Goal: Task Accomplishment & Management: Complete application form

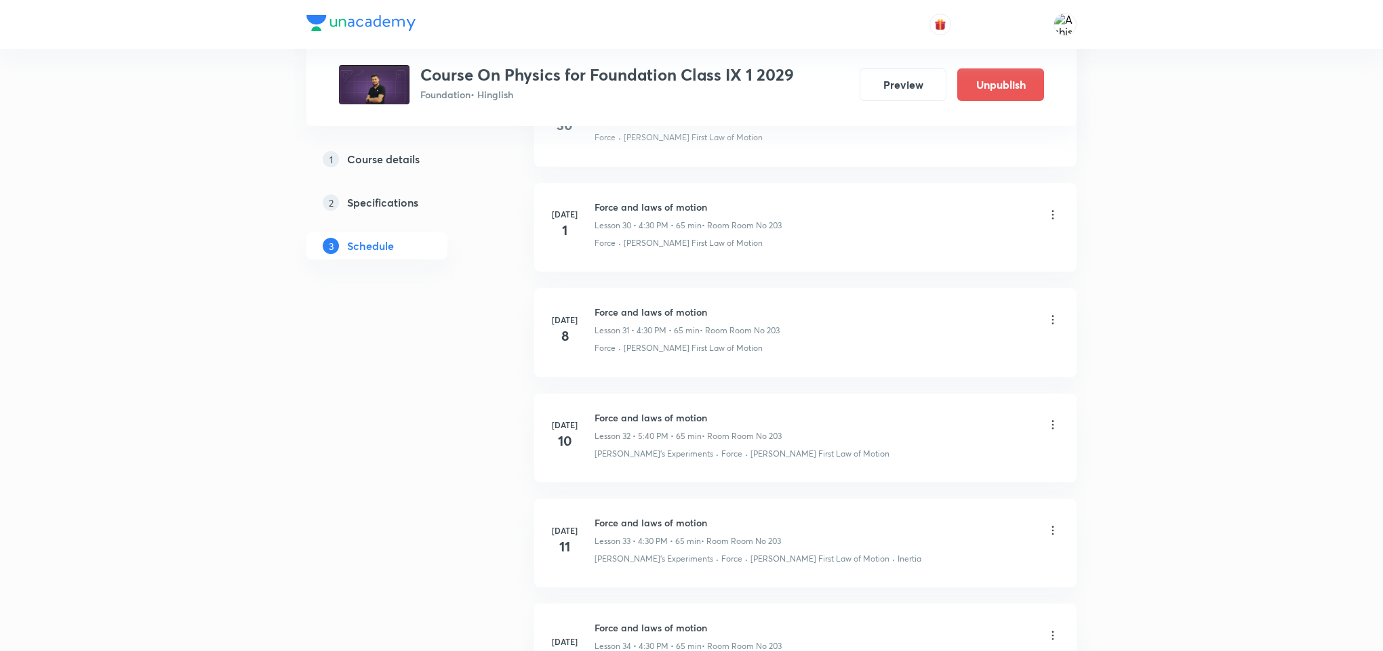
scroll to position [4226, 0]
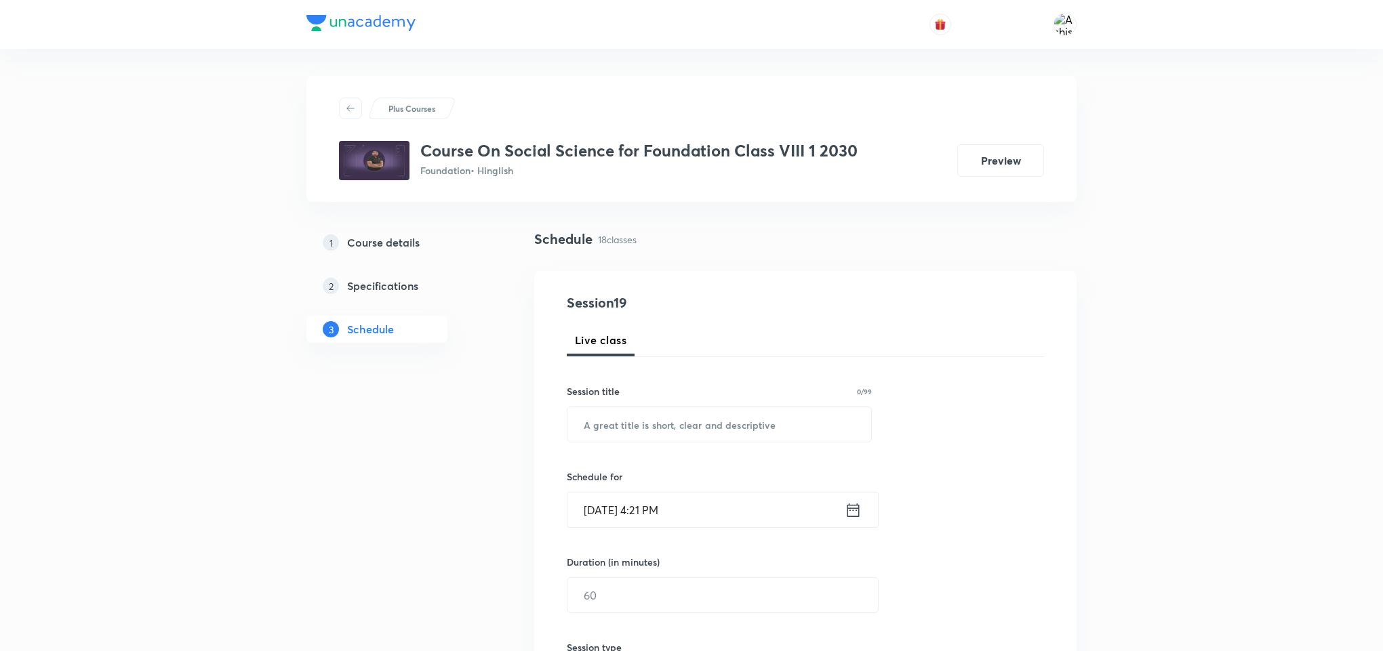
click at [686, 511] on input "Sep 2, 2025, 4:21 PM" at bounding box center [705, 510] width 277 height 35
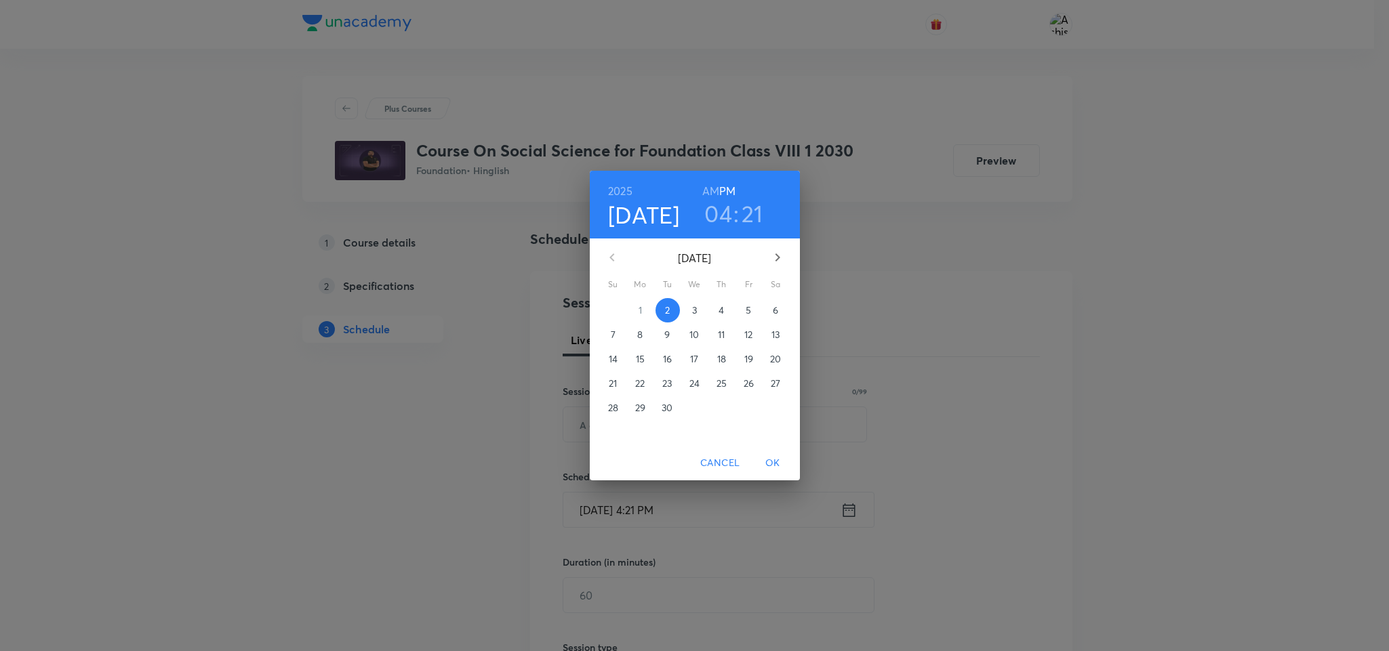
click at [756, 216] on h3 "21" at bounding box center [752, 213] width 22 height 28
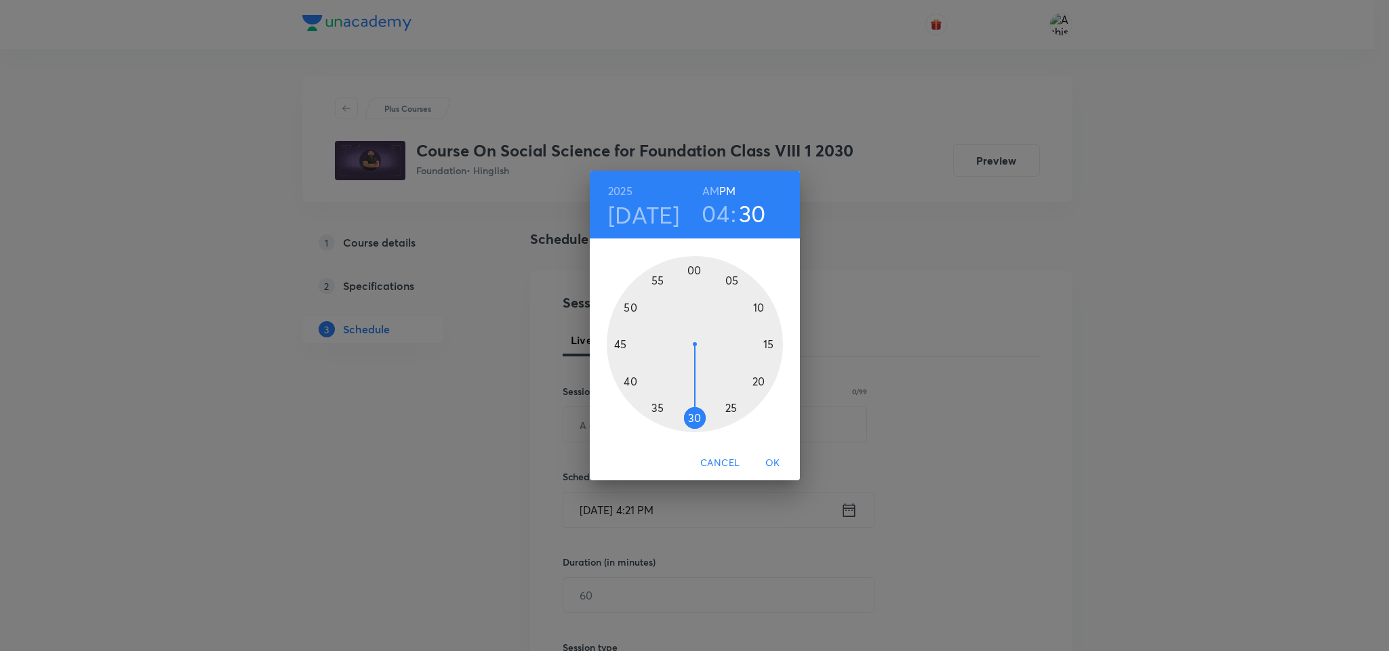
drag, startPoint x: 760, startPoint y: 384, endPoint x: 691, endPoint y: 417, distance: 76.4
click at [691, 417] on div at bounding box center [695, 344] width 176 height 176
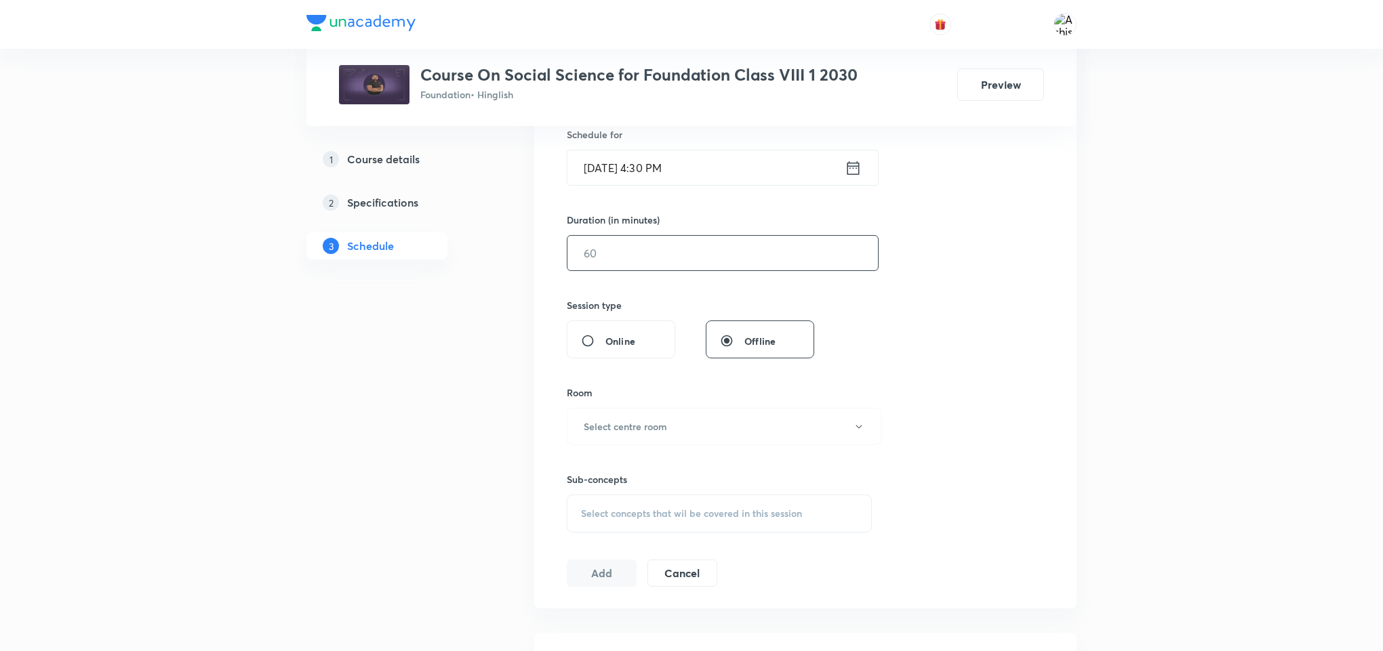
scroll to position [307, 0]
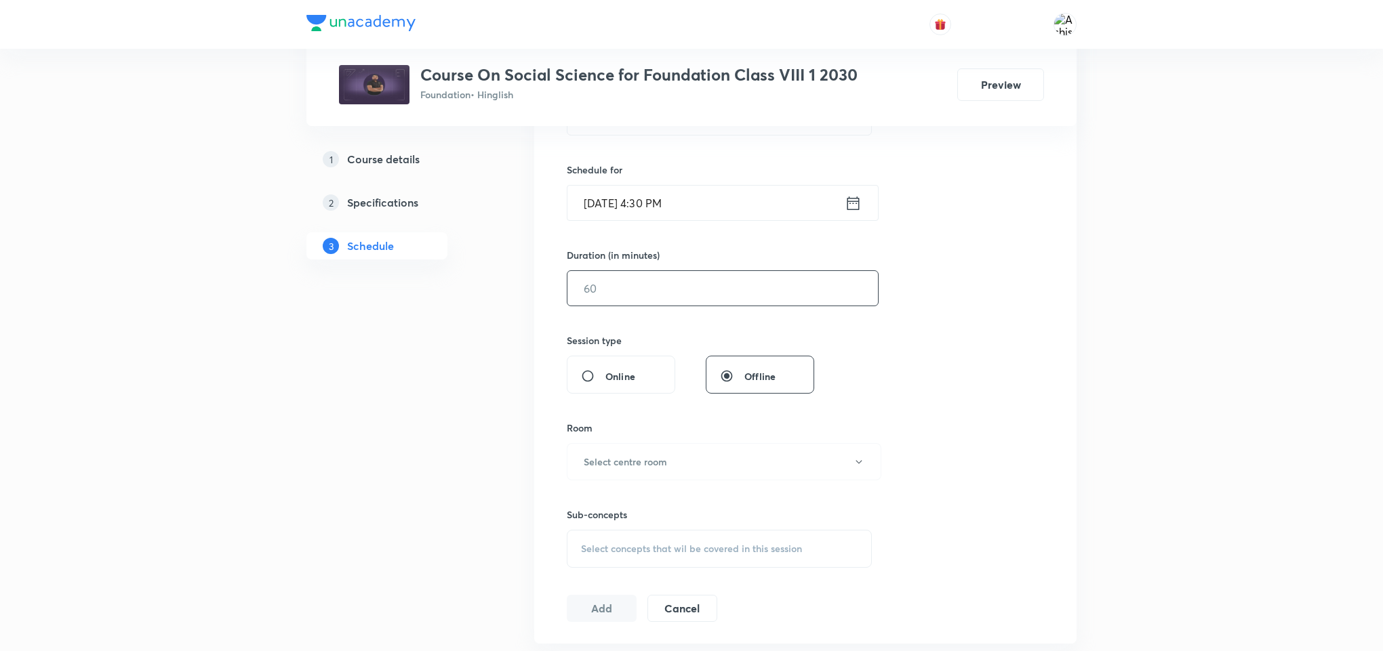
click at [645, 293] on input "text" at bounding box center [722, 288] width 310 height 35
type input "55"
click at [645, 448] on button "Select centre room" at bounding box center [724, 461] width 314 height 37
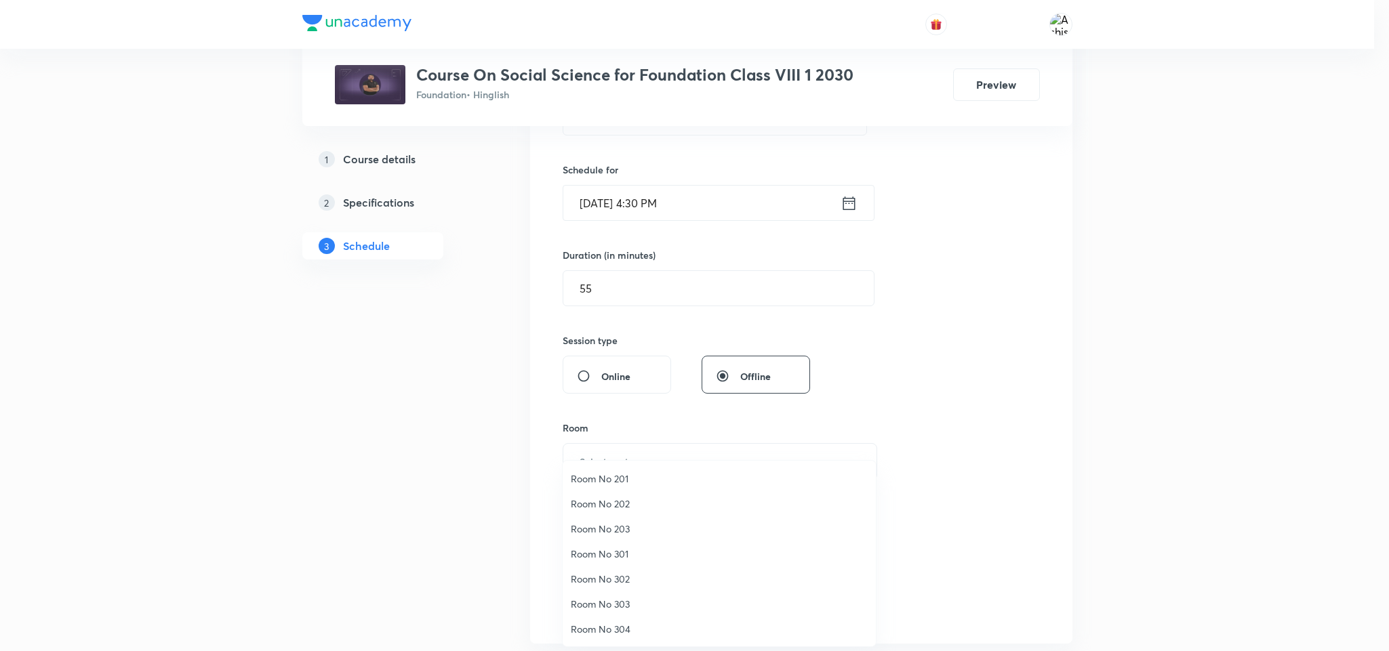
click at [624, 552] on span "Room No 301" at bounding box center [719, 554] width 297 height 14
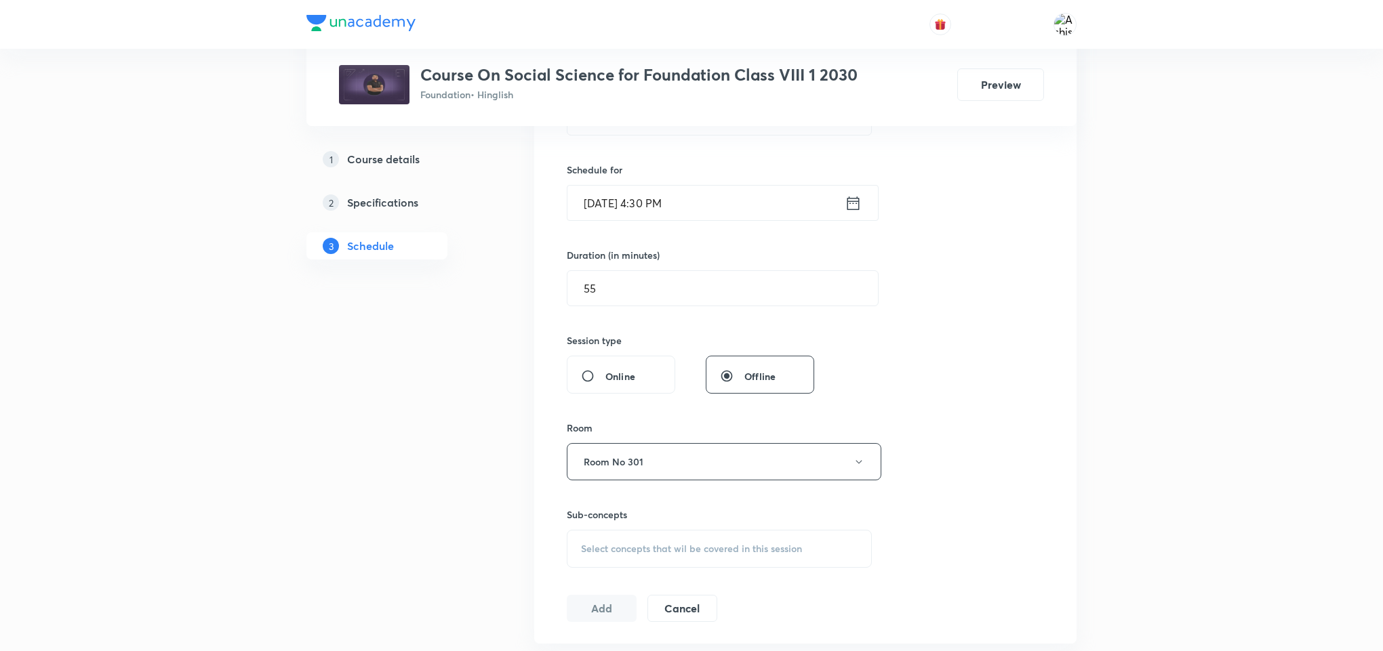
click at [673, 546] on span "Select concepts that wil be covered in this session" at bounding box center [691, 549] width 221 height 11
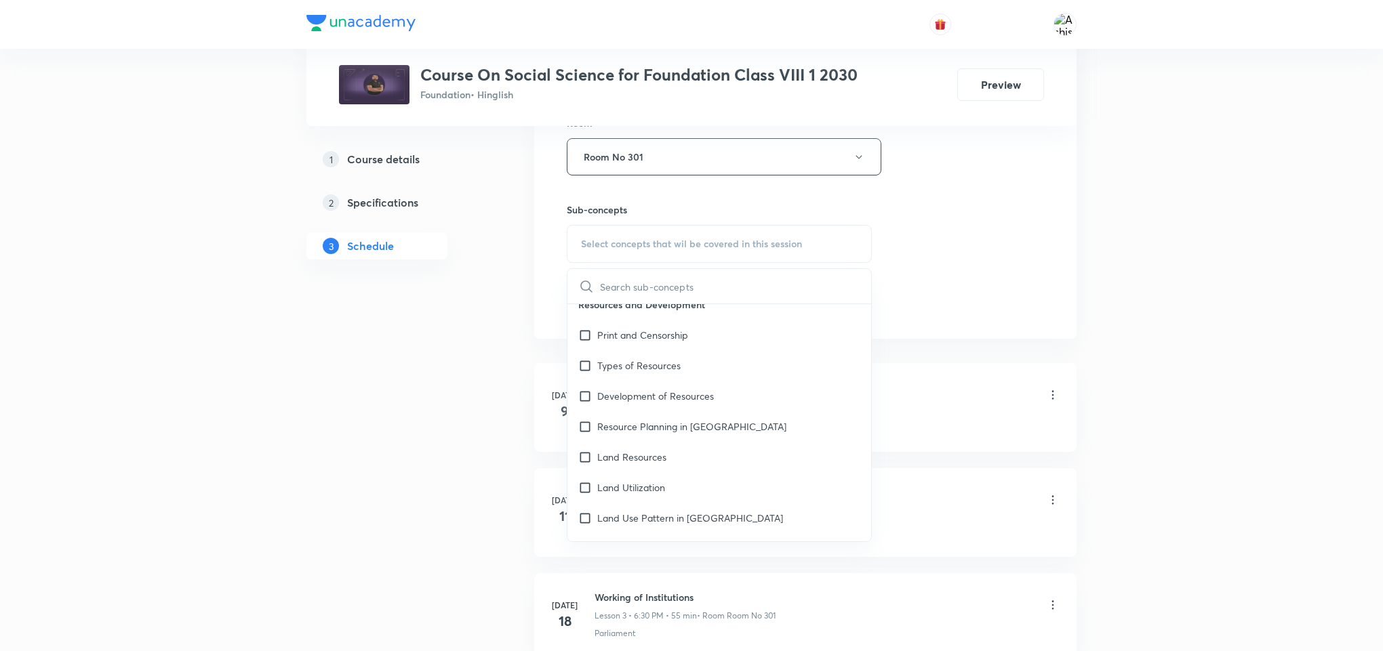
scroll to position [7828, 0]
click at [706, 230] on div "Select concepts that wil be covered in this session" at bounding box center [719, 244] width 305 height 38
click at [692, 237] on div "Select concepts that wil be covered in this session" at bounding box center [719, 244] width 305 height 38
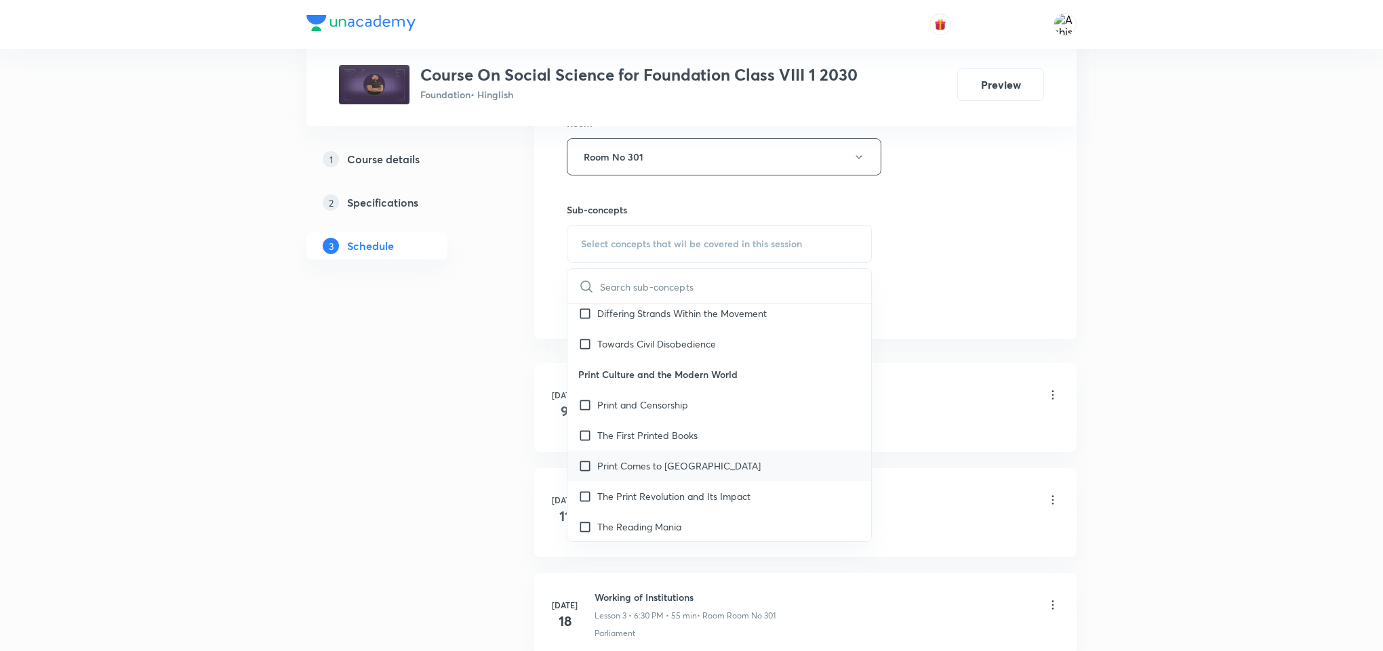
scroll to position [610, 0]
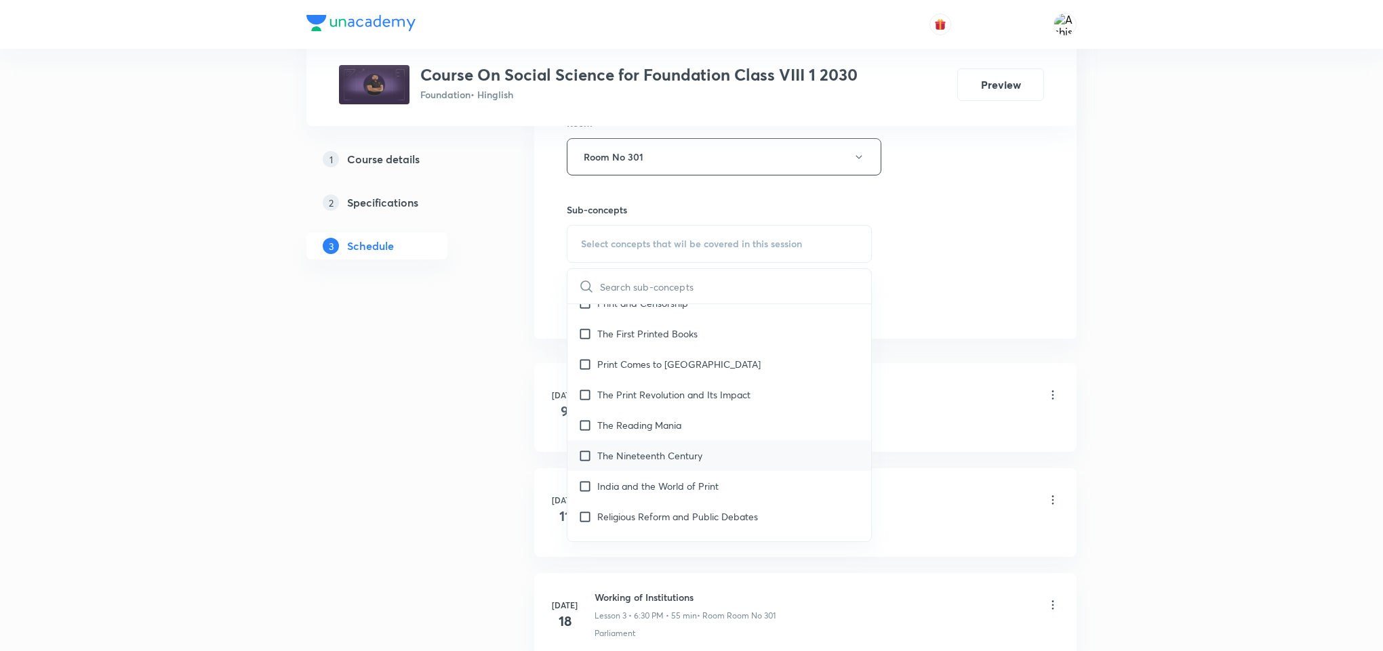
click at [586, 456] on input "checkbox" at bounding box center [587, 456] width 19 height 14
checkbox input "true"
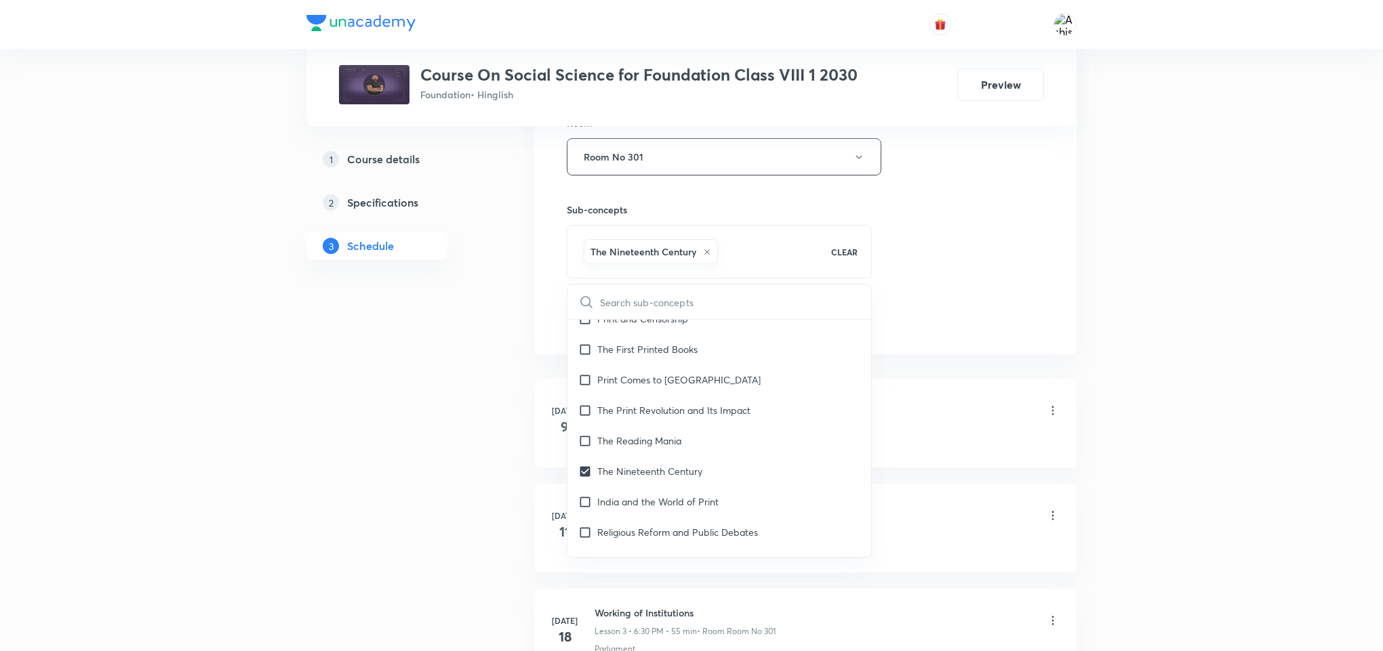
click at [1044, 200] on div "Session 19 Live class Session title 0/99 ​ Schedule for Sep 2, 2025, 4:30 PM ​ …" at bounding box center [805, 6] width 542 height 695
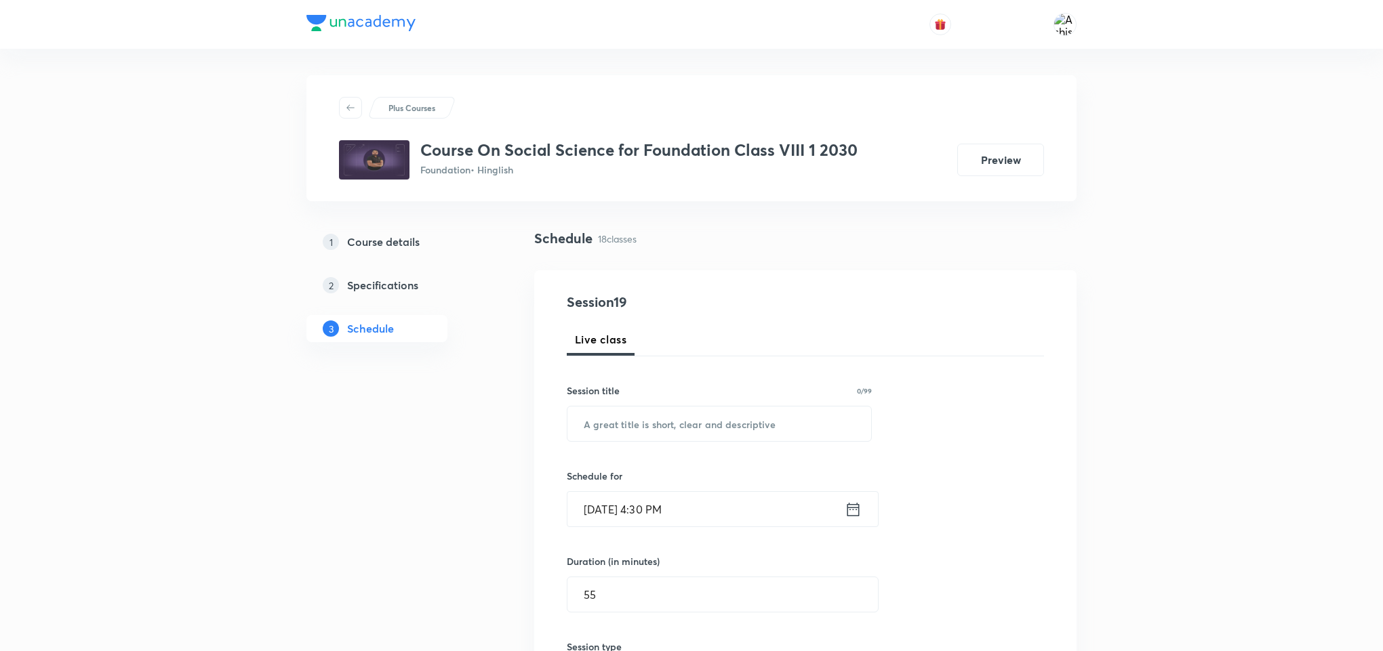
scroll to position [0, 0]
click at [649, 419] on input "text" at bounding box center [719, 424] width 304 height 35
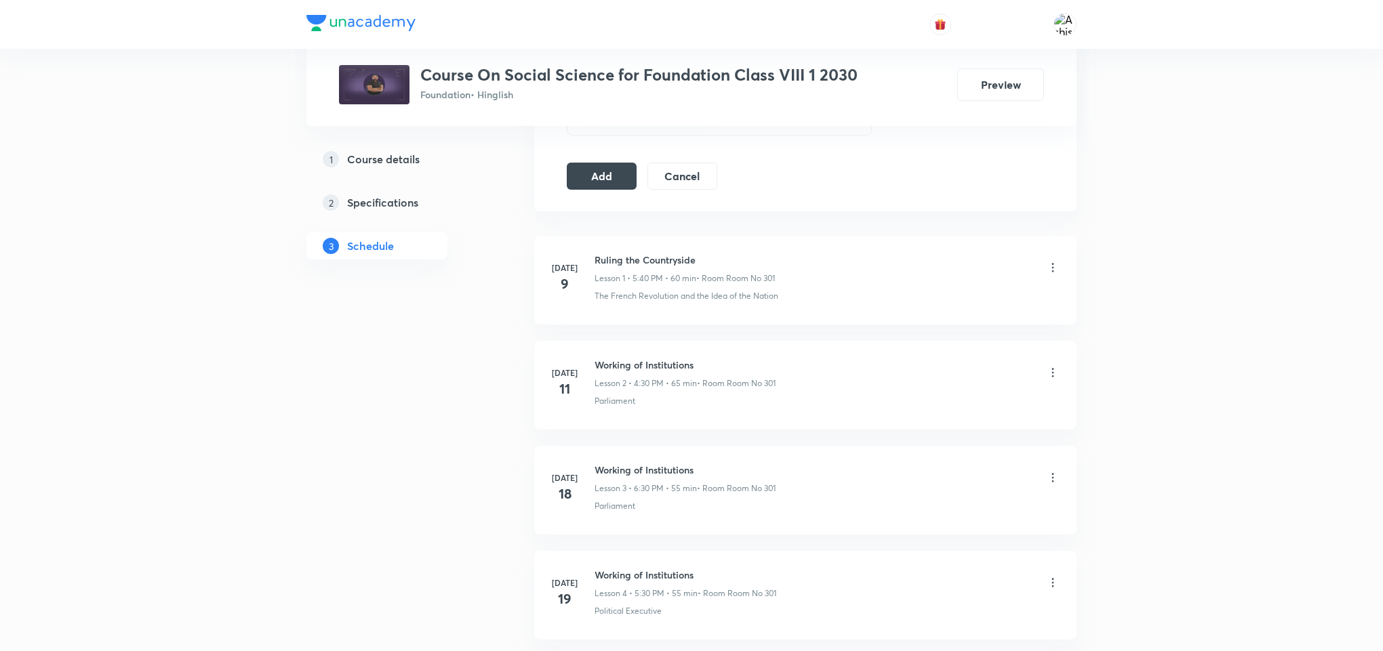
scroll to position [712, 0]
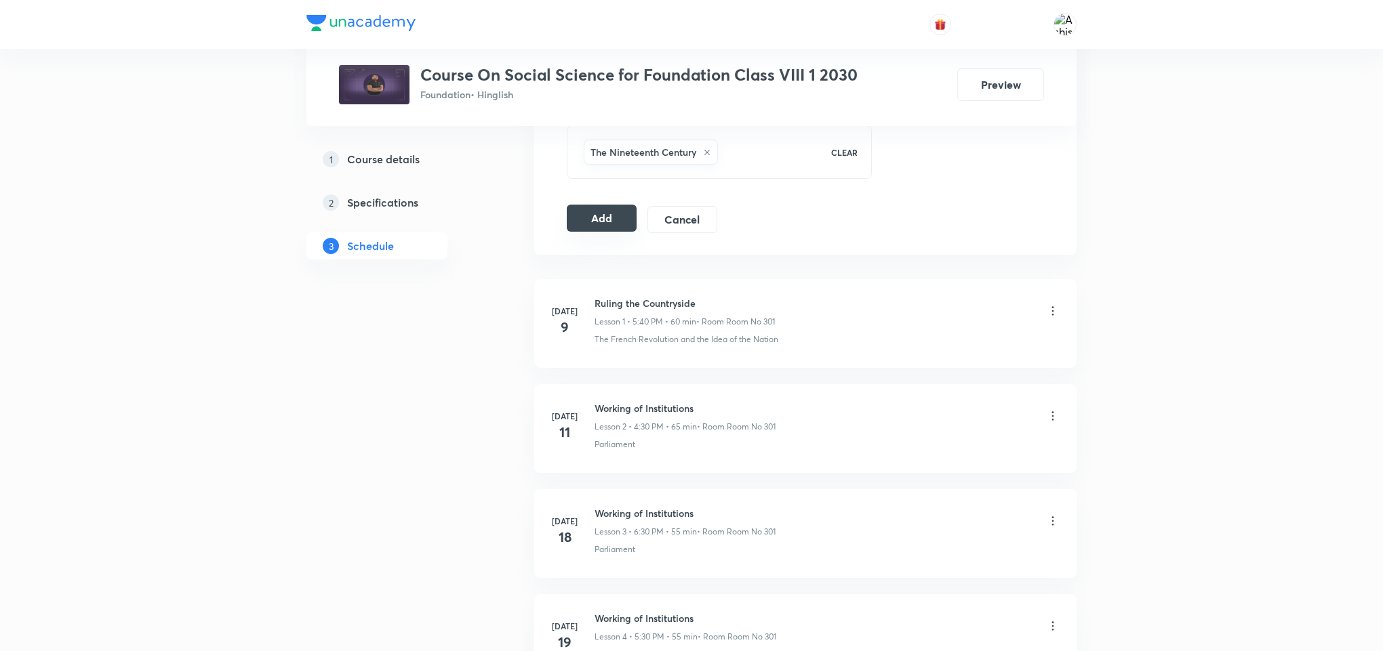
type input "civilising the natives, educating the nation"
click at [598, 216] on button "Add" at bounding box center [602, 218] width 70 height 27
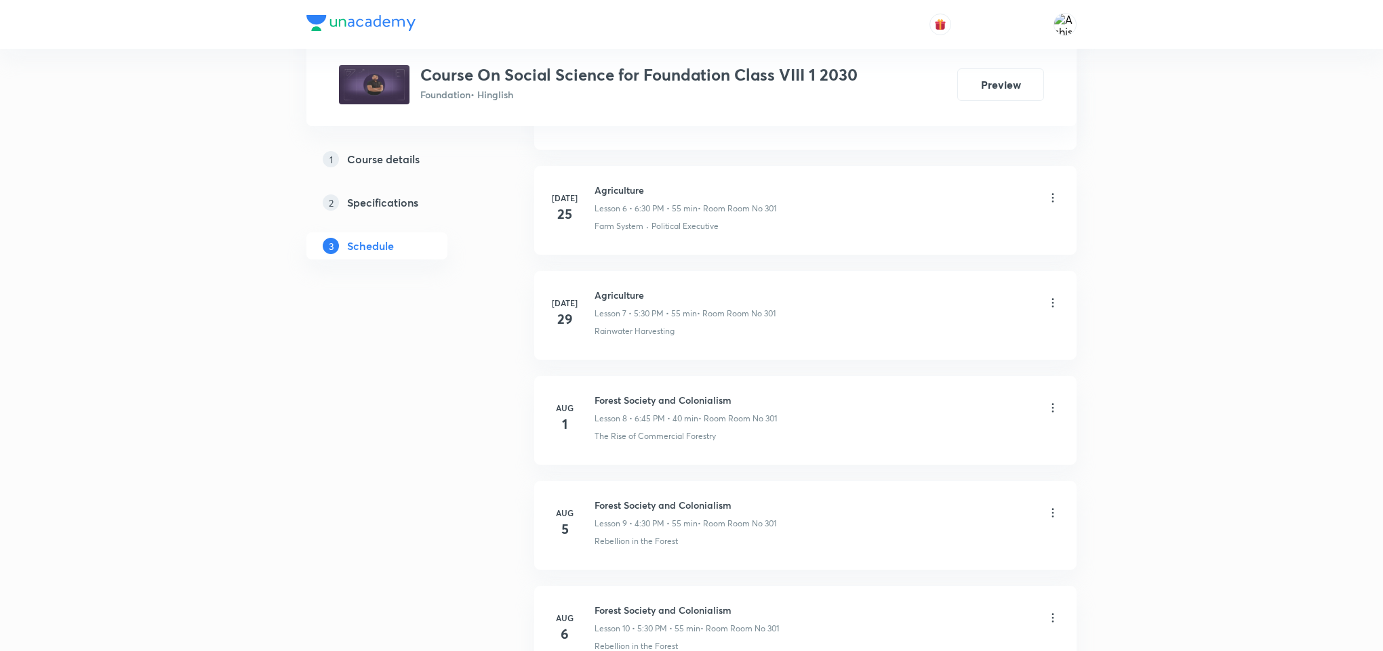
scroll to position [729, 0]
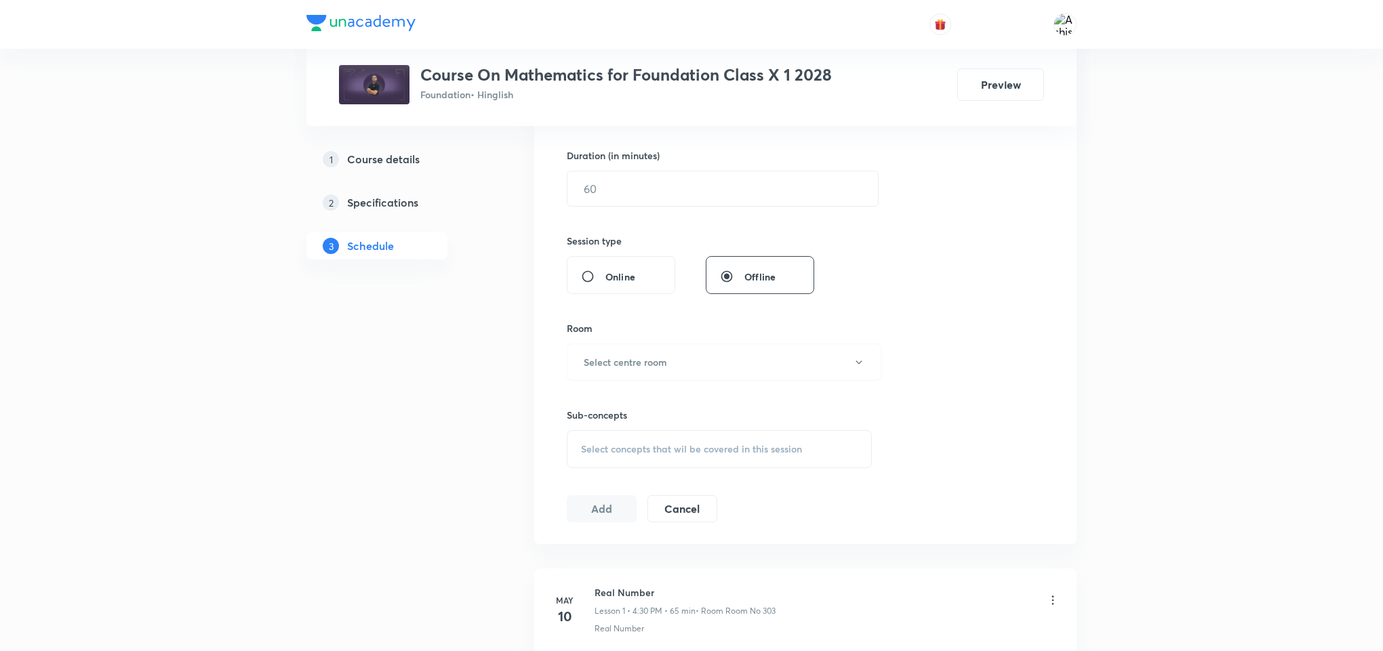
scroll to position [203, 0]
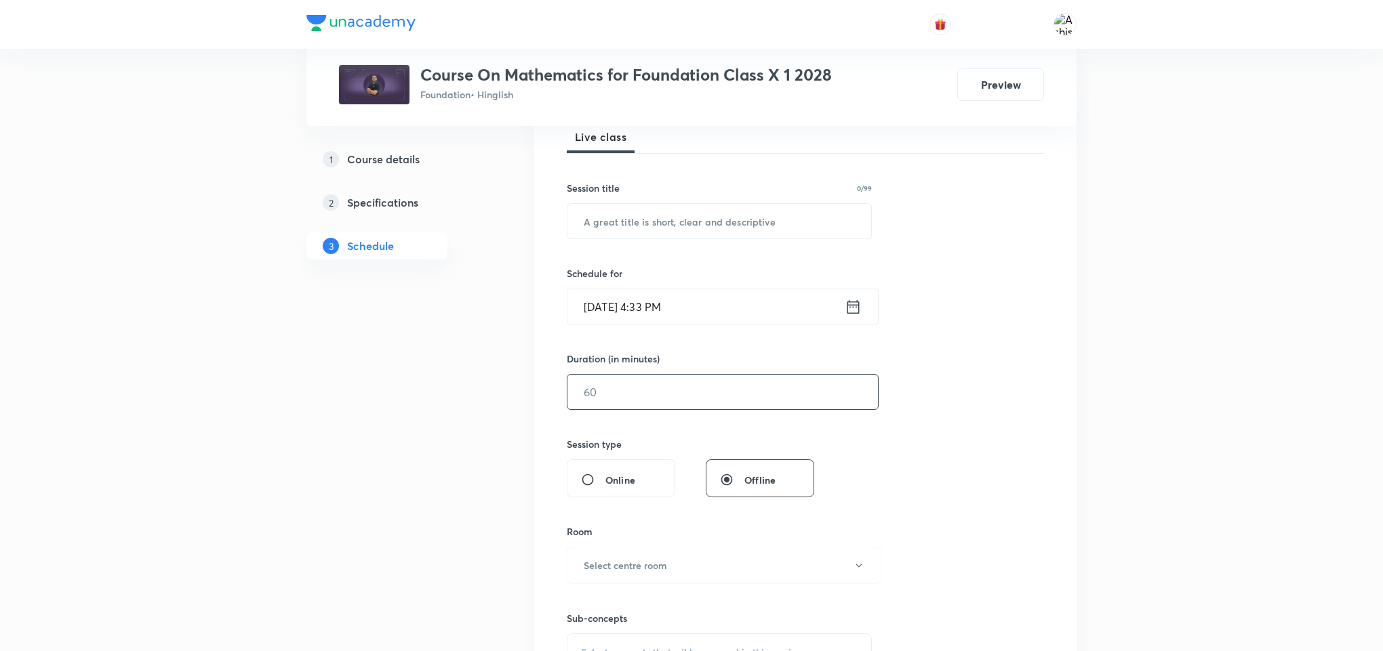
click at [596, 392] on input "text" at bounding box center [722, 392] width 310 height 35
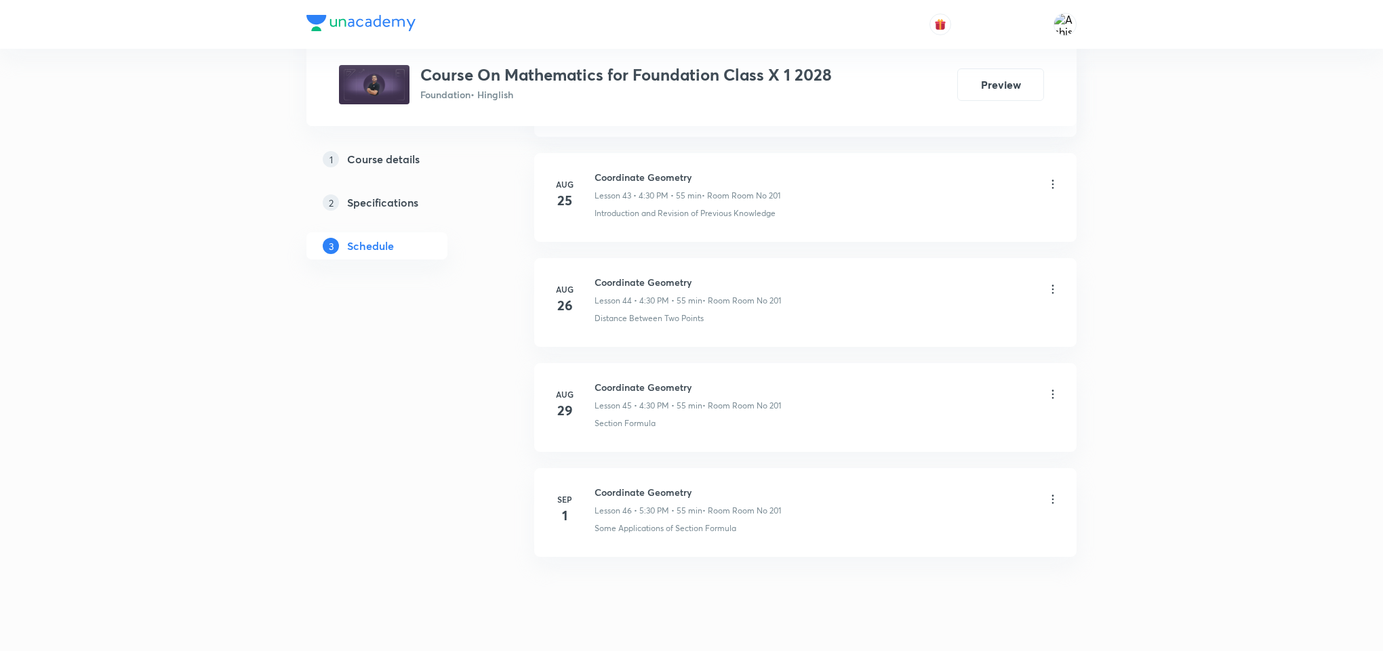
scroll to position [5352, 0]
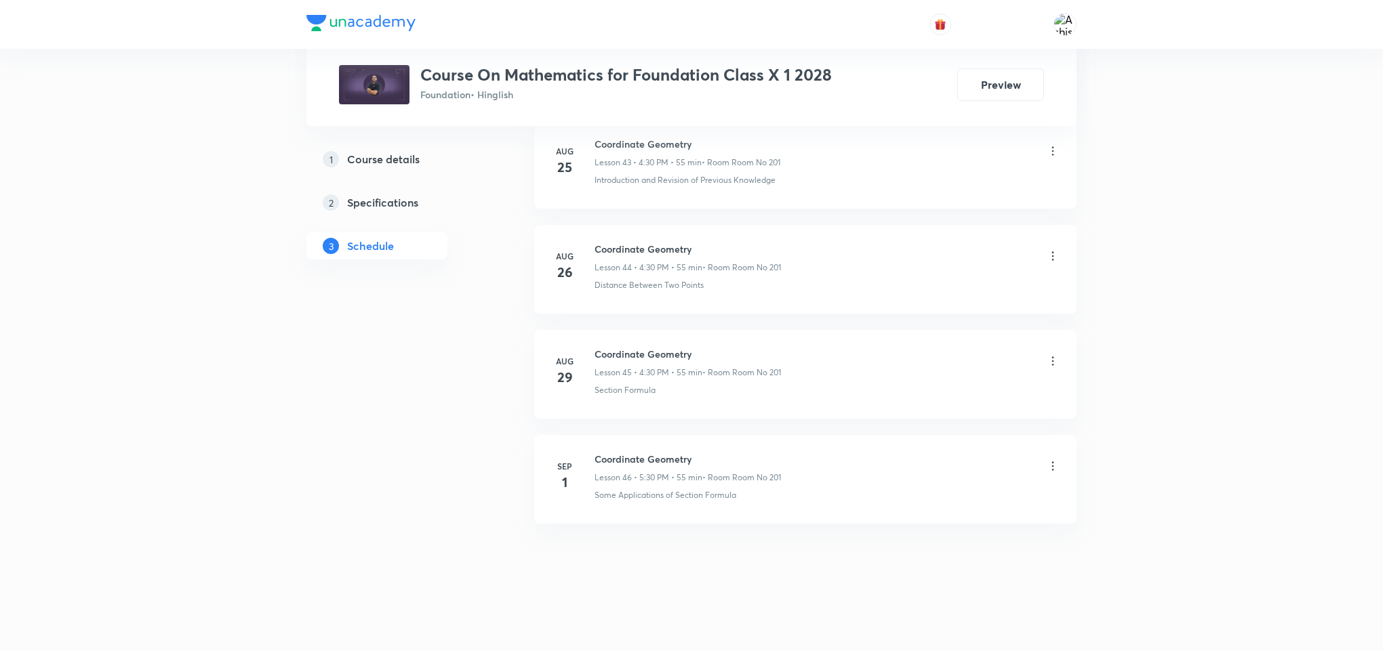
type input "50"
drag, startPoint x: 724, startPoint y: 460, endPoint x: 590, endPoint y: 451, distance: 133.8
click at [590, 452] on div "[DATE] Coordinate Geometry Lesson 46 • 5:30 PM • 55 min • Room Room No 201 Some…" at bounding box center [805, 476] width 508 height 49
copy h6 "Coordinate Geometry"
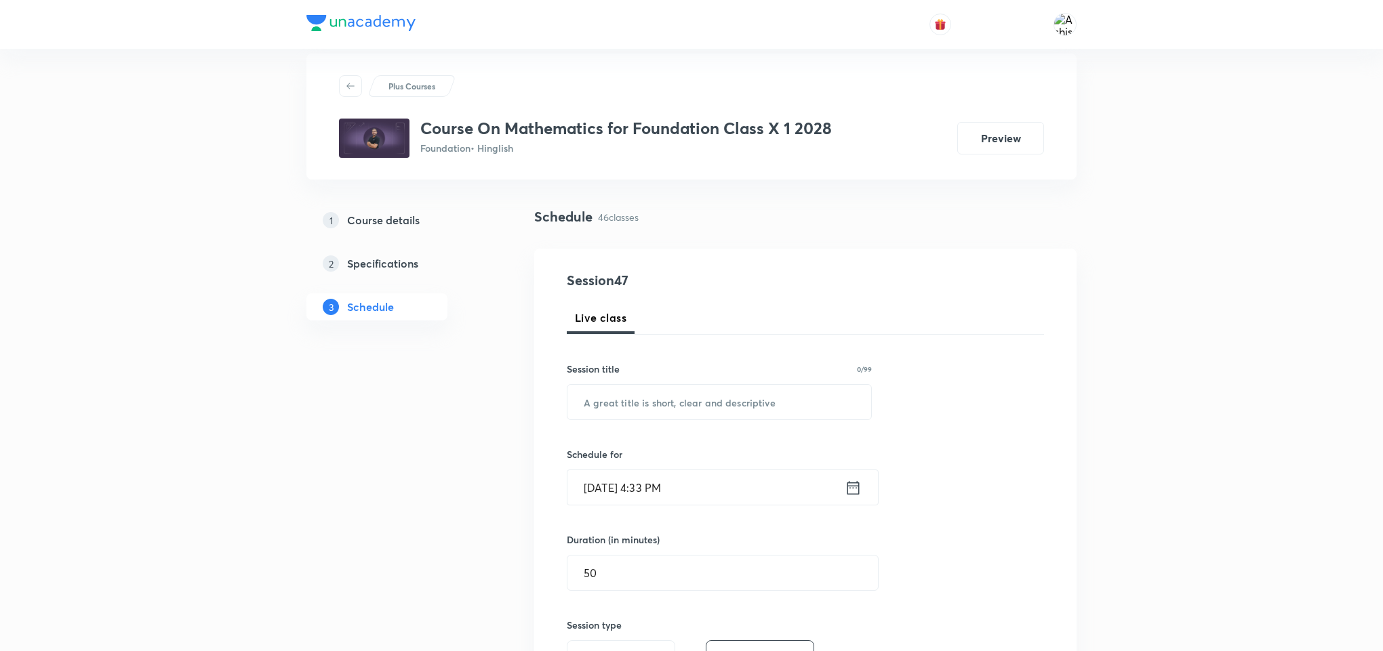
scroll to position [0, 0]
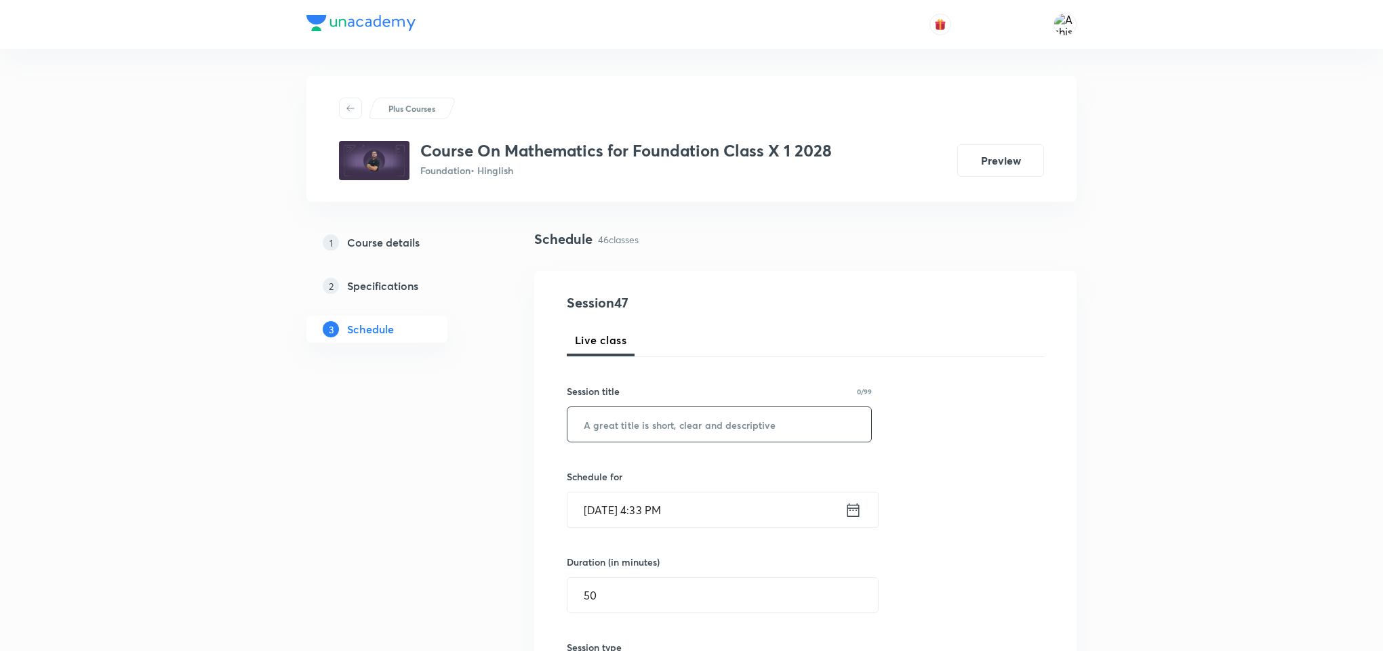
click at [651, 413] on input "text" at bounding box center [719, 424] width 304 height 35
paste input "Coordinate Geometry"
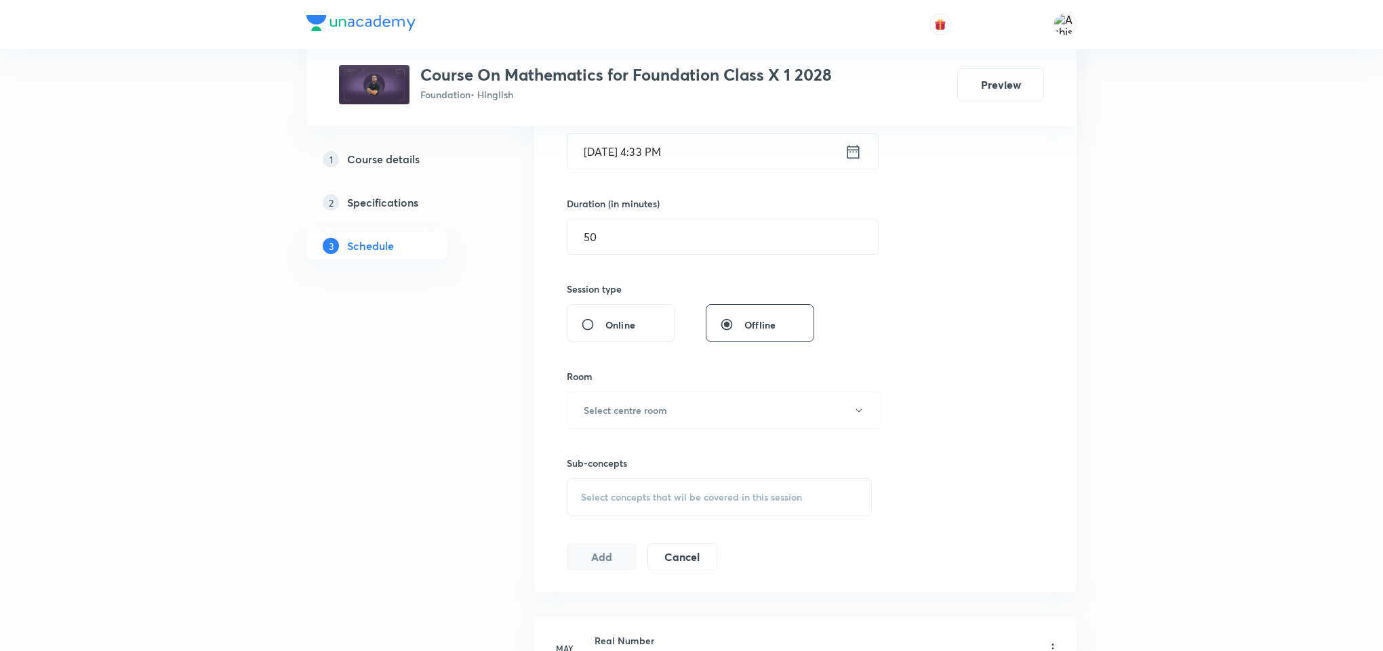
scroll to position [407, 0]
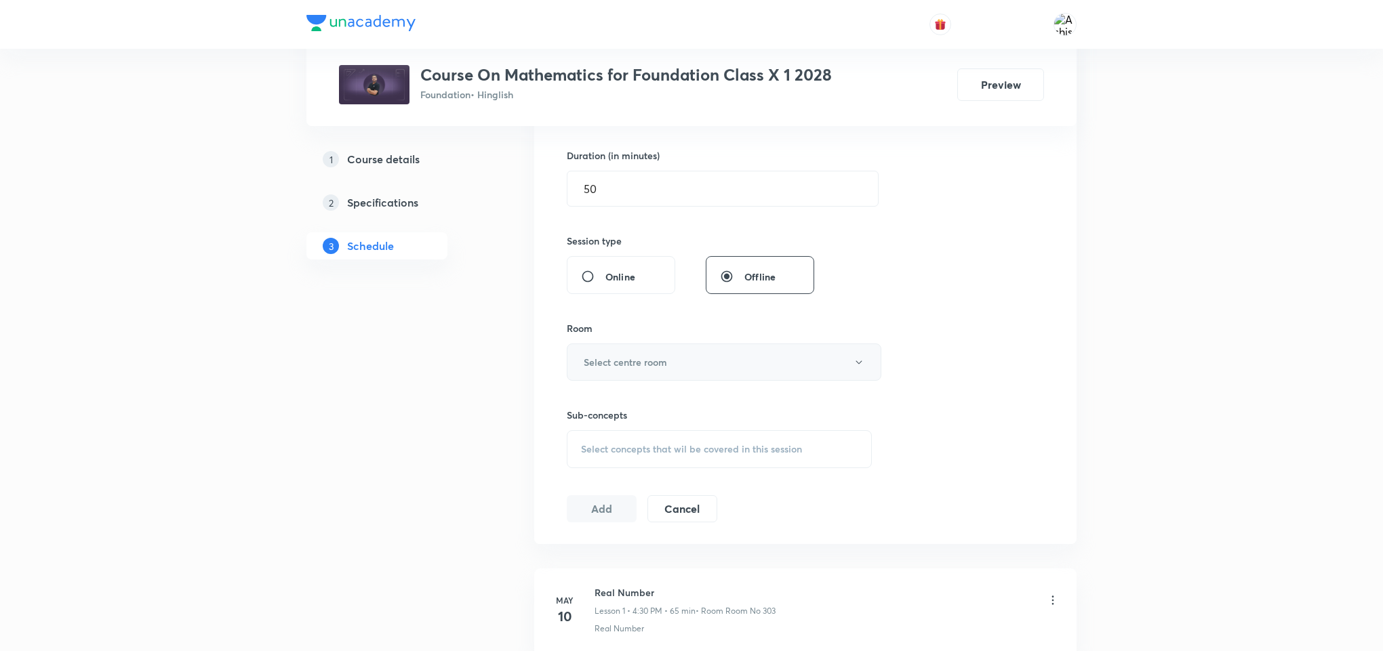
type input "Coordinate Geometry"
click at [647, 369] on h6 "Select centre room" at bounding box center [625, 362] width 83 height 14
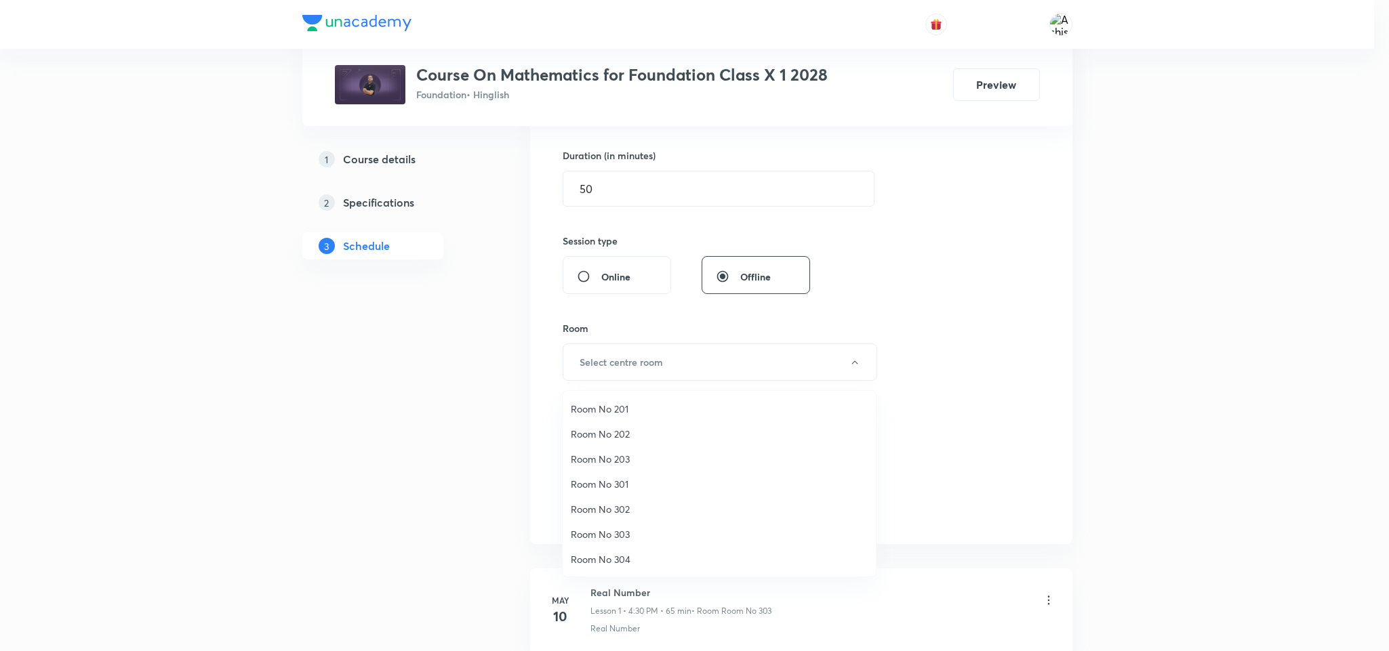
click at [620, 405] on span "Room No 201" at bounding box center [719, 409] width 297 height 14
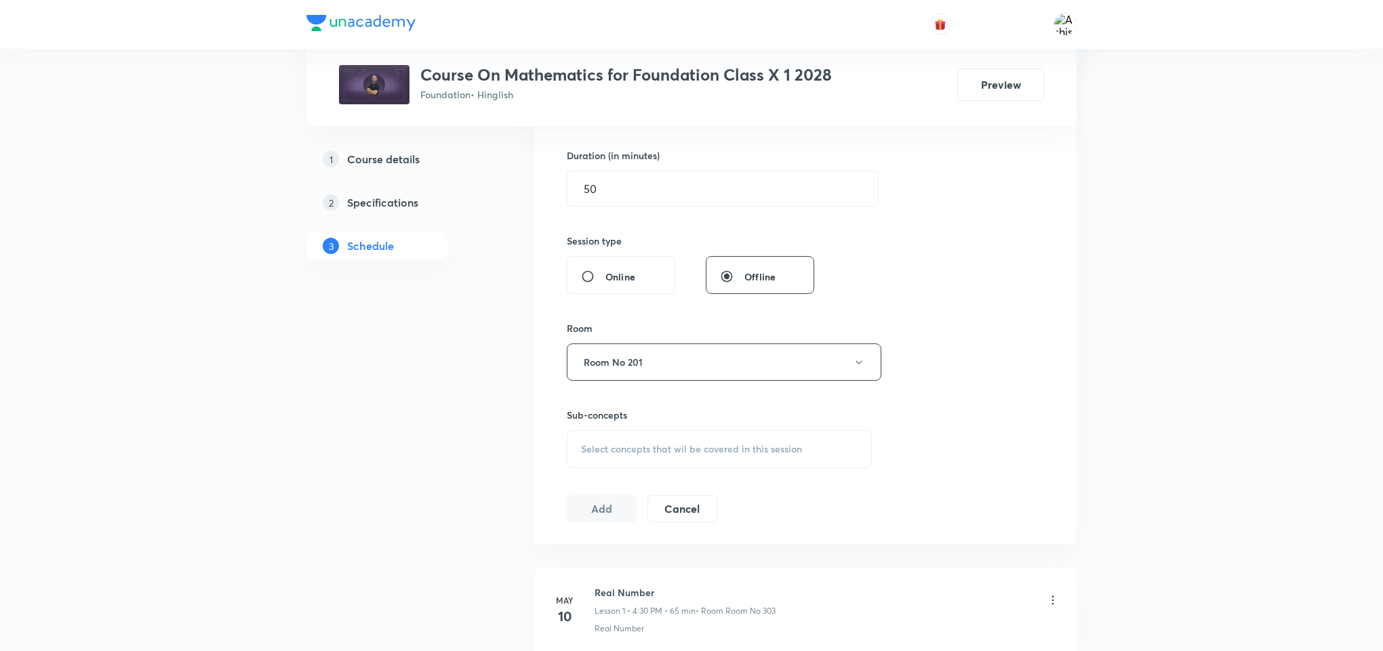
click at [647, 451] on span "Select concepts that wil be covered in this session" at bounding box center [691, 449] width 221 height 11
click at [611, 487] on input "text" at bounding box center [735, 491] width 271 height 35
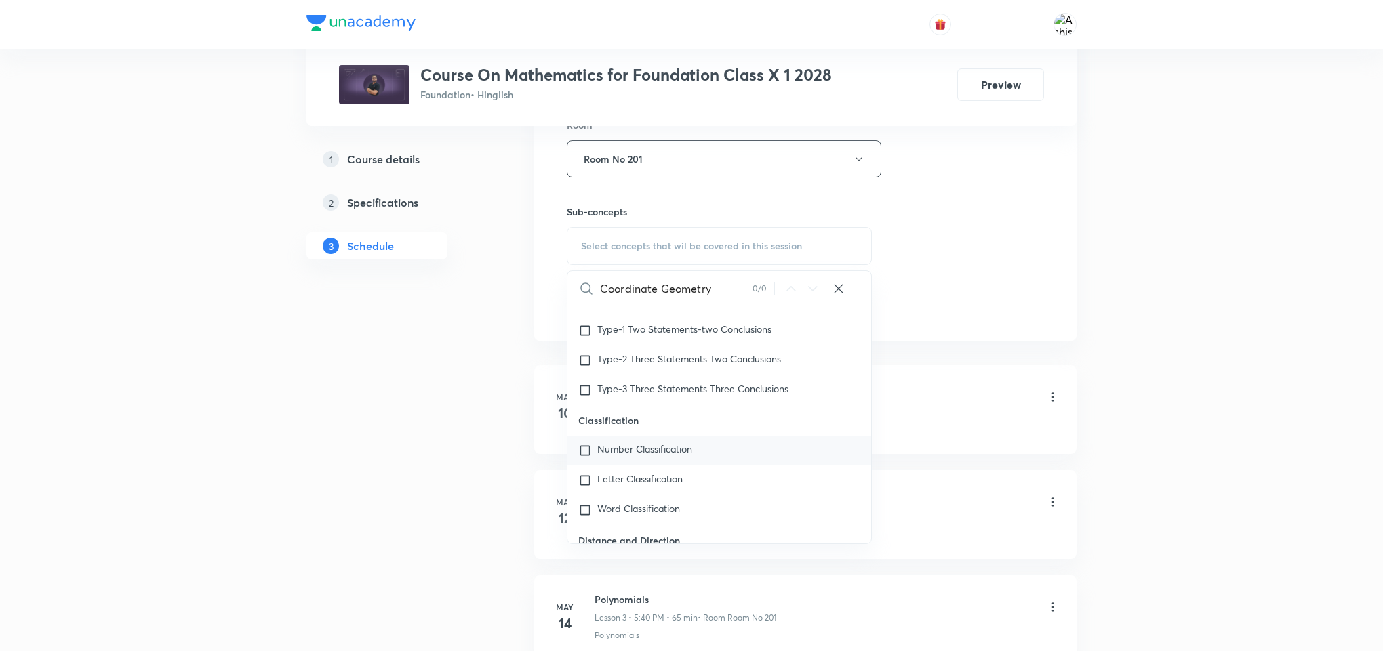
scroll to position [0, 0]
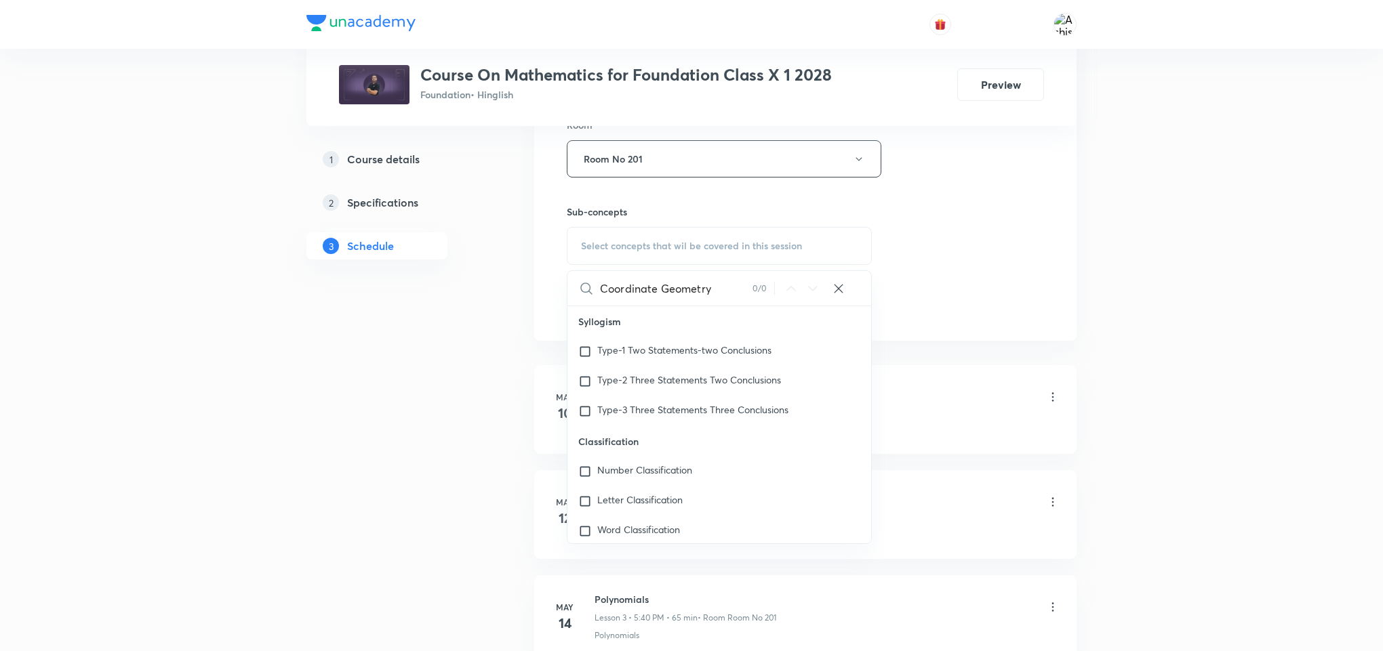
type input "Coordinate Geometry"
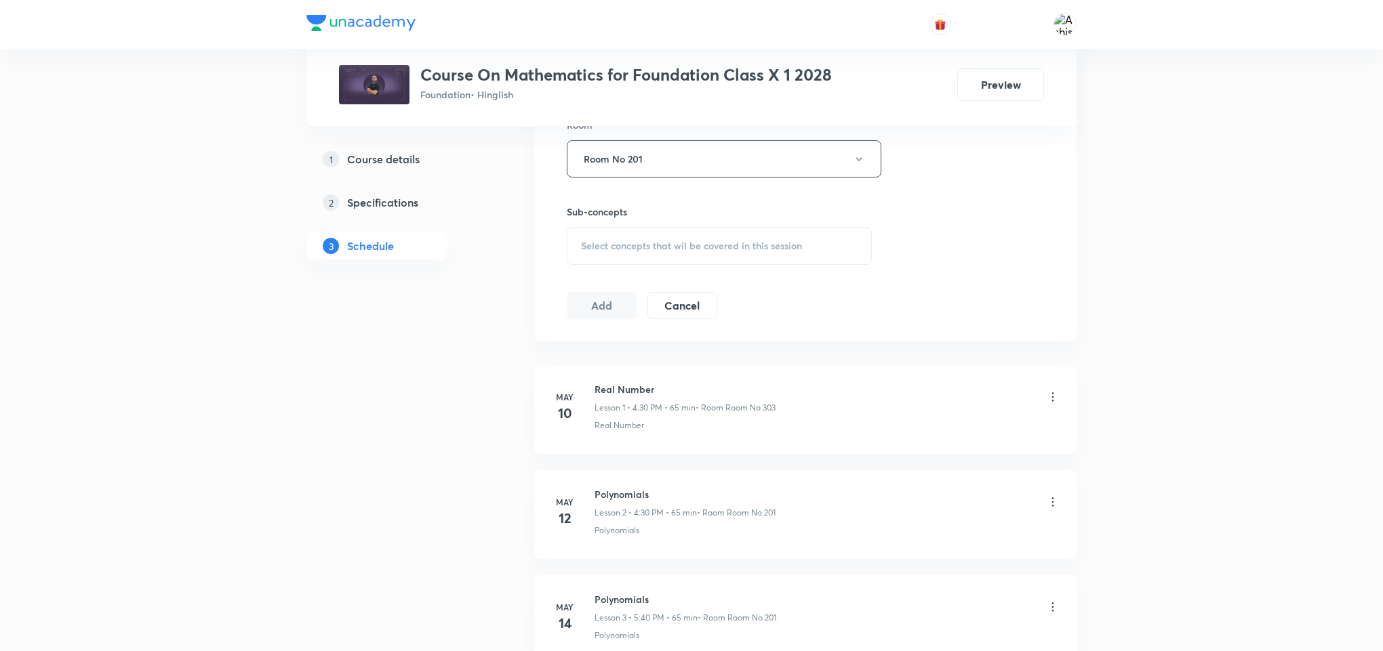
click at [674, 245] on span "Select concepts that wil be covered in this session" at bounding box center [691, 246] width 221 height 11
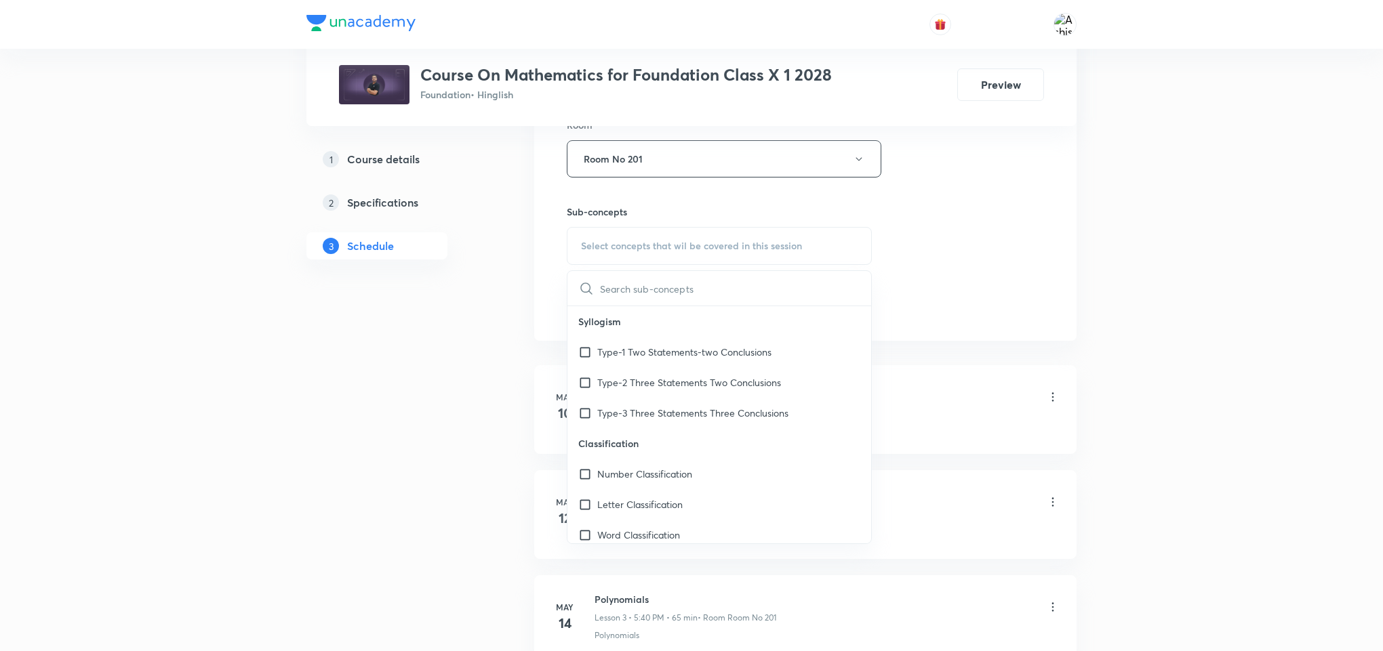
click at [649, 301] on input "text" at bounding box center [735, 288] width 271 height 35
type input "g"
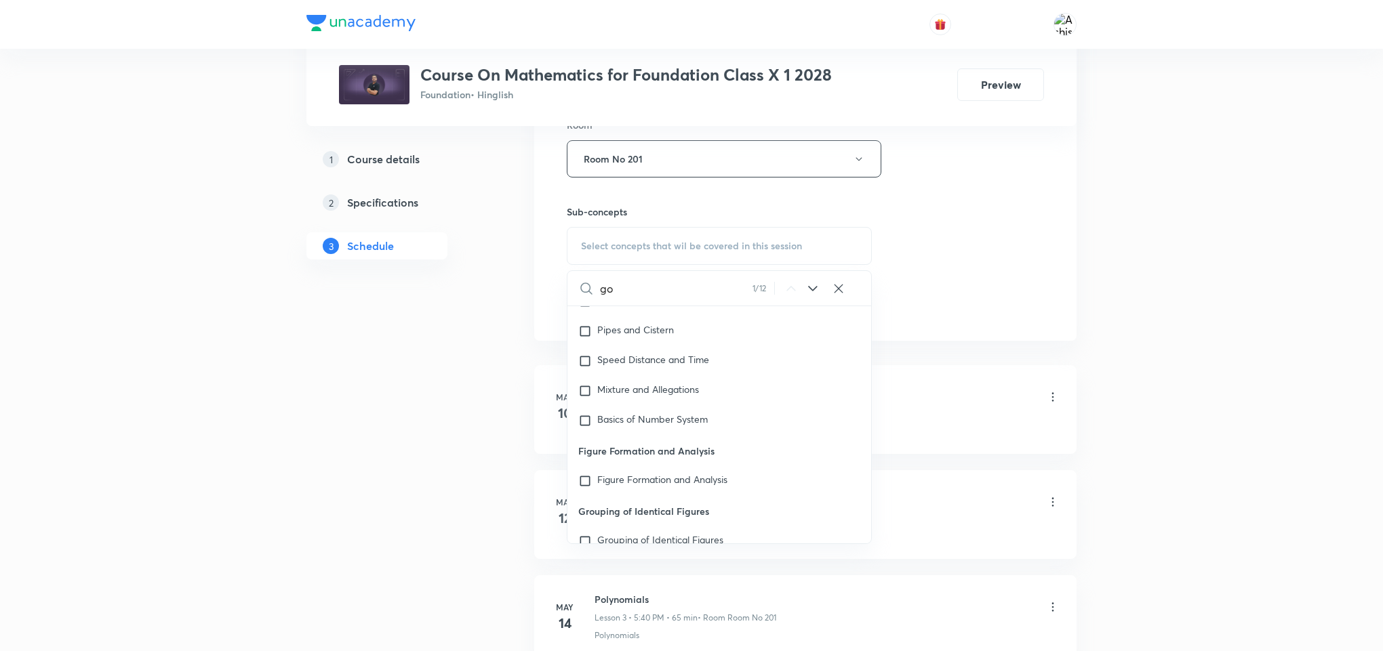
scroll to position [2176, 0]
click at [636, 298] on input "go" at bounding box center [676, 288] width 152 height 35
type input "g"
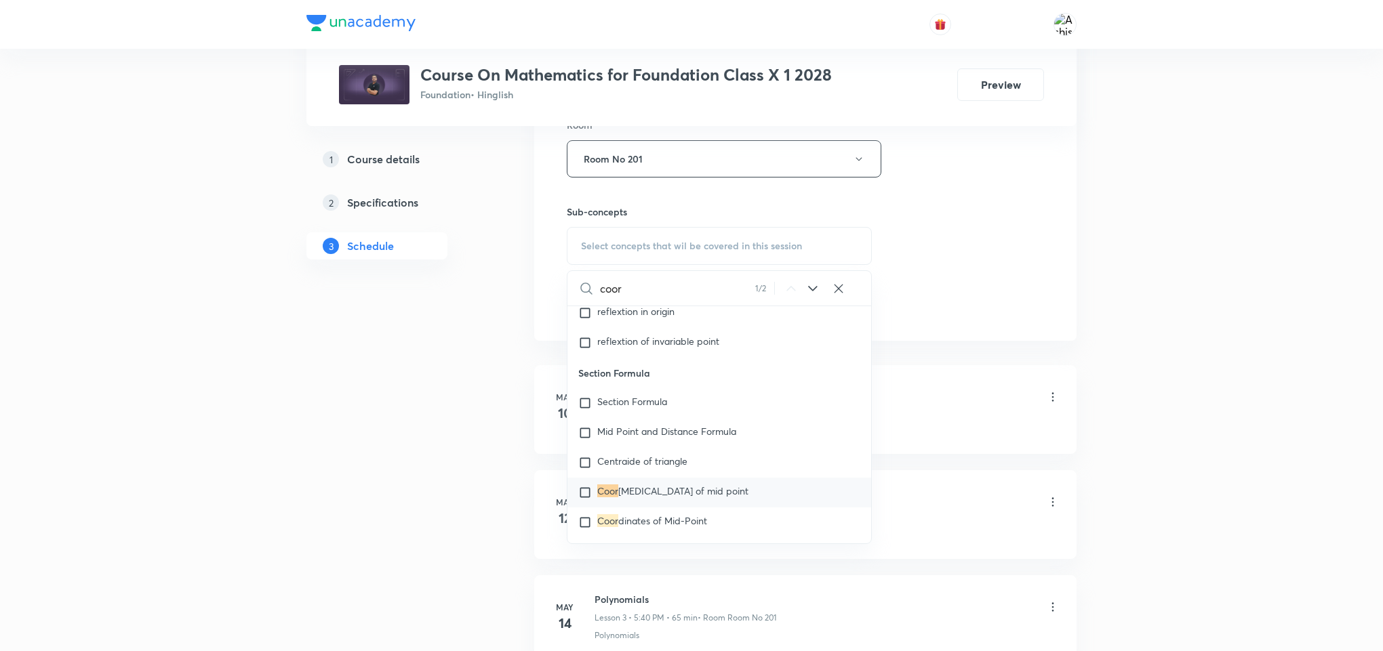
scroll to position [10099, 0]
type input "coor"
click at [586, 395] on input "checkbox" at bounding box center [587, 402] width 19 height 14
checkbox input "true"
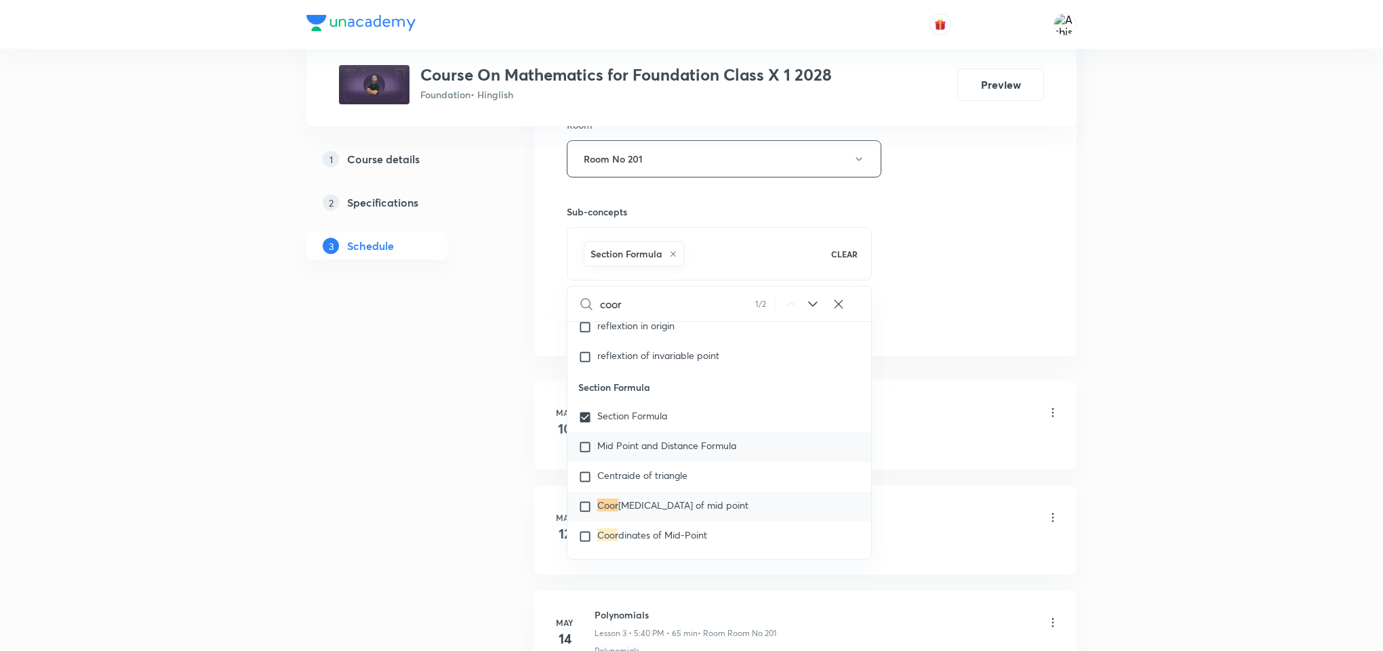
click at [584, 441] on input "checkbox" at bounding box center [587, 448] width 19 height 14
checkbox input "true"
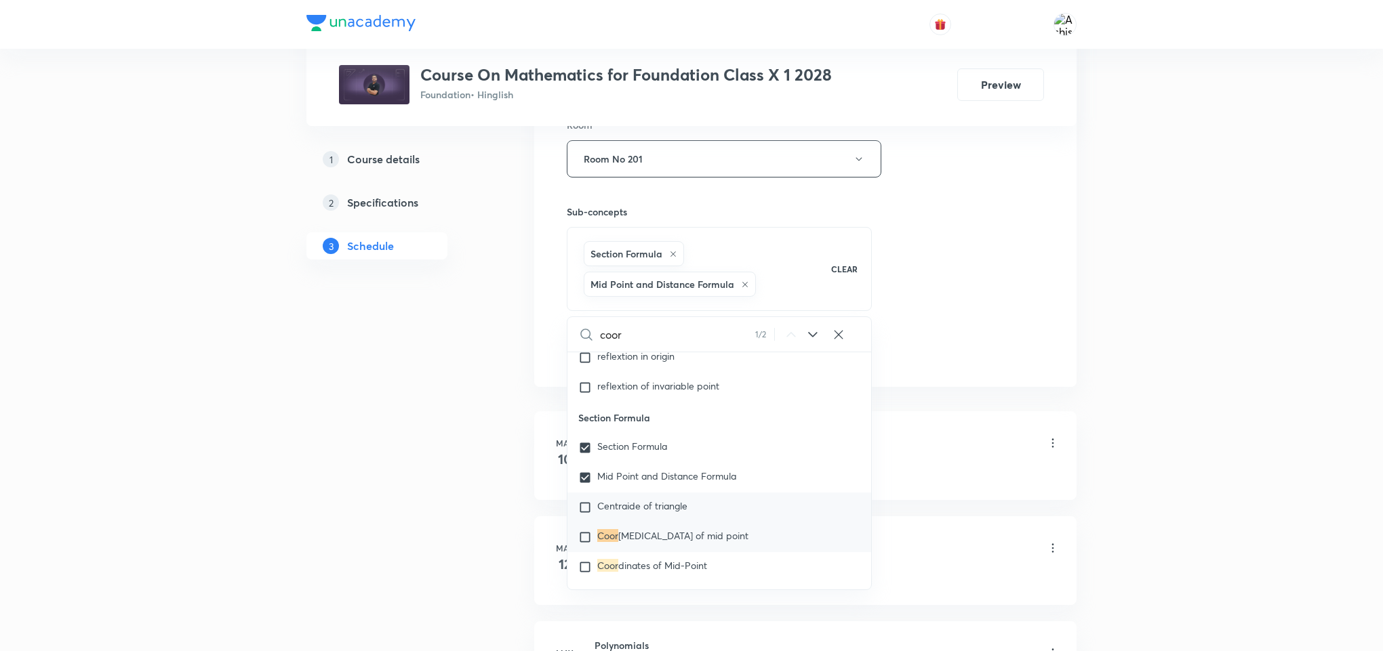
click at [584, 506] on input "checkbox" at bounding box center [587, 508] width 19 height 14
checkbox input "true"
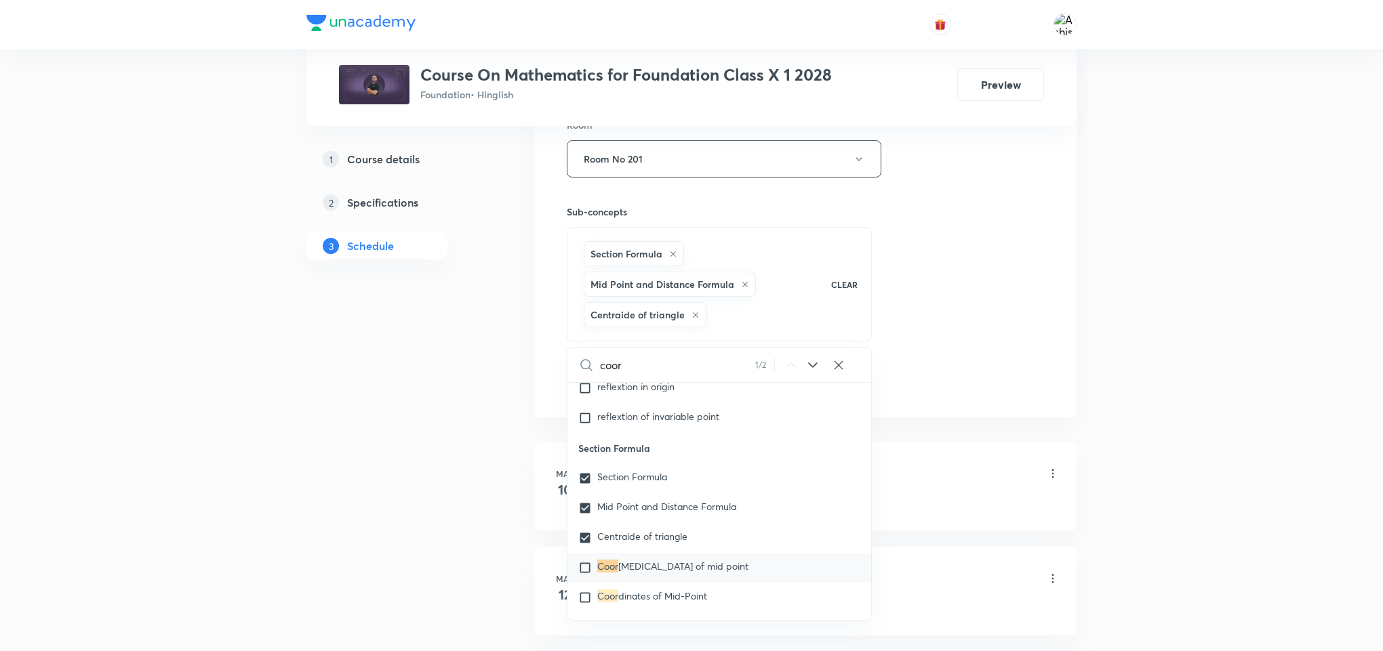
click at [582, 566] on input "checkbox" at bounding box center [587, 568] width 19 height 14
checkbox input "true"
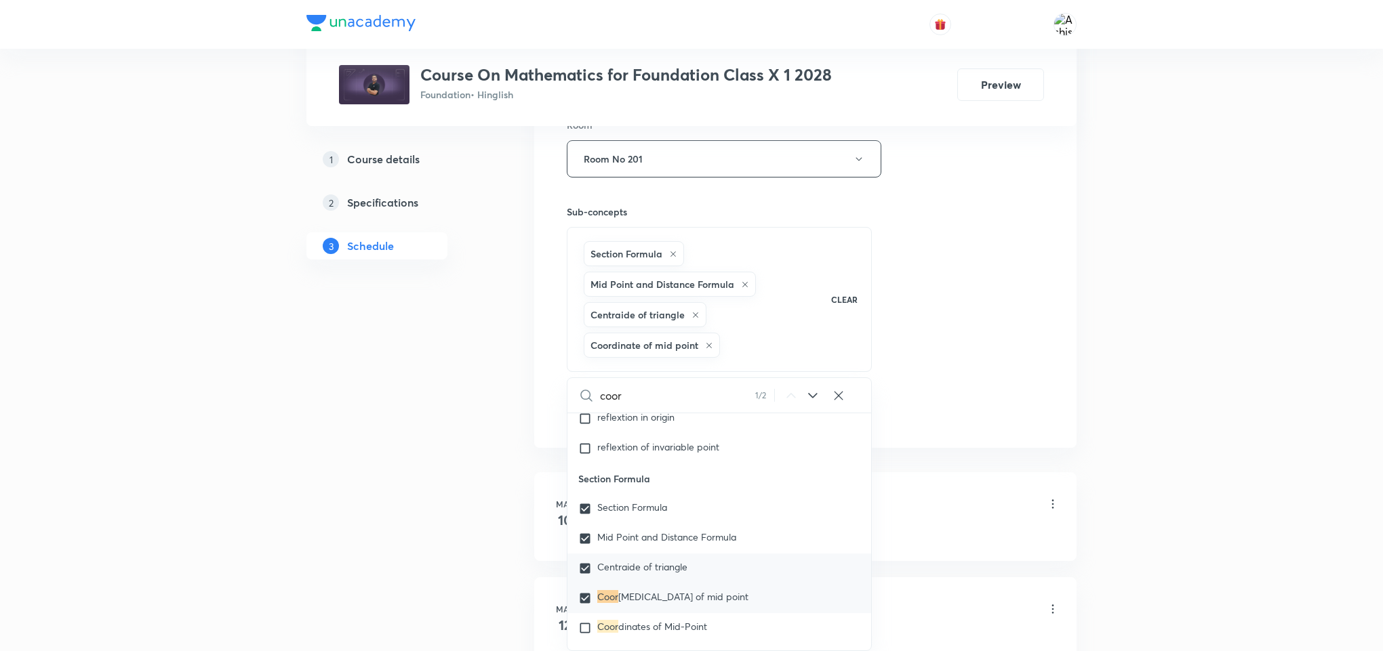
scroll to position [10201, 0]
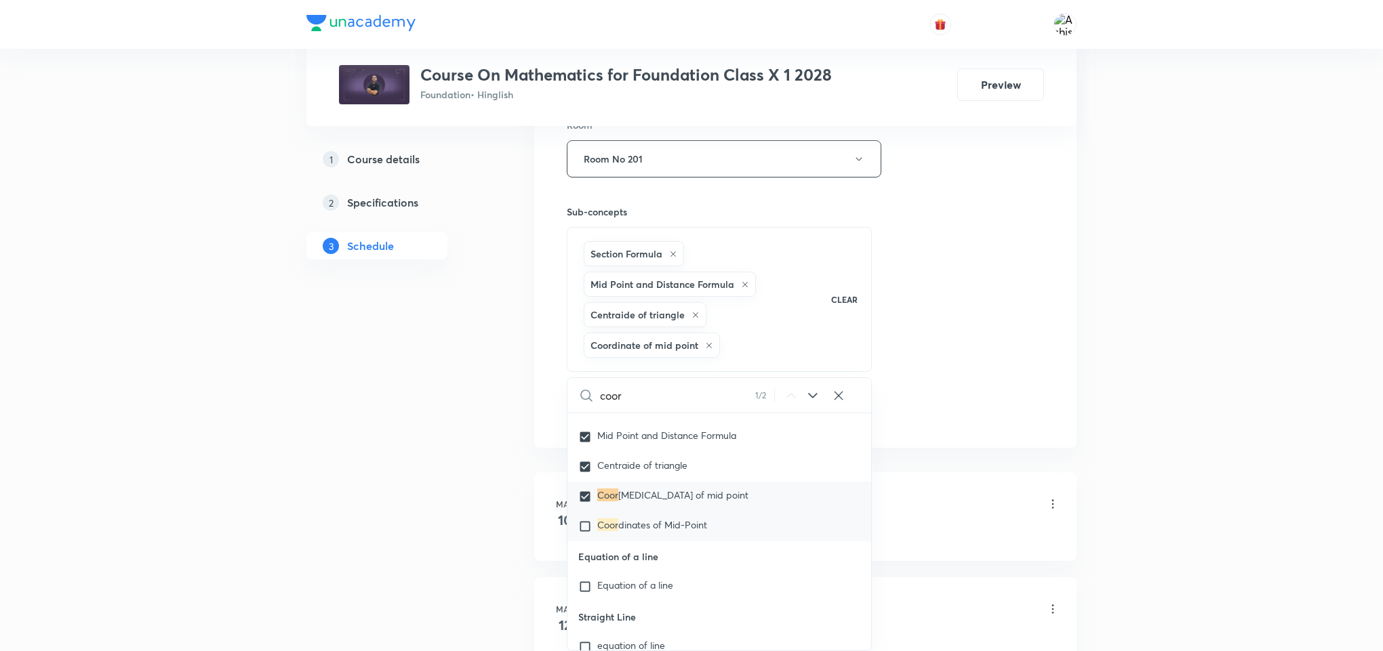
click at [584, 521] on input "checkbox" at bounding box center [587, 527] width 19 height 14
checkbox input "true"
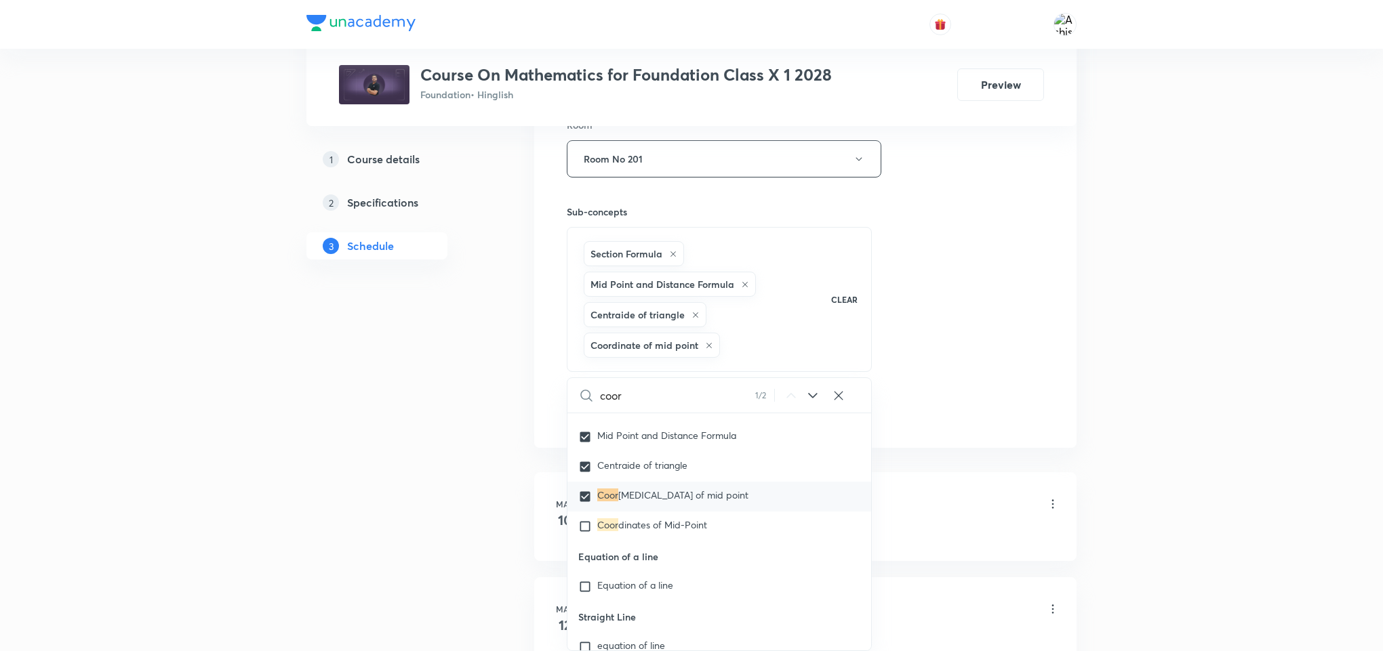
checkbox input "true"
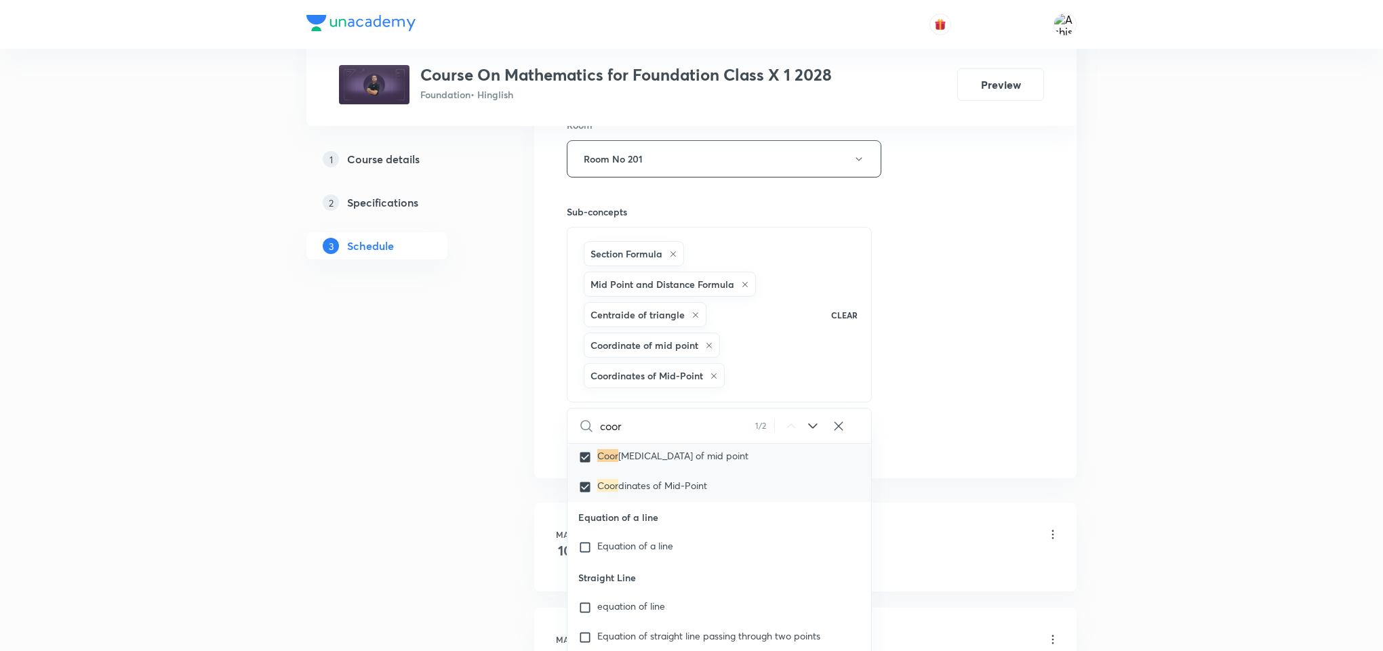
scroll to position [10302, 0]
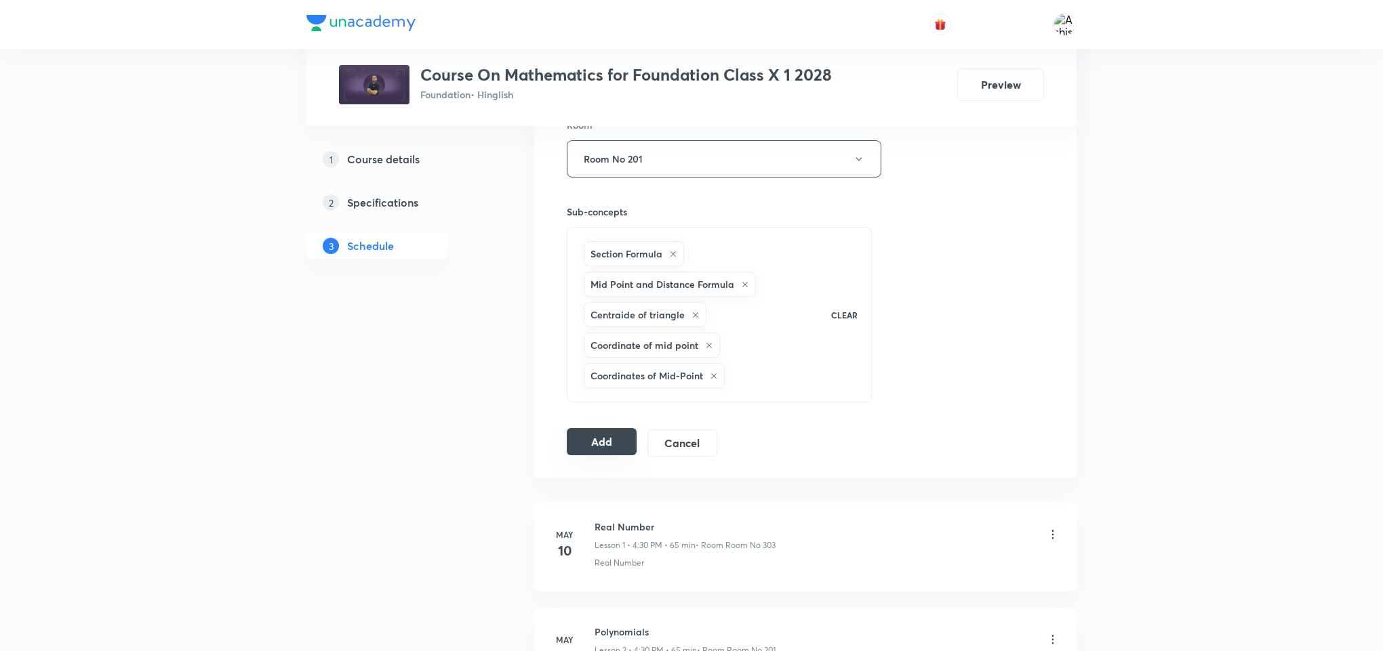
click at [600, 439] on button "Add" at bounding box center [602, 441] width 70 height 27
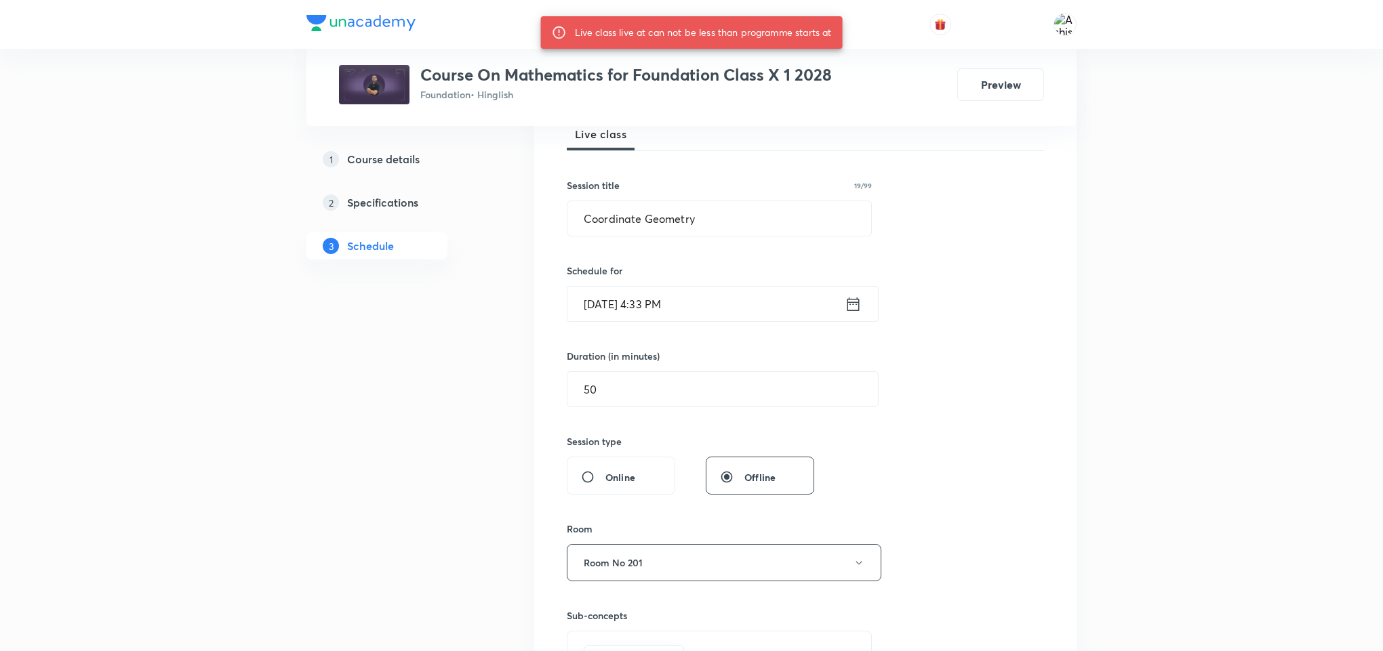
scroll to position [203, 0]
click at [854, 306] on icon at bounding box center [853, 307] width 12 height 14
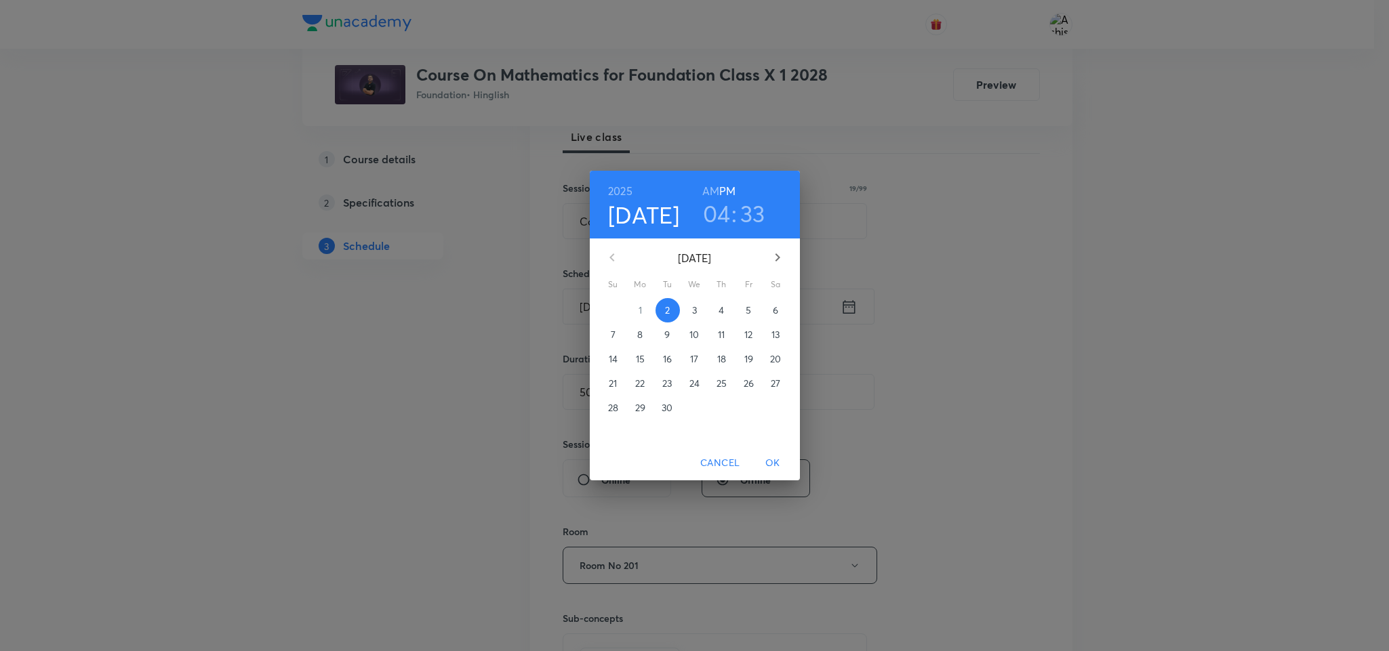
click at [756, 216] on h3 "33" at bounding box center [752, 213] width 25 height 28
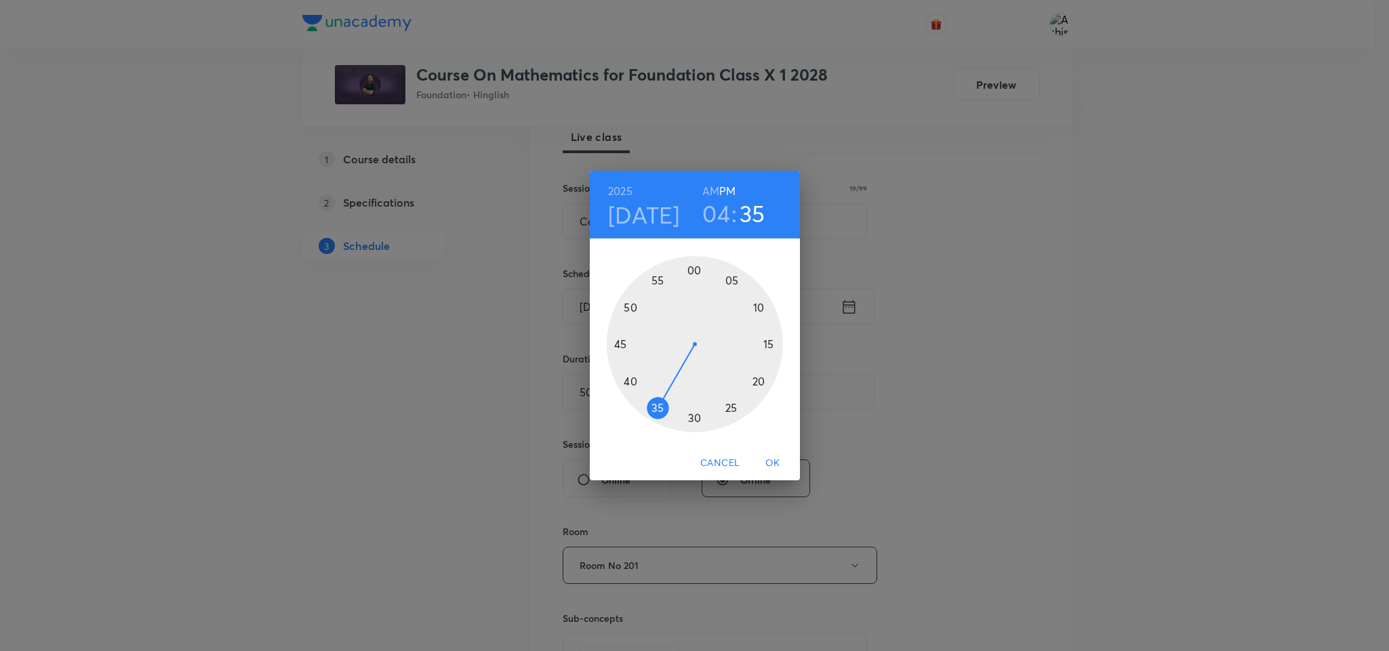
drag, startPoint x: 676, startPoint y: 415, endPoint x: 659, endPoint y: 407, distance: 18.8
click at [659, 407] on div at bounding box center [695, 344] width 176 height 176
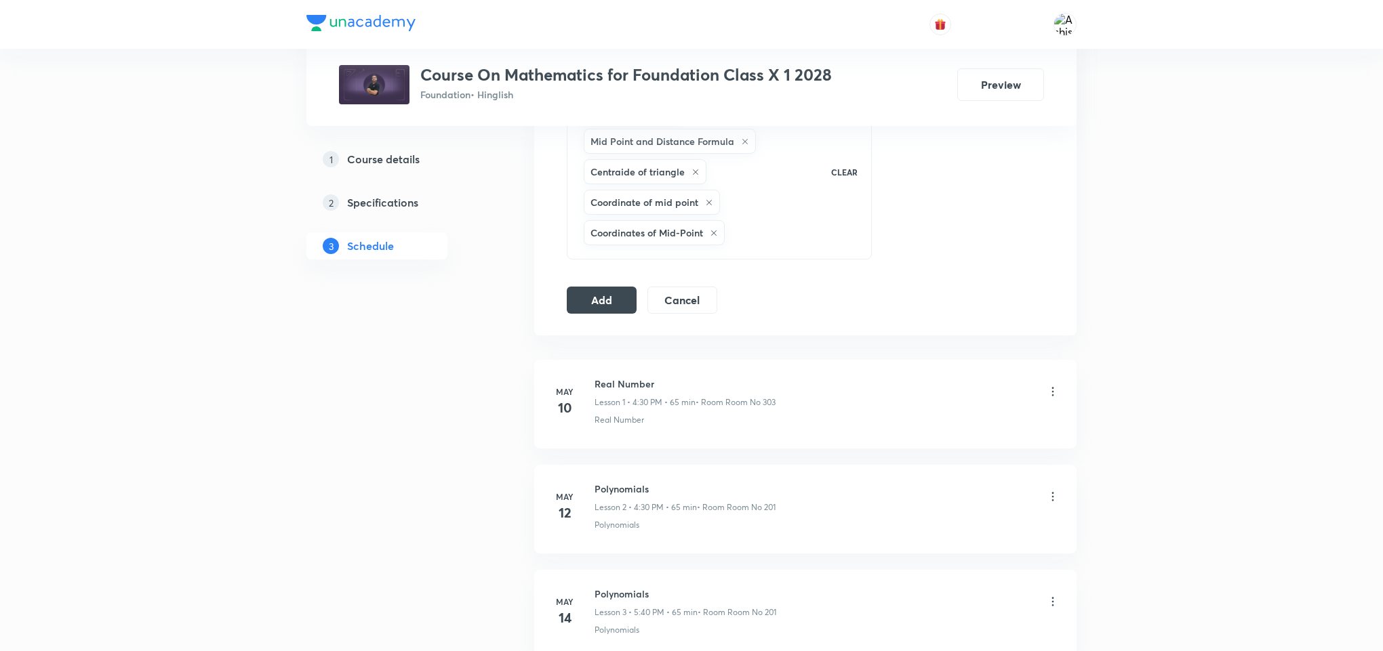
scroll to position [813, 0]
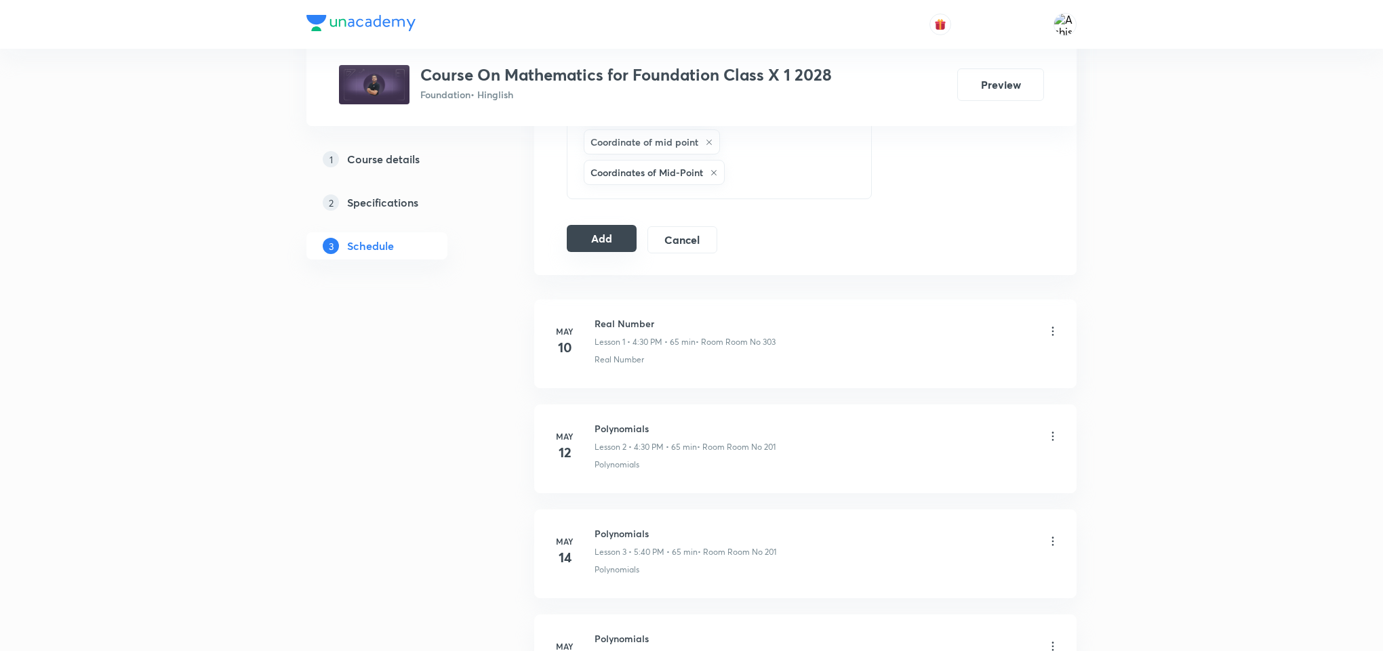
click at [596, 237] on button "Add" at bounding box center [602, 238] width 70 height 27
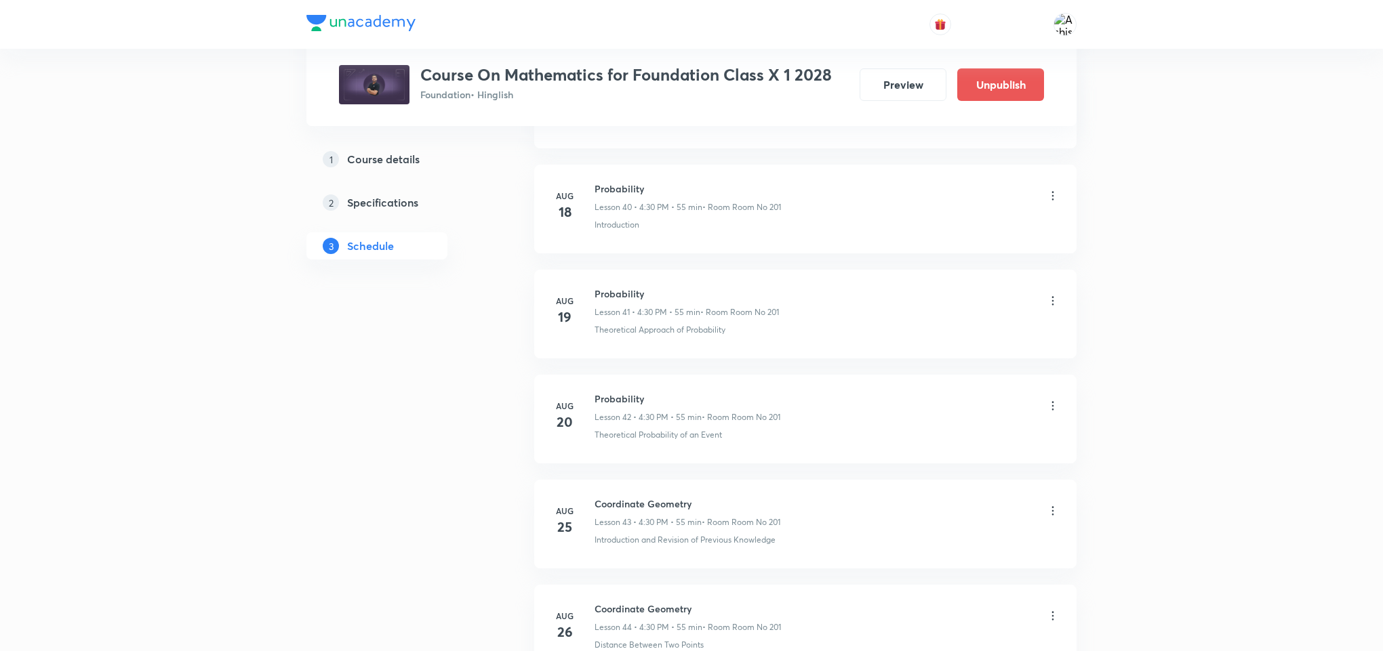
scroll to position [4845, 0]
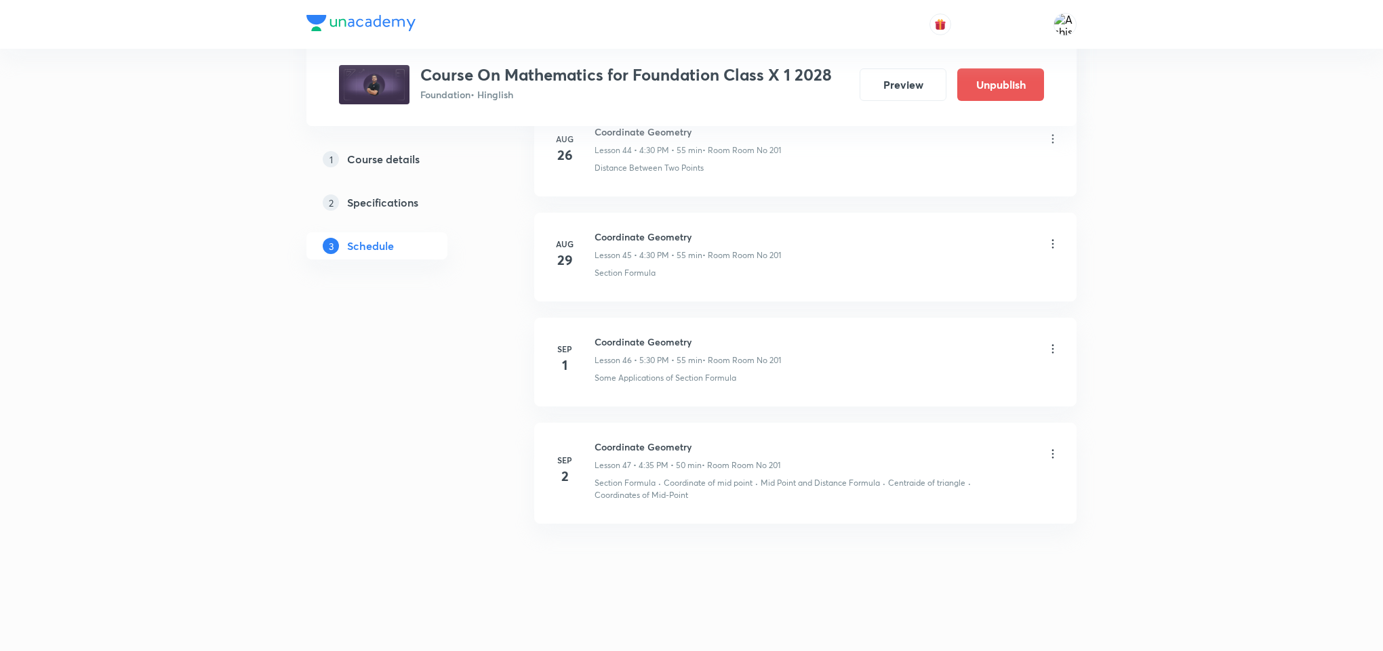
click at [1051, 455] on icon at bounding box center [1053, 454] width 14 height 14
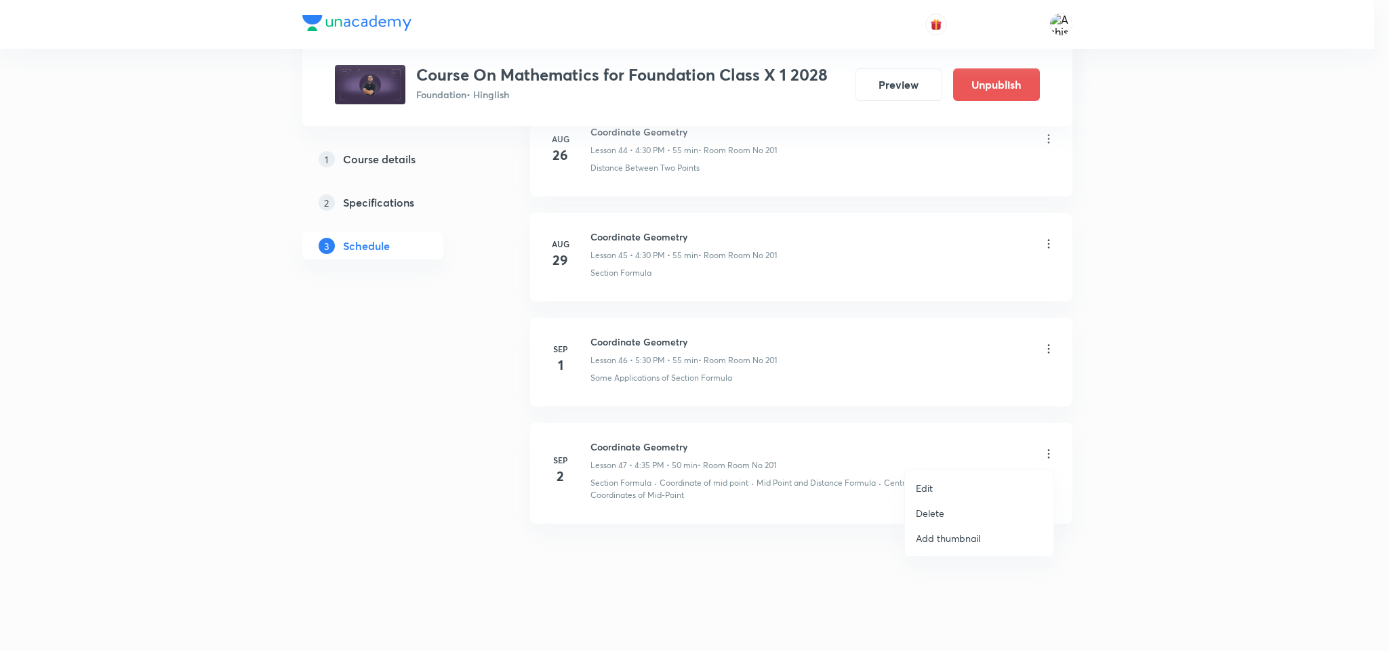
click at [925, 489] on p "Edit" at bounding box center [924, 488] width 17 height 14
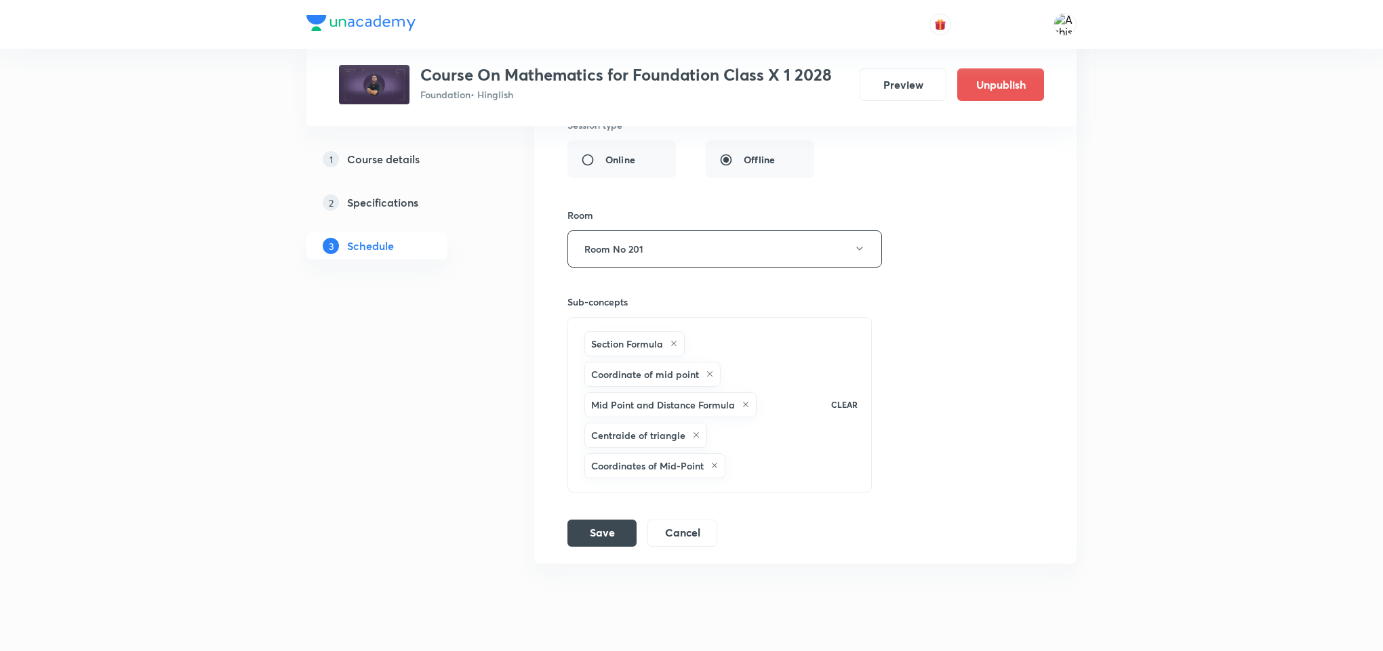
scroll to position [5455, 0]
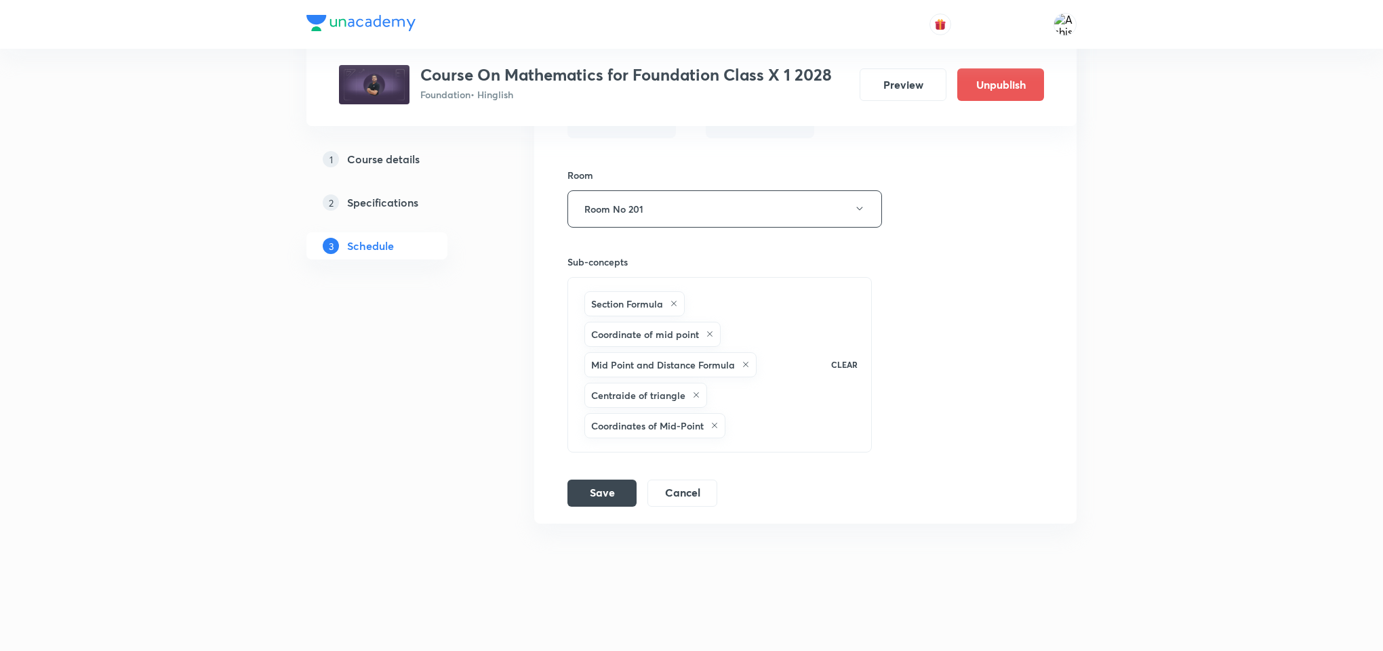
click at [1017, 230] on div "Session title 19/99 Coordinate Geometry ​ Schedule for Sep 2, 2025, 4:35 PM ​ D…" at bounding box center [805, 151] width 476 height 712
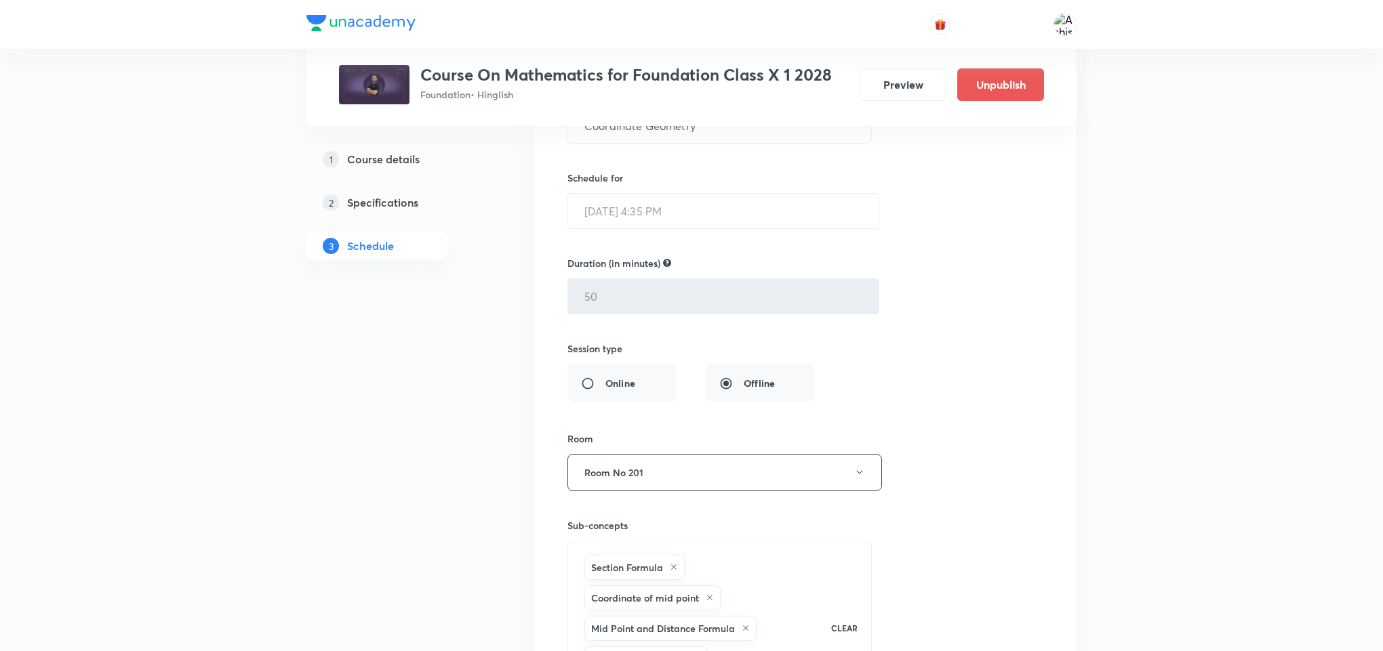
scroll to position [5150, 0]
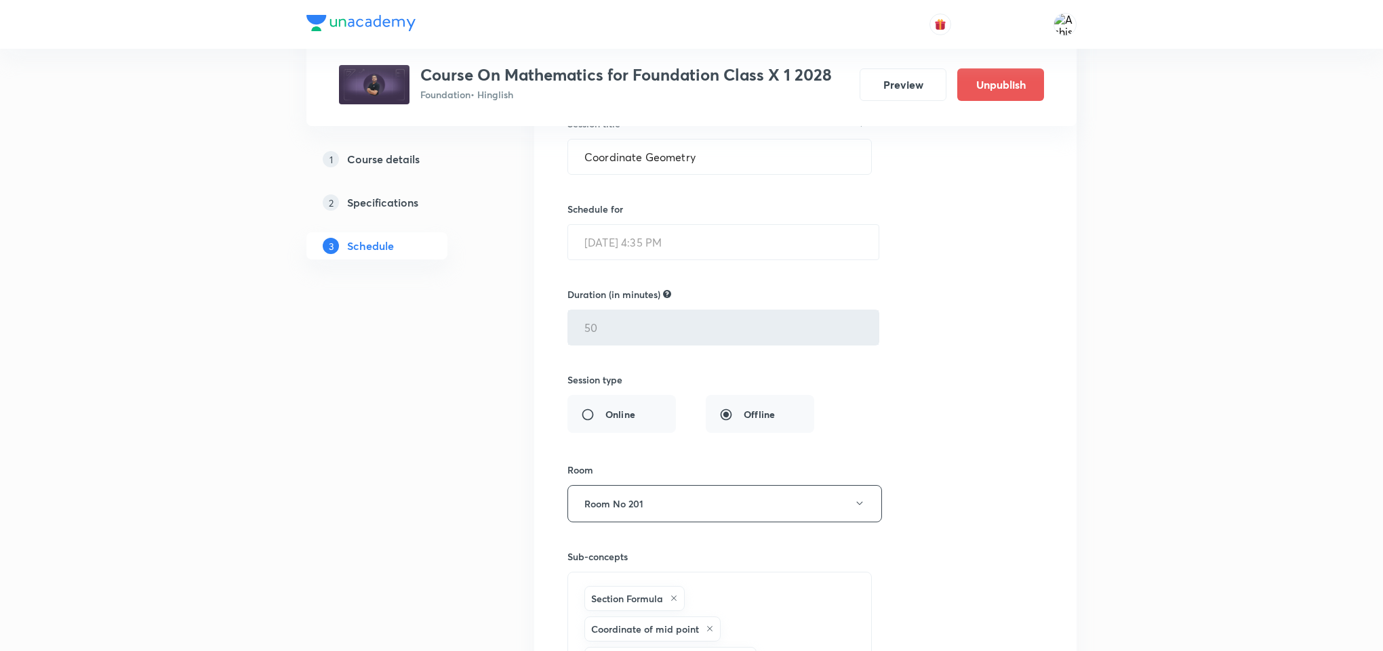
click at [919, 277] on div "Session title 19/99 Coordinate Geometry ​ Schedule for Sep 2, 2025, 4:35 PM ​ D…" at bounding box center [805, 445] width 476 height 712
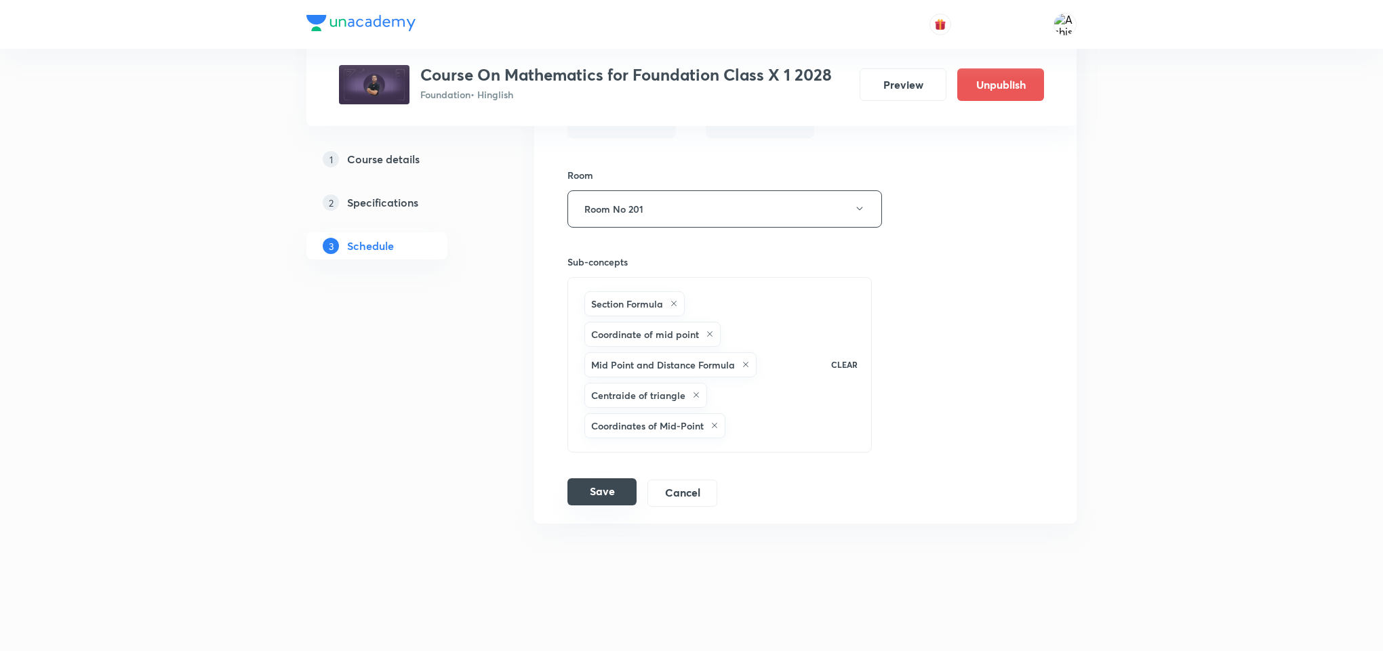
click at [609, 492] on button "Save" at bounding box center [601, 491] width 69 height 27
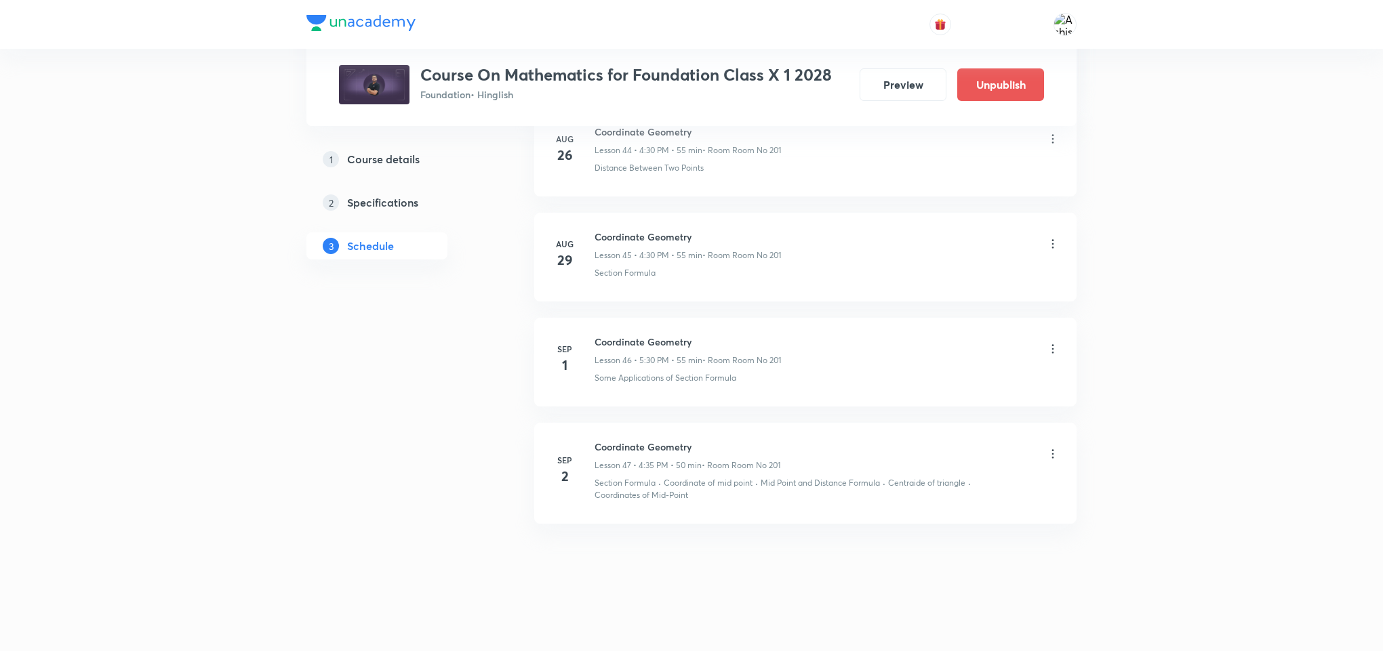
scroll to position [4845, 0]
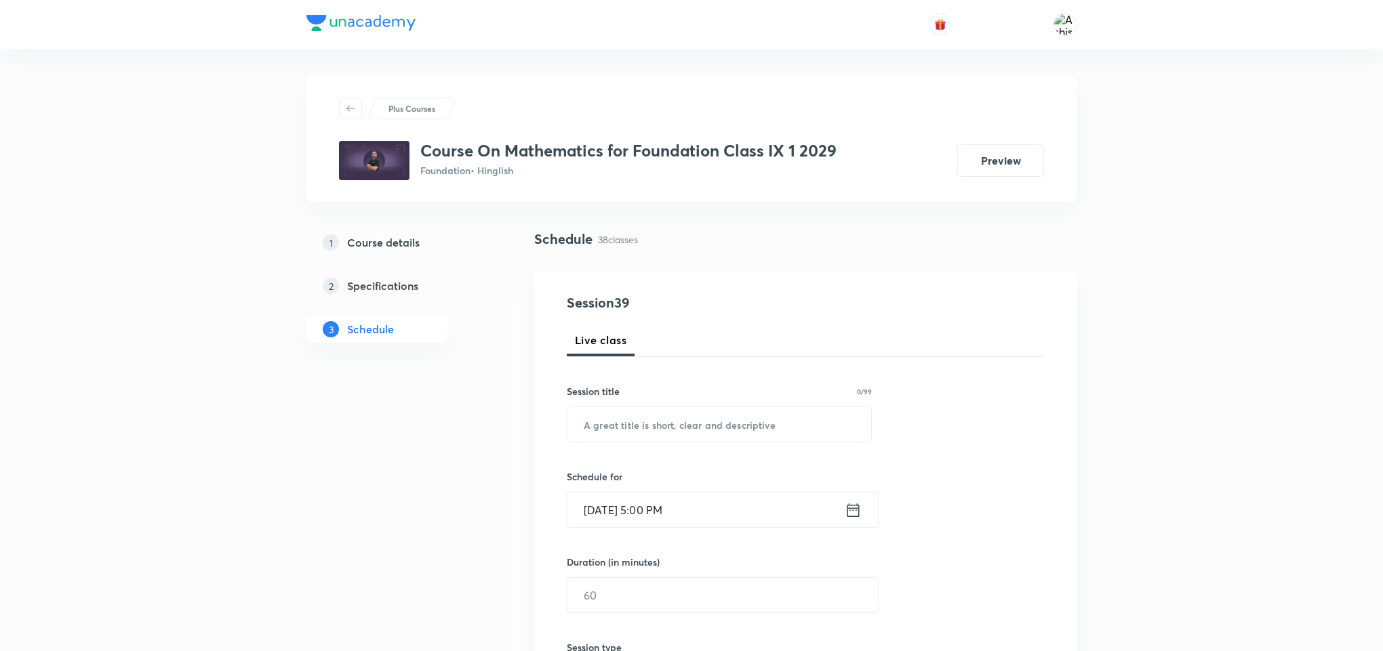
click at [435, 356] on div "1 Course details 2 Specifications 3 Schedule" at bounding box center [398, 294] width 184 height 130
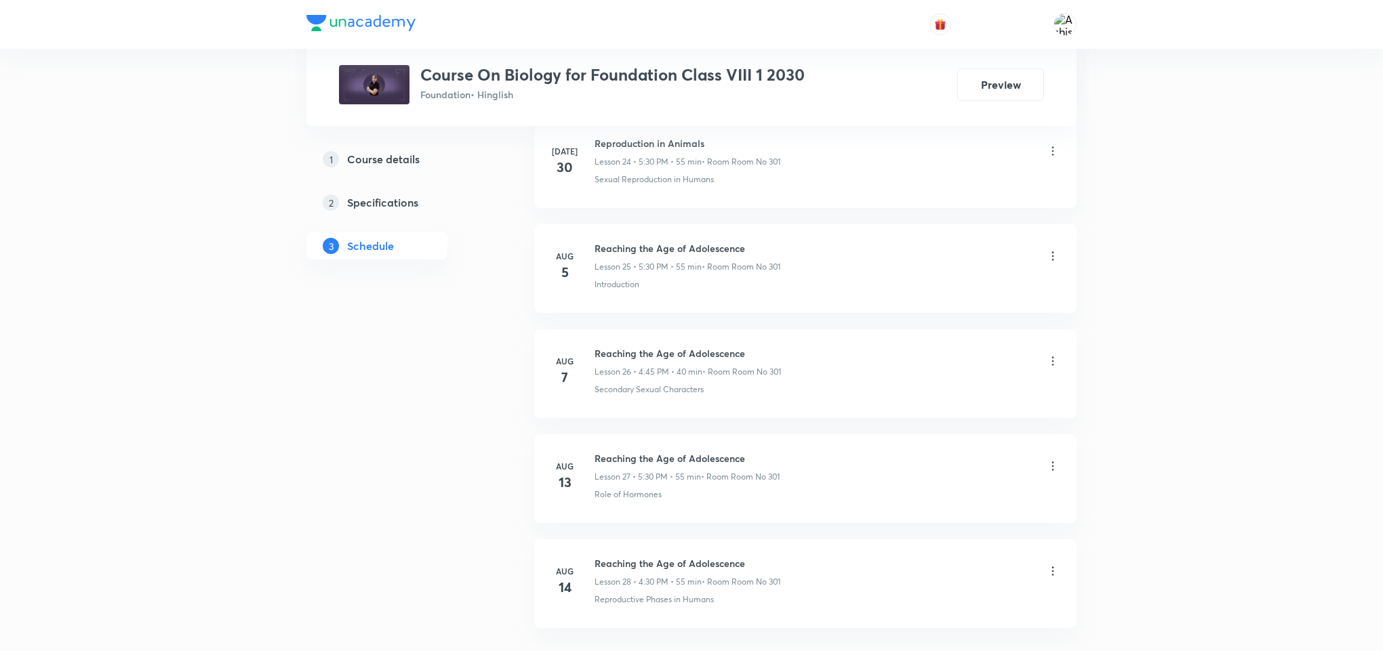
scroll to position [3400, 0]
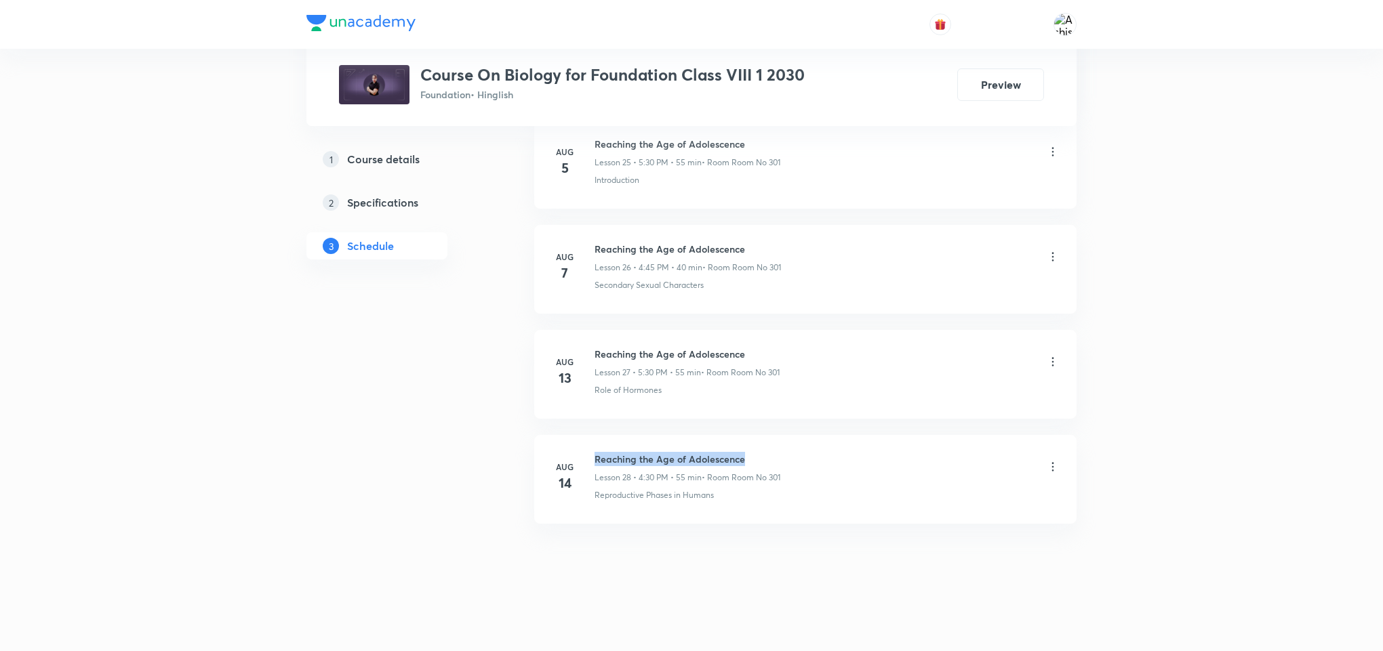
drag, startPoint x: 764, startPoint y: 458, endPoint x: 592, endPoint y: 450, distance: 172.3
click at [592, 450] on li "[DATE] Reaching the Age of Adolescence Lesson 28 • 4:30 PM • 55 min • Room Room…" at bounding box center [805, 479] width 542 height 89
copy h6 "Reaching the Age of Adolescence"
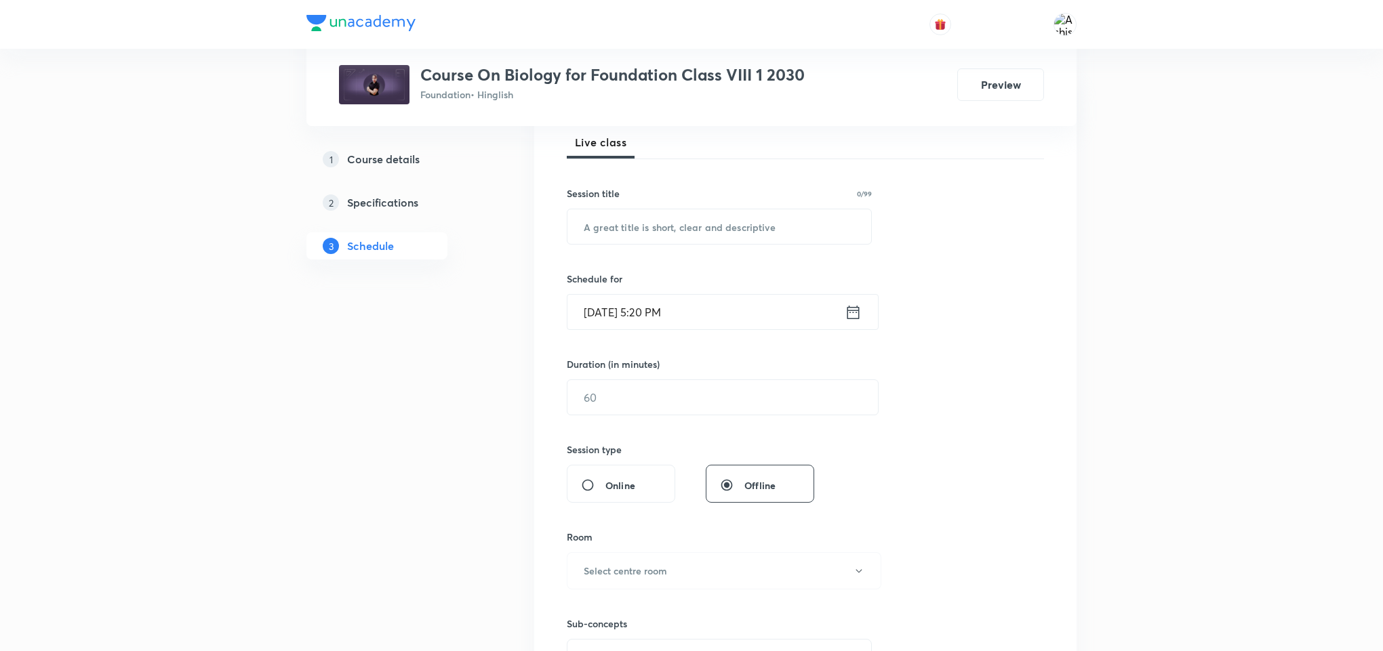
scroll to position [0, 0]
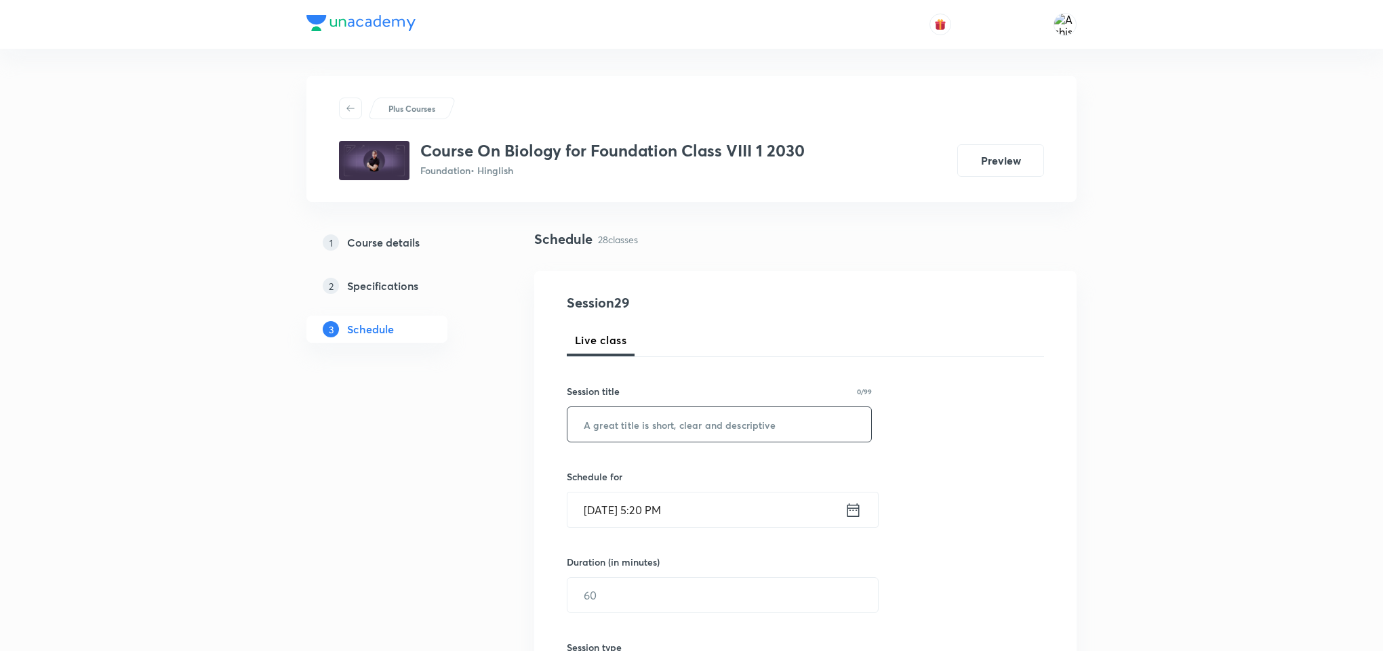
click at [680, 428] on input "text" at bounding box center [719, 424] width 304 height 35
paste input "Reaching the Age of Adolescence"
type input "Reaching the Age of Adolescence"
click at [659, 515] on input "[DATE] 5:20 PM" at bounding box center [705, 510] width 277 height 35
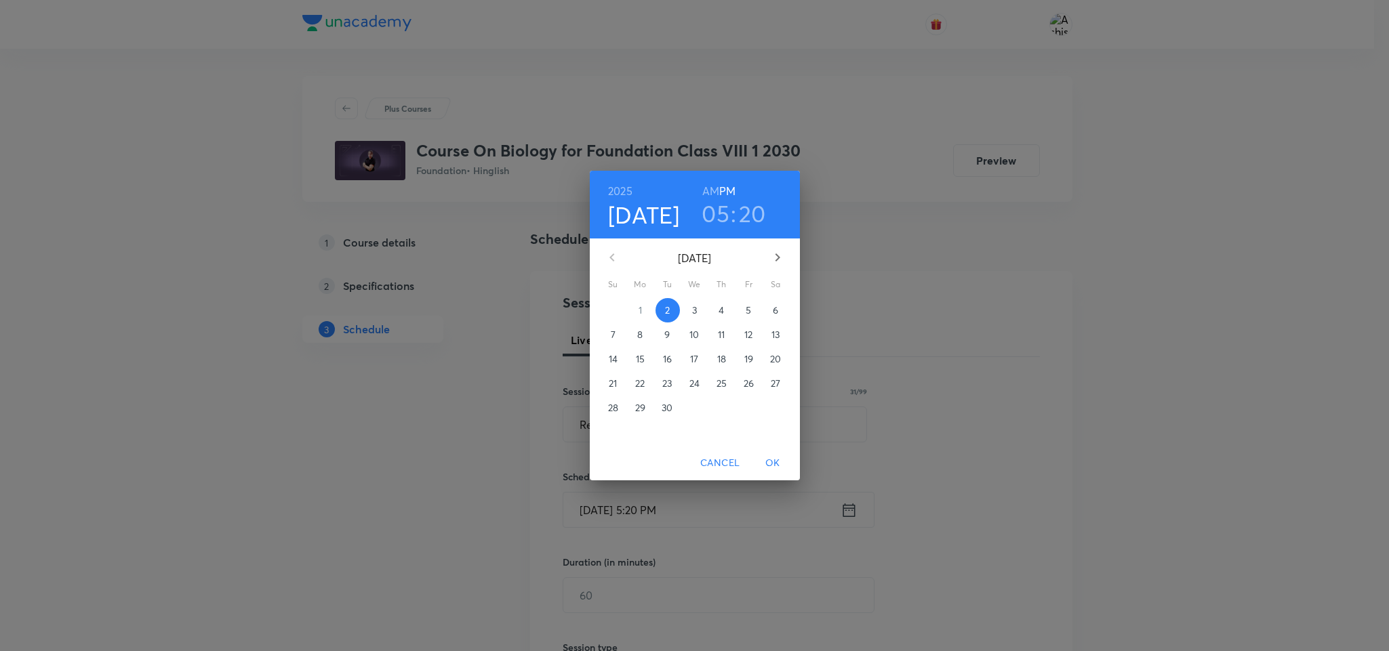
click at [749, 216] on h3 "20" at bounding box center [752, 213] width 27 height 28
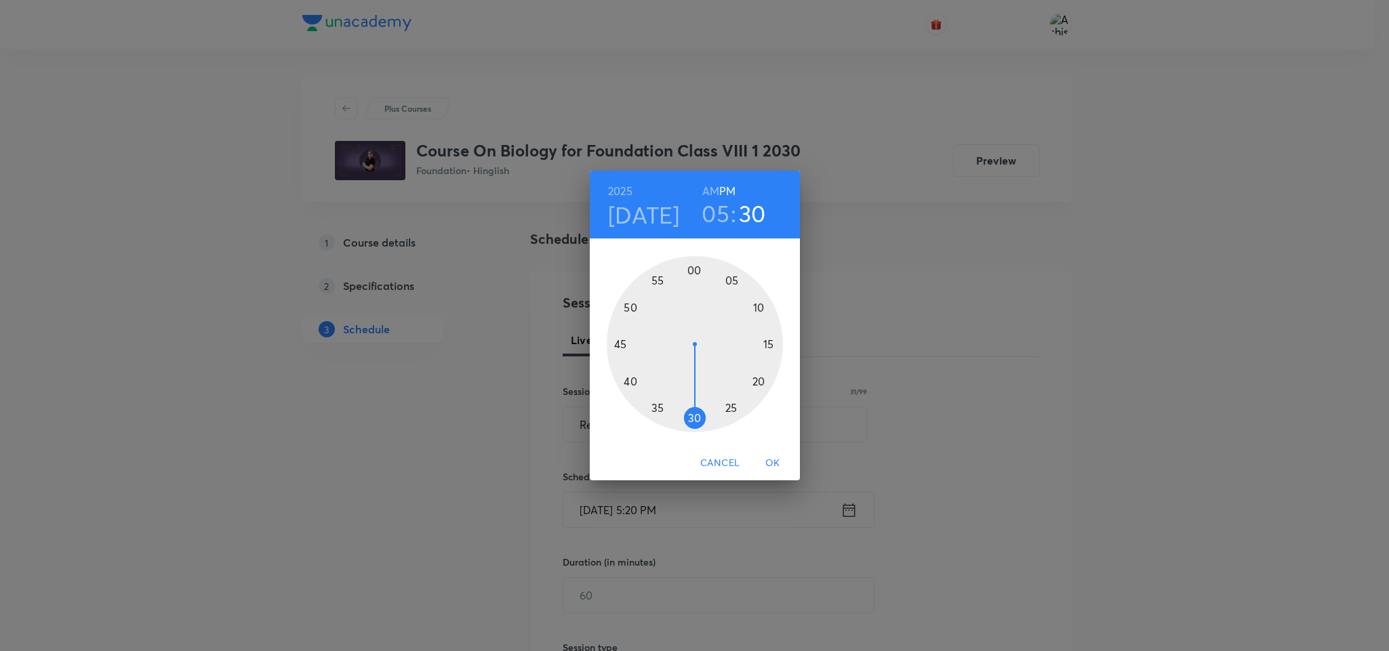
drag, startPoint x: 763, startPoint y: 380, endPoint x: 692, endPoint y: 423, distance: 83.0
click at [692, 423] on div at bounding box center [695, 344] width 176 height 176
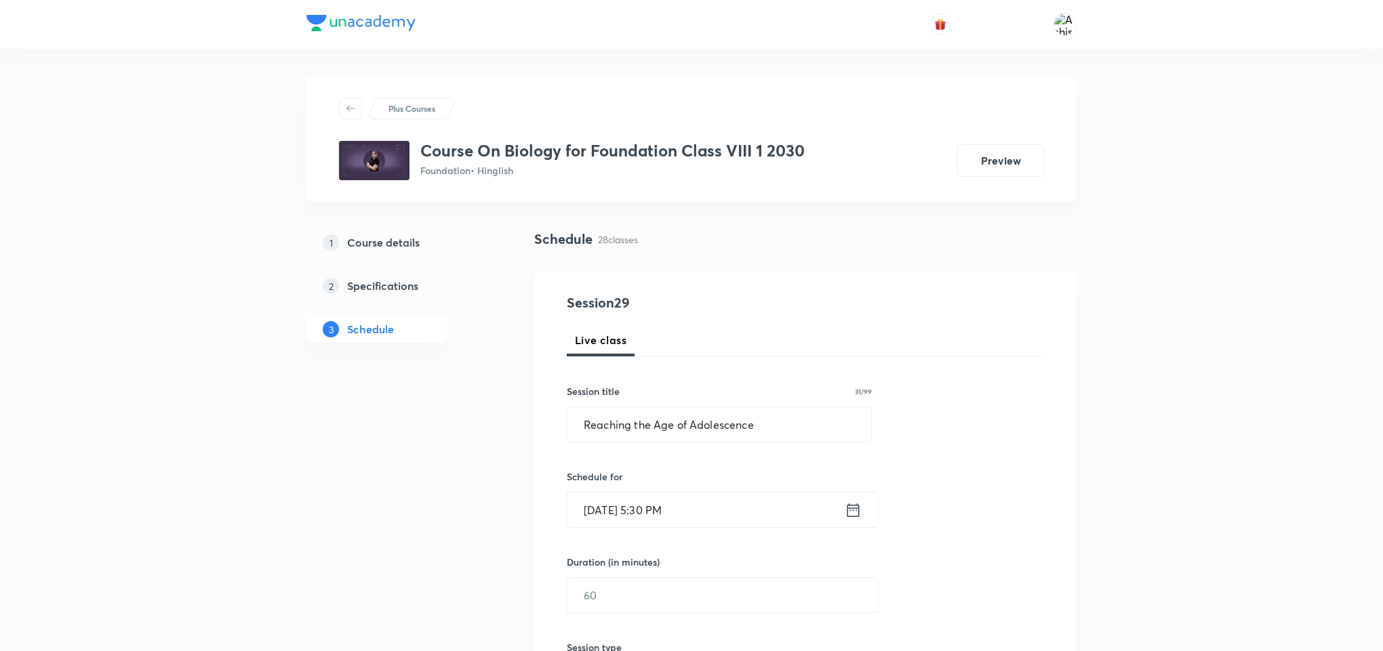
click at [1011, 346] on div "Live class" at bounding box center [805, 340] width 477 height 33
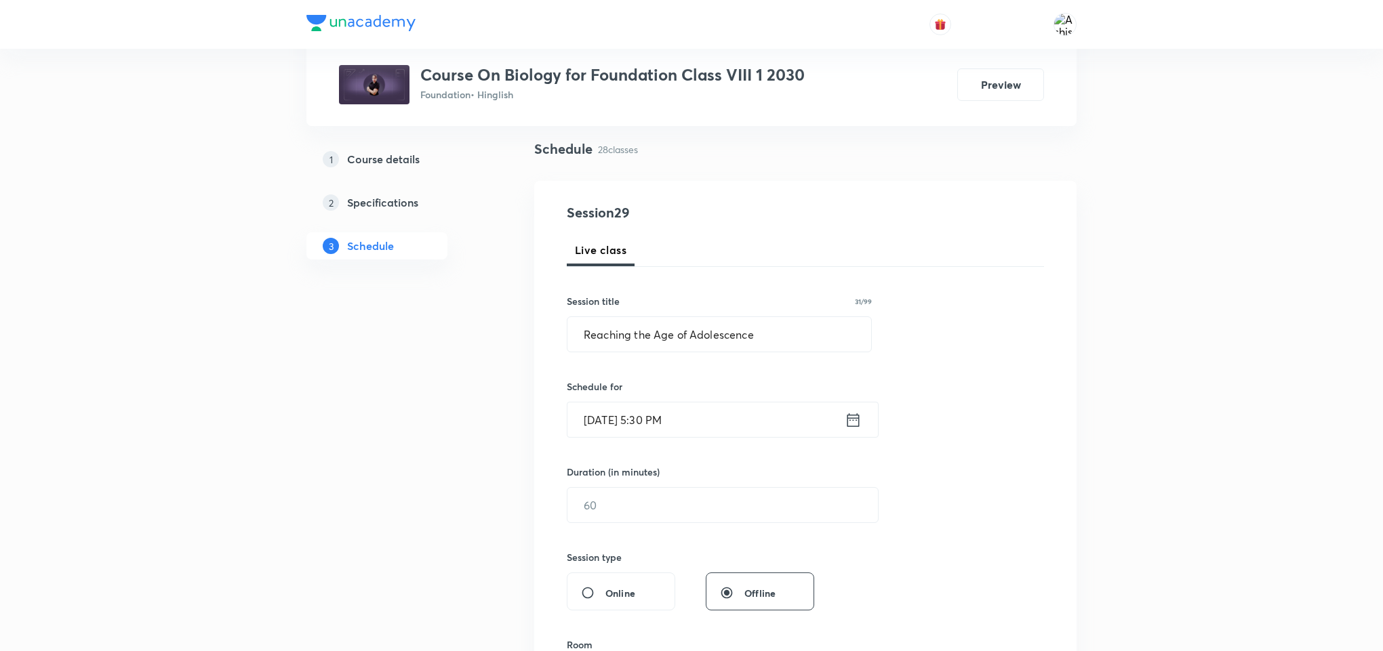
scroll to position [203, 0]
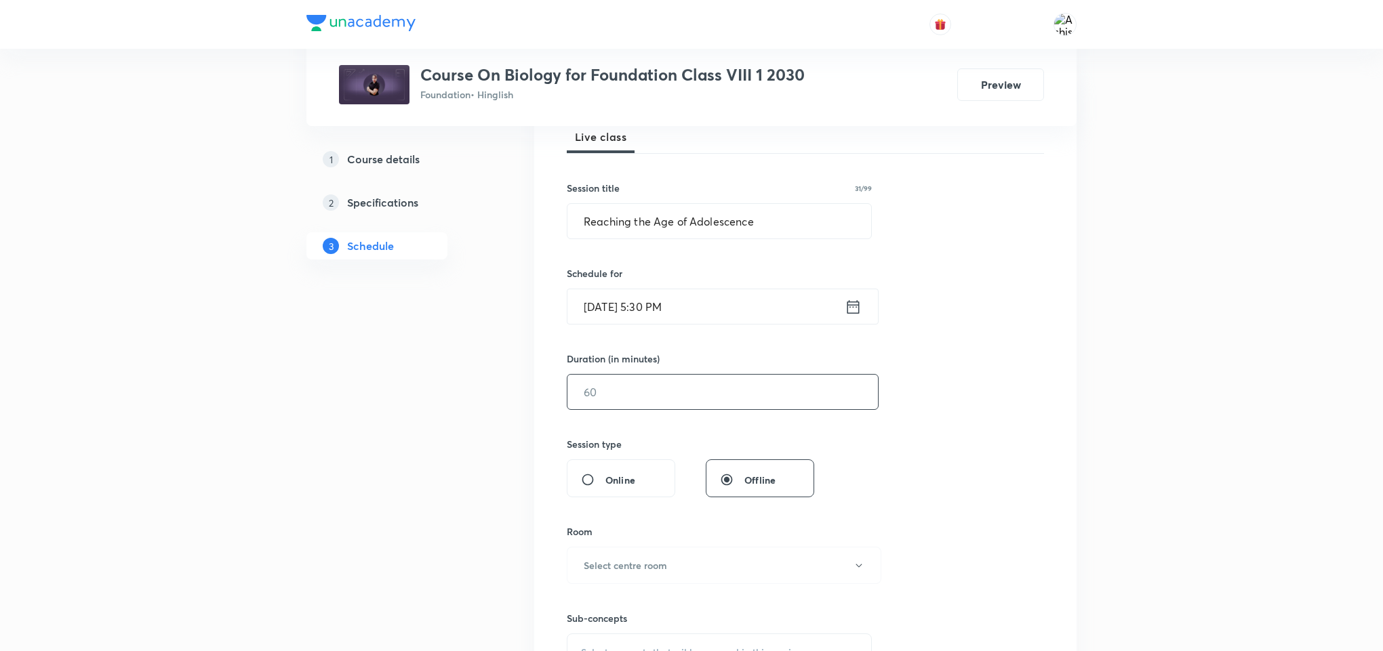
click at [621, 390] on input "text" at bounding box center [722, 392] width 310 height 35
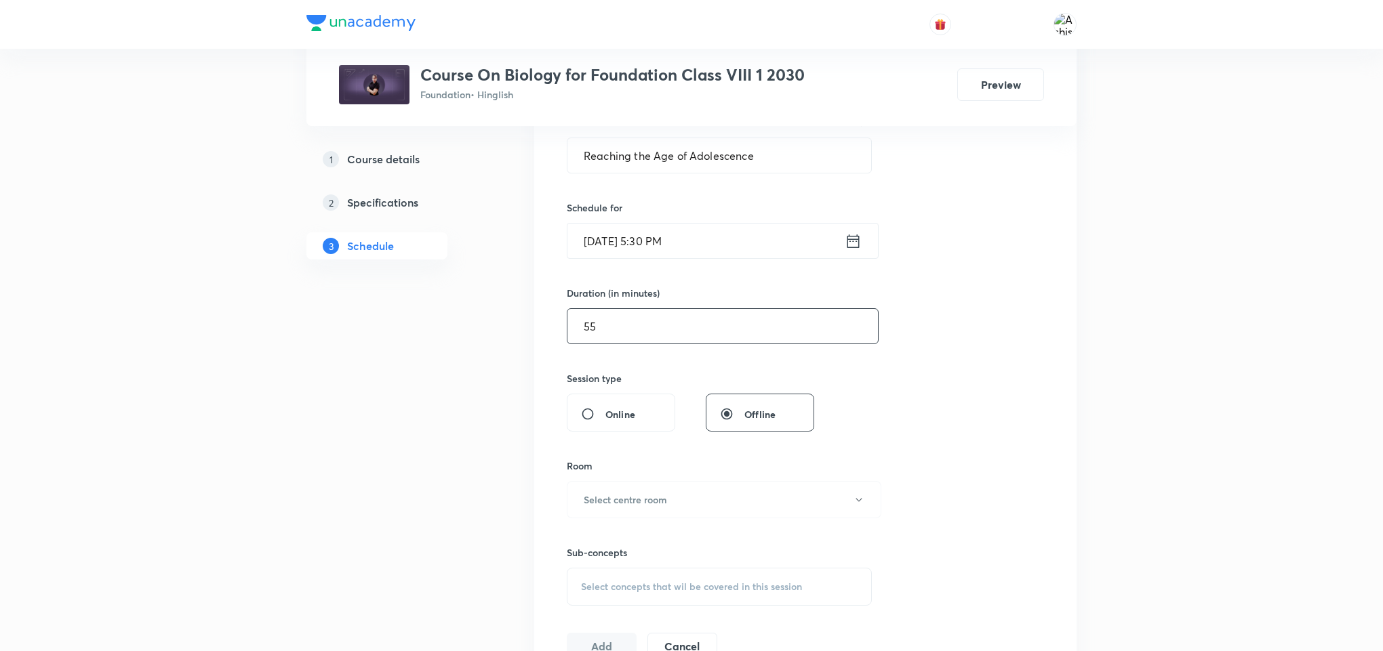
scroll to position [305, 0]
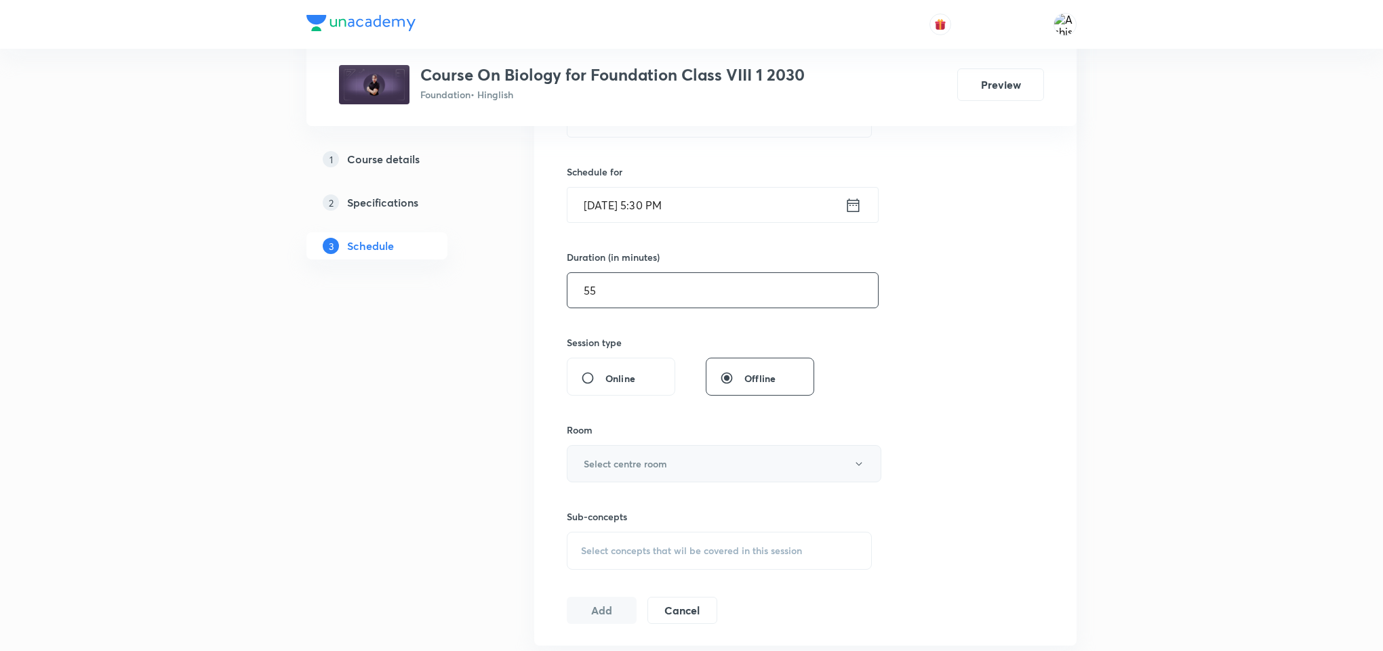
type input "55"
click at [670, 472] on button "Select centre room" at bounding box center [724, 463] width 314 height 37
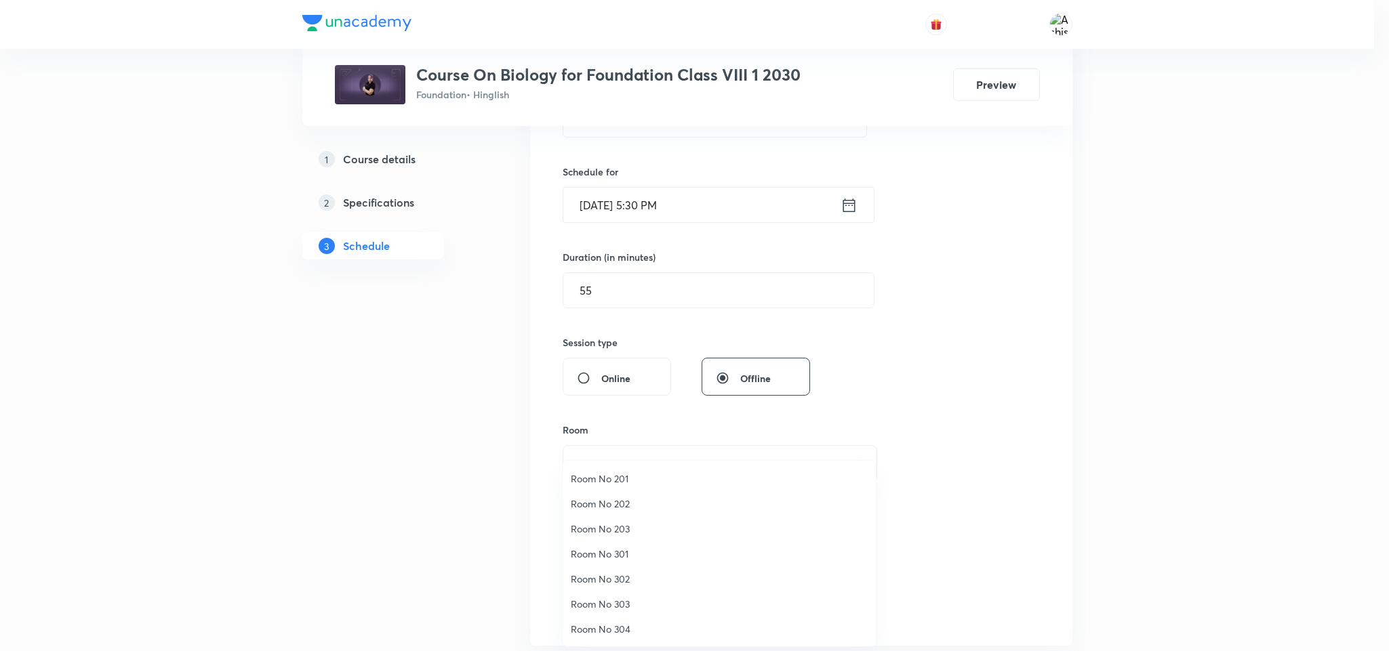
click at [624, 553] on span "Room No 301" at bounding box center [719, 554] width 297 height 14
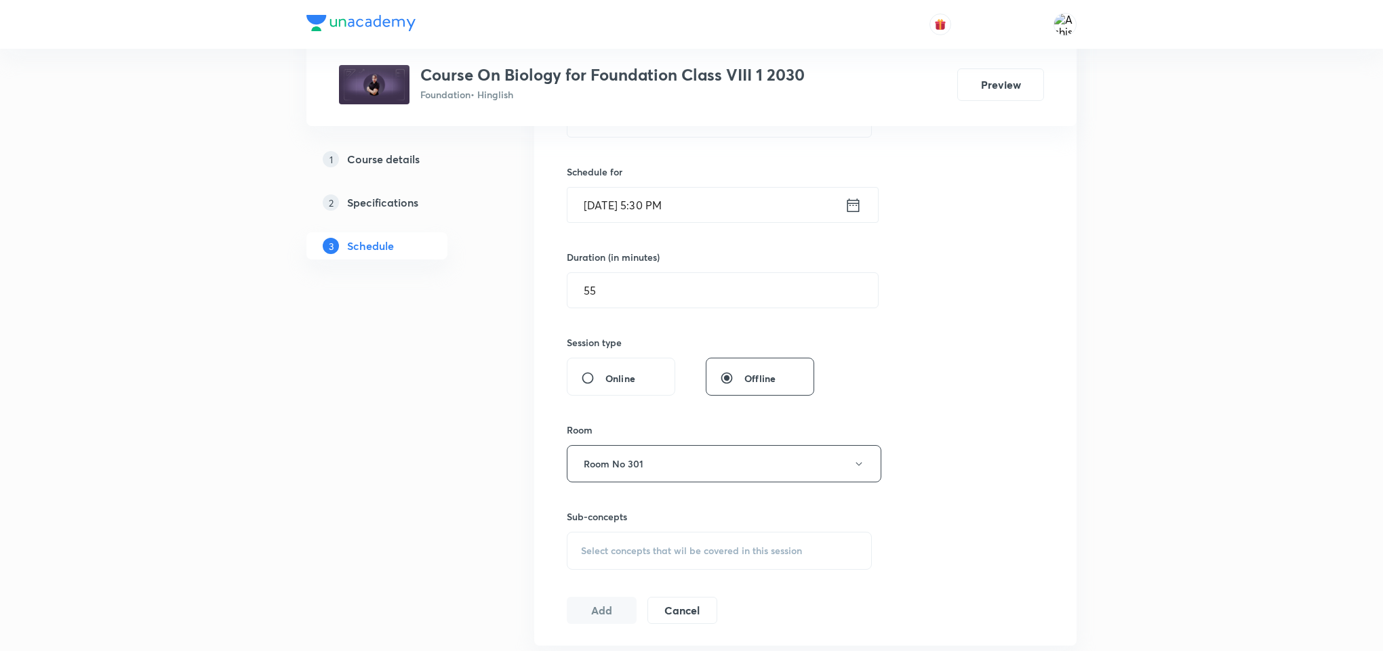
click at [638, 535] on div "Select concepts that wil be covered in this session" at bounding box center [719, 551] width 305 height 38
click at [637, 550] on span "Select concepts that wil be covered in this session" at bounding box center [691, 551] width 221 height 11
drag, startPoint x: 643, startPoint y: 542, endPoint x: 1023, endPoint y: 368, distance: 417.9
click at [1023, 368] on div "Session 29 Live class Session title 31/99 Reaching the Age of Adolescence ​ Sch…" at bounding box center [805, 306] width 477 height 636
click at [701, 546] on span "Select concepts that wil be covered in this session" at bounding box center [691, 551] width 221 height 11
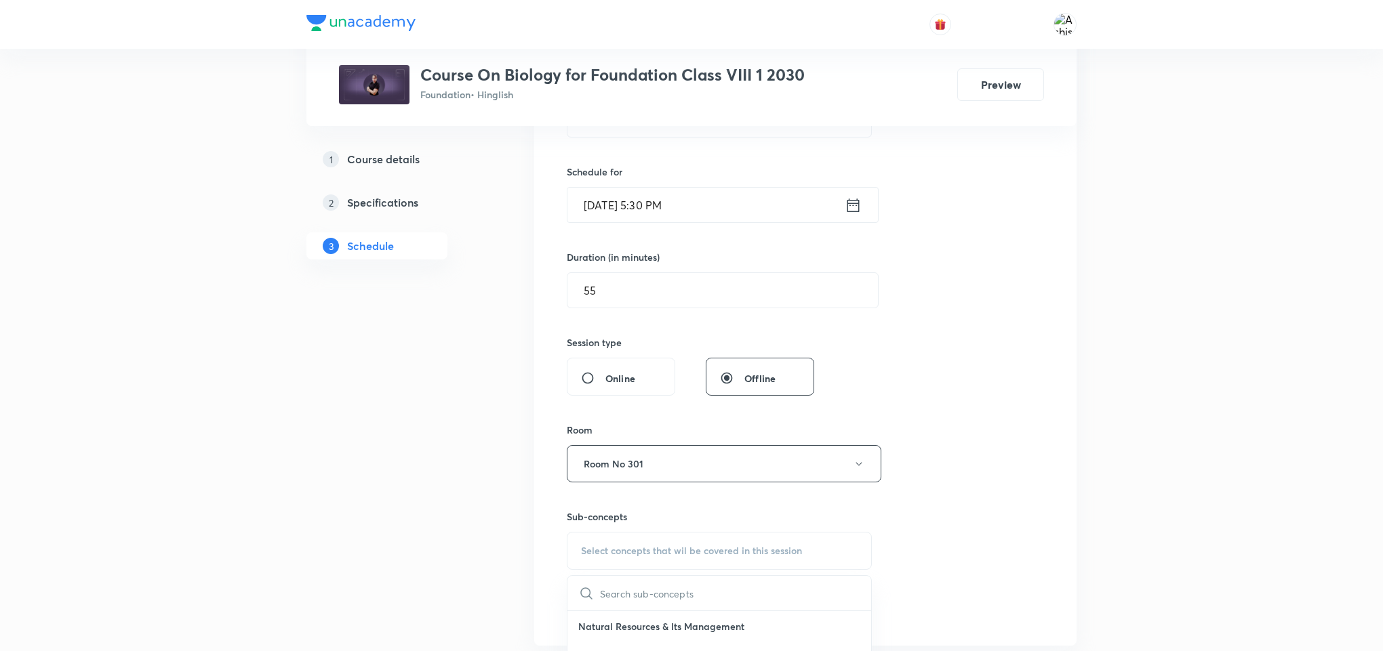
drag, startPoint x: 701, startPoint y: 546, endPoint x: 1095, endPoint y: 318, distance: 454.3
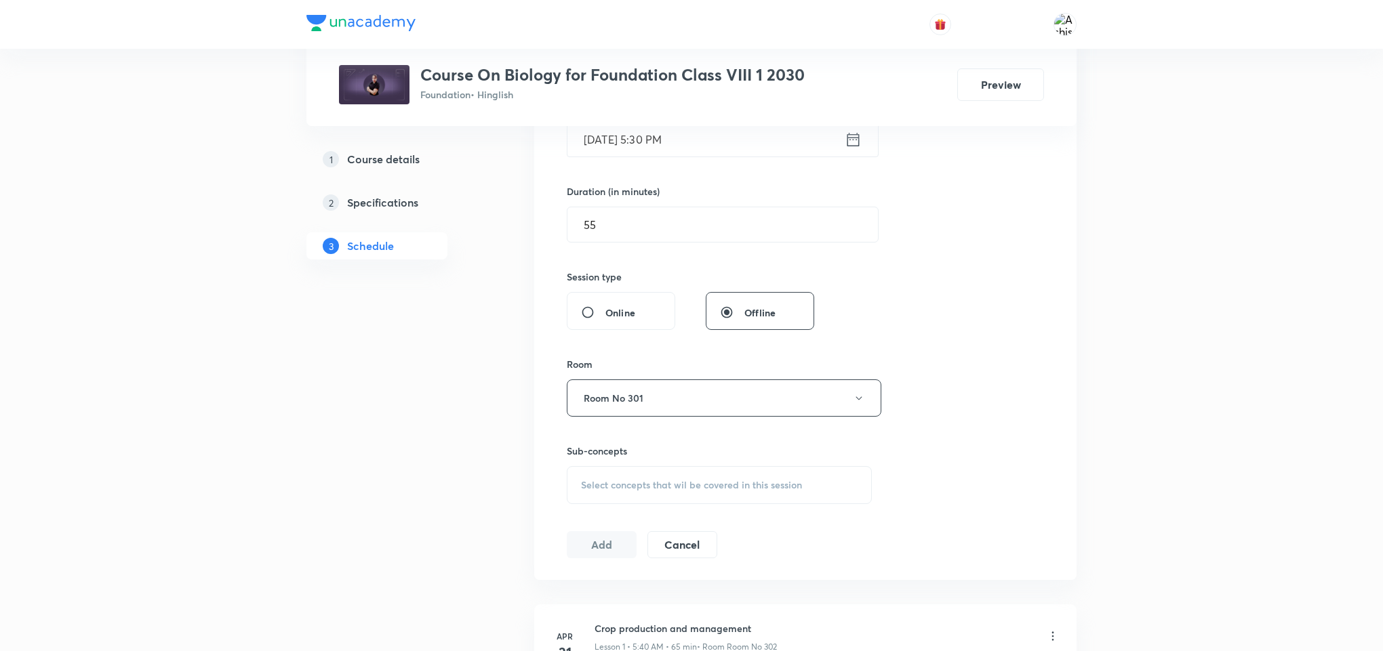
scroll to position [407, 0]
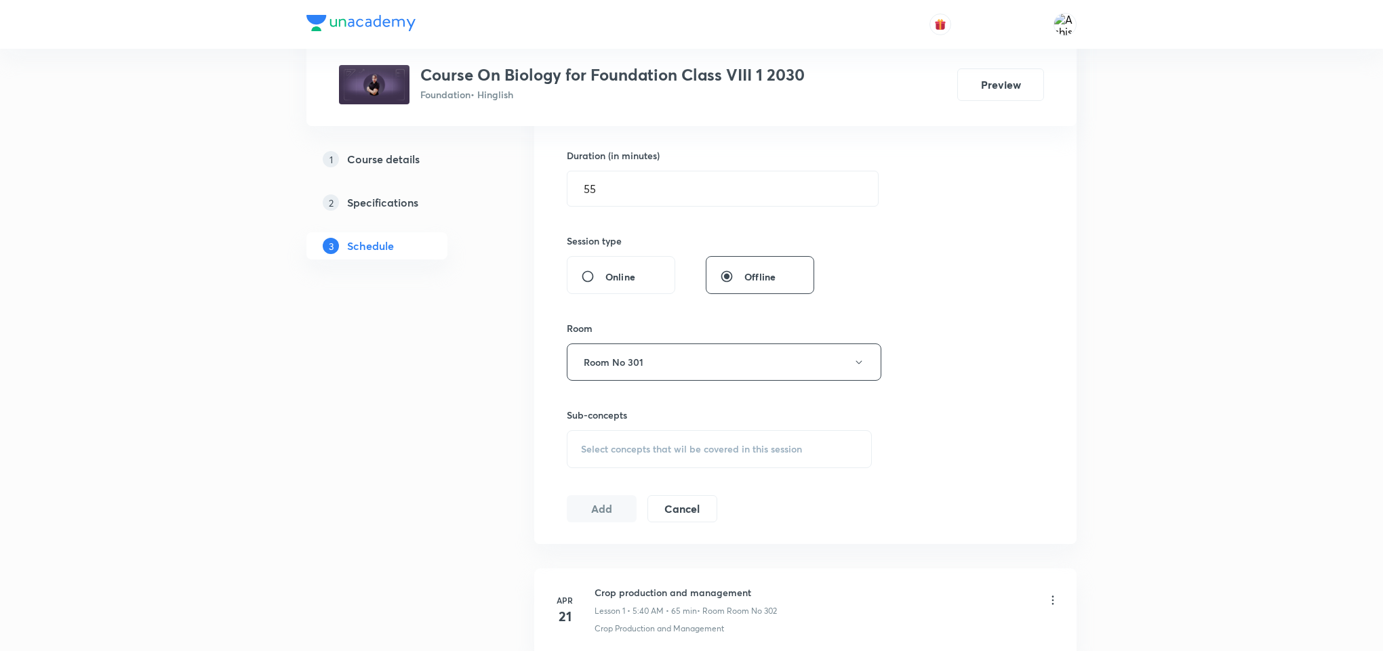
click at [661, 441] on div "Select concepts that wil be covered in this session" at bounding box center [719, 449] width 305 height 38
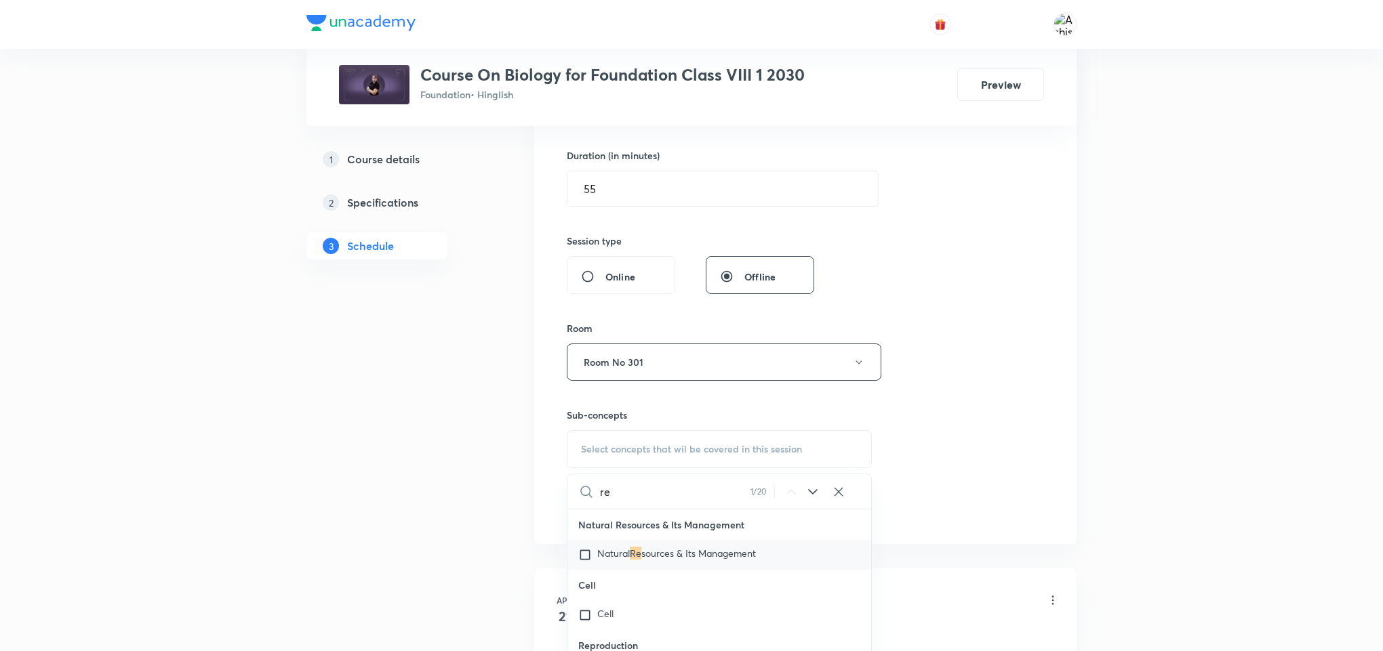
type input "r"
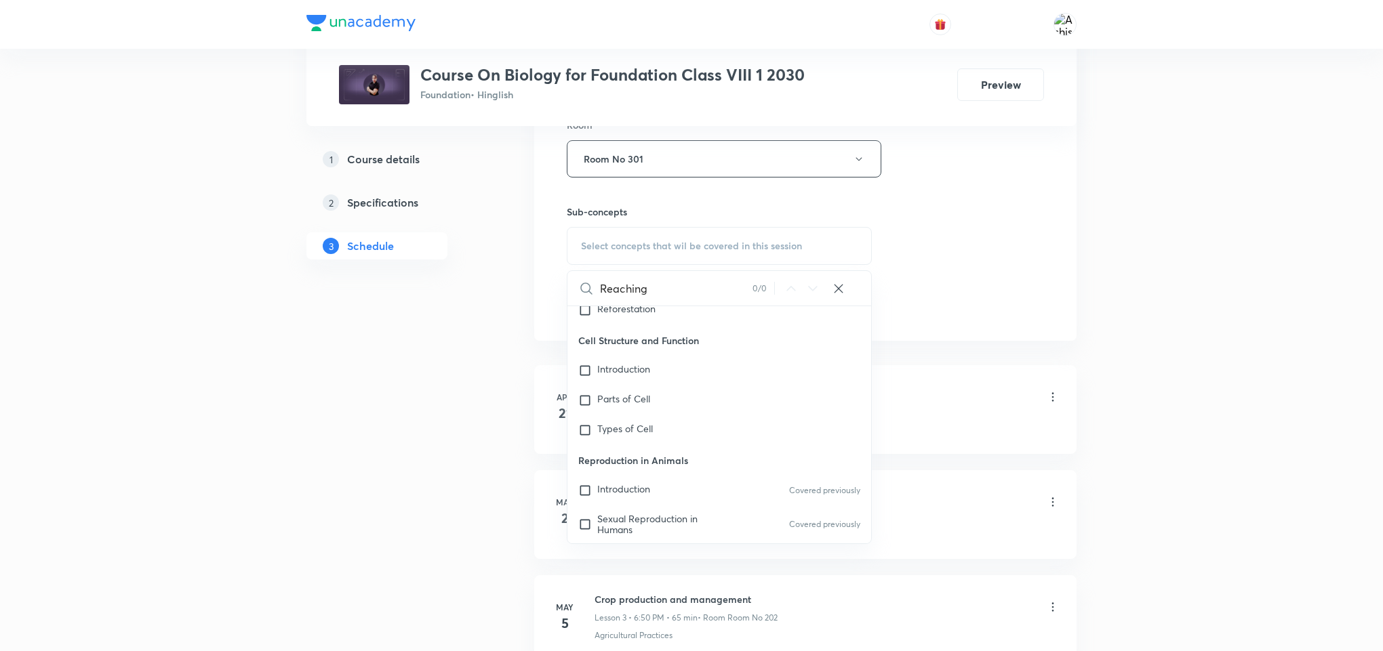
scroll to position [1423, 0]
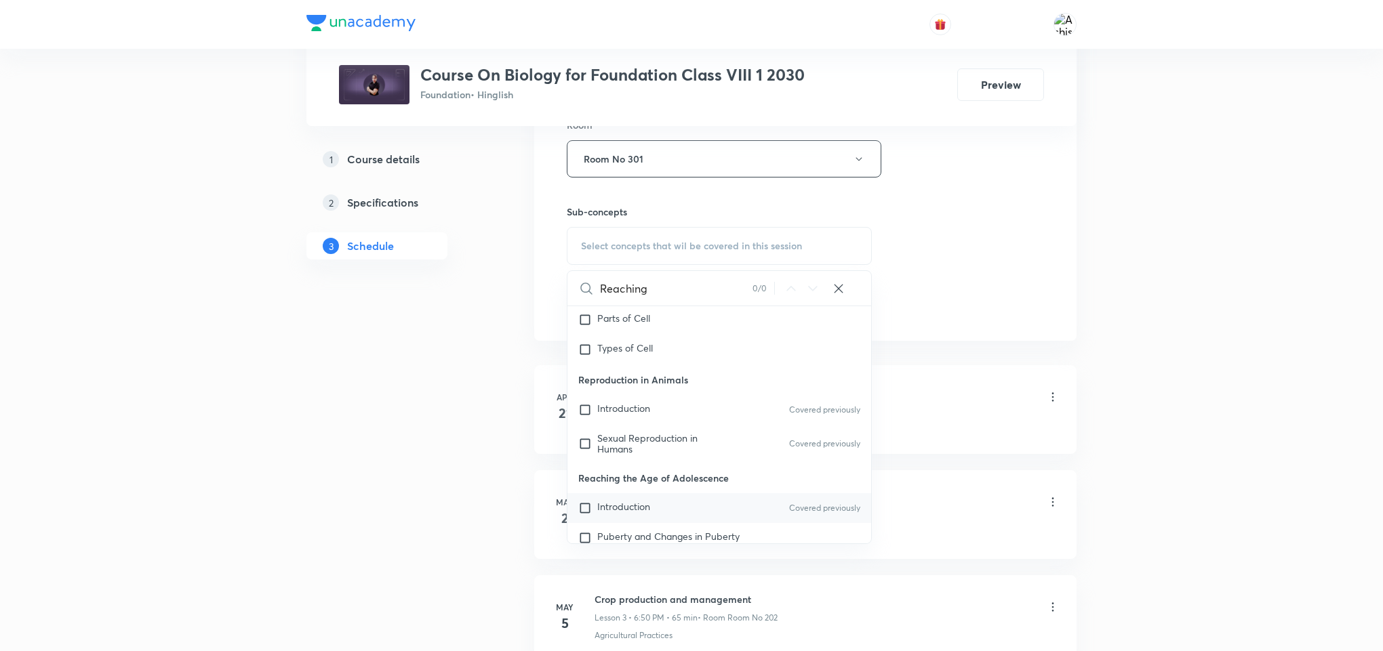
type input "Reaching"
click at [588, 507] on input "checkbox" at bounding box center [587, 509] width 19 height 14
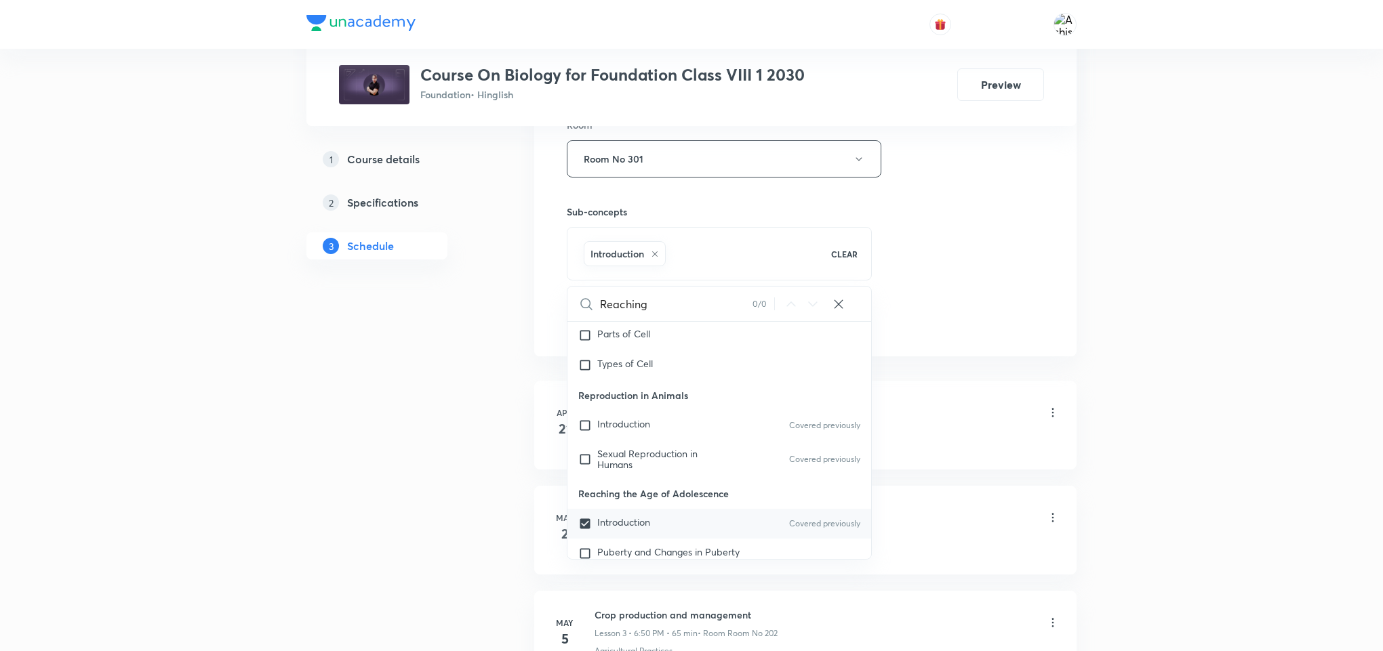
scroll to position [1525, 0]
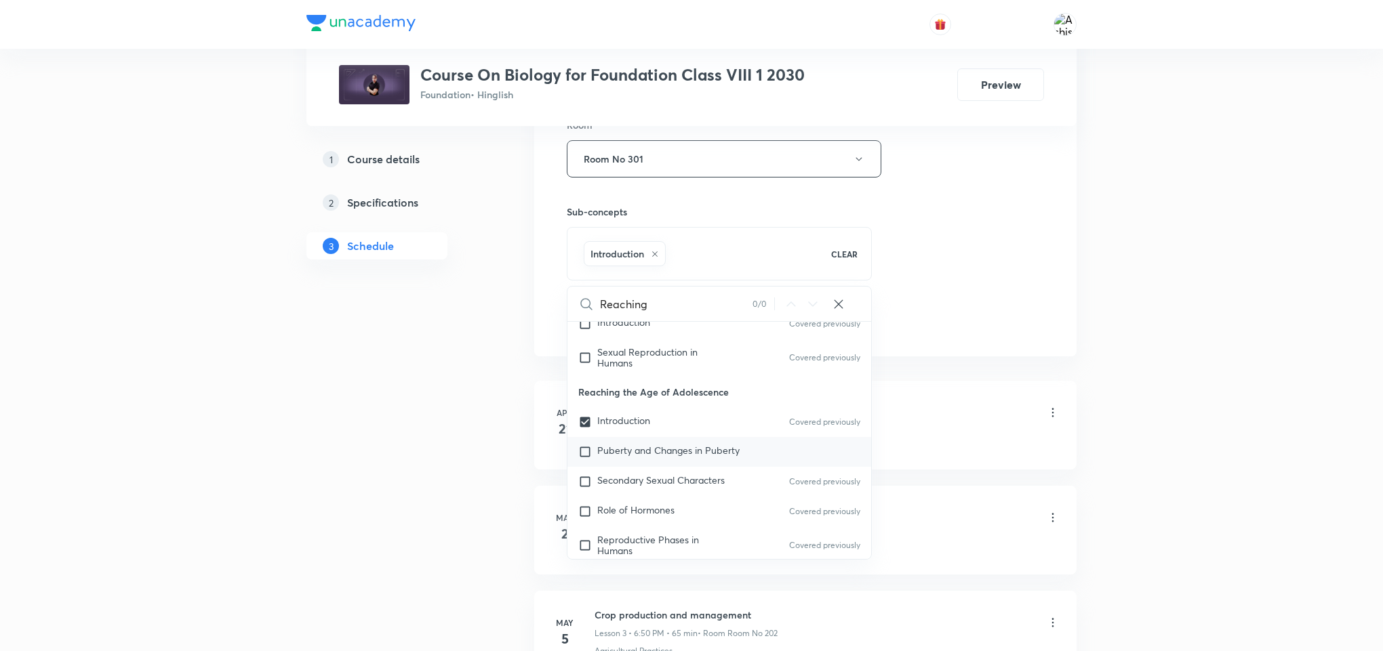
click at [588, 446] on div "Puberty and Changes in Puberty" at bounding box center [719, 452] width 304 height 30
checkbox input "true"
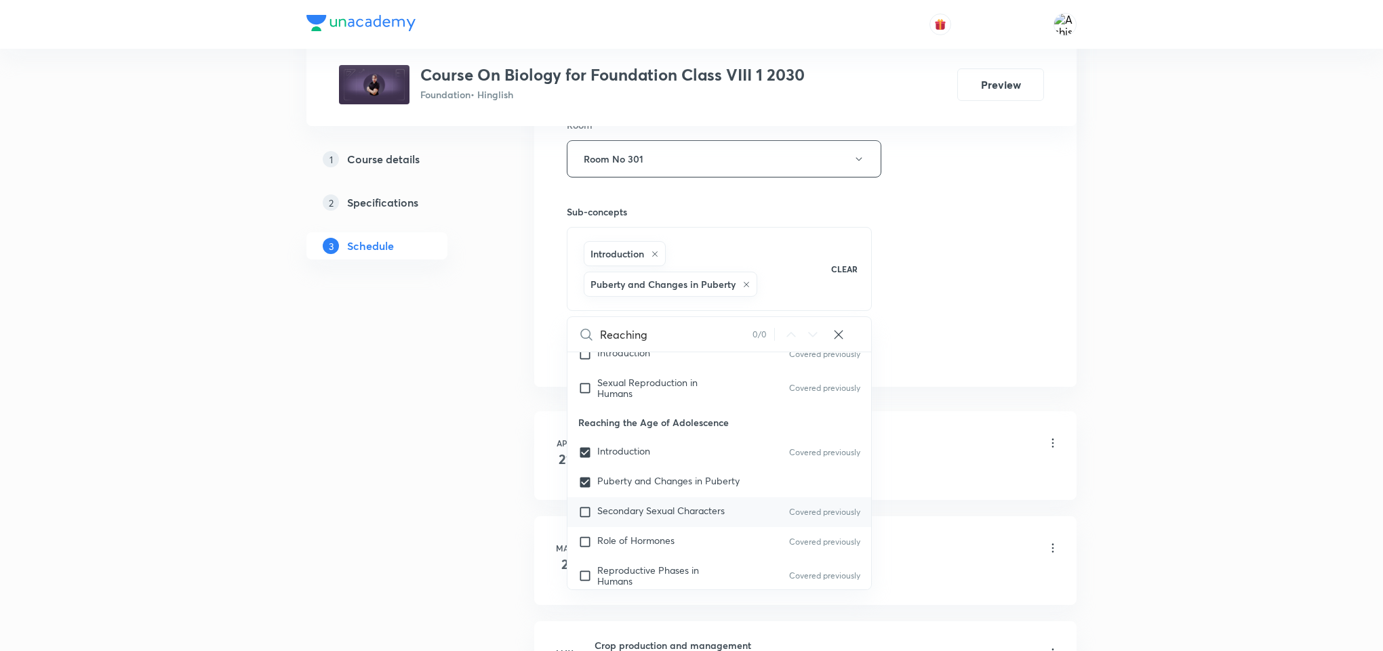
click at [578, 515] on input "checkbox" at bounding box center [587, 513] width 19 height 14
checkbox input "true"
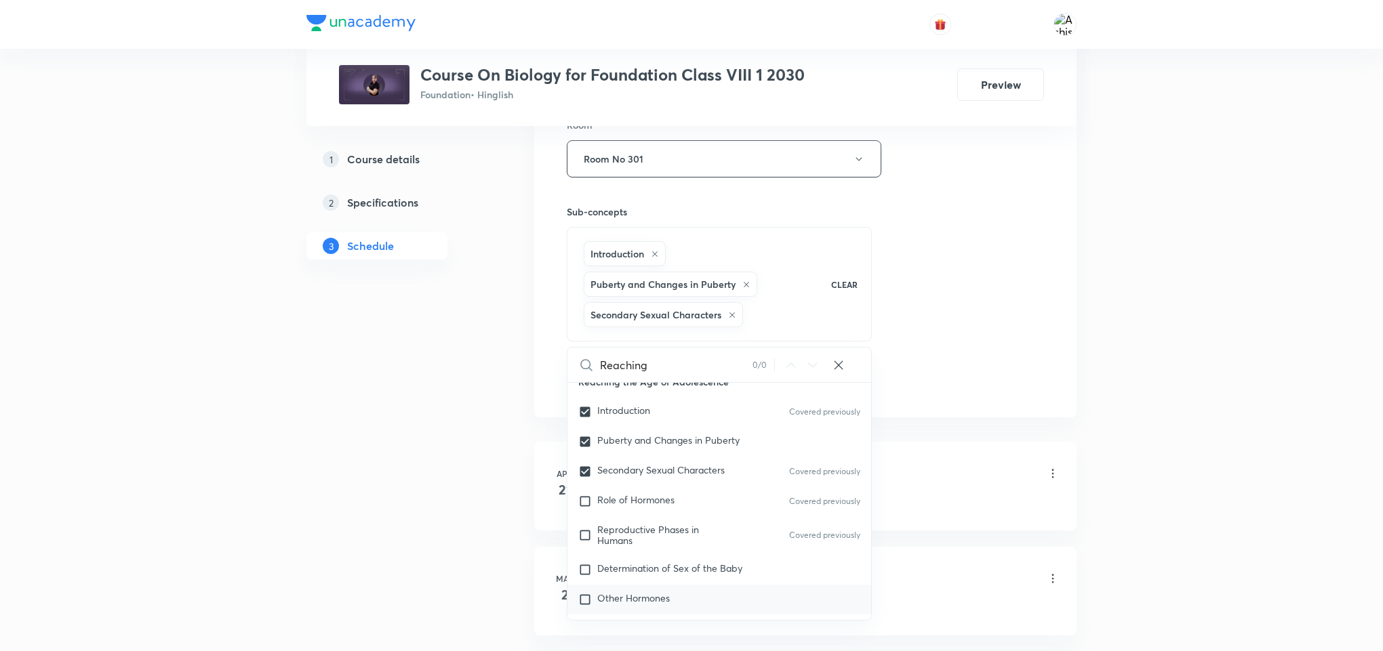
scroll to position [1627, 0]
click at [586, 478] on input "checkbox" at bounding box center [587, 471] width 19 height 14
checkbox input "true"
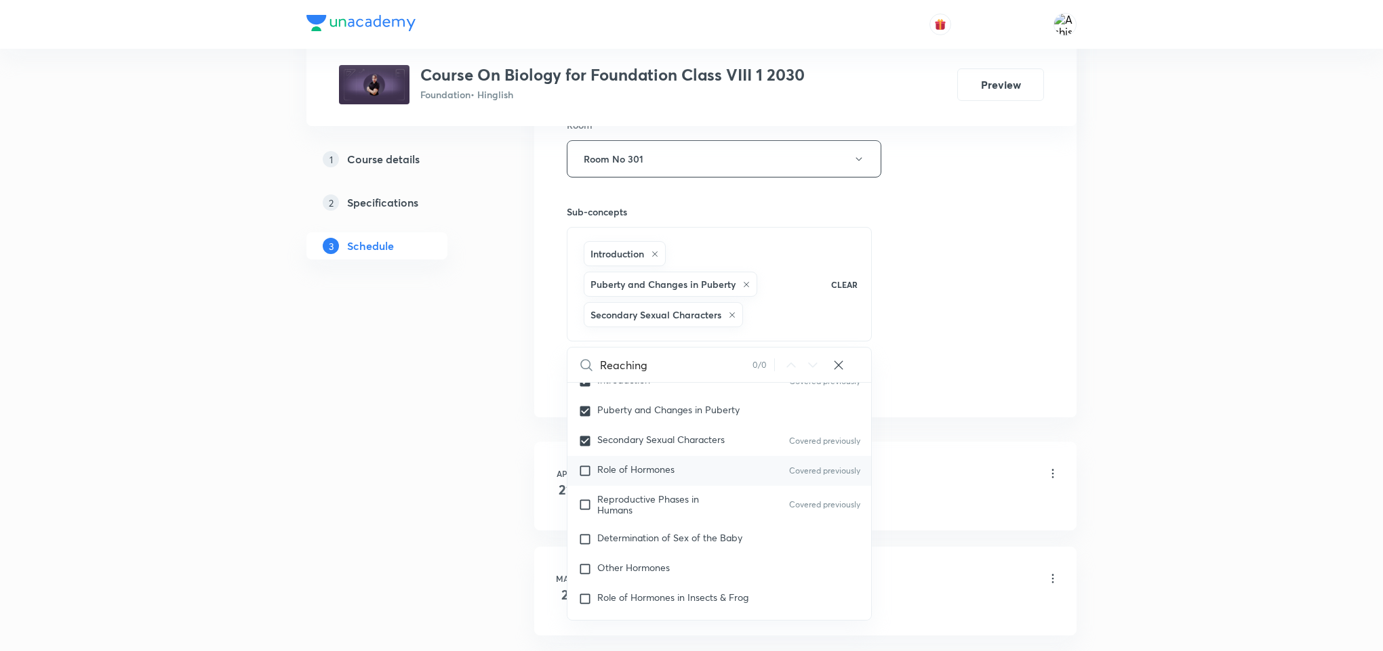
checkbox input "true"
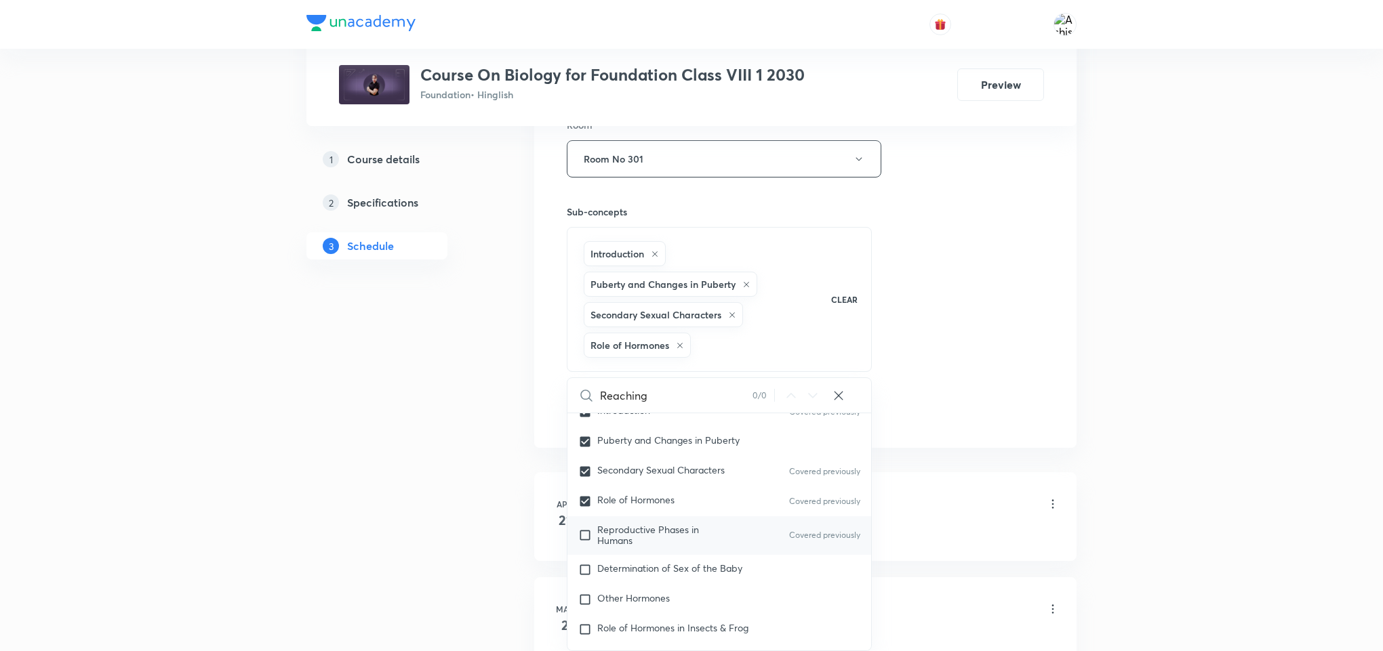
click at [584, 537] on input "checkbox" at bounding box center [587, 536] width 19 height 22
checkbox input "true"
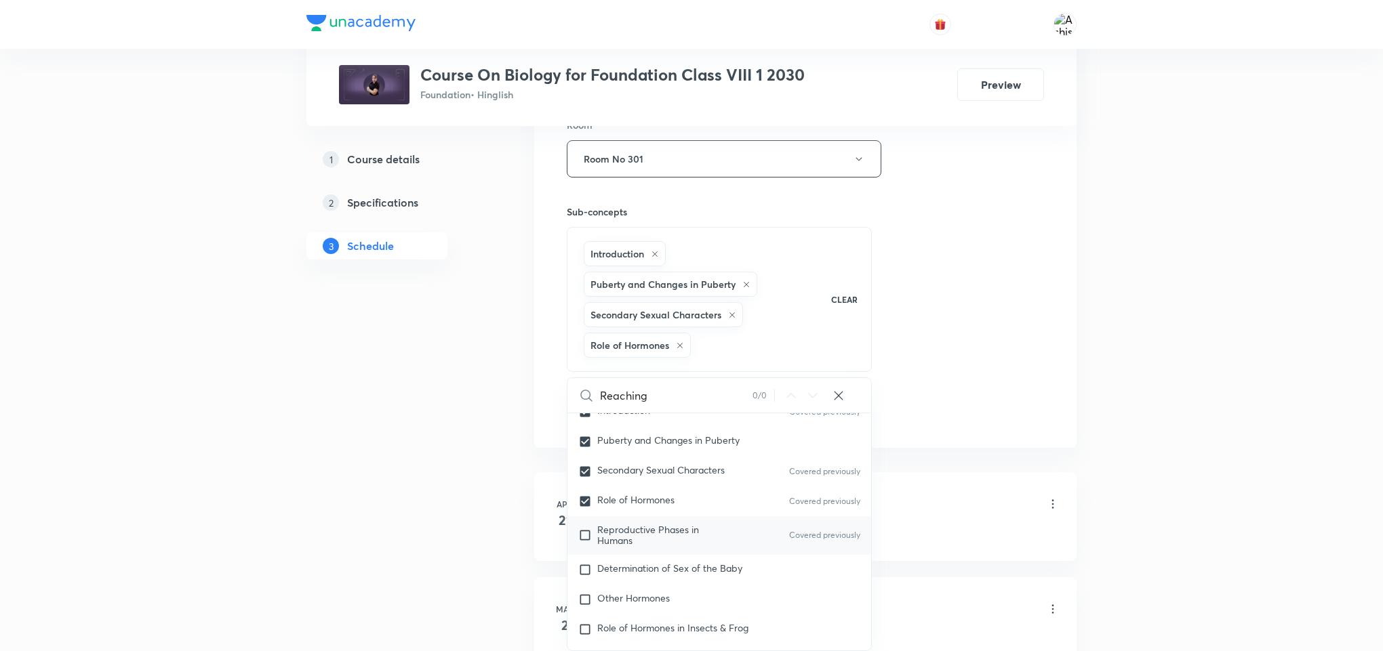
checkbox input "true"
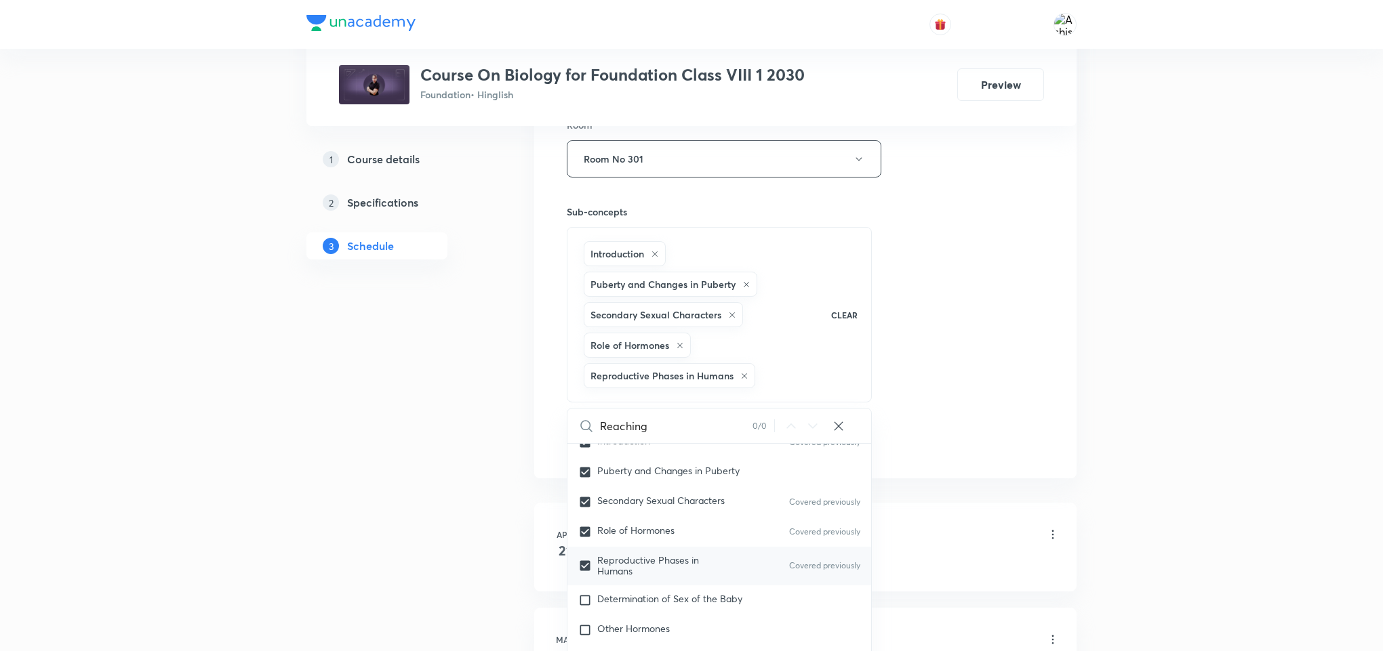
scroll to position [1728, 0]
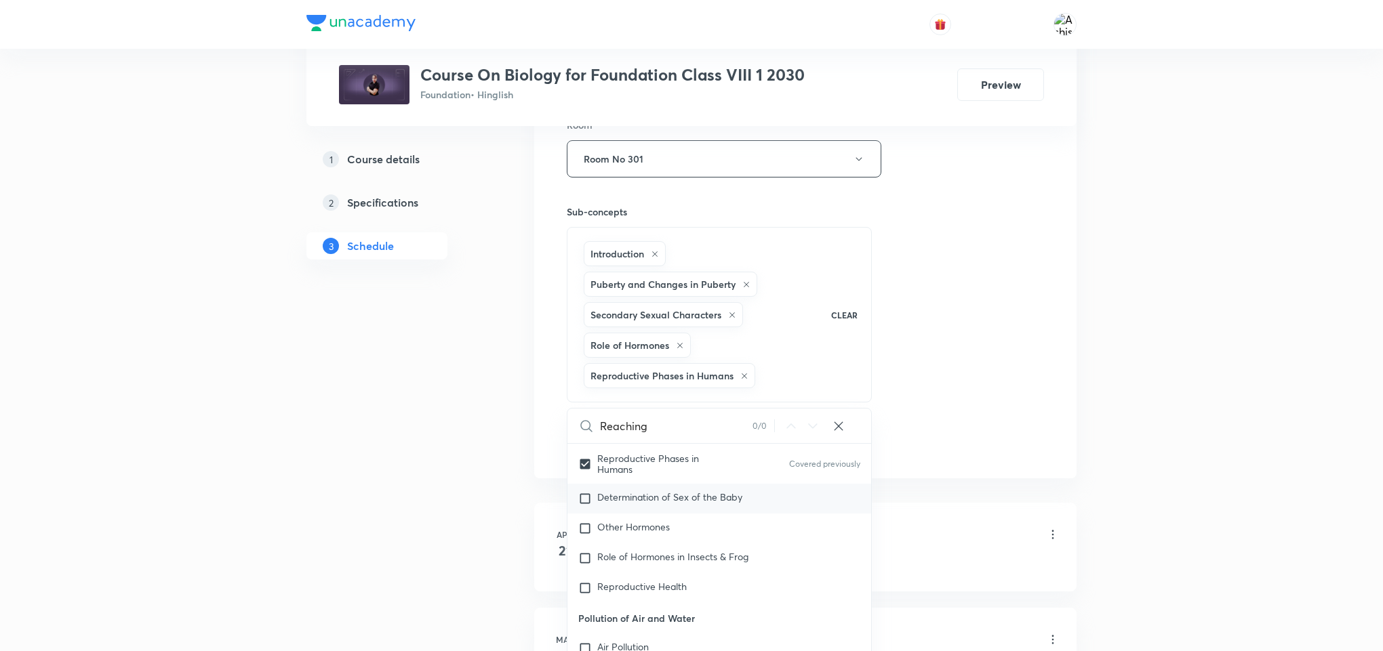
click at [586, 502] on input "checkbox" at bounding box center [587, 499] width 19 height 14
checkbox input "true"
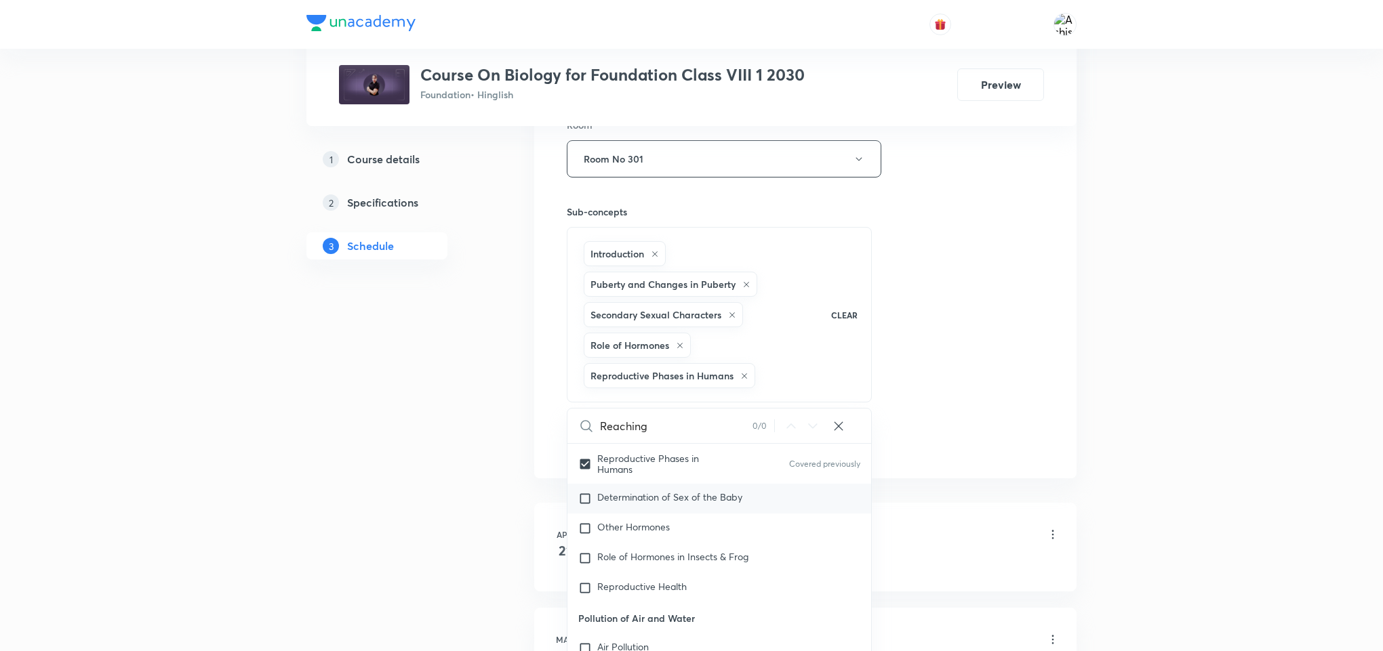
checkbox input "true"
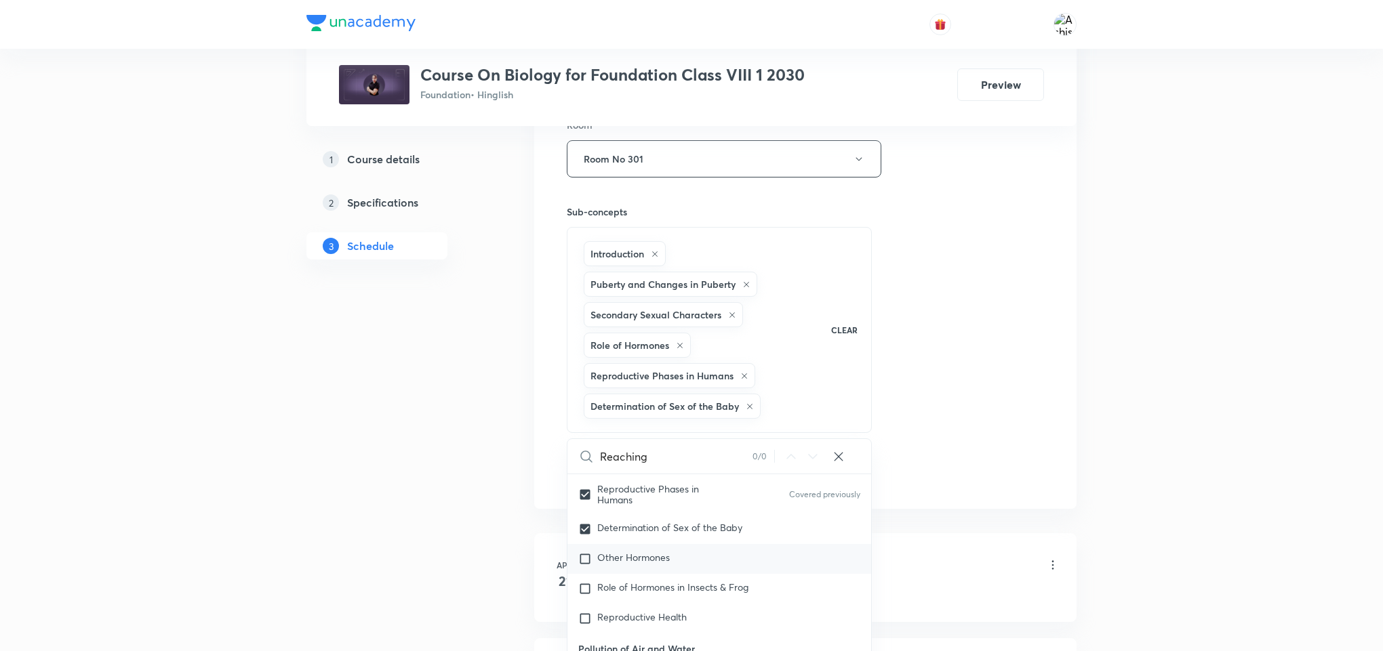
click at [582, 565] on input "checkbox" at bounding box center [587, 559] width 19 height 14
checkbox input "true"
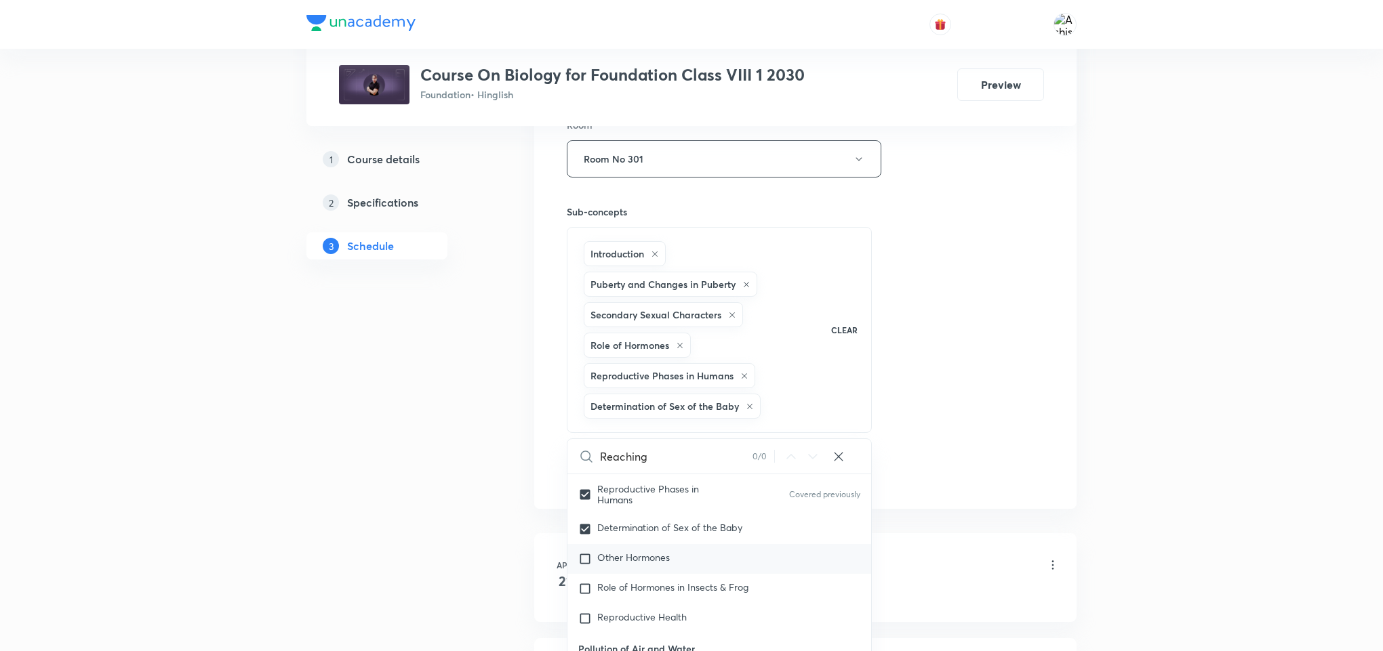
checkbox input "true"
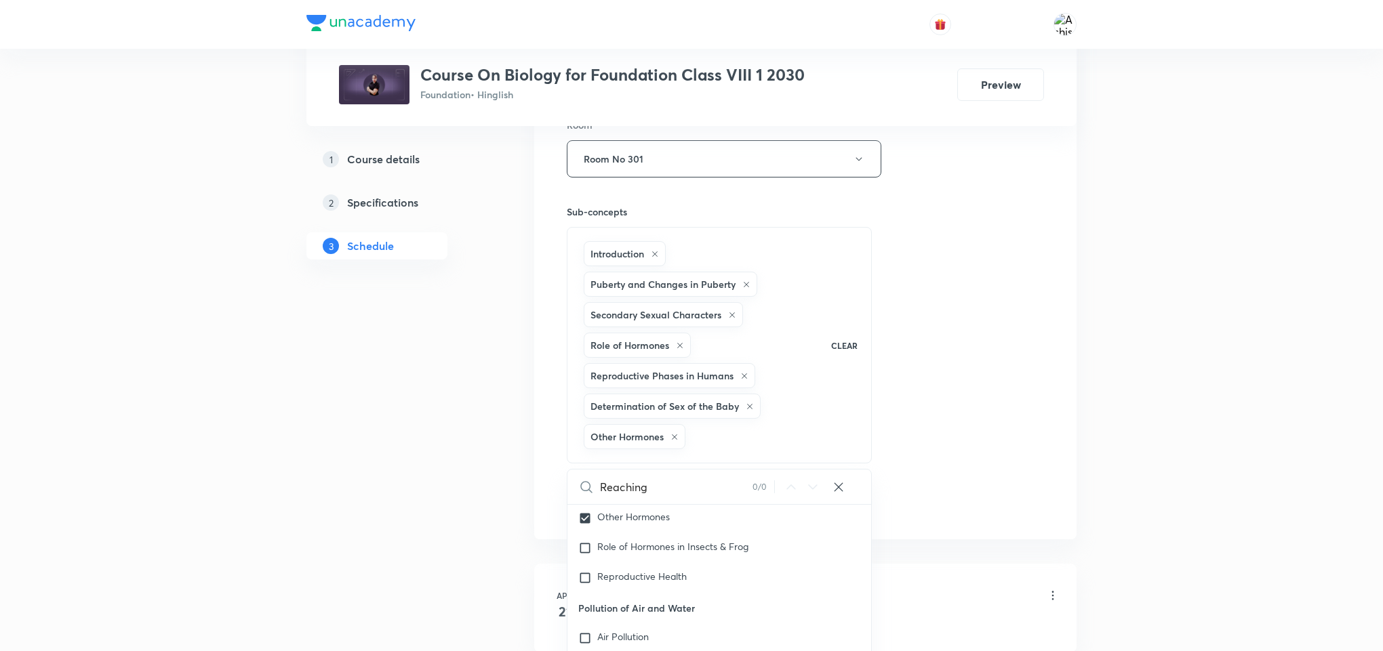
scroll to position [1830, 0]
click at [588, 521] on input "checkbox" at bounding box center [587, 518] width 19 height 14
checkbox input "true"
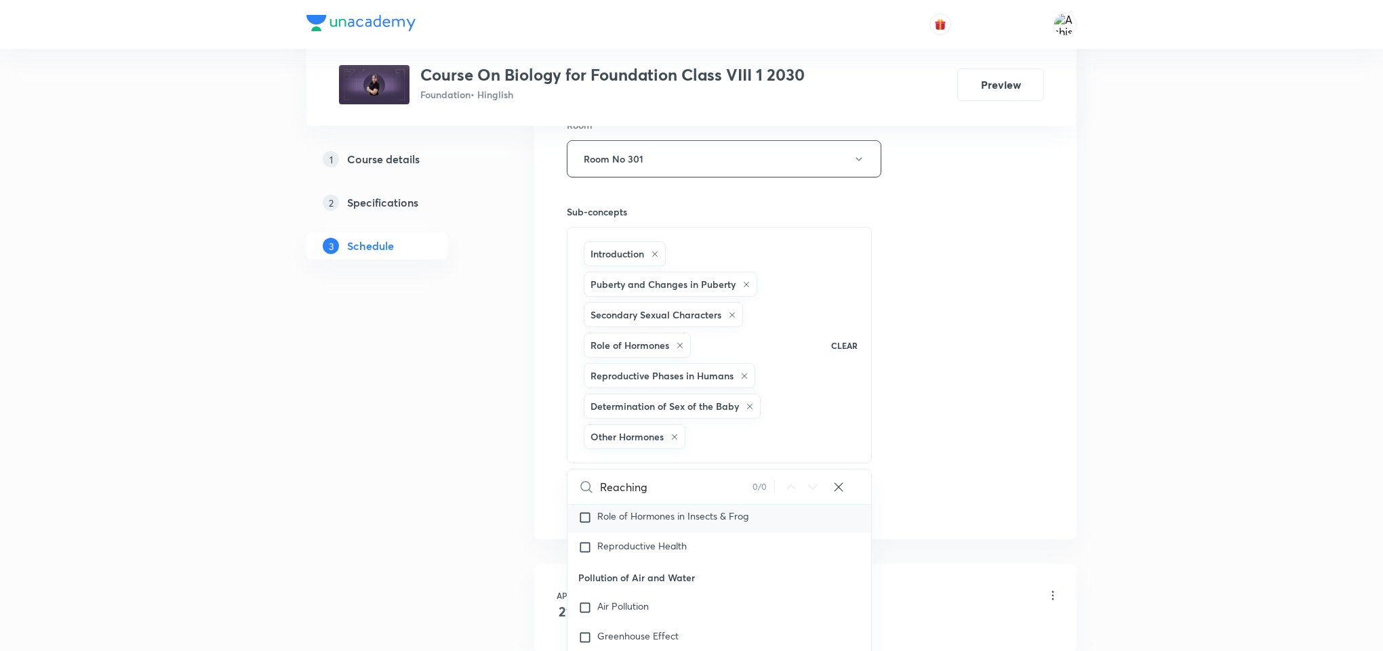
checkbox input "true"
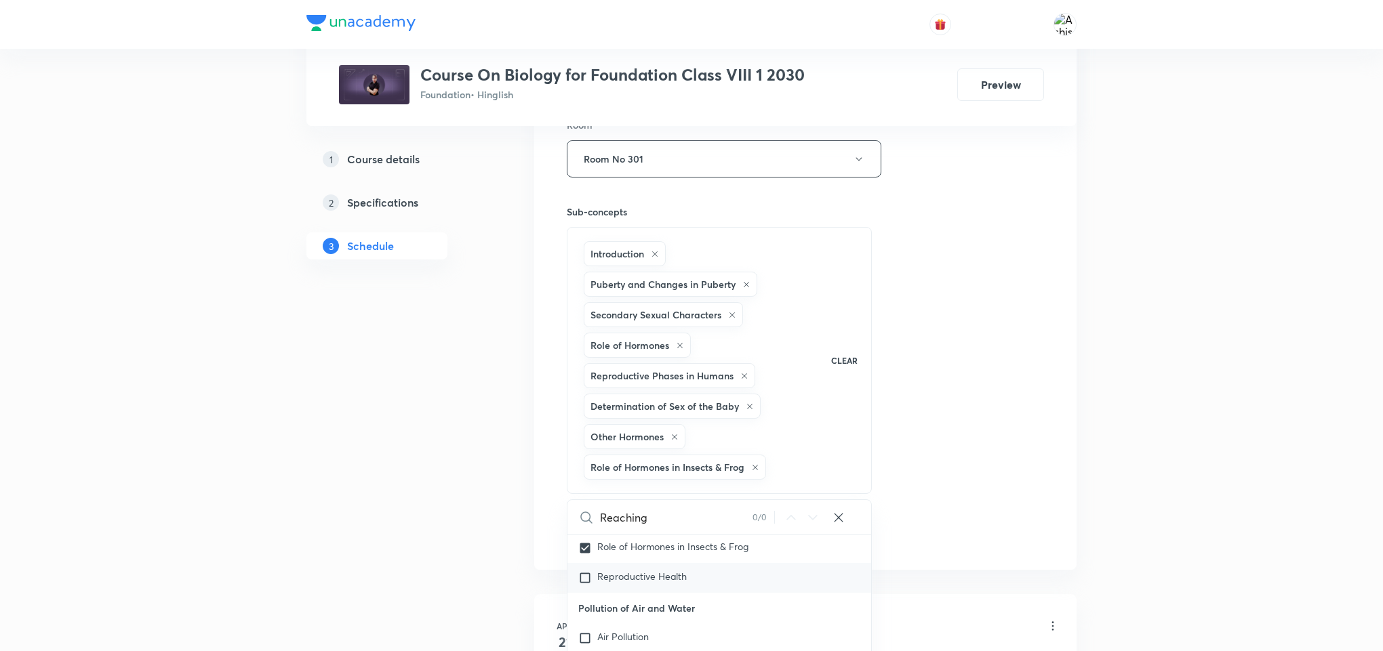
click at [584, 584] on input "checkbox" at bounding box center [587, 578] width 19 height 14
checkbox input "true"
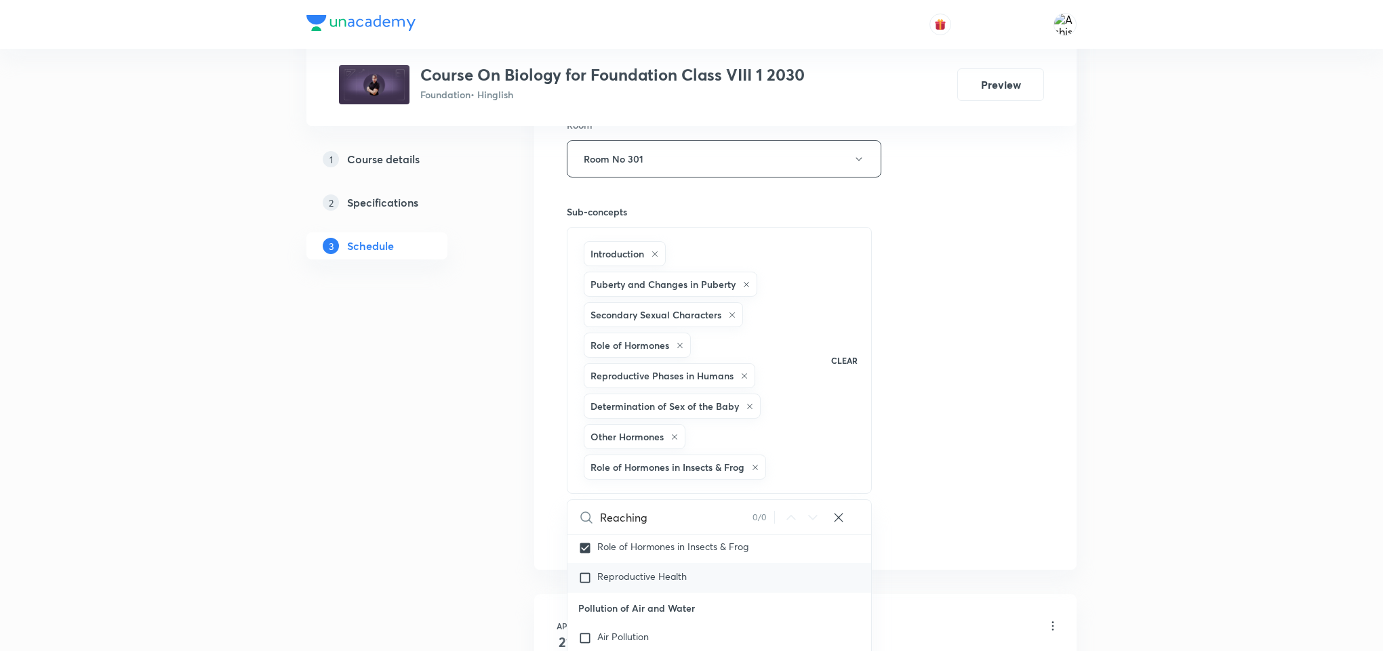
checkbox input "true"
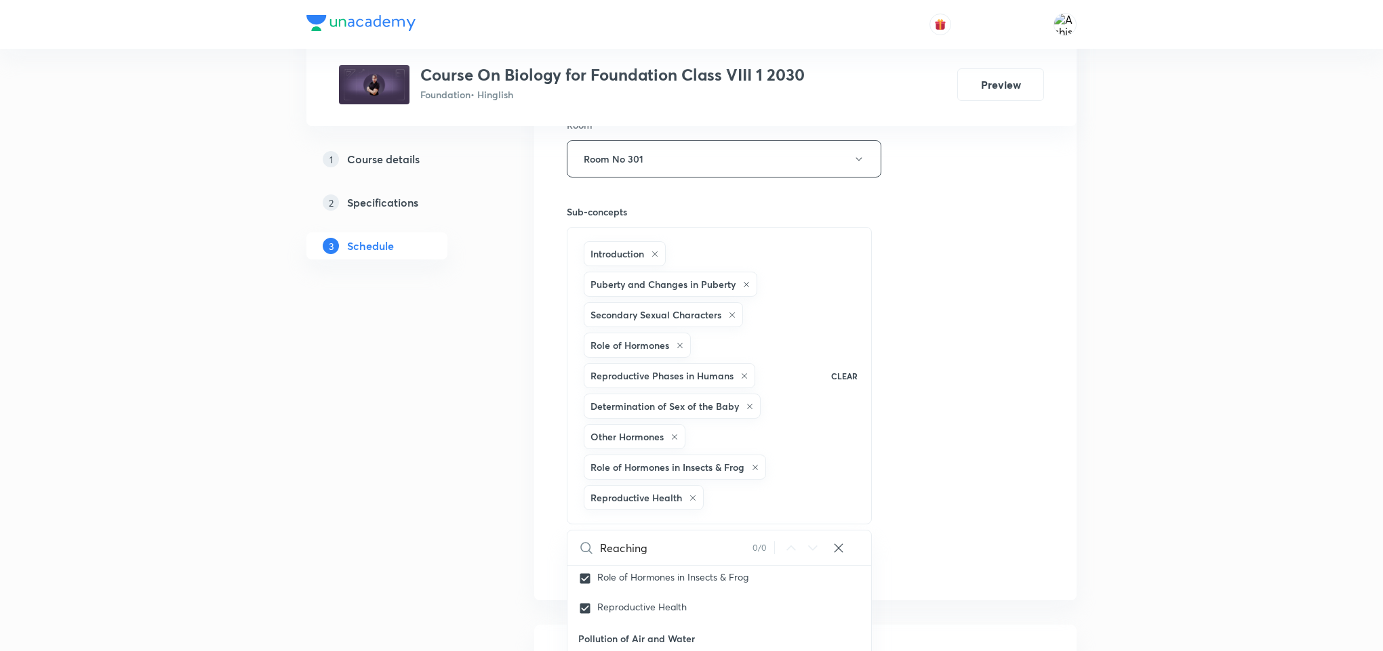
click at [610, 569] on button "Add" at bounding box center [602, 563] width 70 height 27
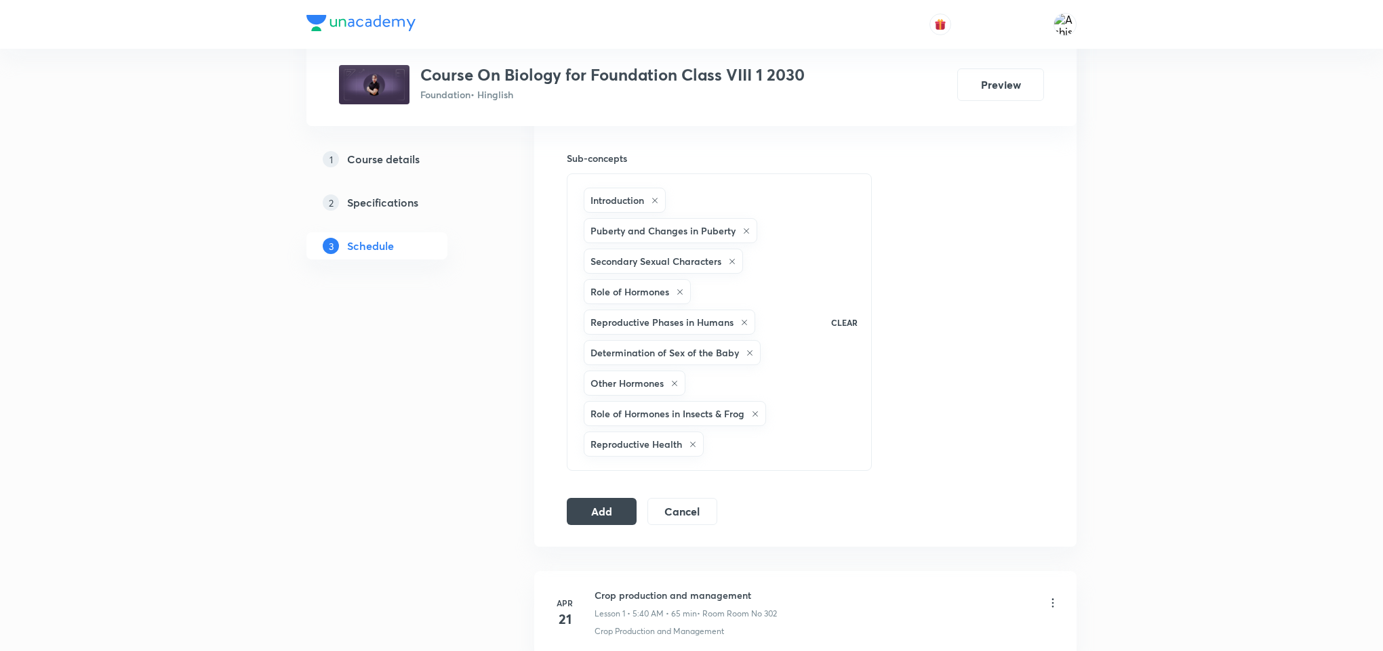
scroll to position [712, 0]
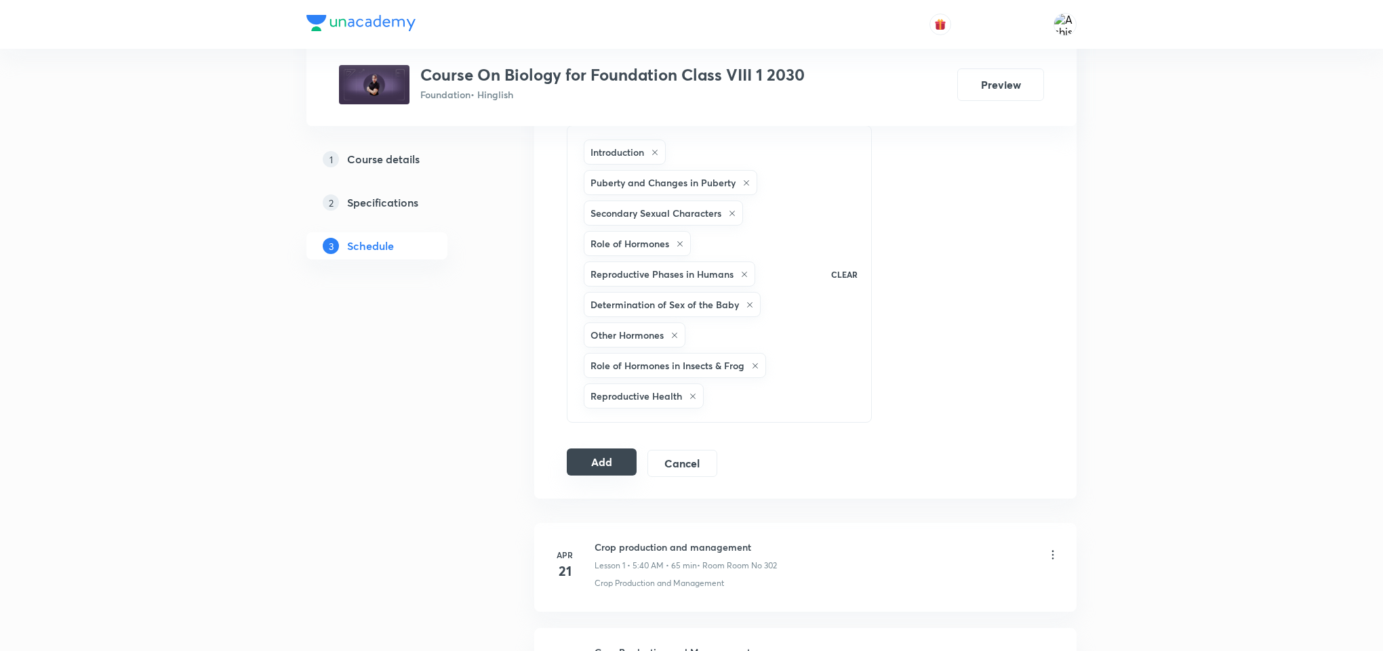
click at [603, 474] on button "Add" at bounding box center [602, 462] width 70 height 27
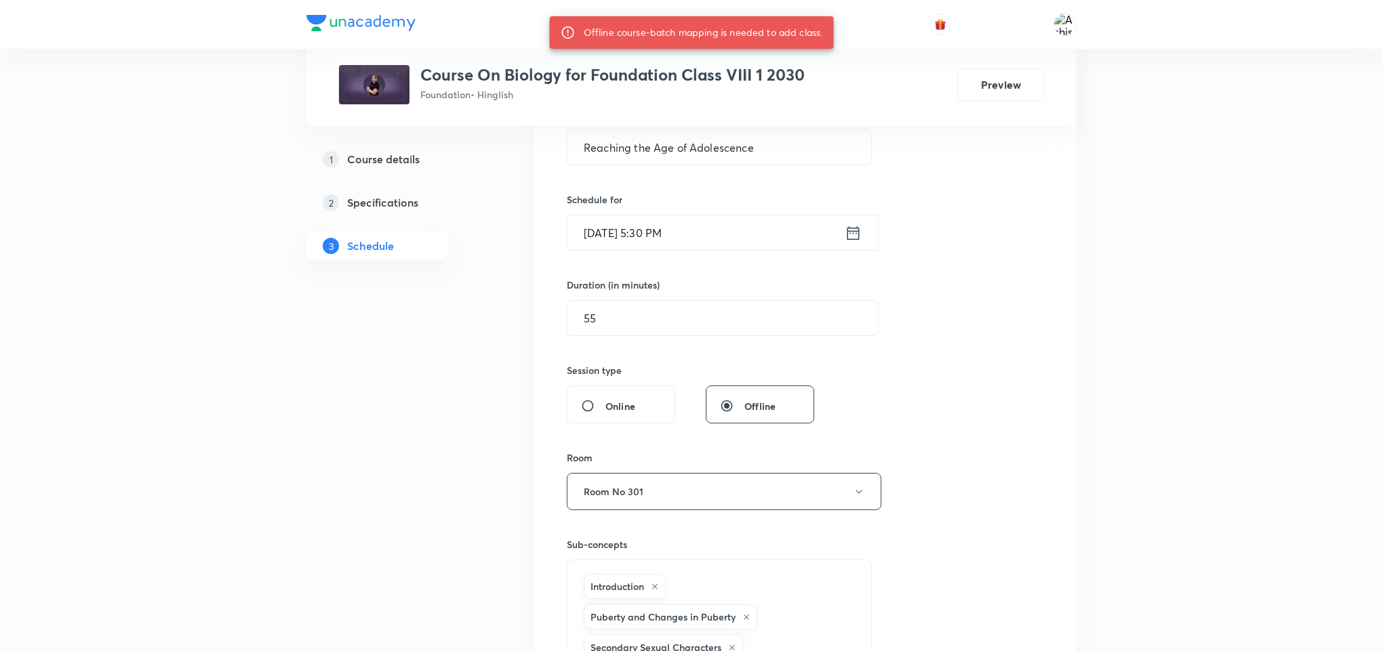
scroll to position [203, 0]
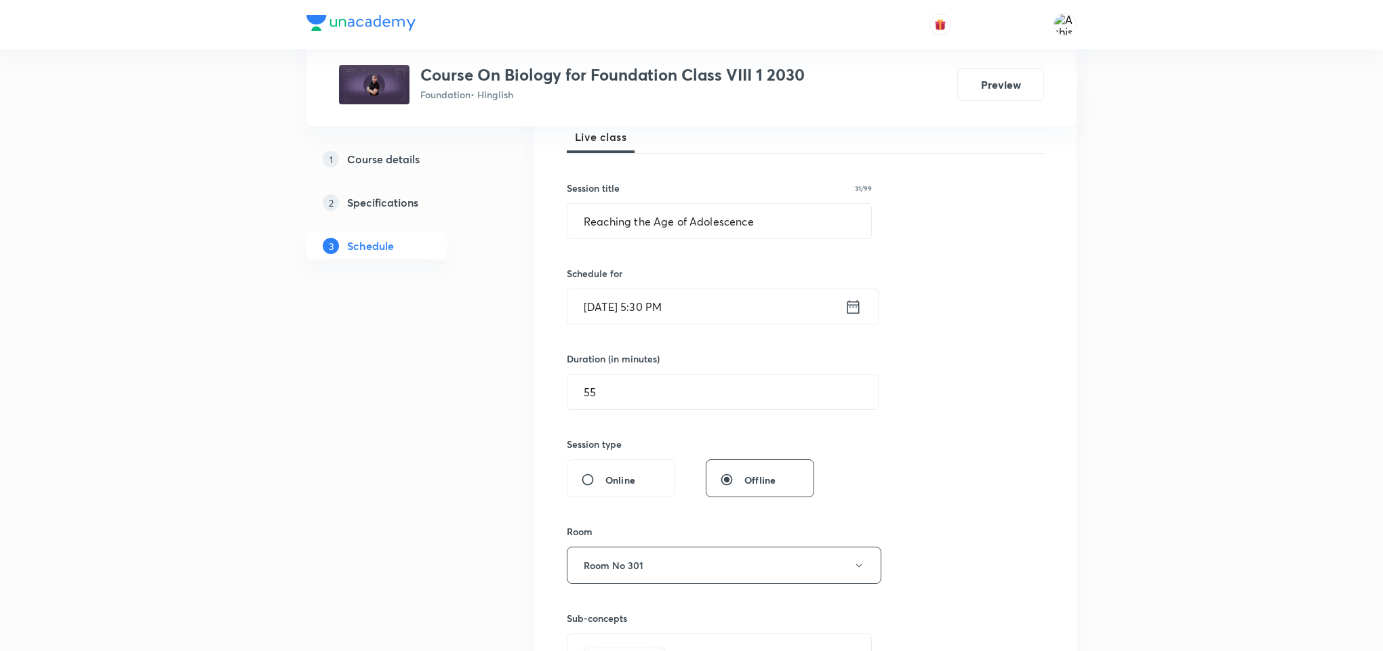
click at [682, 304] on input "Sep 2, 2025, 5:30 PM" at bounding box center [705, 306] width 277 height 35
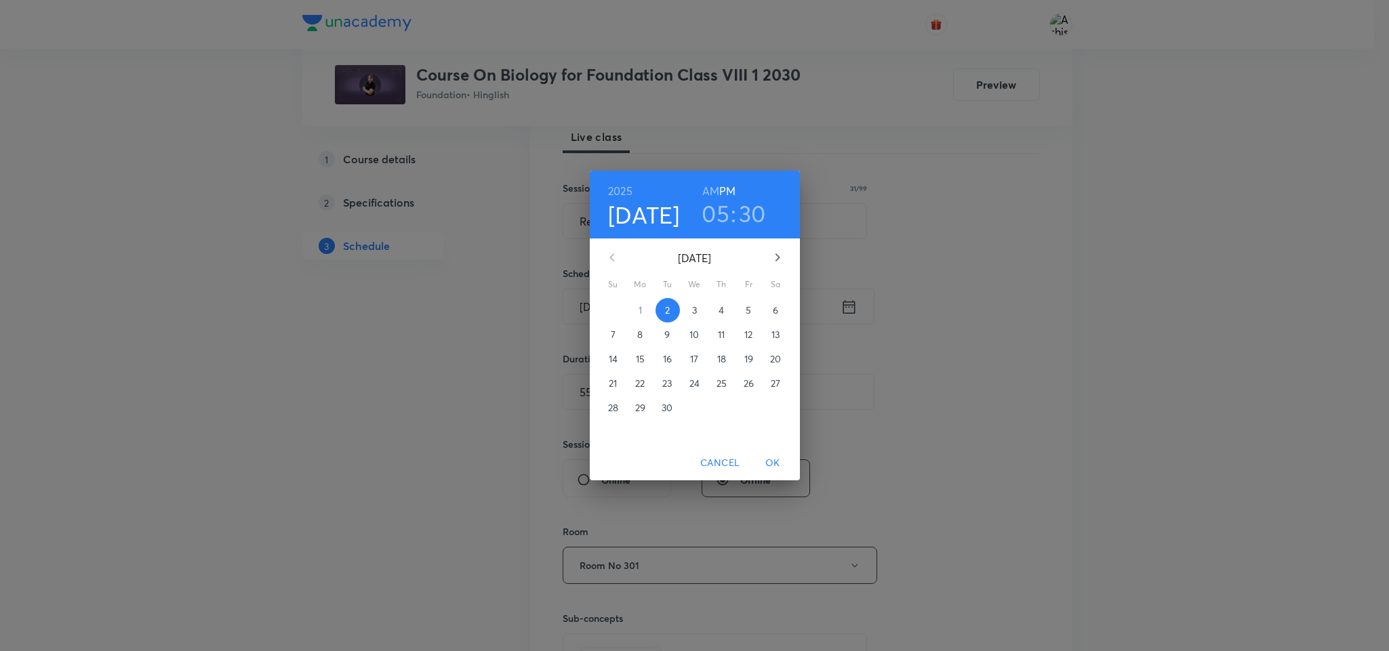
click at [758, 209] on h3 "30" at bounding box center [752, 213] width 27 height 28
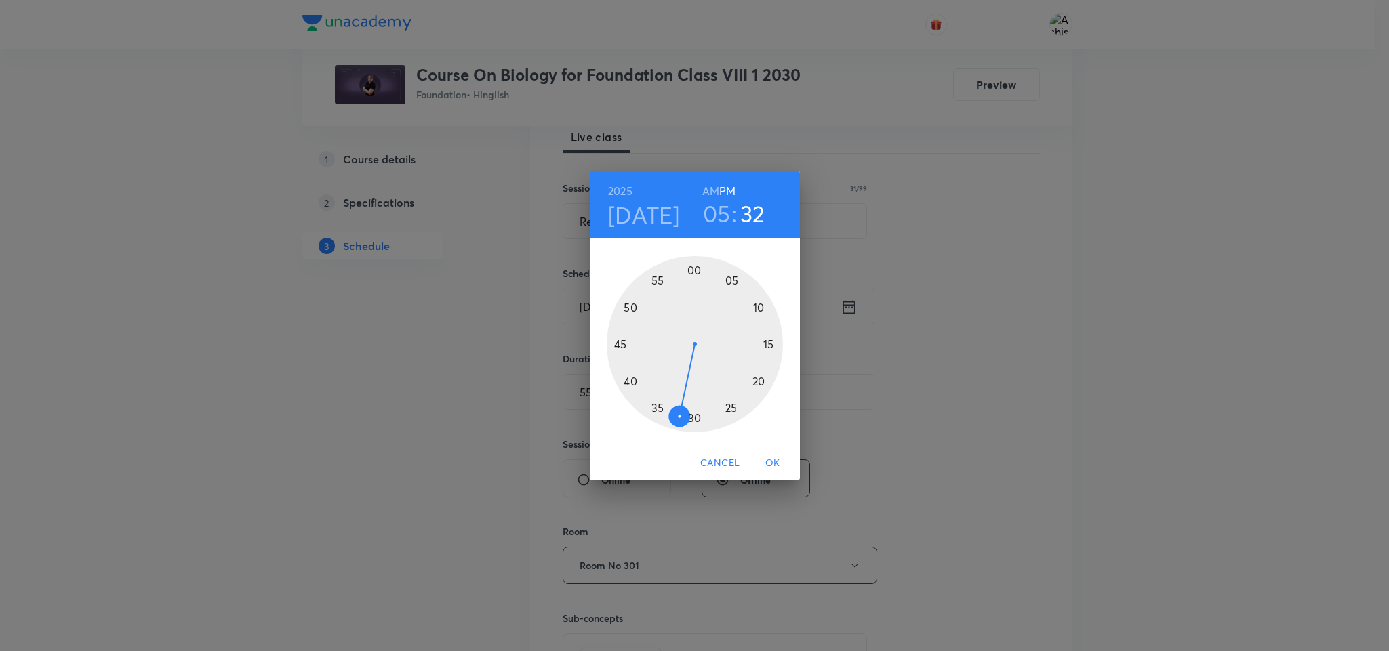
drag, startPoint x: 697, startPoint y: 413, endPoint x: 682, endPoint y: 413, distance: 15.6
click at [682, 413] on div at bounding box center [695, 344] width 176 height 176
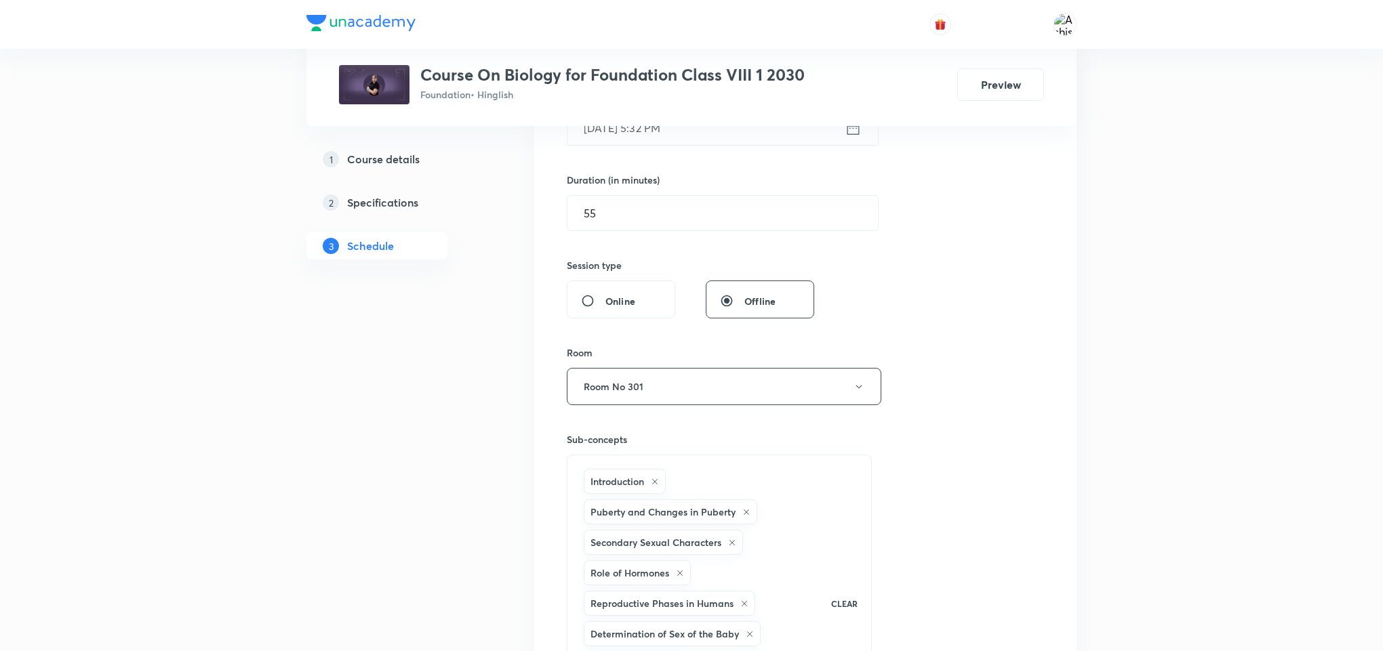
scroll to position [610, 0]
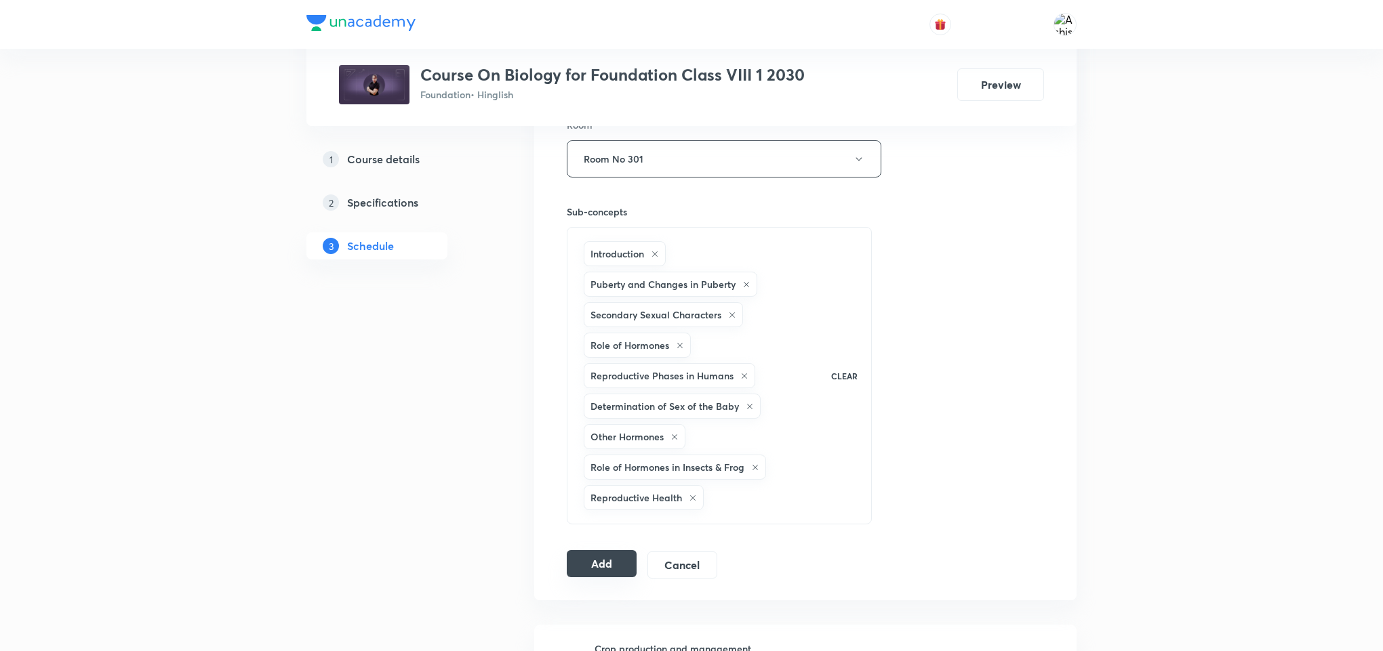
click at [604, 566] on button "Add" at bounding box center [602, 563] width 70 height 27
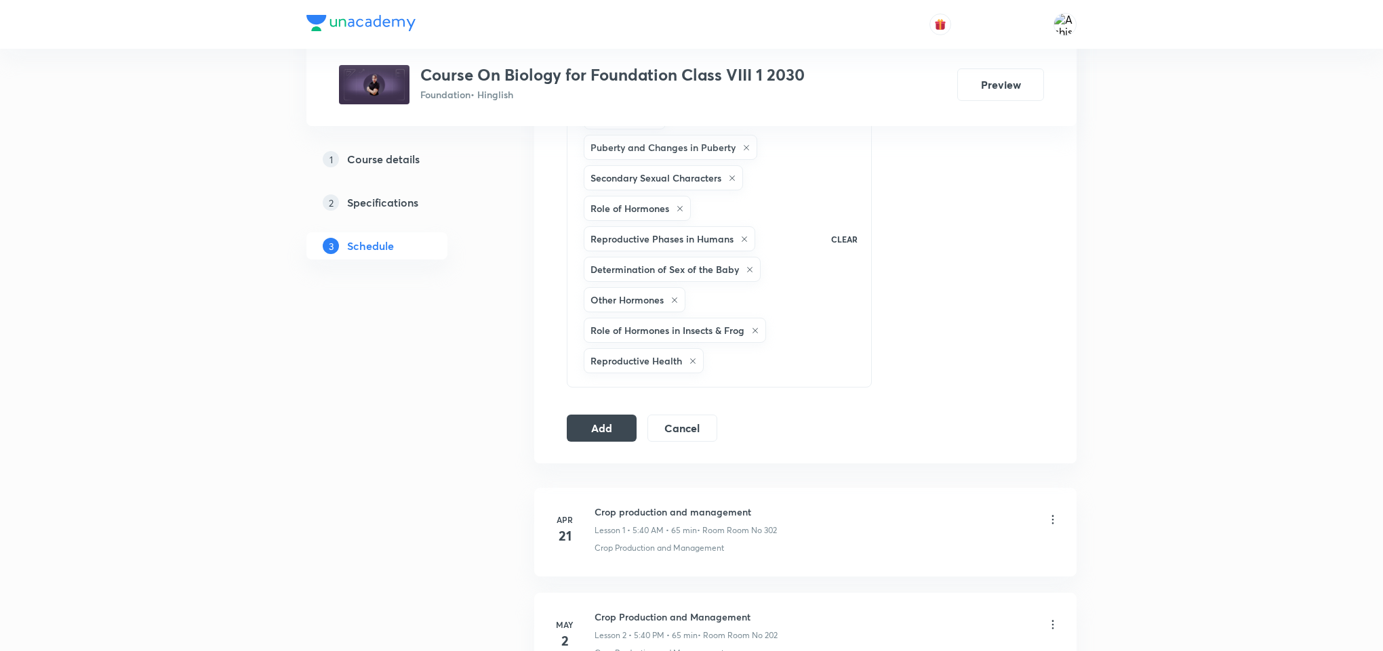
scroll to position [712, 0]
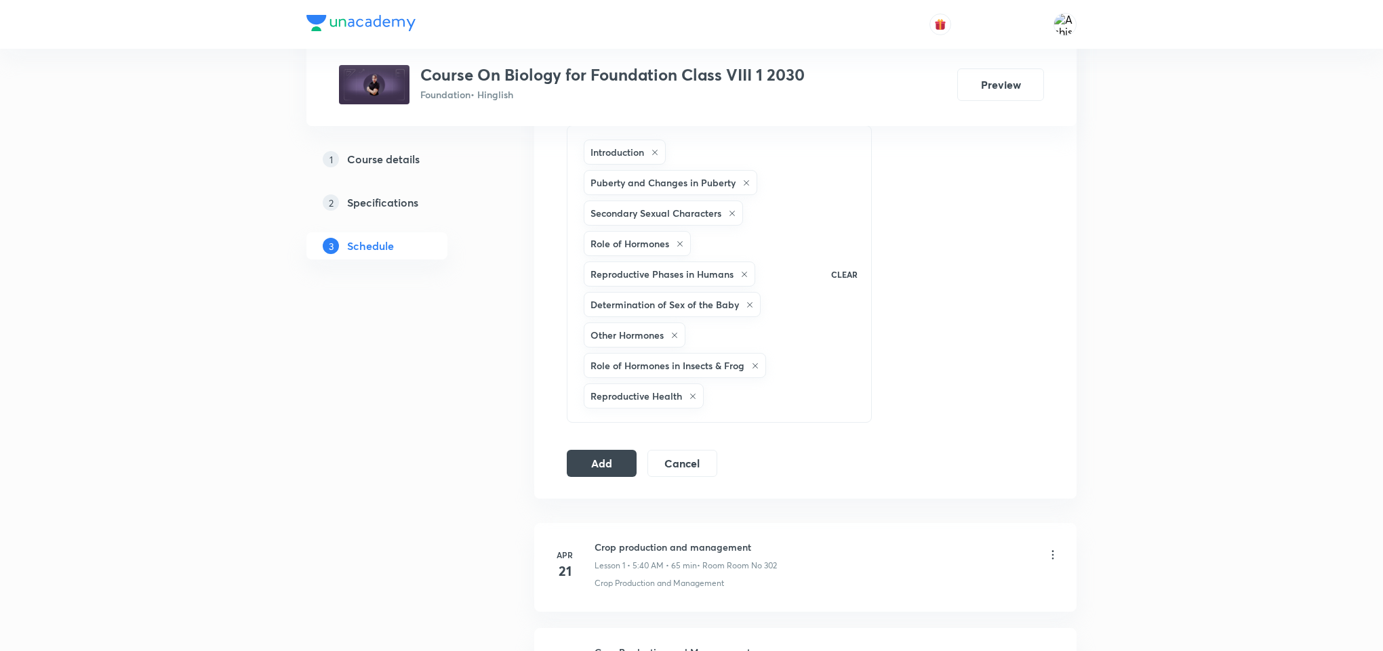
click at [685, 403] on div "Reproductive Health" at bounding box center [644, 396] width 120 height 25
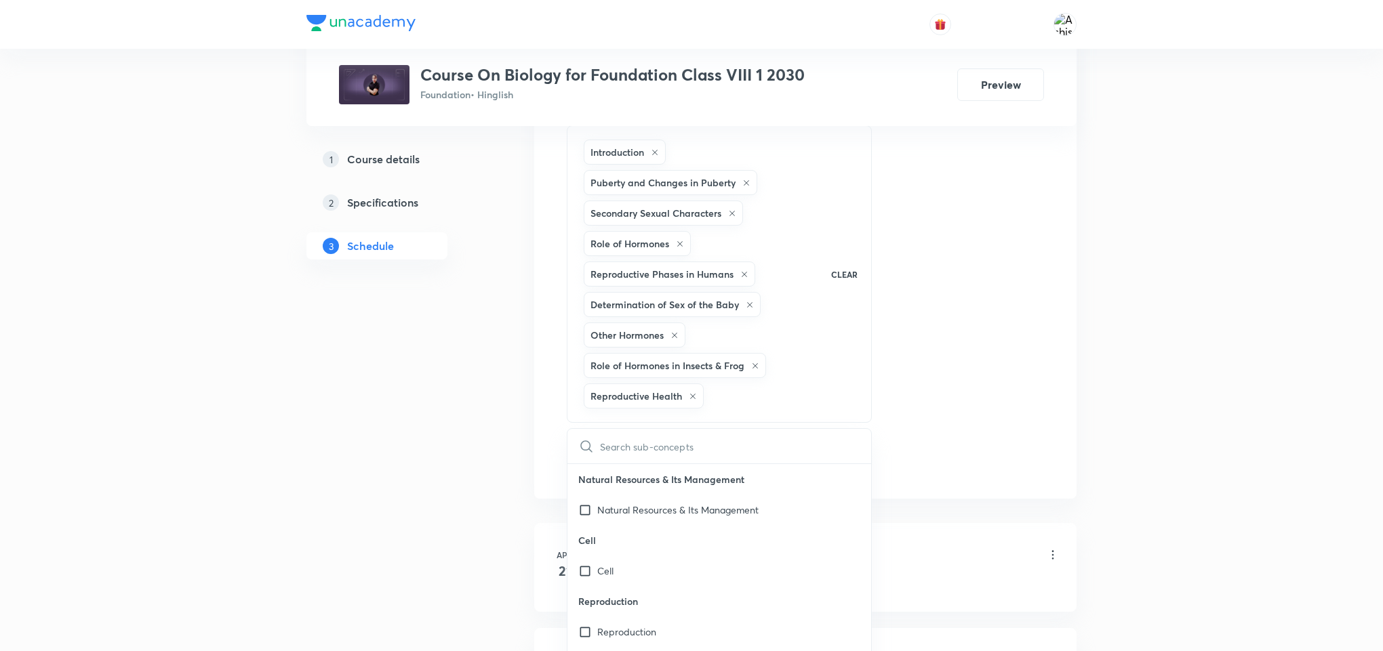
checkbox input "true"
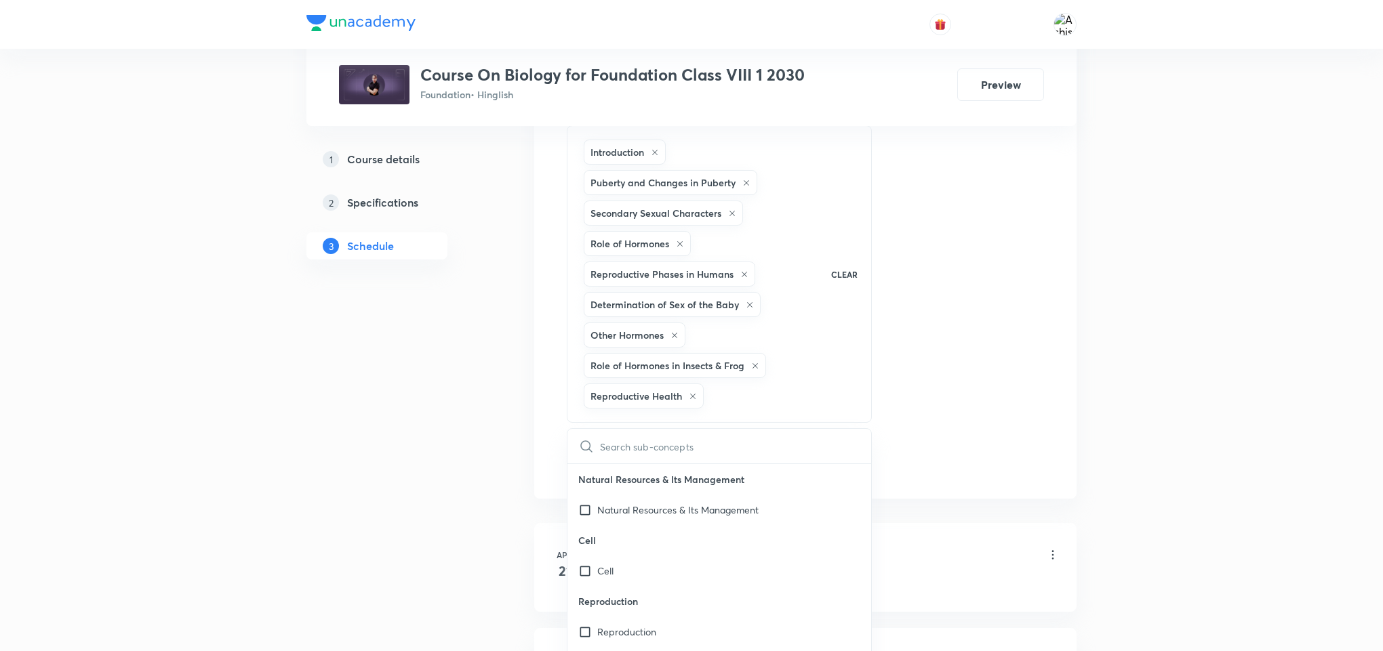
checkbox input "true"
click at [759, 370] on icon at bounding box center [755, 366] width 8 height 8
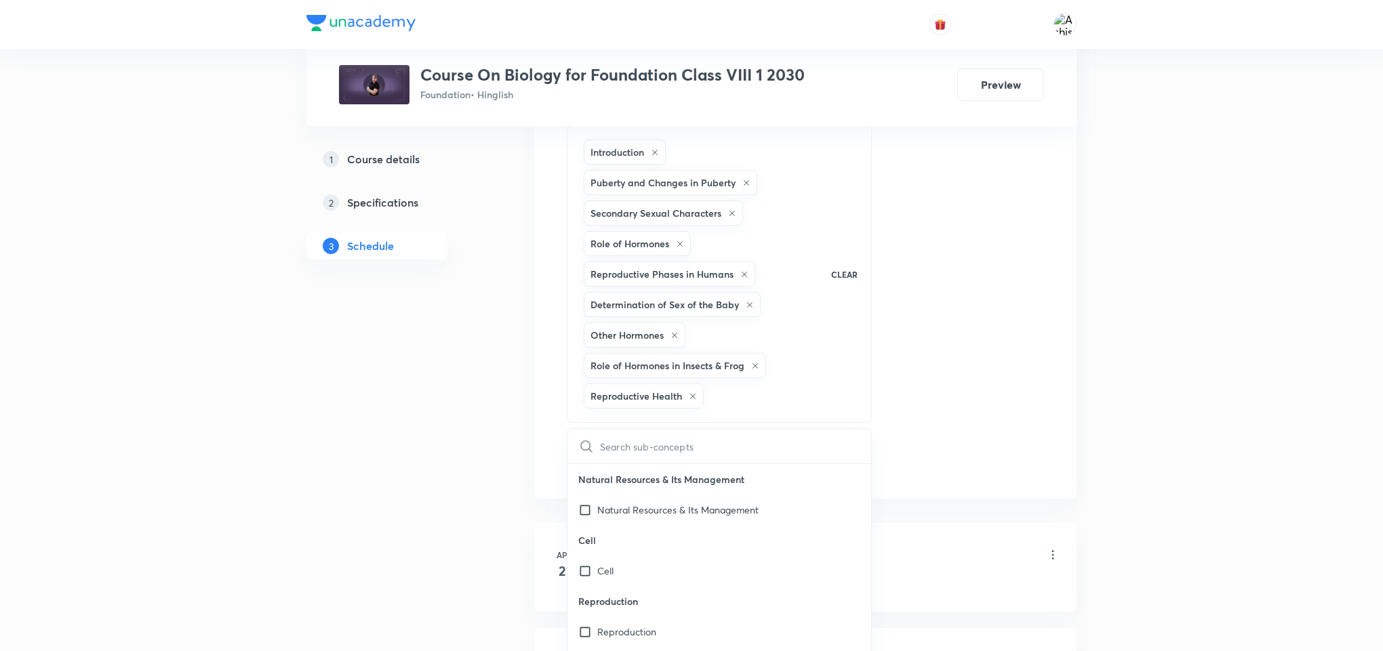
checkbox input "true"
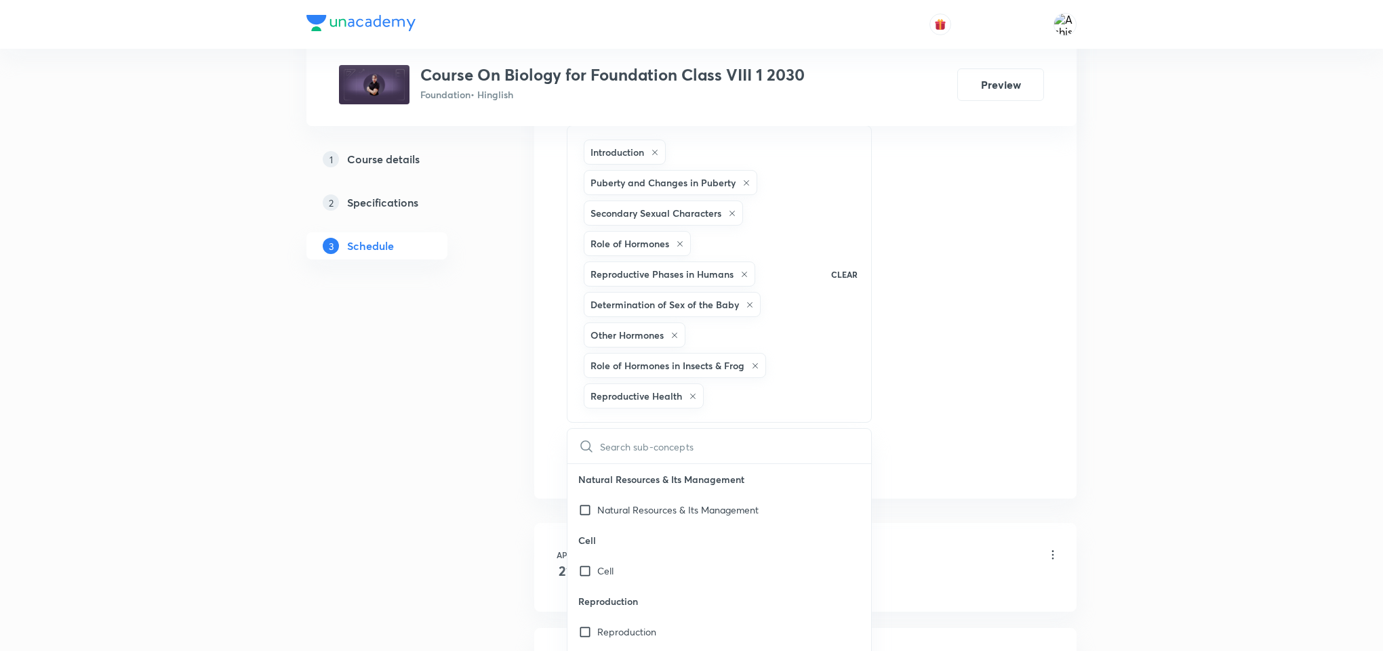
checkbox input "true"
checkbox input "false"
checkbox input "true"
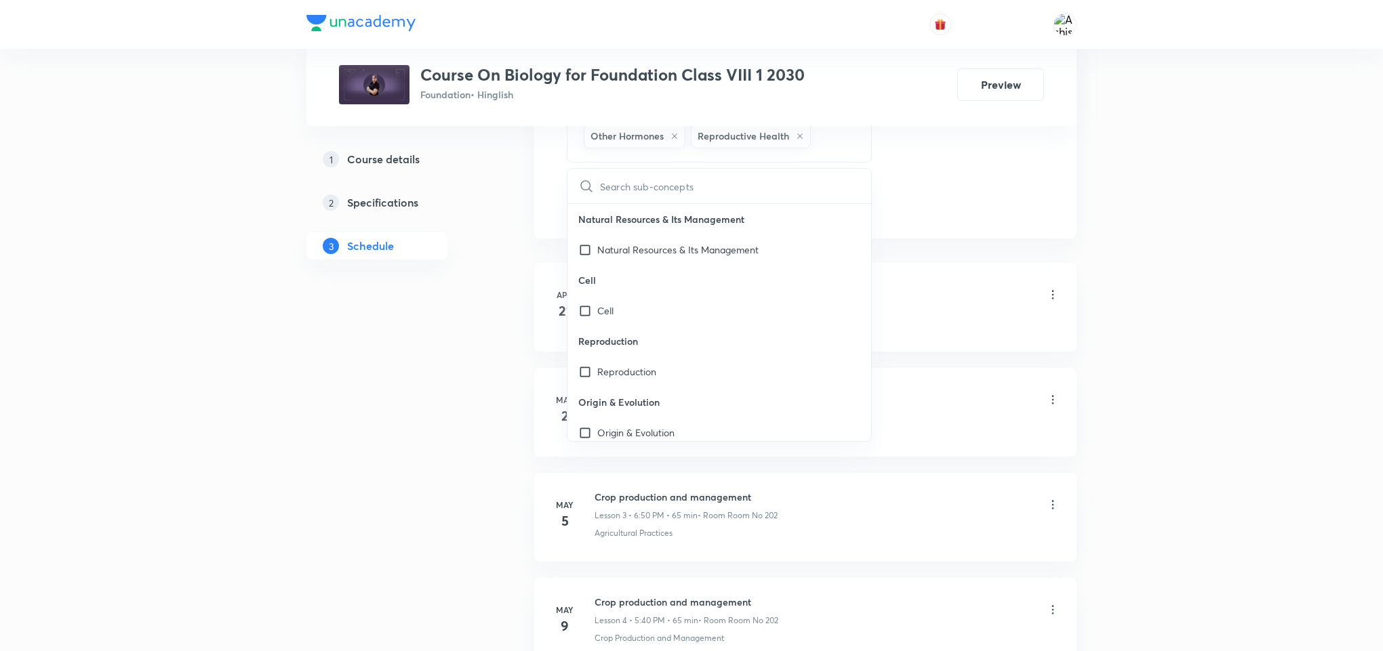
scroll to position [915, 0]
click at [1000, 413] on div "Crop Production and Management Lesson 2 • 5:40 PM • 65 min • Room Room No 202" at bounding box center [826, 397] width 465 height 32
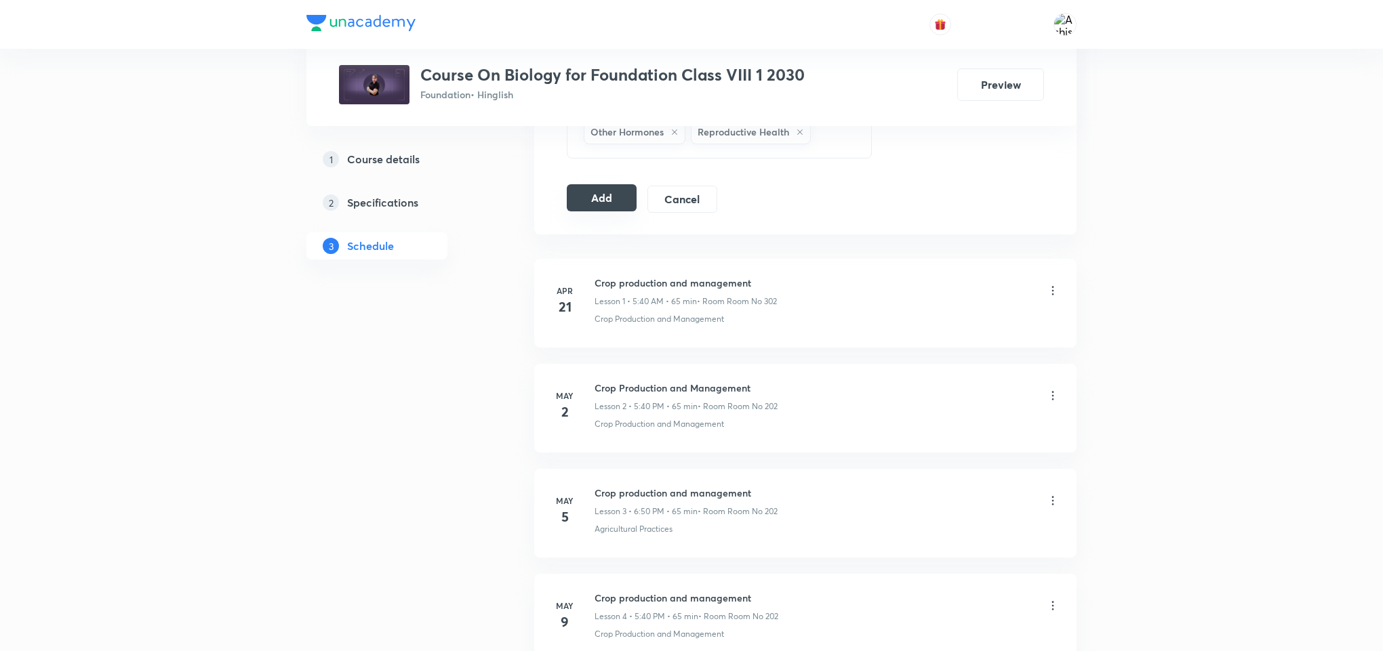
click at [607, 211] on button "Add" at bounding box center [602, 197] width 70 height 27
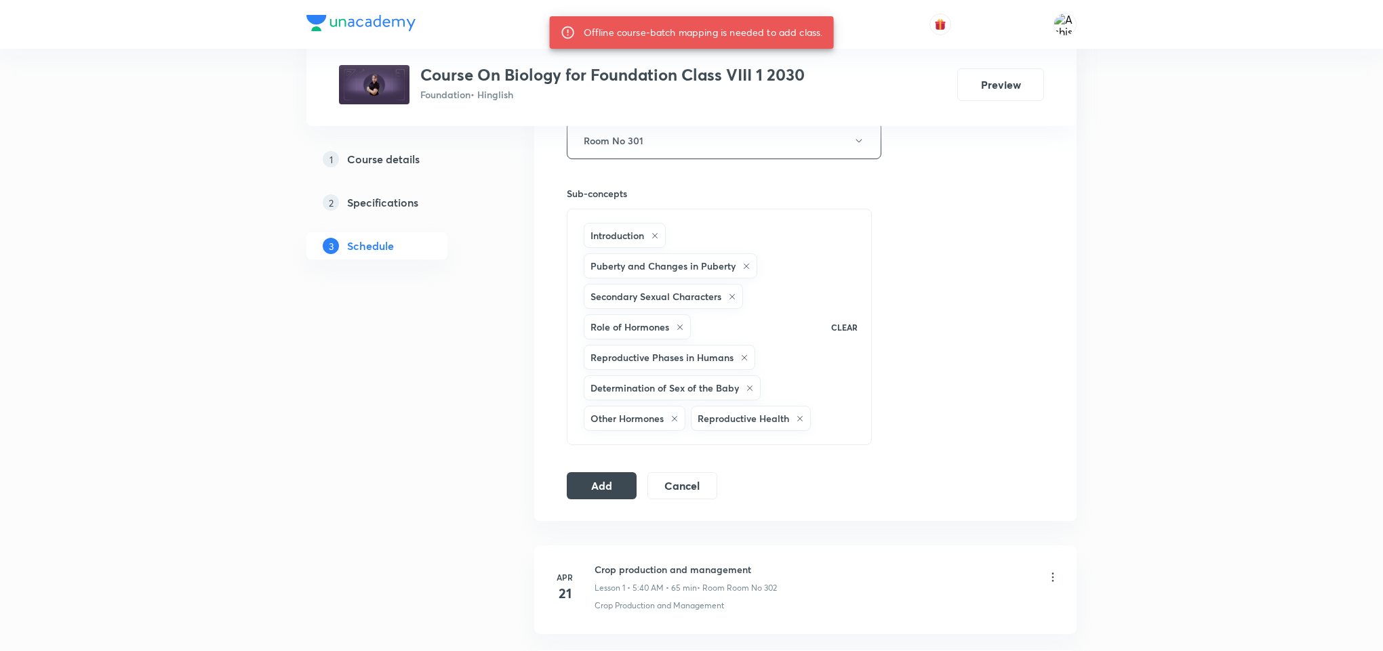
scroll to position [610, 0]
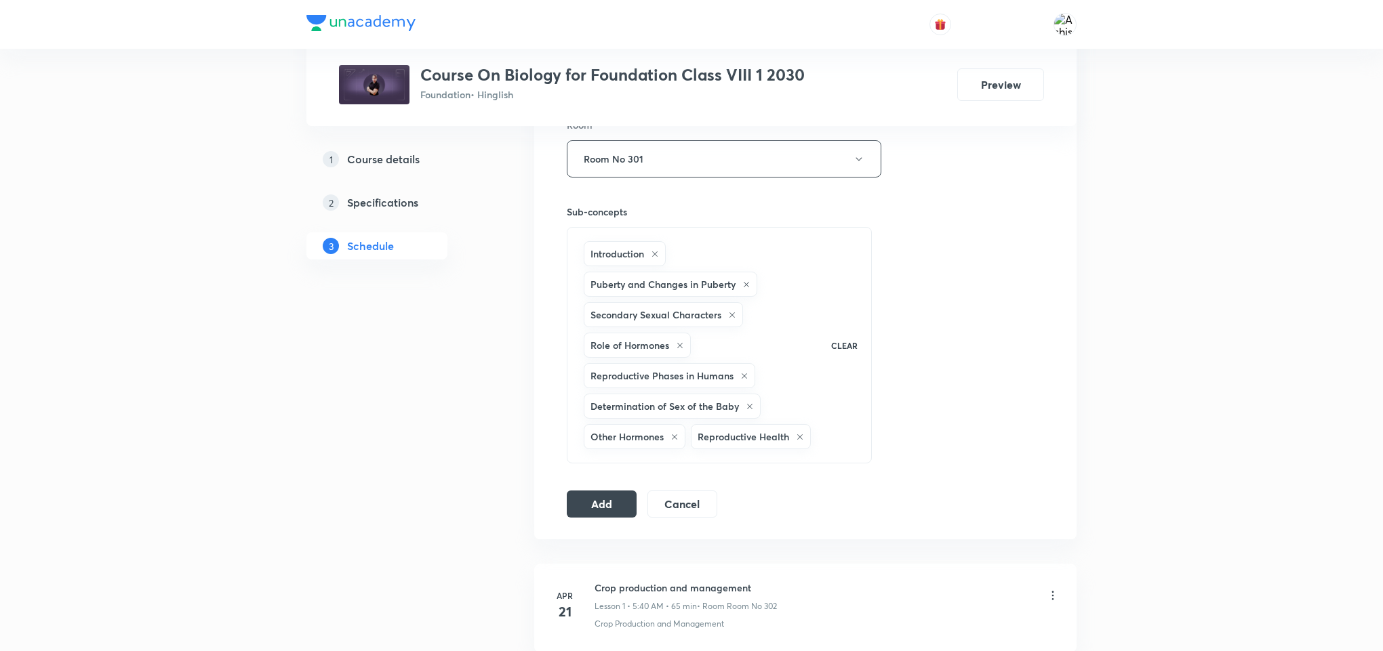
click at [796, 441] on icon at bounding box center [800, 437] width 8 height 8
click at [673, 441] on icon at bounding box center [674, 437] width 8 height 8
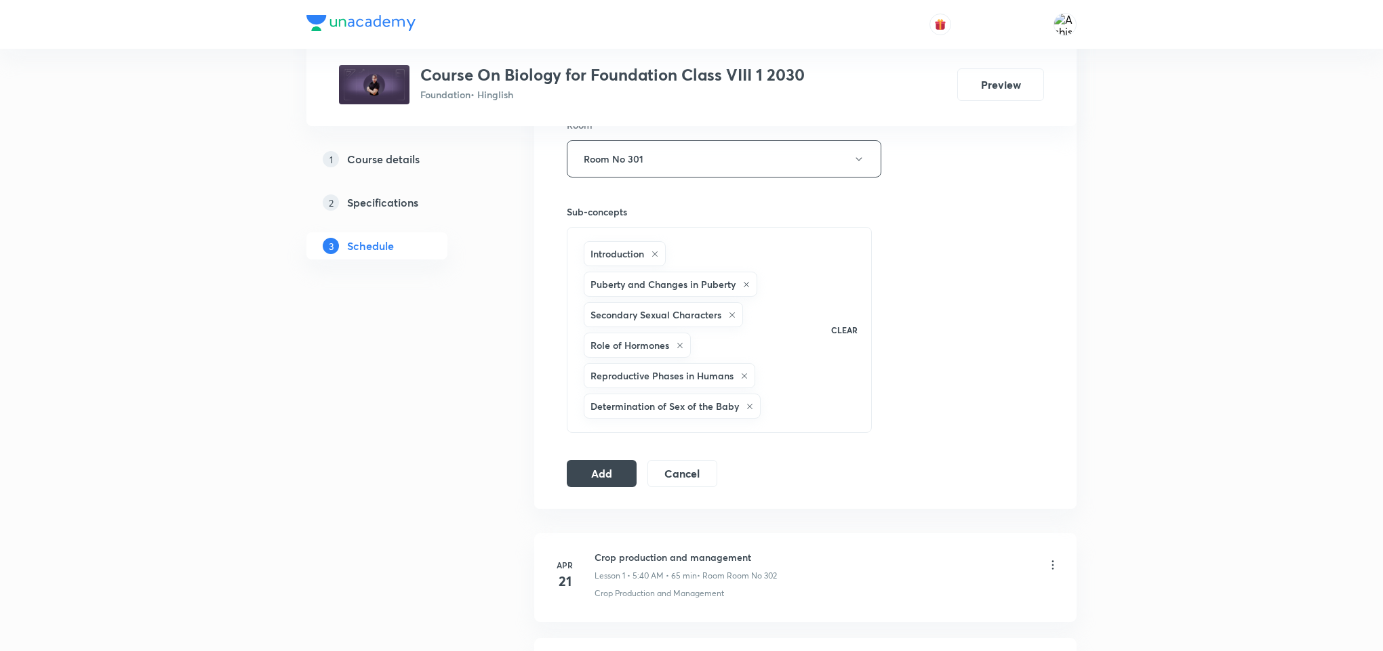
click at [743, 419] on div "Determination of Sex of the Baby" at bounding box center [672, 406] width 177 height 25
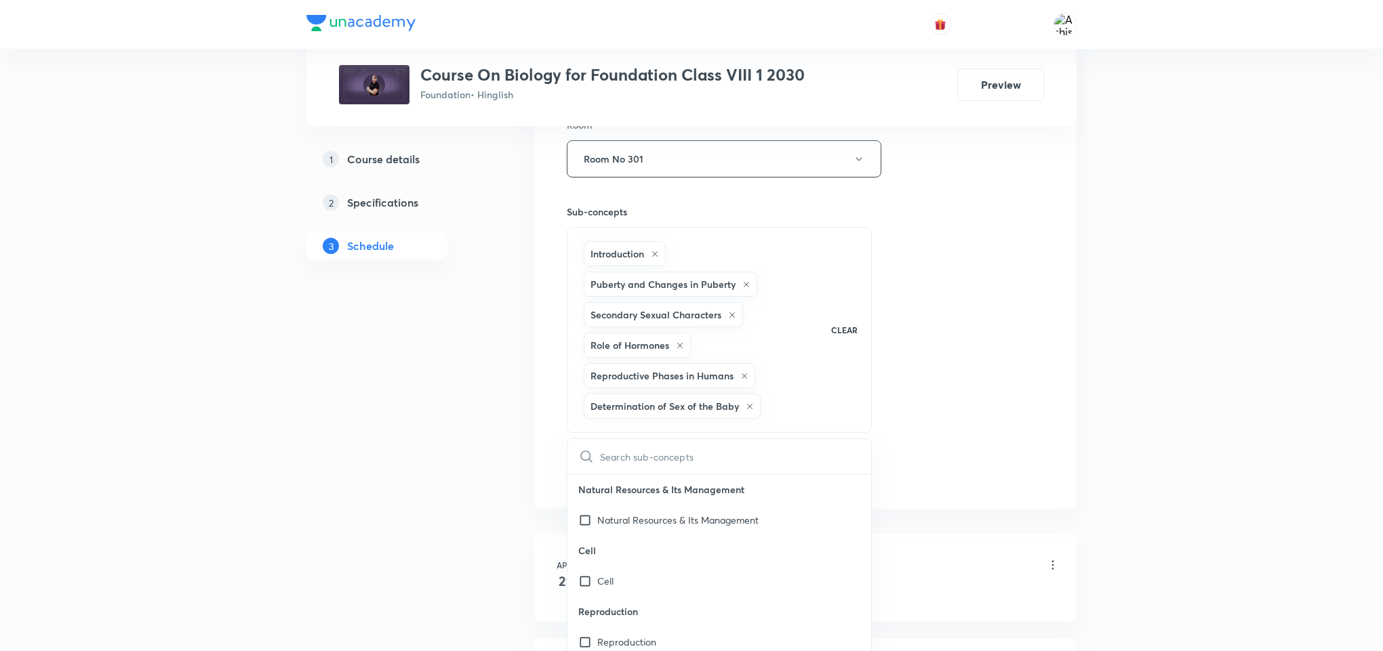
checkbox input "true"
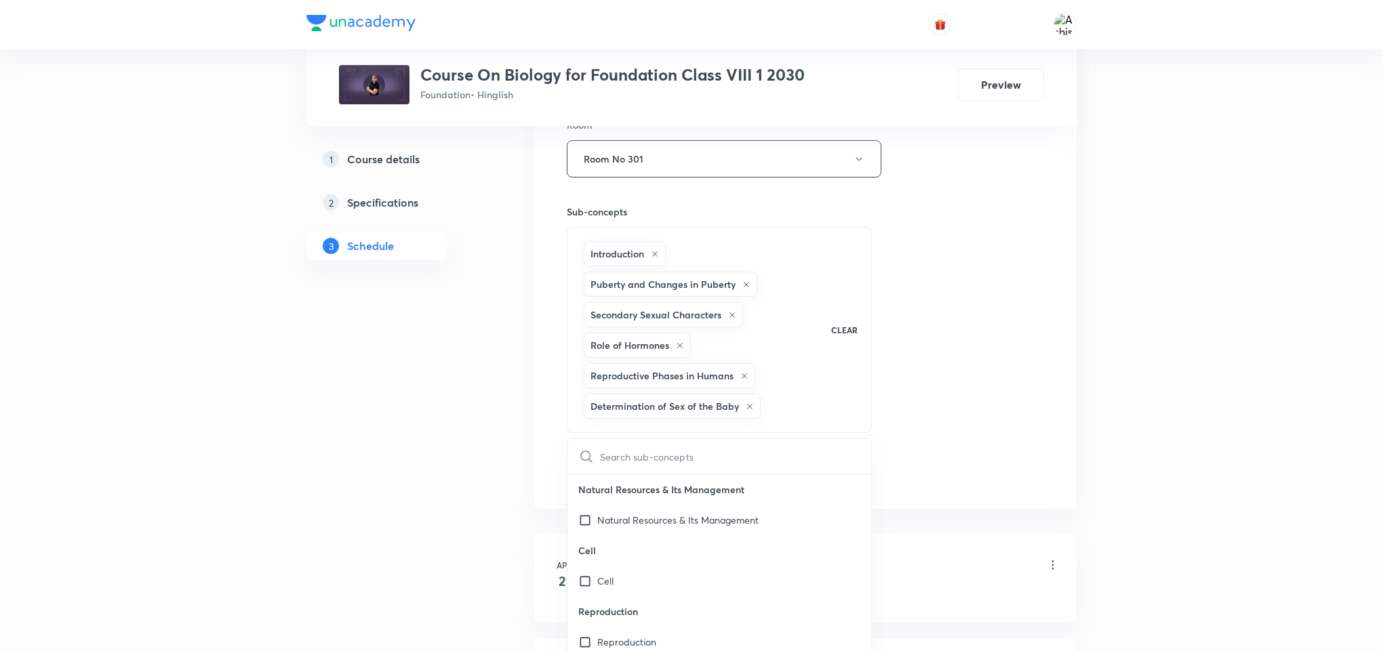
checkbox input "true"
click at [744, 372] on div "Reproductive Phases in Humans" at bounding box center [669, 375] width 171 height 25
click at [745, 379] on icon at bounding box center [743, 375] width 5 height 5
checkbox input "true"
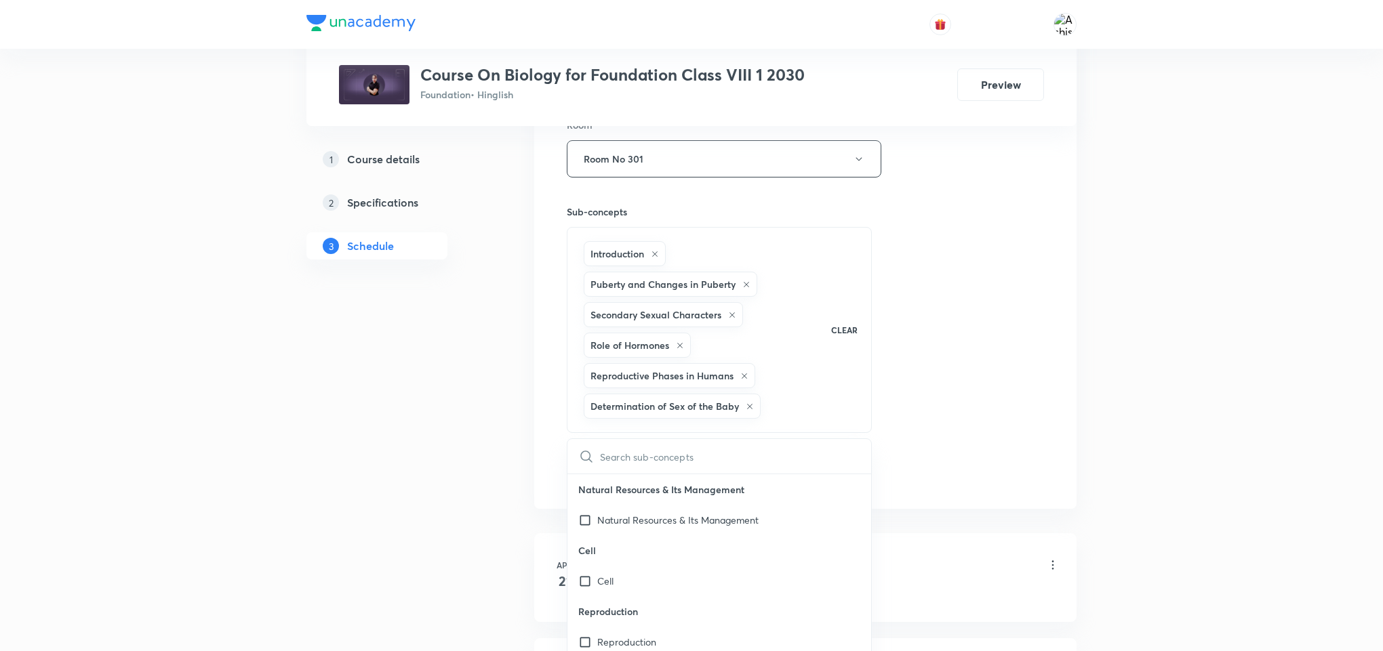
checkbox input "true"
checkbox input "false"
checkbox input "true"
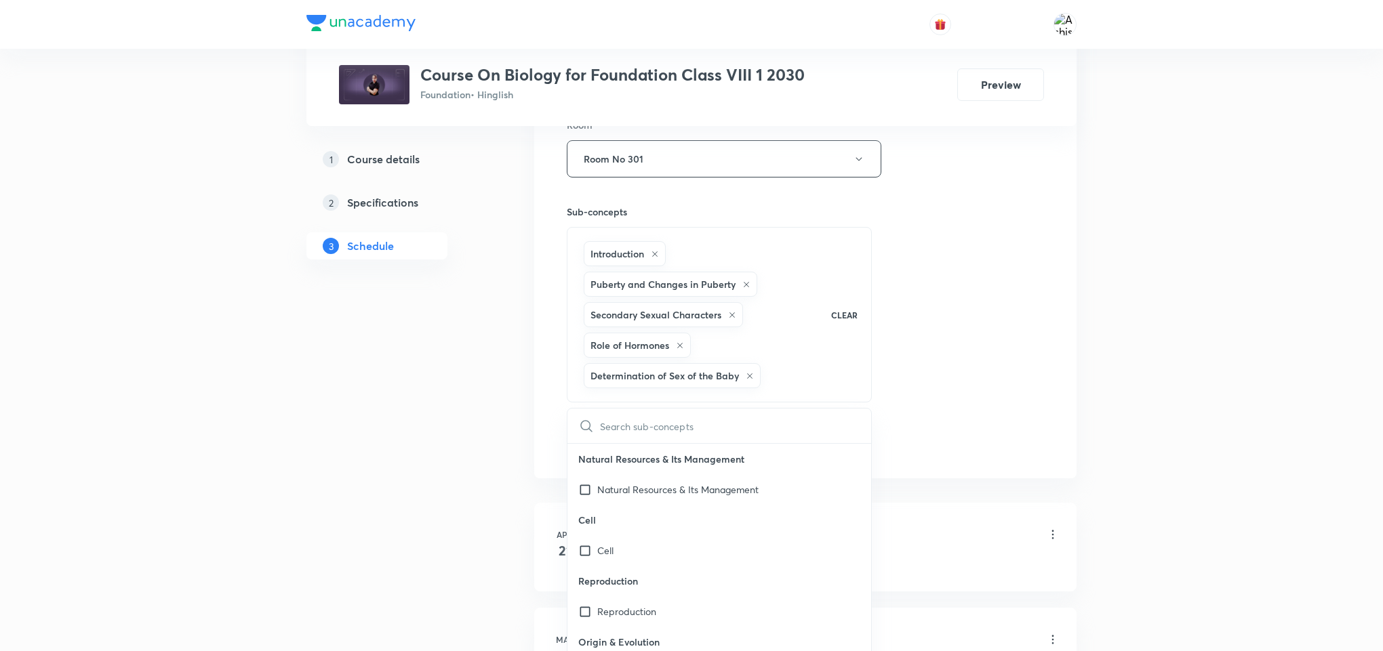
click at [749, 380] on icon at bounding box center [750, 376] width 8 height 8
checkbox input "true"
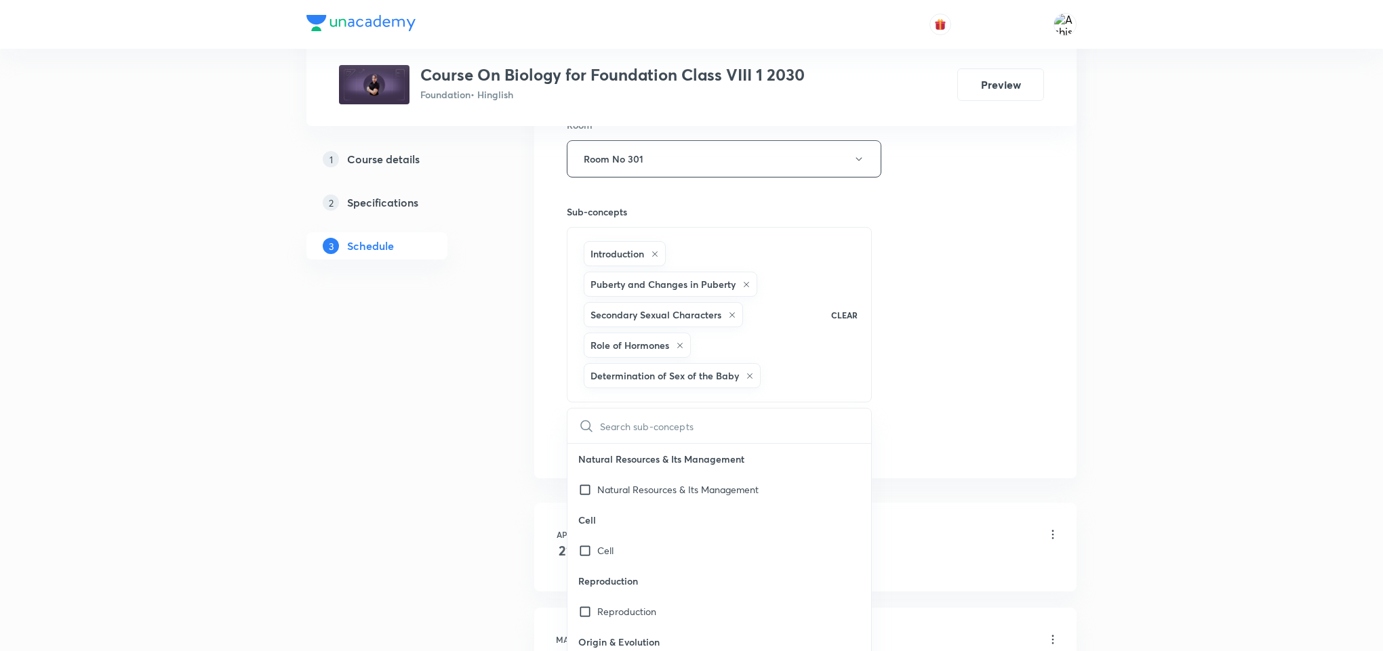
checkbox input "false"
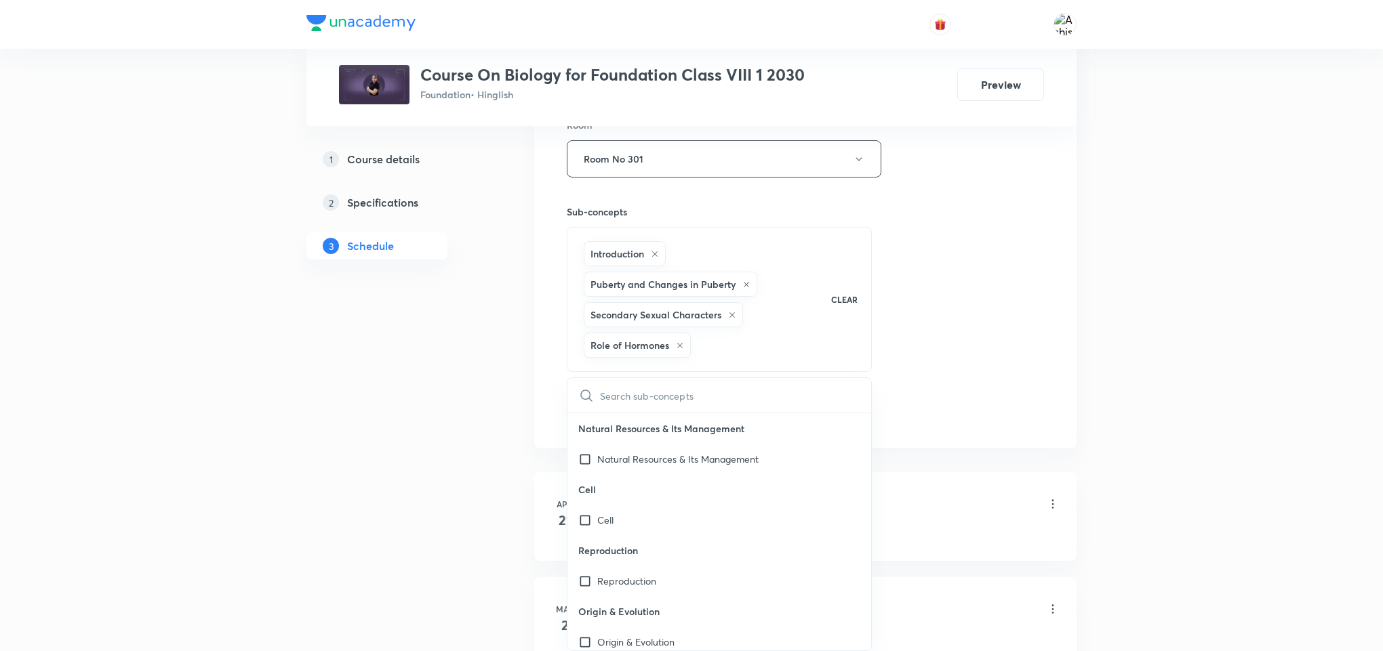
click at [677, 346] on icon at bounding box center [680, 346] width 8 height 8
checkbox input "true"
checkbox input "false"
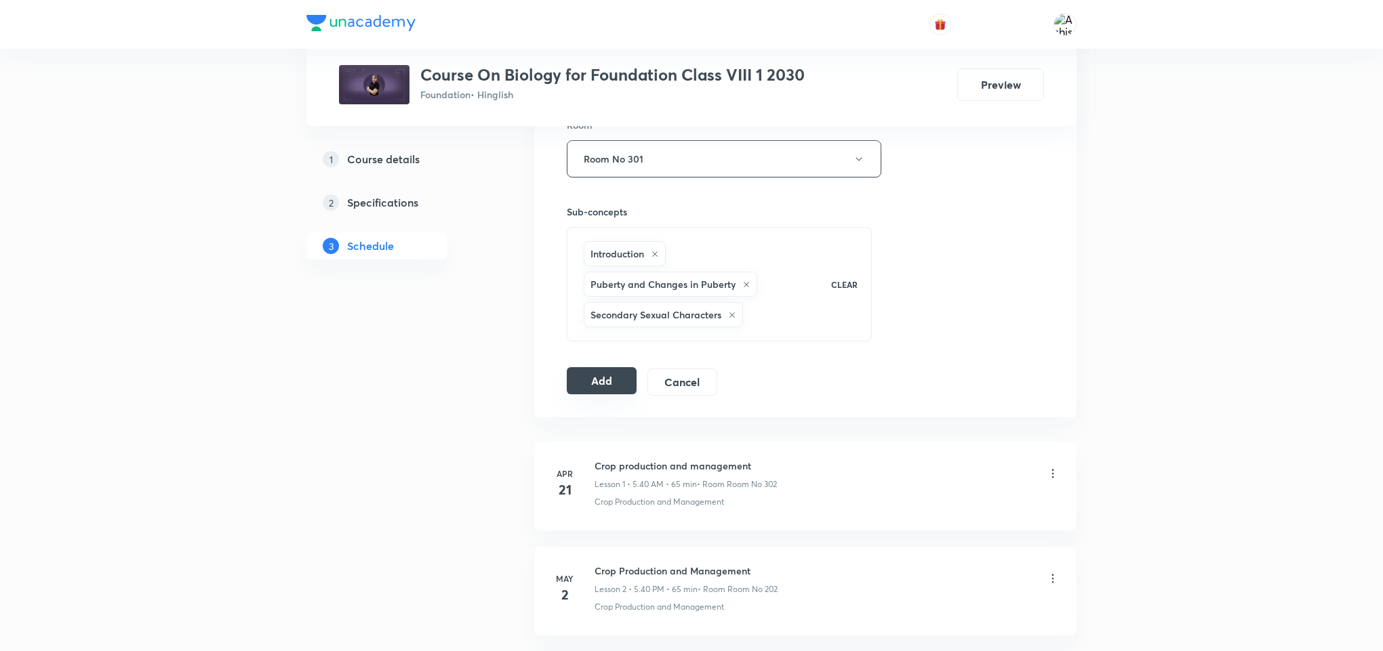
click at [619, 385] on button "Add" at bounding box center [602, 380] width 70 height 27
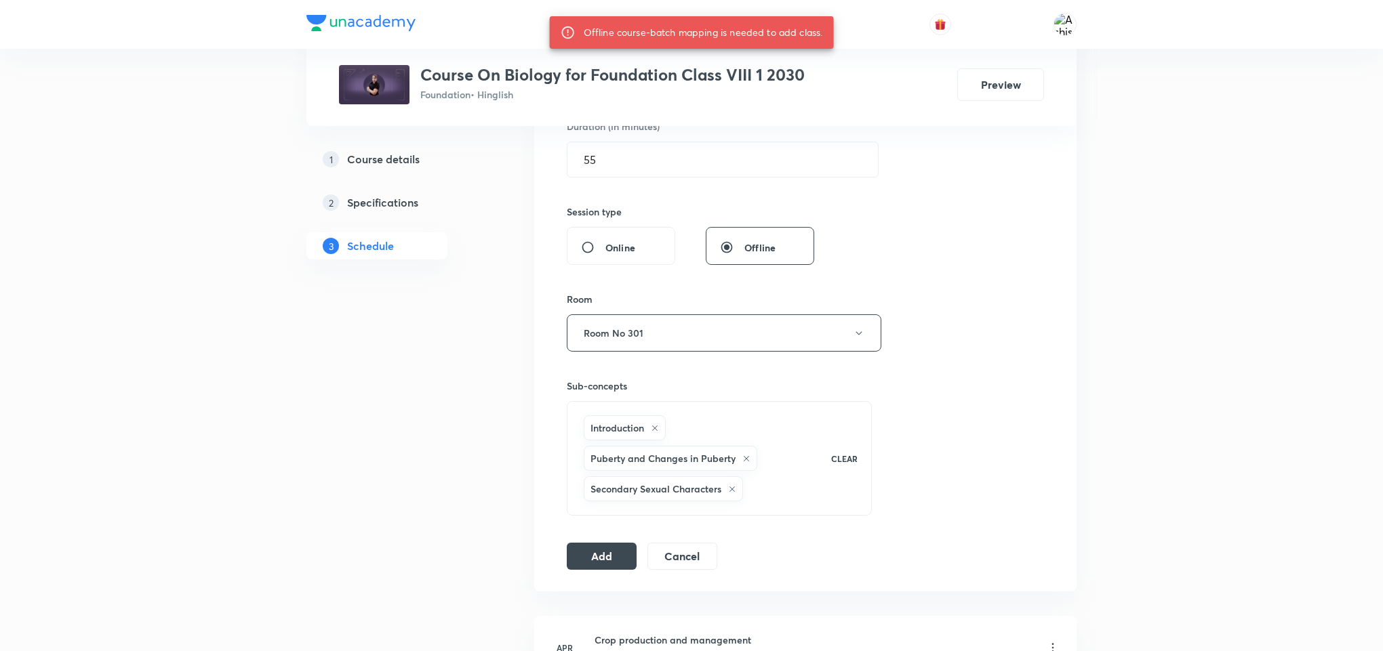
scroll to position [305, 0]
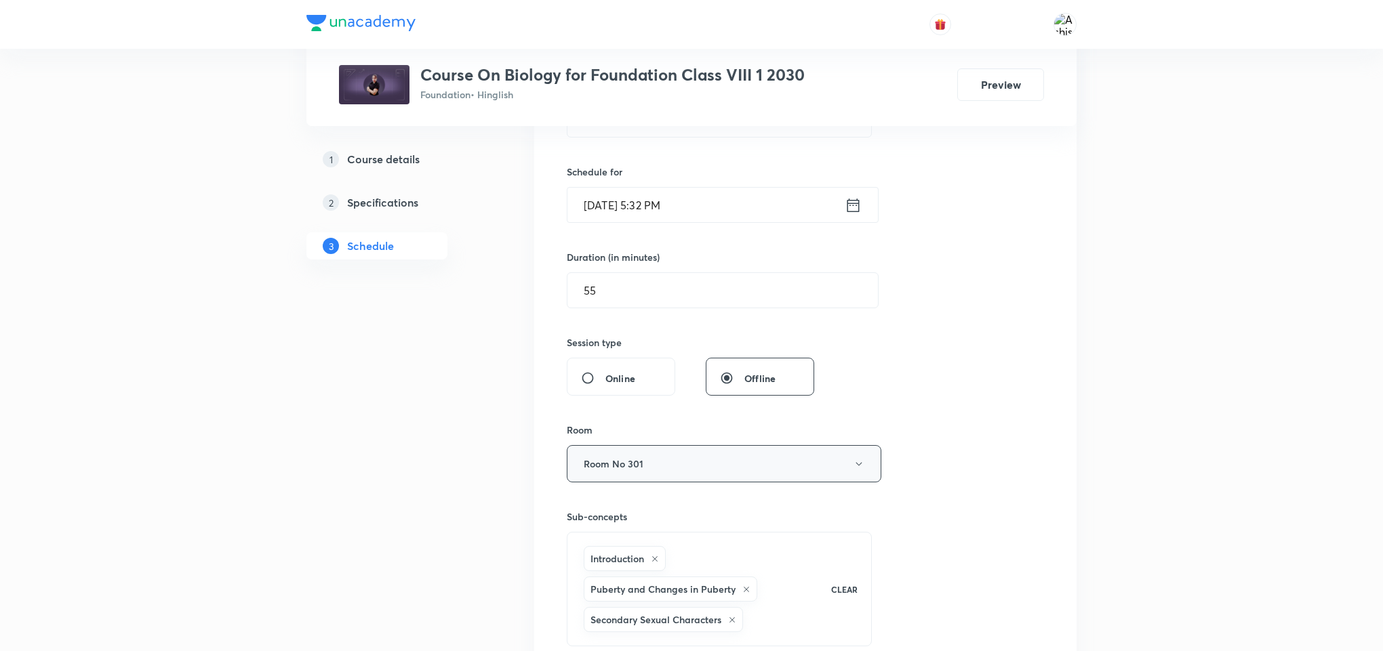
click at [675, 466] on button "Room No 301" at bounding box center [724, 463] width 314 height 37
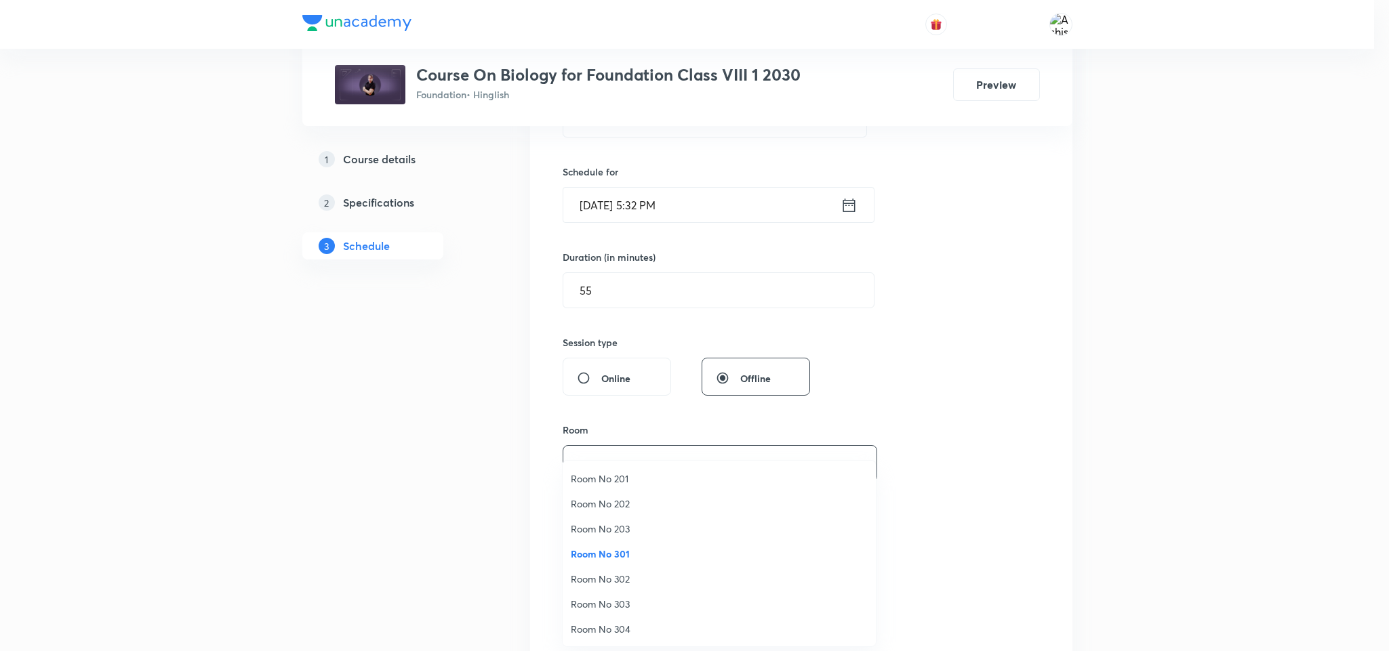
click at [1105, 155] on div at bounding box center [694, 325] width 1389 height 651
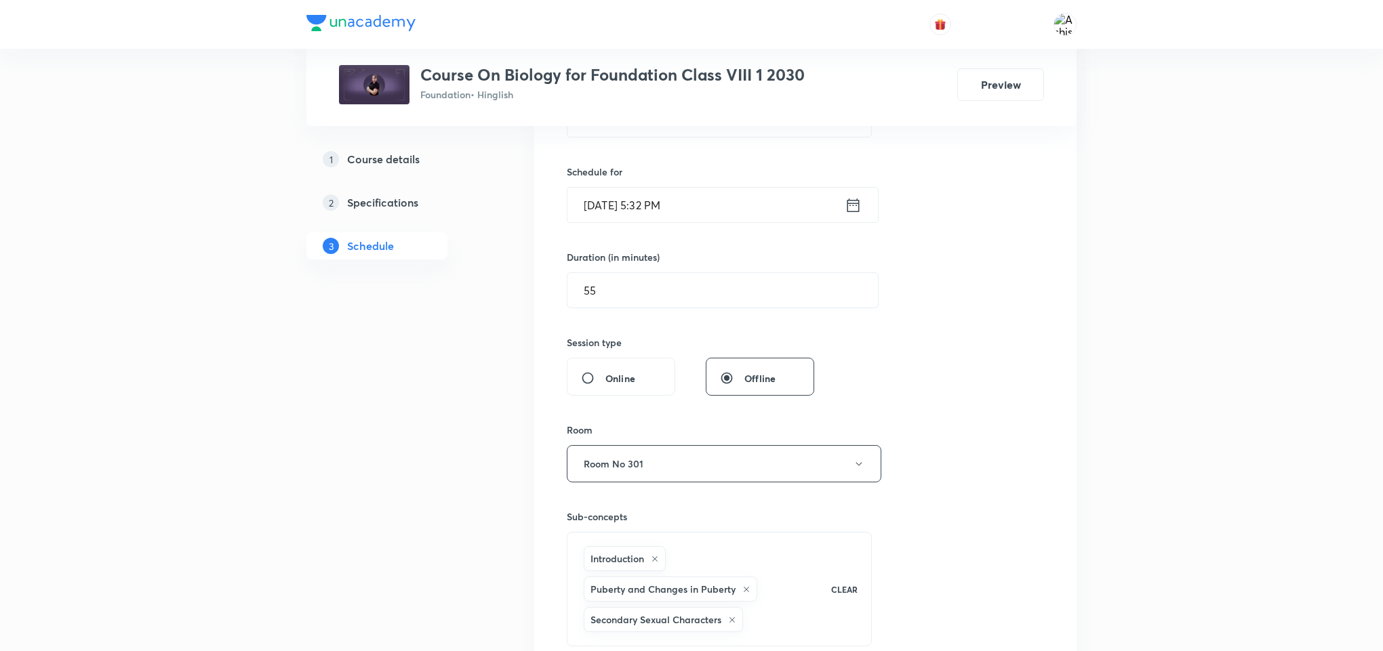
click at [1015, 203] on div "Session 29 Live class Session title 31/99 Reaching the Age of Adolescence ​ Sch…" at bounding box center [805, 344] width 477 height 713
click at [600, 211] on input "Sep 2, 2025, 5:32 PM" at bounding box center [705, 205] width 277 height 35
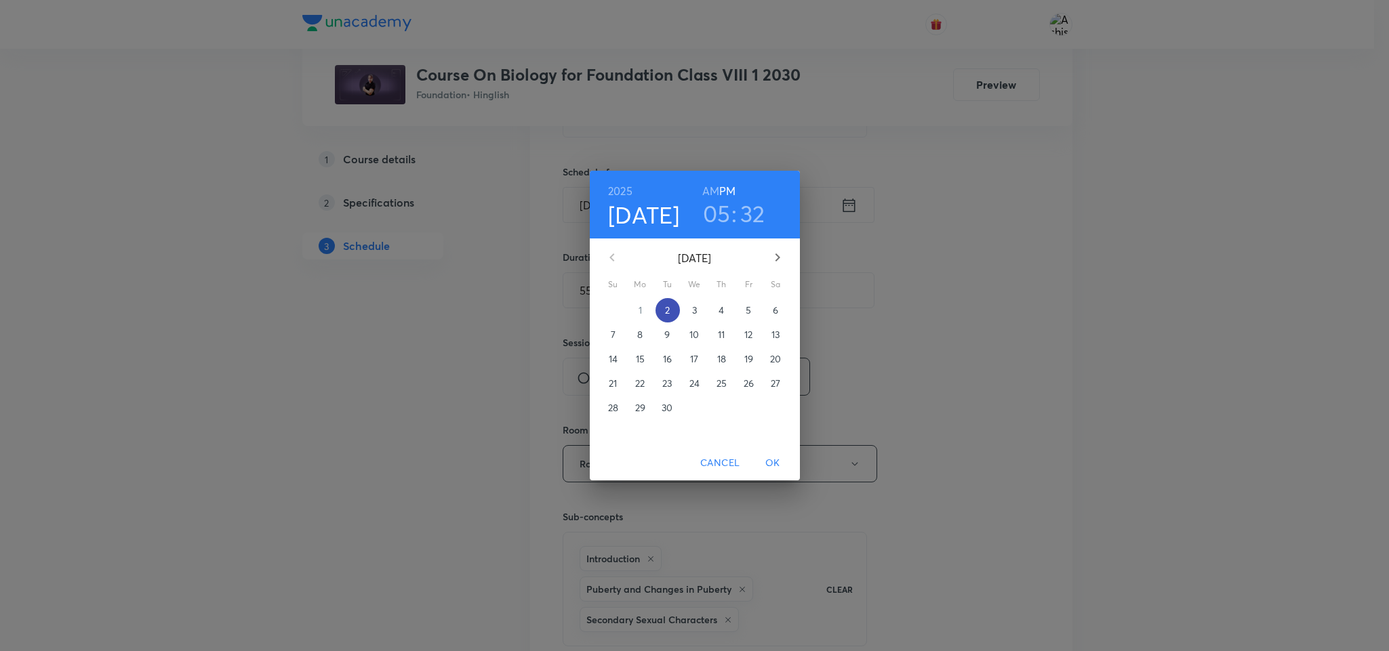
click at [674, 310] on span "2" at bounding box center [667, 311] width 24 height 14
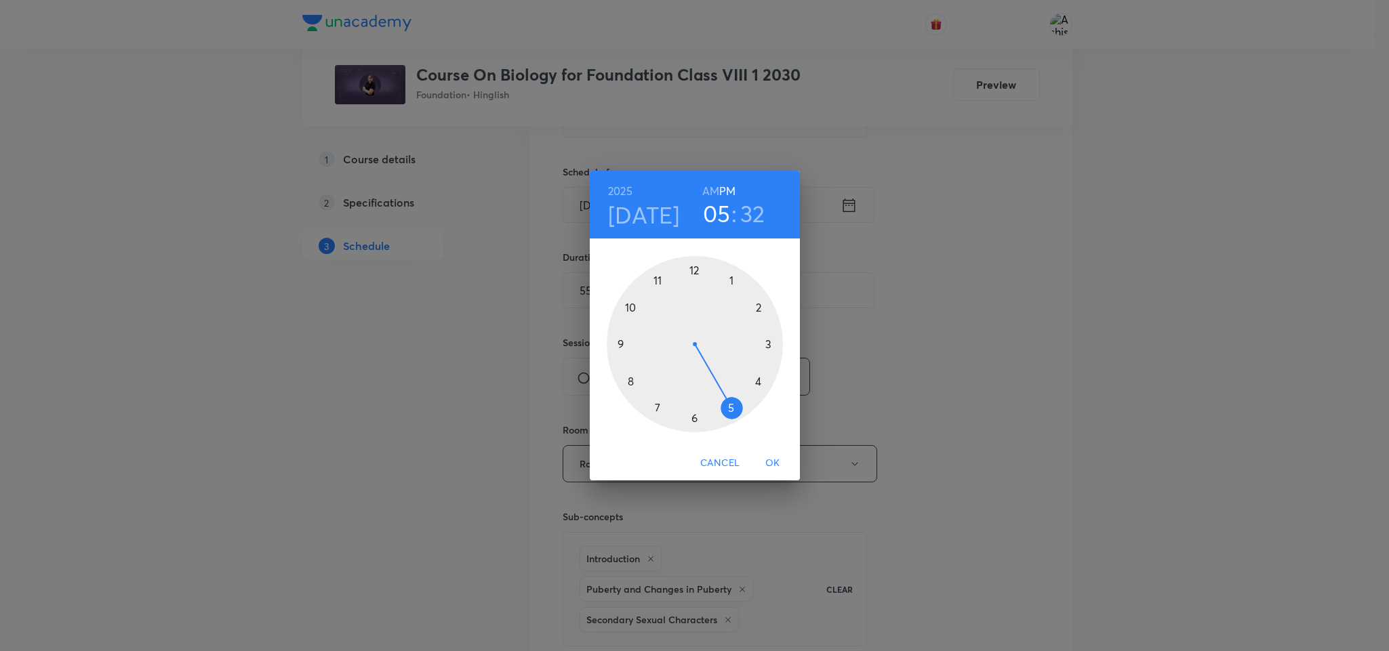
click at [733, 403] on div at bounding box center [695, 344] width 176 height 176
drag, startPoint x: 675, startPoint y: 411, endPoint x: 657, endPoint y: 392, distance: 25.9
click at [657, 392] on div at bounding box center [695, 344] width 176 height 176
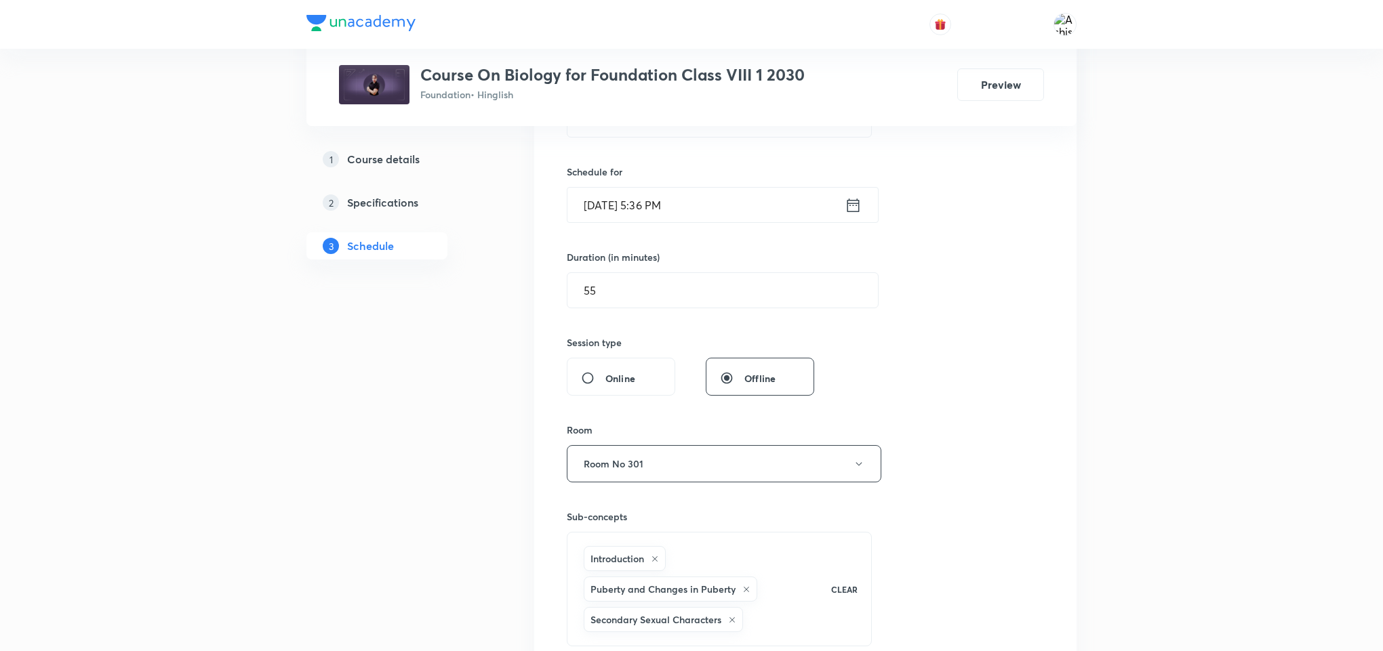
scroll to position [813, 0]
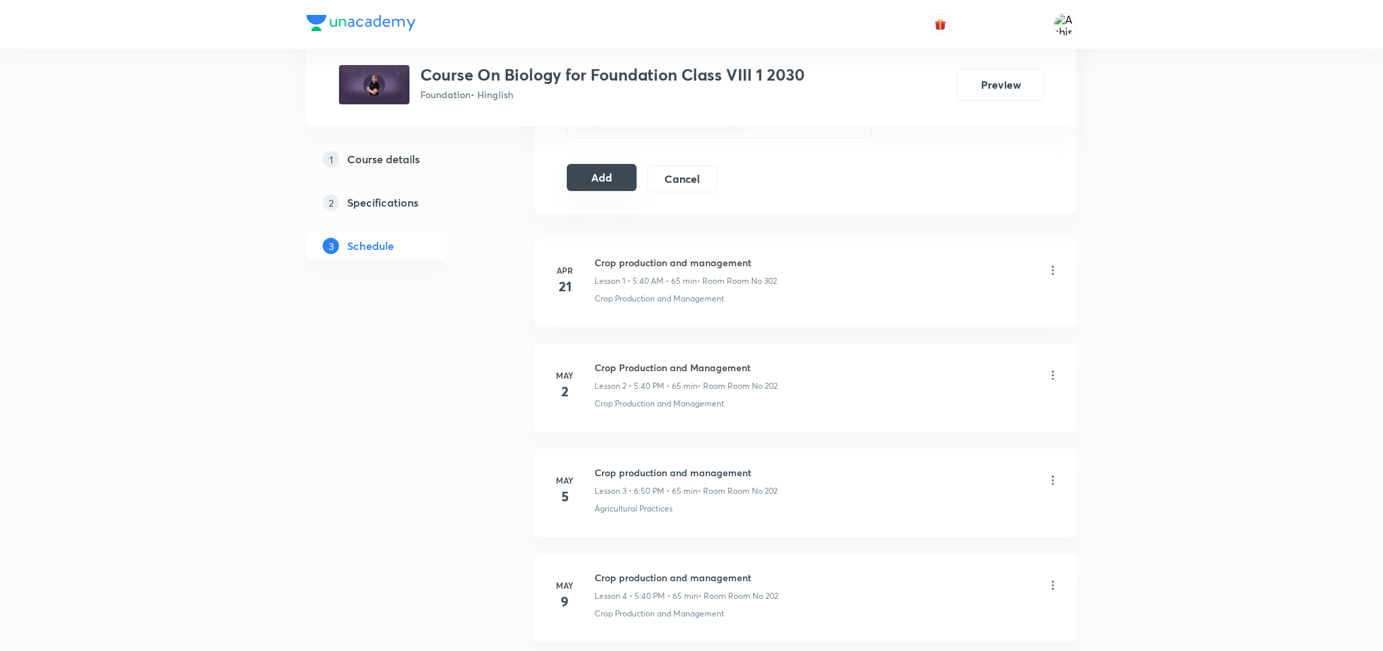
click at [605, 175] on button "Add" at bounding box center [602, 177] width 70 height 27
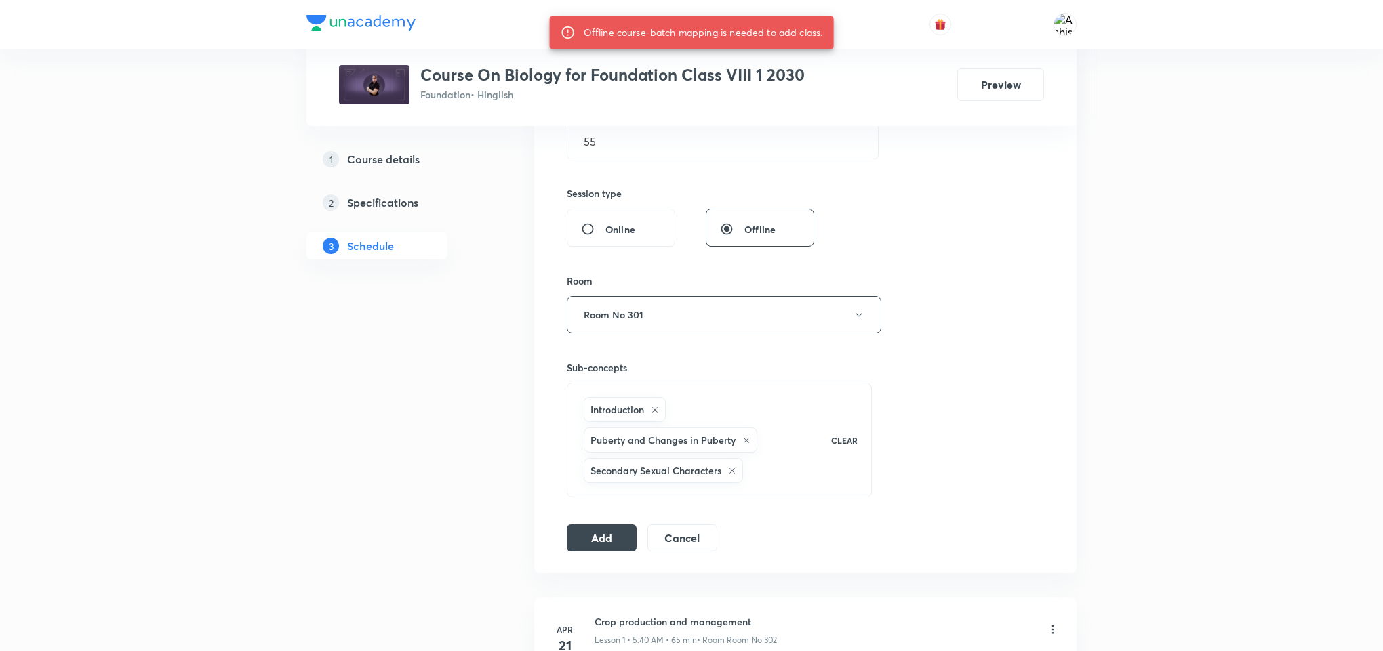
scroll to position [407, 0]
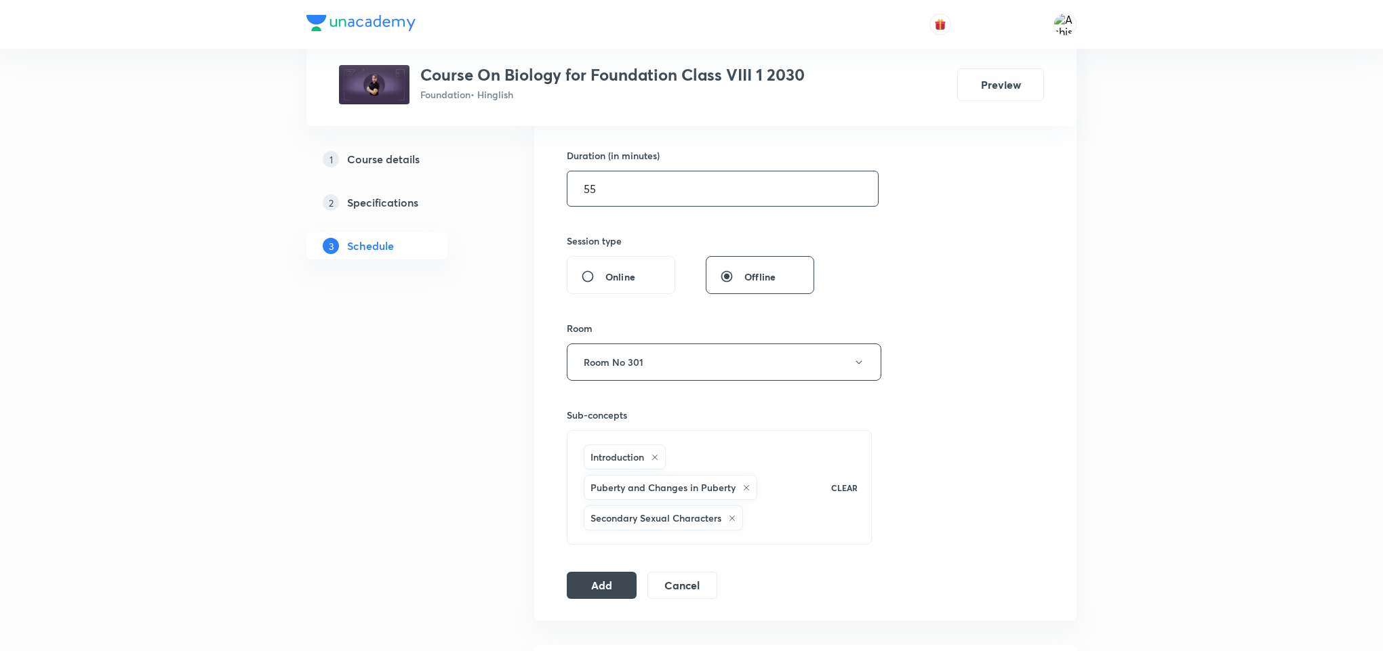
click at [653, 190] on input "55" at bounding box center [722, 188] width 310 height 35
type input "5"
type input "0"
type input "50"
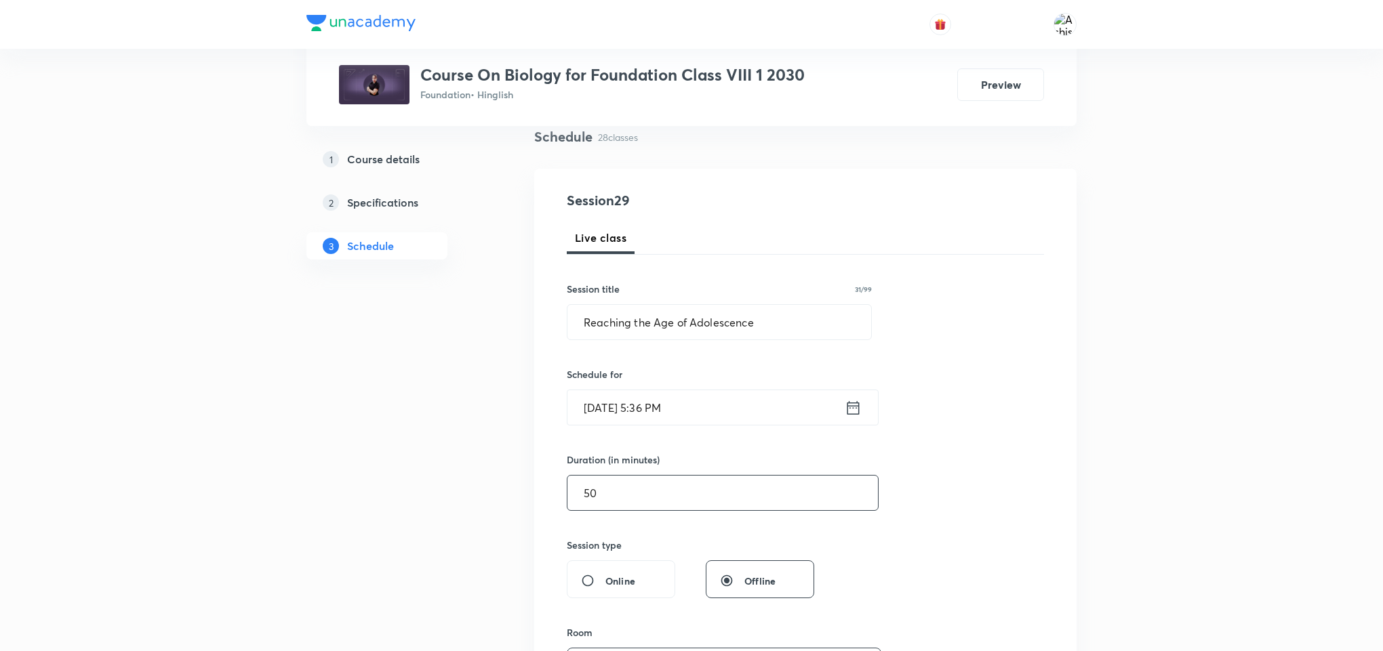
scroll to position [102, 0]
click at [861, 272] on div "Session 29 Live class Session title 31/99 Reaching the Age of Adolescence ​ Sch…" at bounding box center [805, 547] width 477 height 713
click at [858, 281] on div "Session 29 Live class Session title 31/99 Reaching the Age of Adolescence ​ Sch…" at bounding box center [805, 547] width 477 height 713
click at [802, 324] on input "Reaching the Age of Adolescence" at bounding box center [719, 323] width 304 height 35
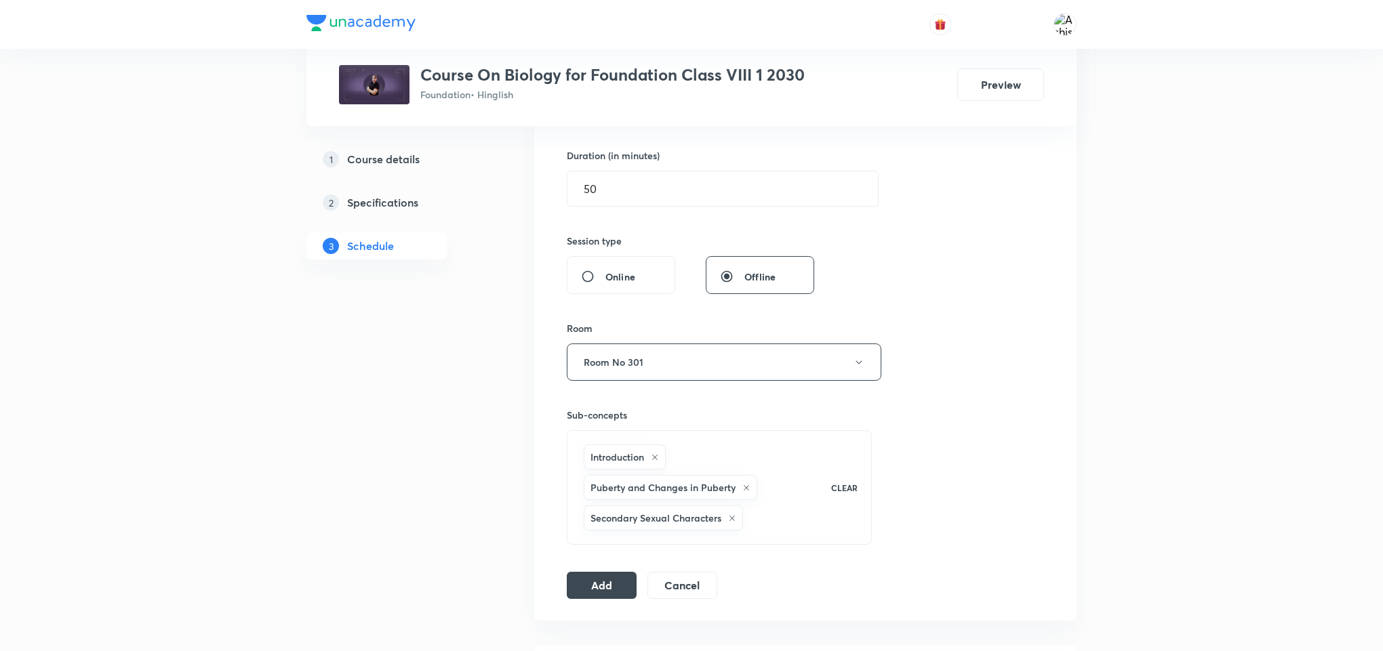
scroll to position [610, 0]
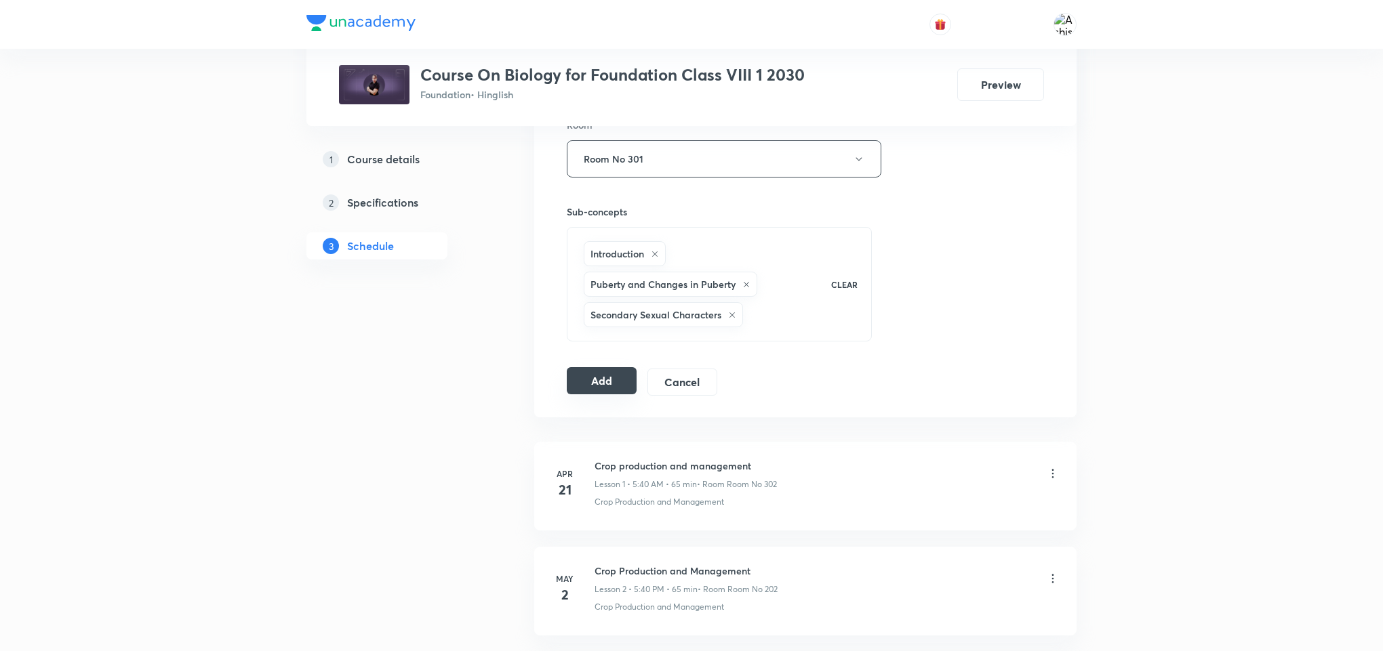
click at [603, 384] on button "Add" at bounding box center [602, 380] width 70 height 27
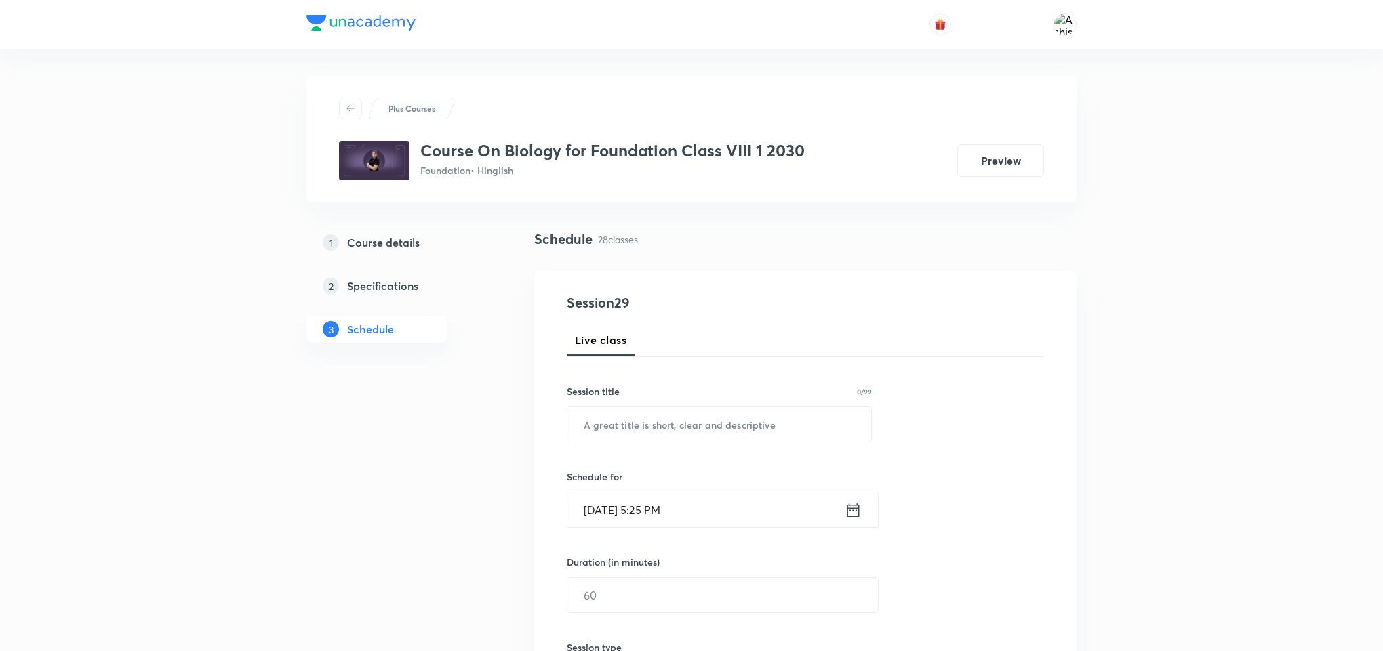
drag, startPoint x: 668, startPoint y: 506, endPoint x: 647, endPoint y: 504, distance: 20.4
click at [647, 504] on input "[DATE] 5:25 PM" at bounding box center [705, 510] width 277 height 35
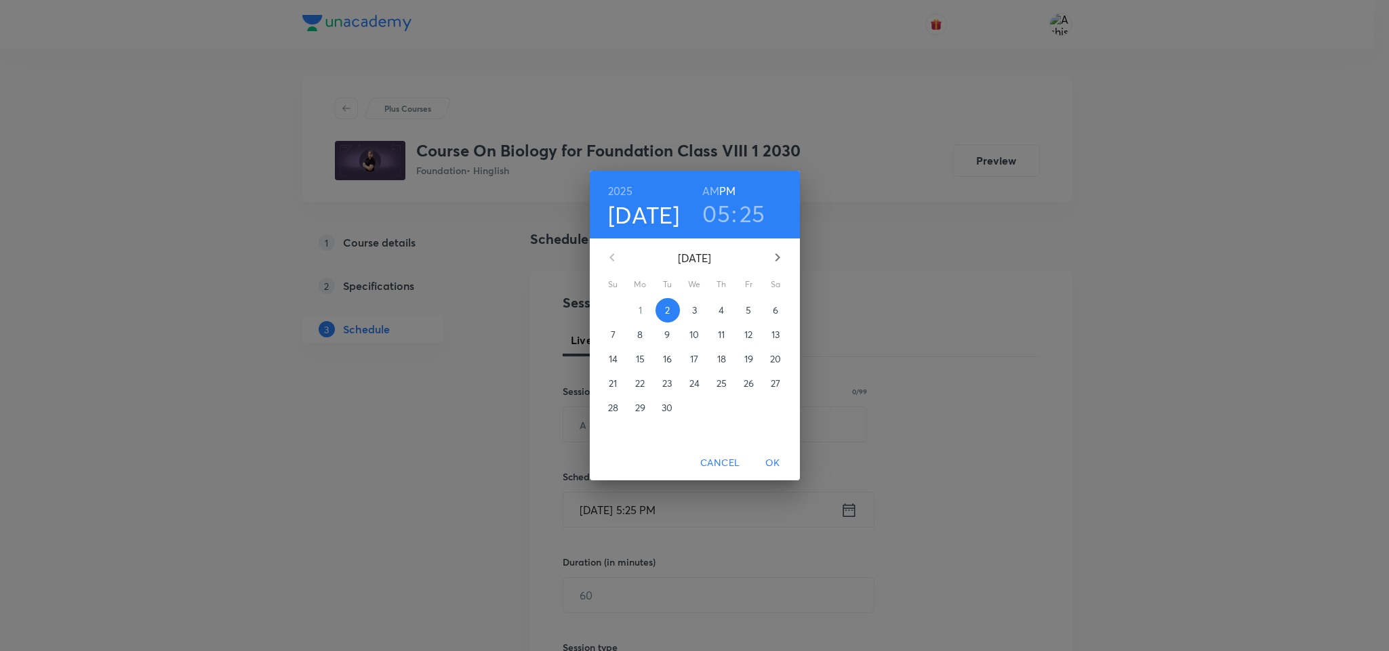
click at [755, 208] on h3 "25" at bounding box center [752, 213] width 26 height 28
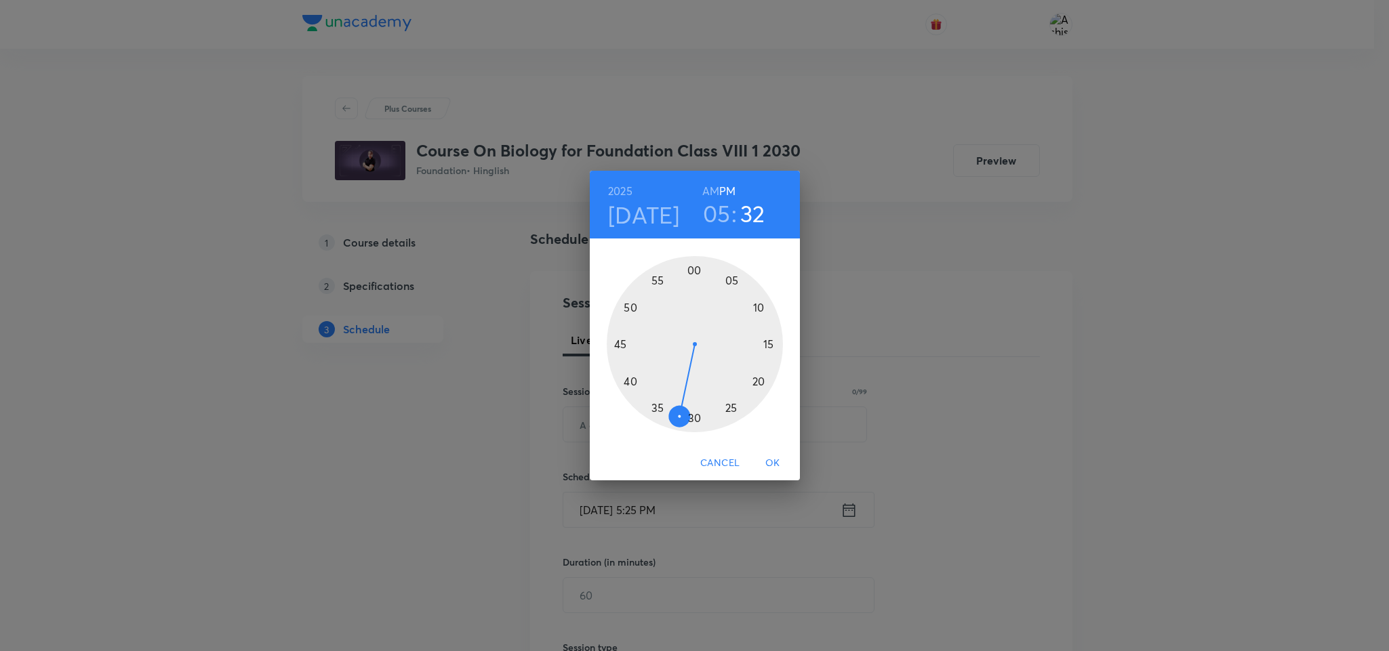
drag, startPoint x: 733, startPoint y: 407, endPoint x: 675, endPoint y: 423, distance: 59.9
click at [675, 423] on div at bounding box center [695, 344] width 176 height 176
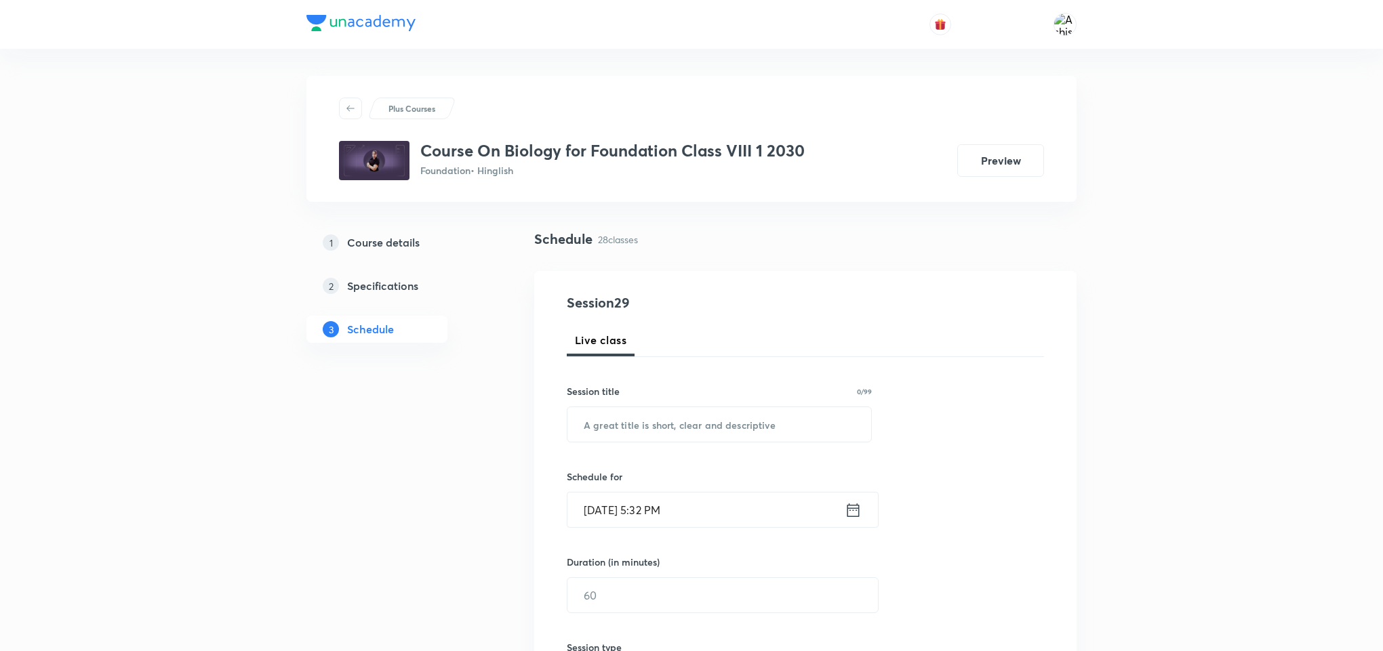
click at [852, 512] on icon at bounding box center [852, 510] width 17 height 19
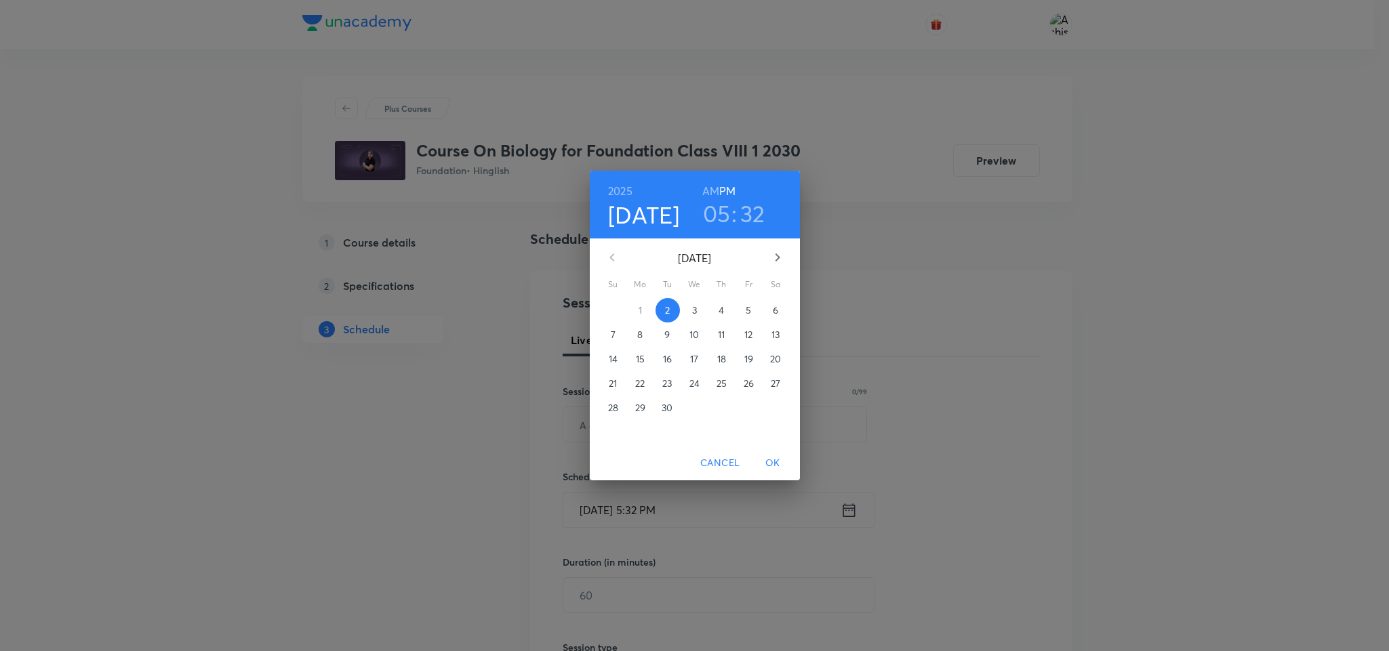
click at [771, 464] on span "OK" at bounding box center [772, 463] width 33 height 17
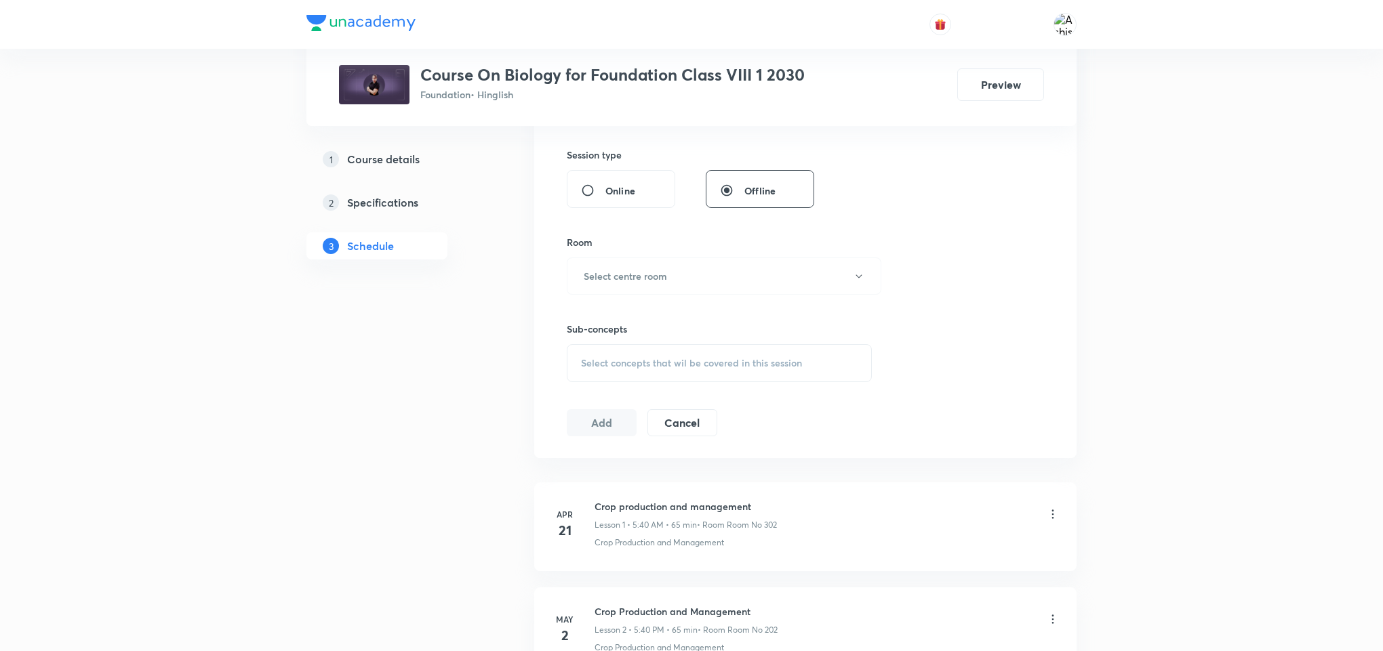
scroll to position [508, 0]
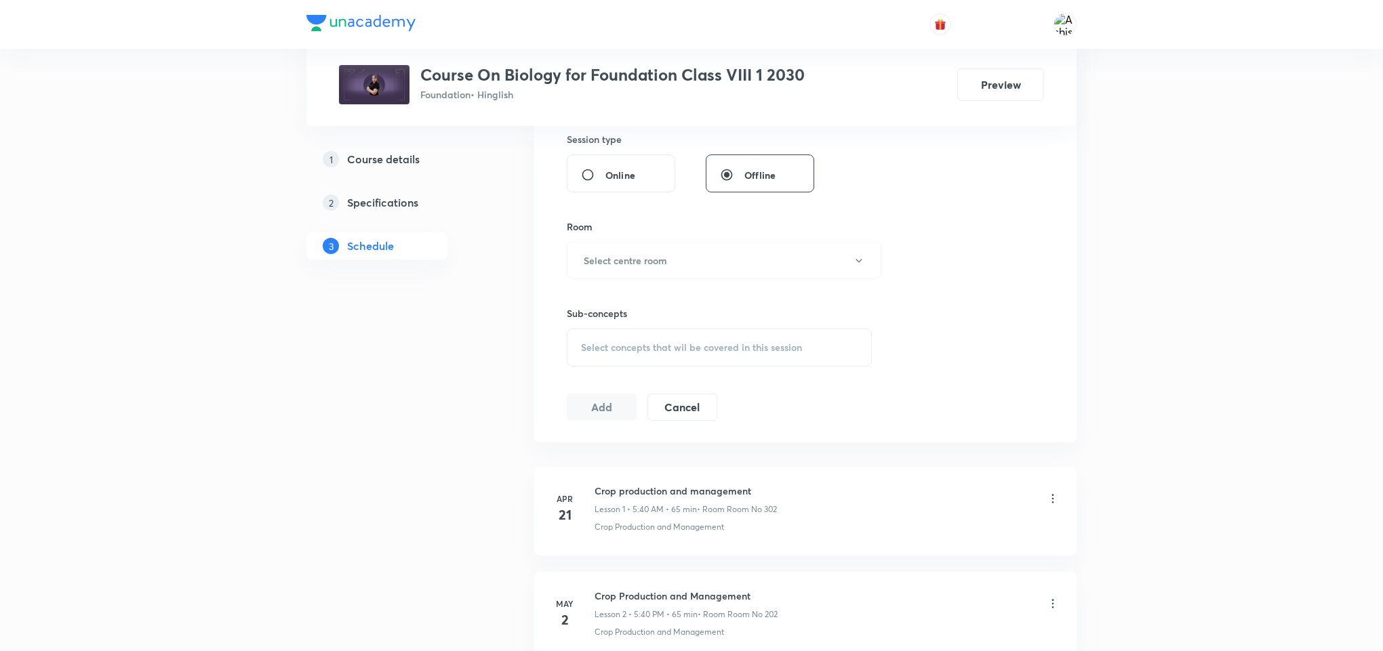
click at [609, 417] on button "Add" at bounding box center [602, 407] width 70 height 27
click at [733, 342] on span "Select concepts that wil be covered in this session" at bounding box center [691, 347] width 221 height 11
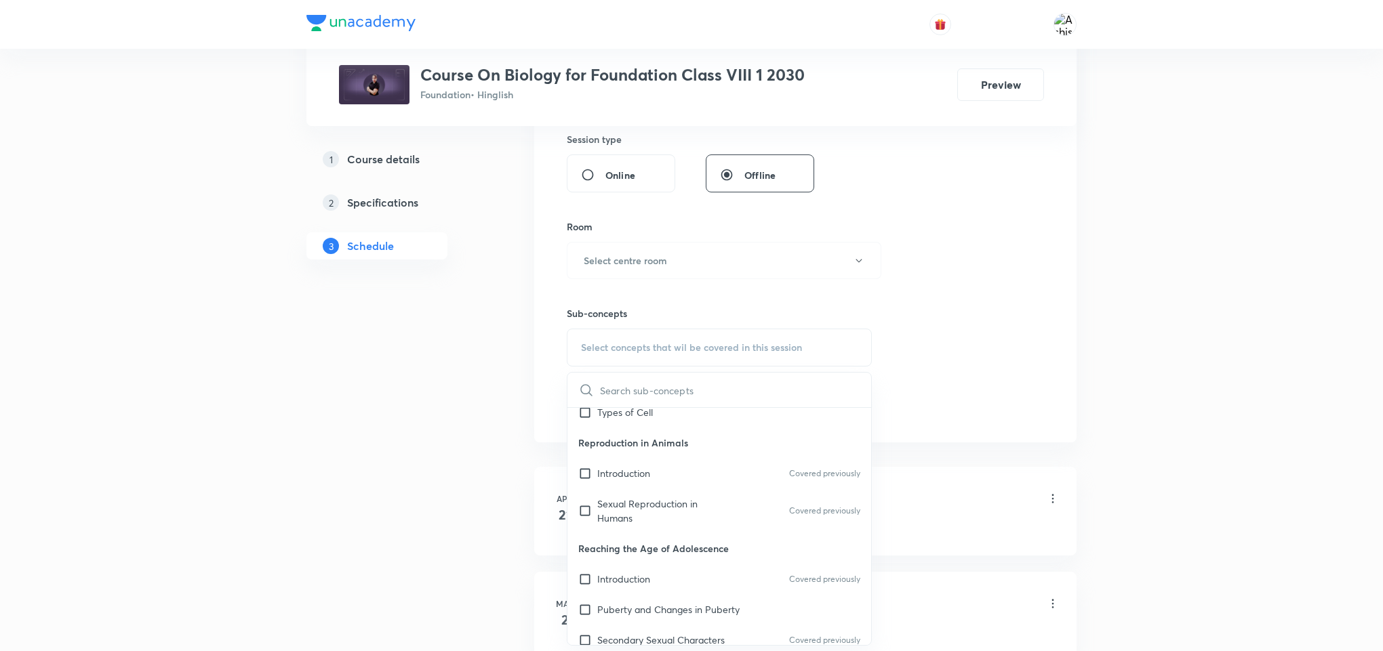
scroll to position [1525, 0]
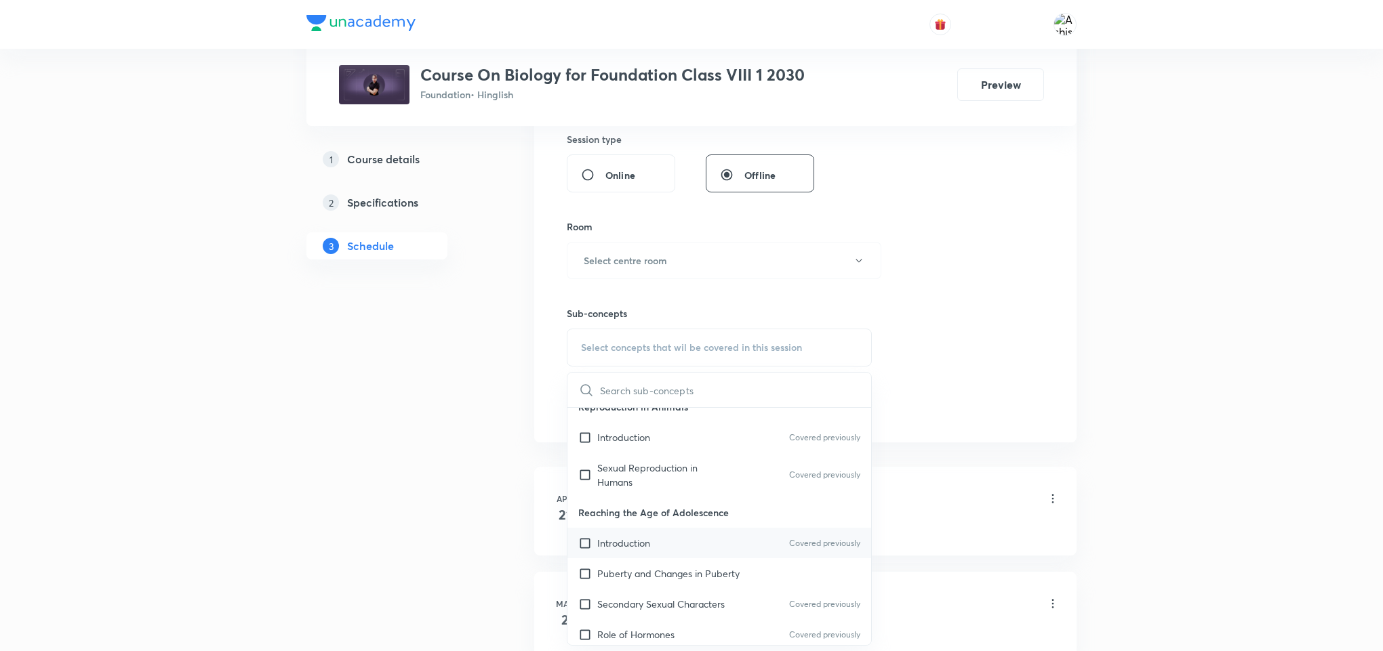
click at [590, 546] on input "checkbox" at bounding box center [587, 543] width 19 height 14
checkbox input "true"
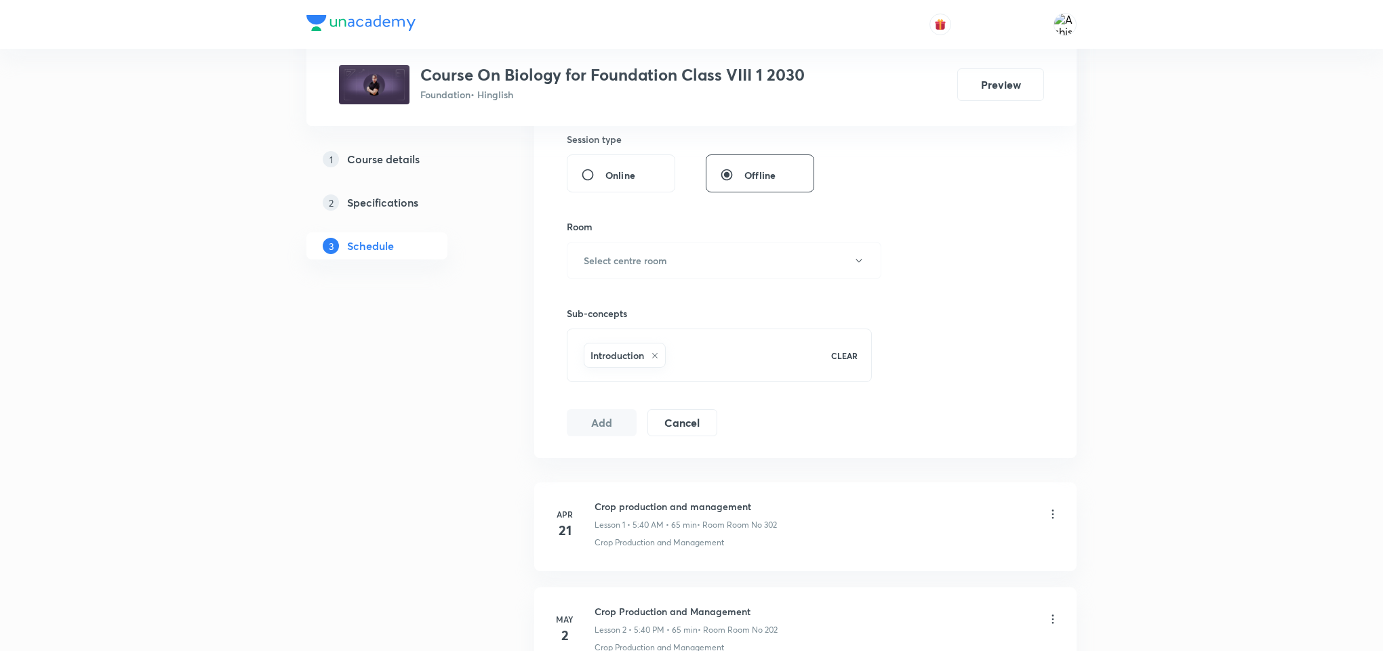
click at [607, 428] on button "Add" at bounding box center [602, 422] width 70 height 27
click at [855, 258] on icon "button" at bounding box center [858, 261] width 11 height 11
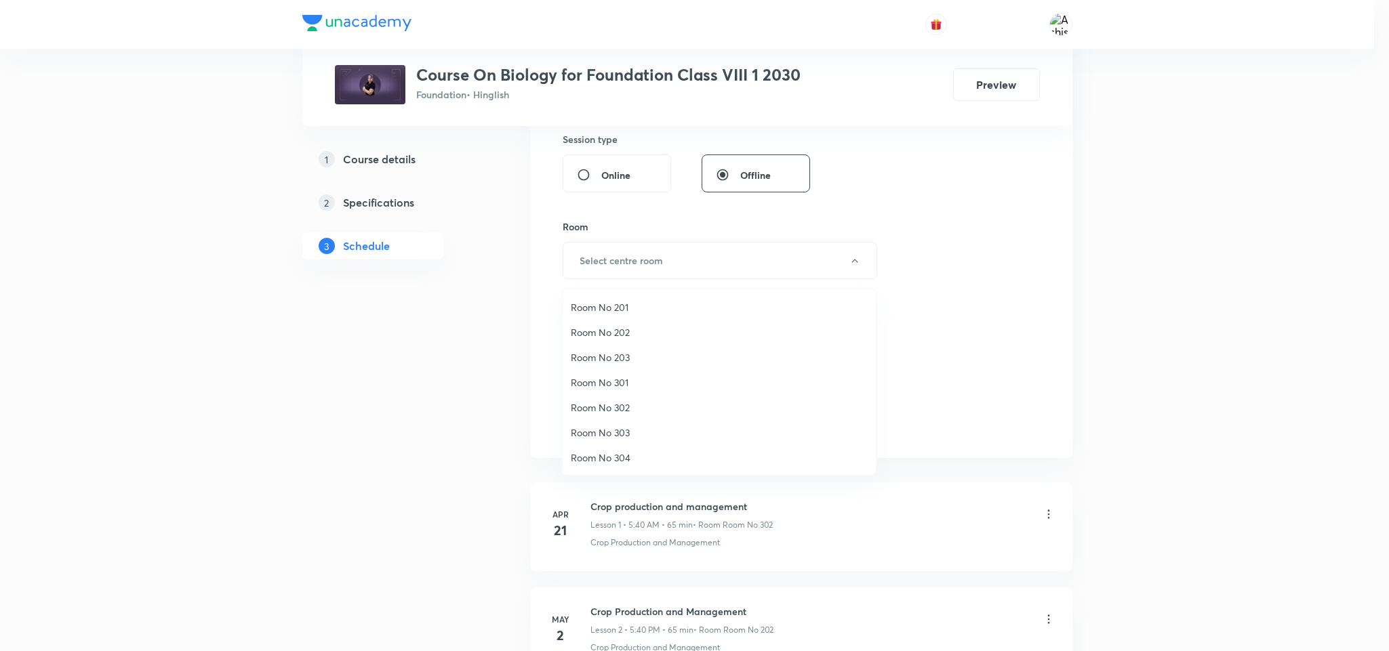
click at [623, 375] on span "Room No 301" at bounding box center [719, 382] width 297 height 14
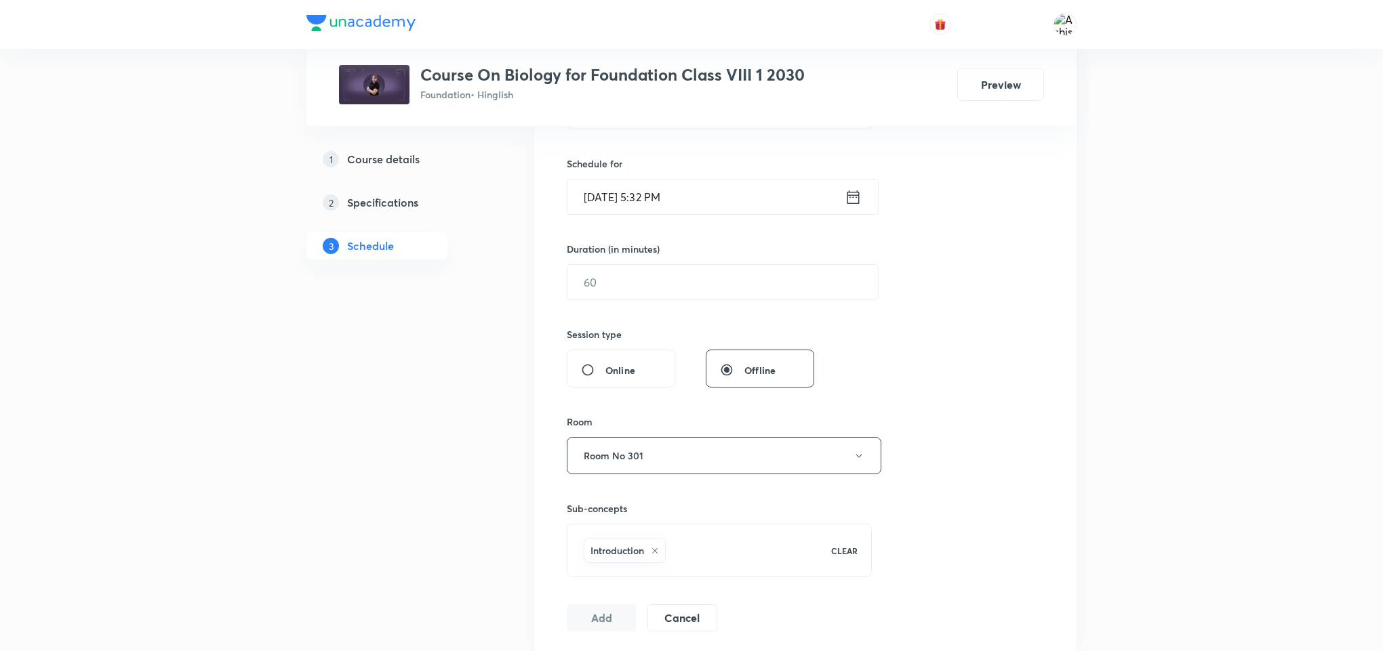
scroll to position [305, 0]
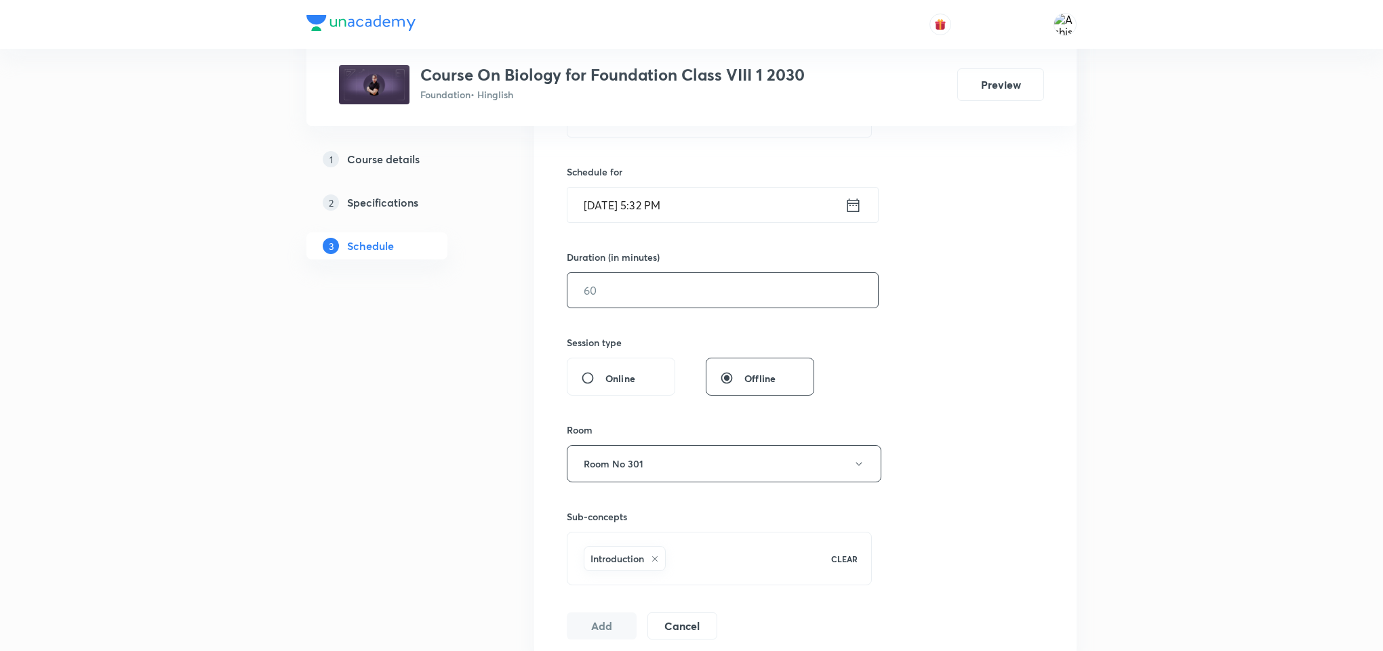
click at [607, 291] on input "text" at bounding box center [722, 290] width 310 height 35
type input "50"
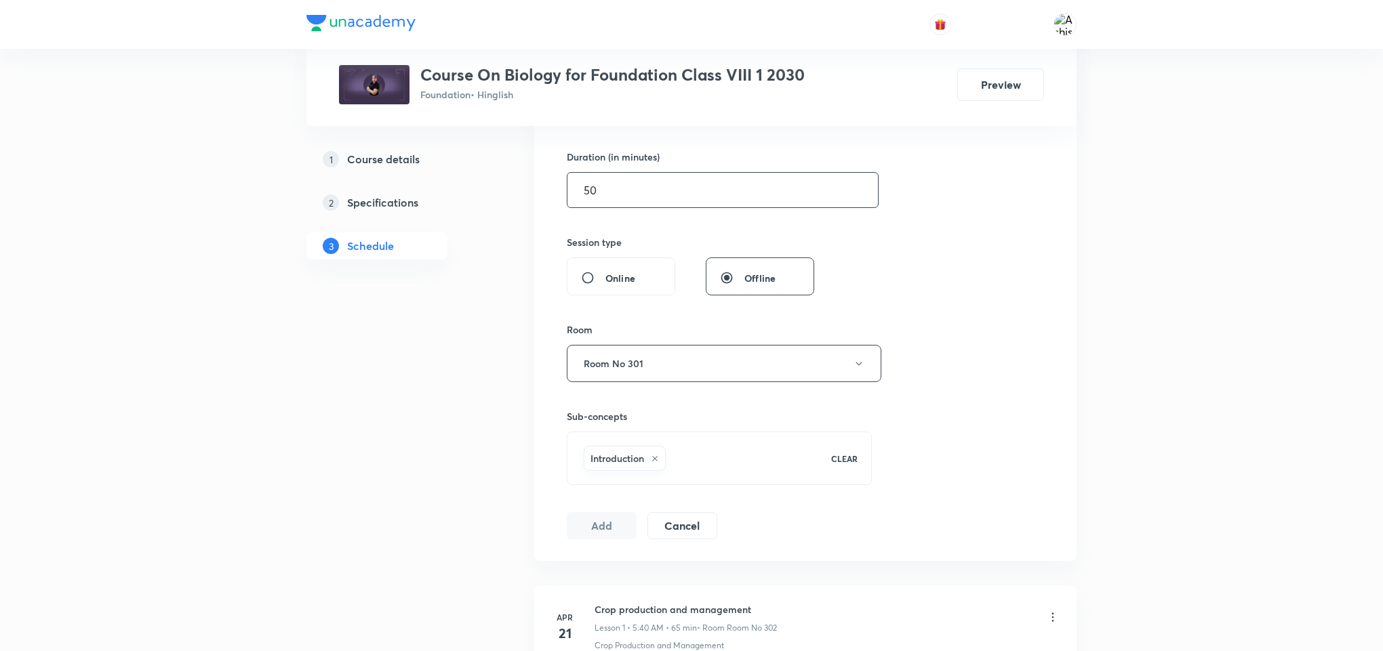
scroll to position [407, 0]
click at [598, 529] on button "Add" at bounding box center [602, 524] width 70 height 27
click at [690, 448] on div "Introduction" at bounding box center [698, 457] width 235 height 30
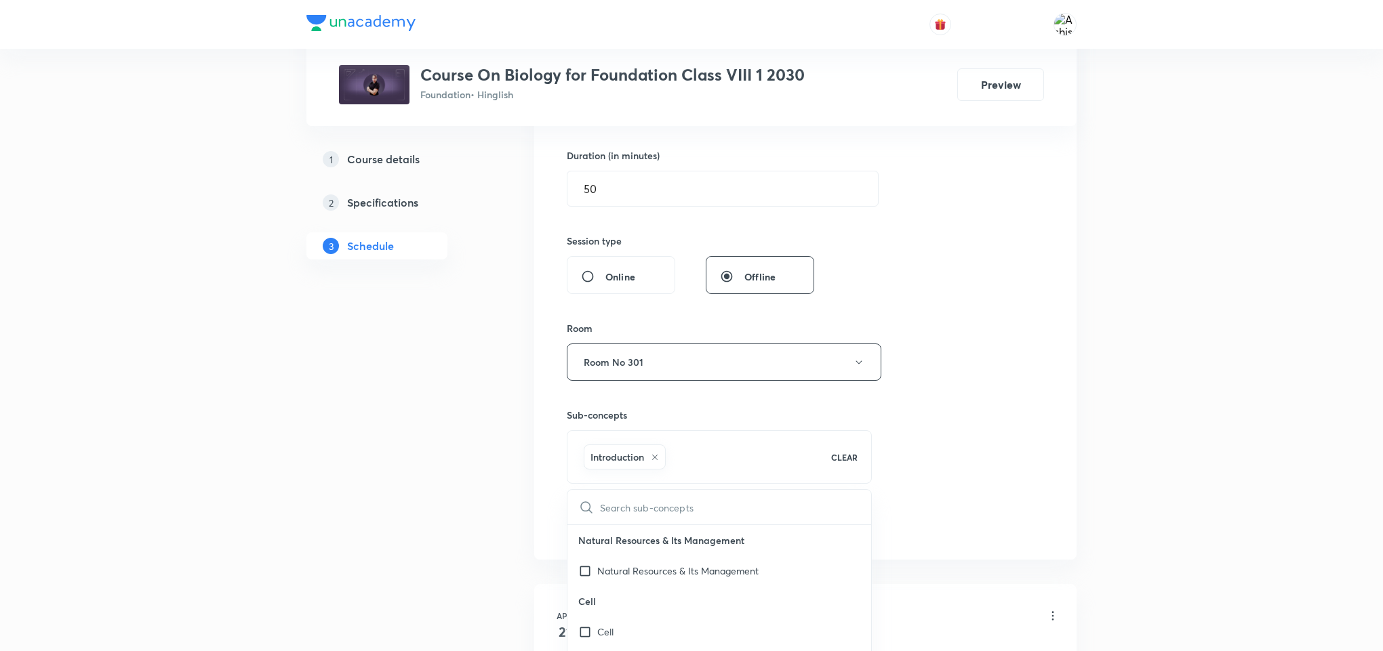
checkbox input "true"
click at [730, 281] on input "Offline" at bounding box center [732, 277] width 24 height 14
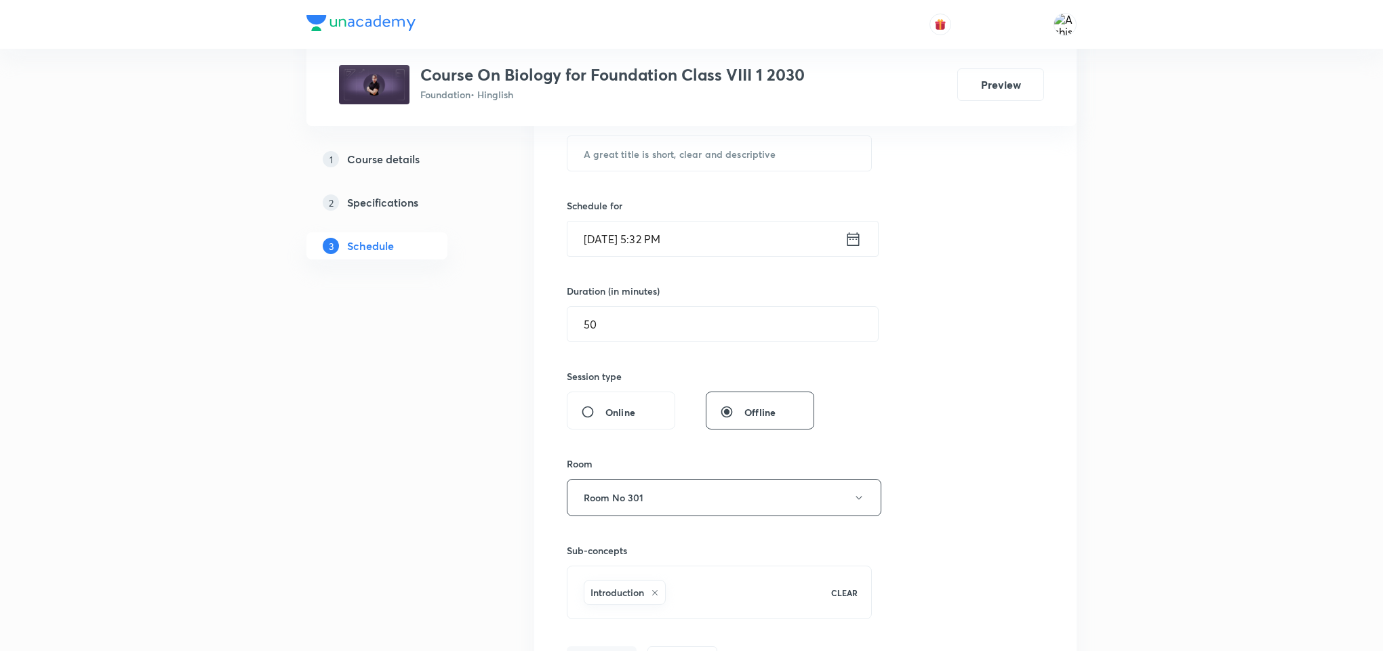
scroll to position [102, 0]
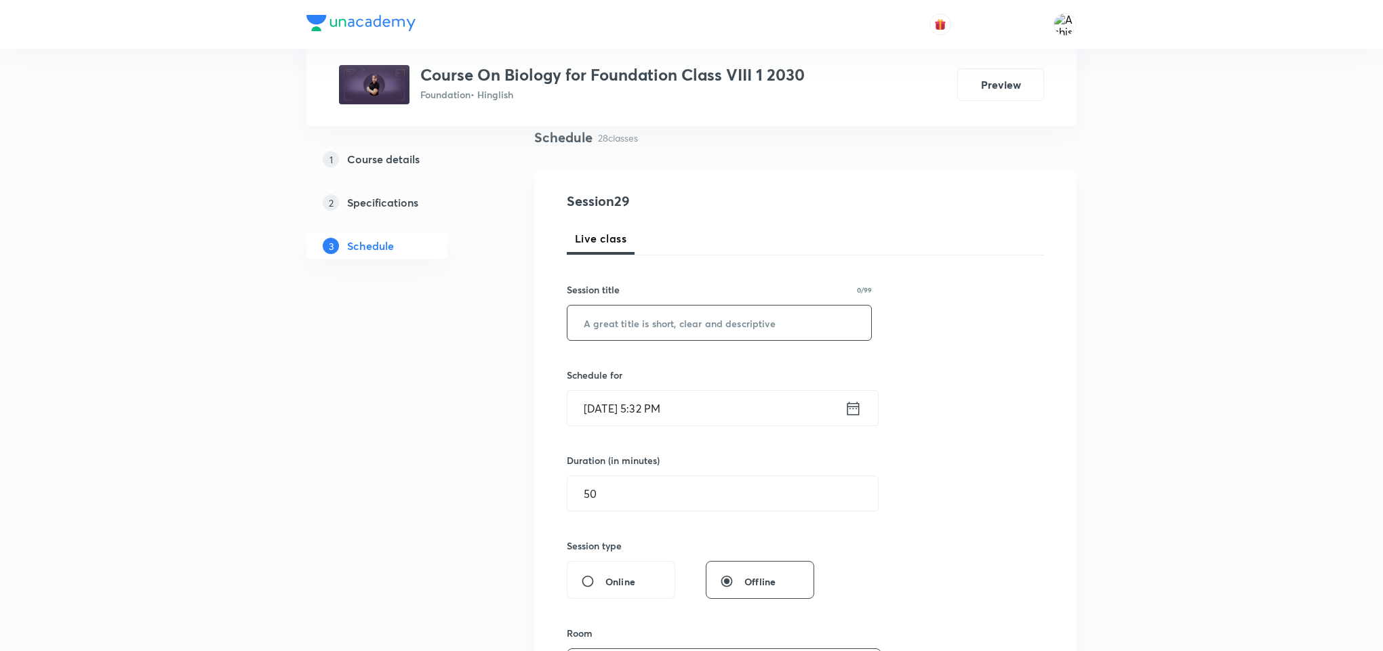
click at [725, 314] on input "text" at bounding box center [719, 323] width 304 height 35
paste input "Reaching the Age of Adolescence"
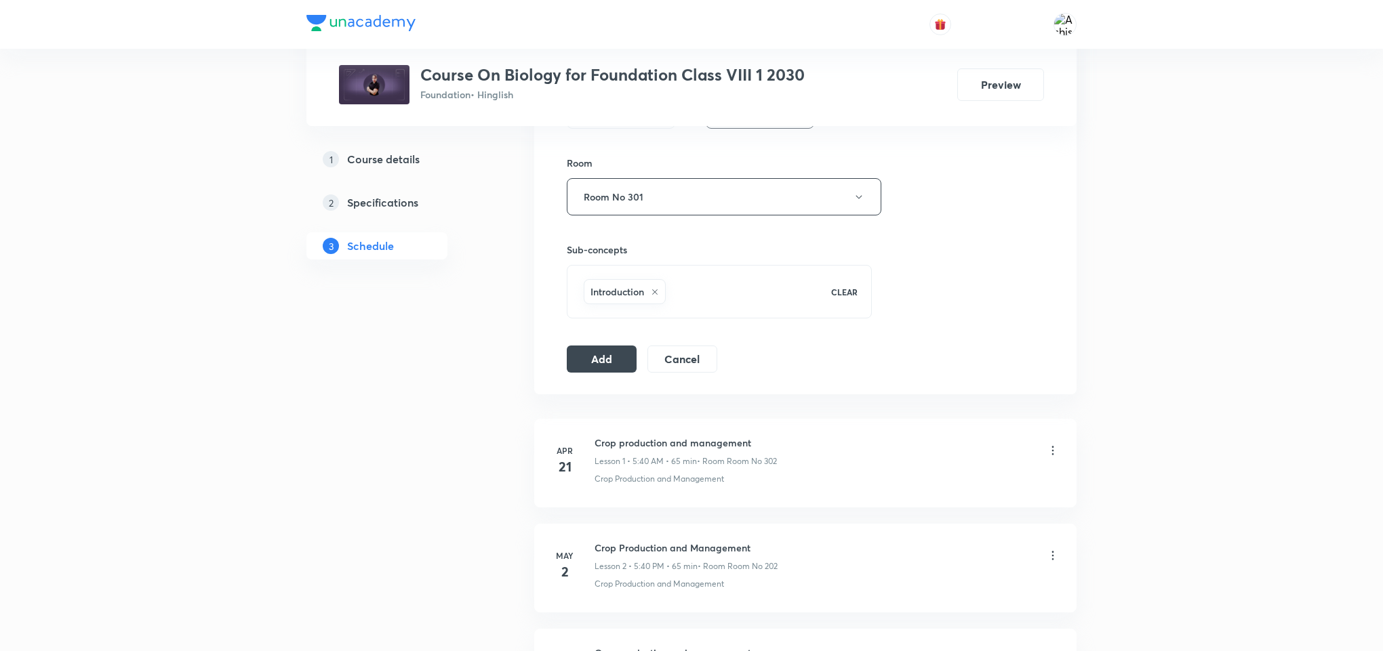
scroll to position [610, 0]
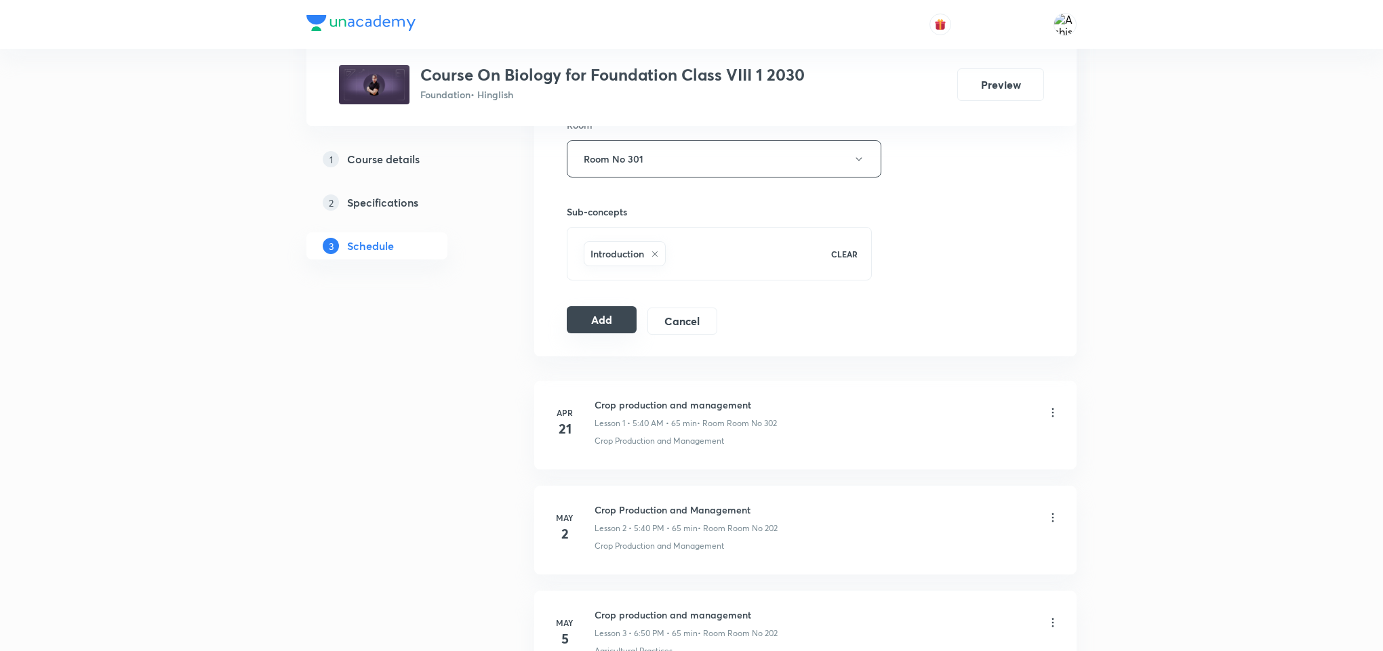
type input "Reaching the Age of Adolescence"
click at [596, 313] on button "Add" at bounding box center [602, 319] width 70 height 27
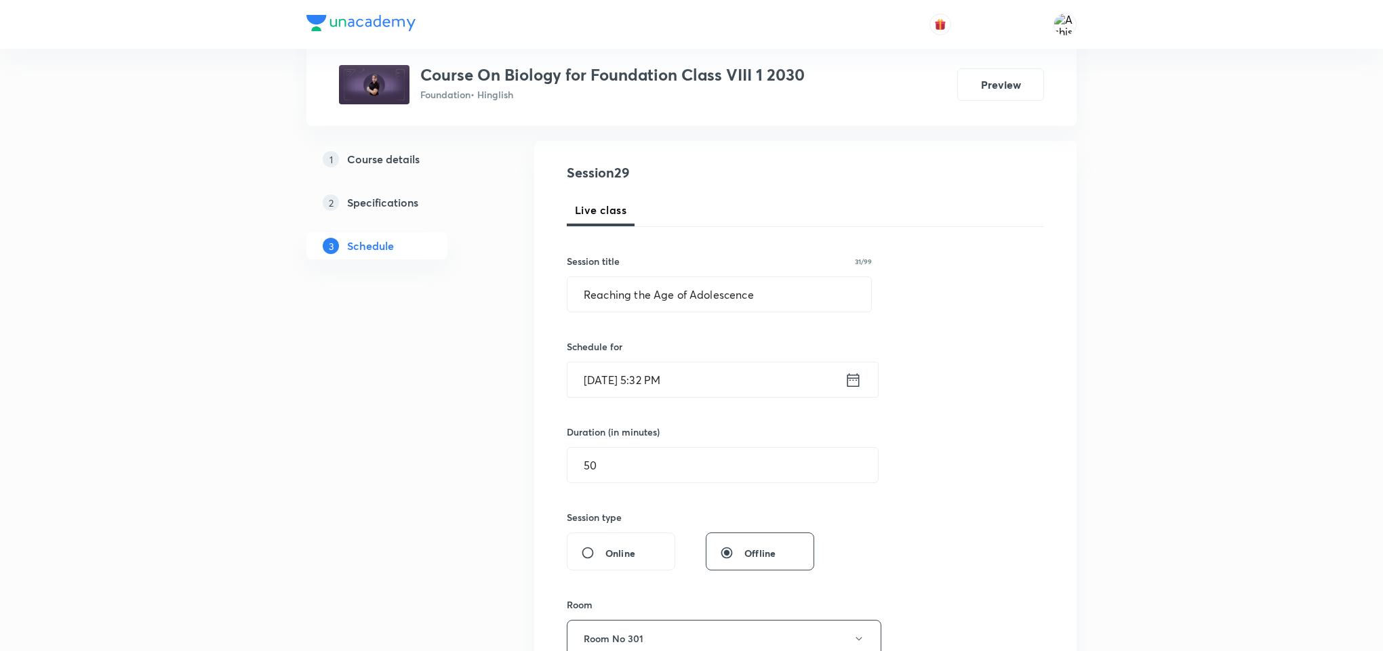
scroll to position [102, 0]
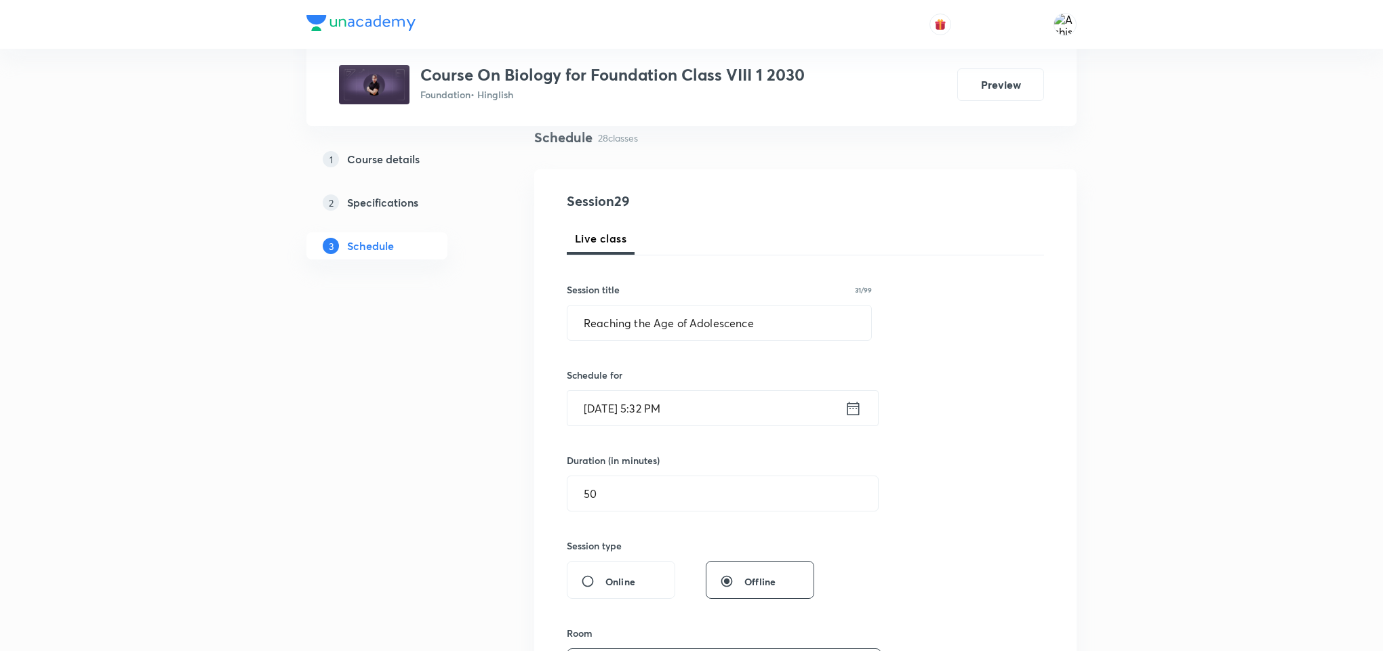
click at [628, 252] on span at bounding box center [601, 253] width 68 height 3
click at [657, 242] on div "Live class" at bounding box center [805, 238] width 477 height 33
click at [584, 244] on span "Live class" at bounding box center [601, 238] width 52 height 16
radio input "true"
radio input "false"
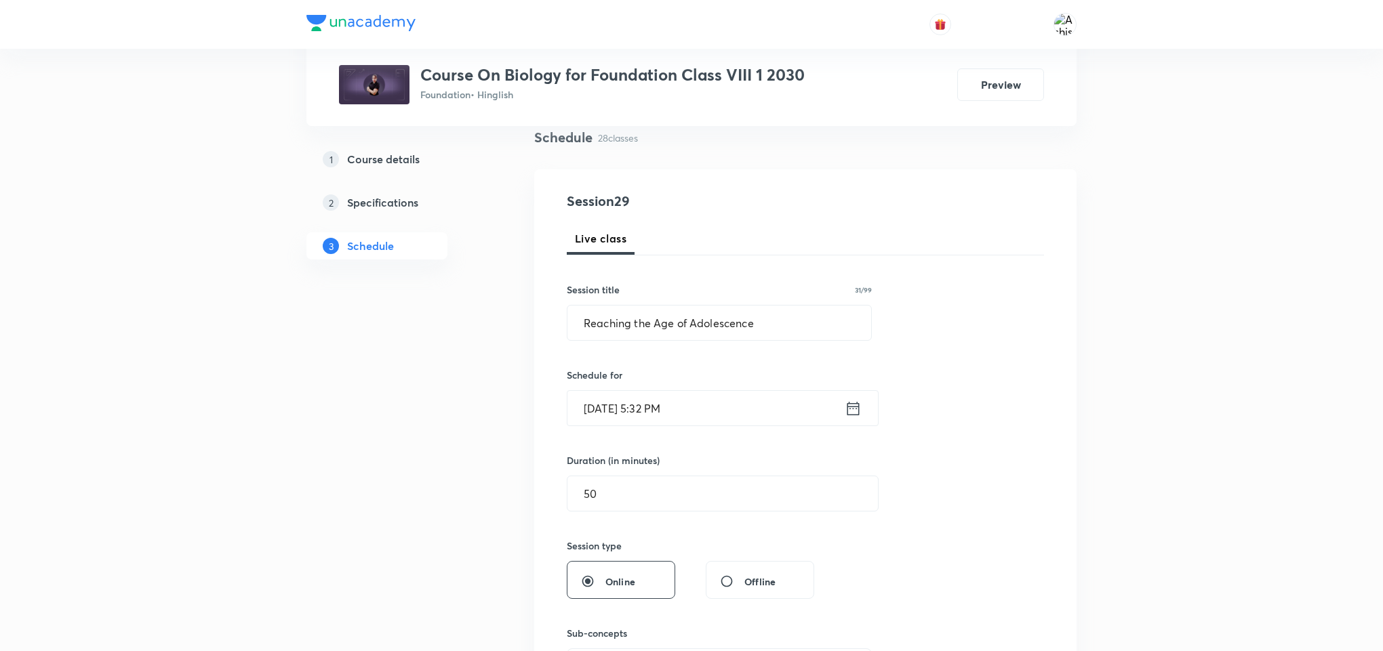
click at [641, 236] on div "Live class" at bounding box center [805, 238] width 477 height 33
click at [588, 232] on span "Live class" at bounding box center [601, 238] width 52 height 16
click at [611, 197] on h4 "Session 29" at bounding box center [690, 201] width 247 height 20
click at [637, 197] on h4 "Session 29" at bounding box center [690, 201] width 247 height 20
click at [631, 133] on p "28 classes" at bounding box center [618, 138] width 40 height 14
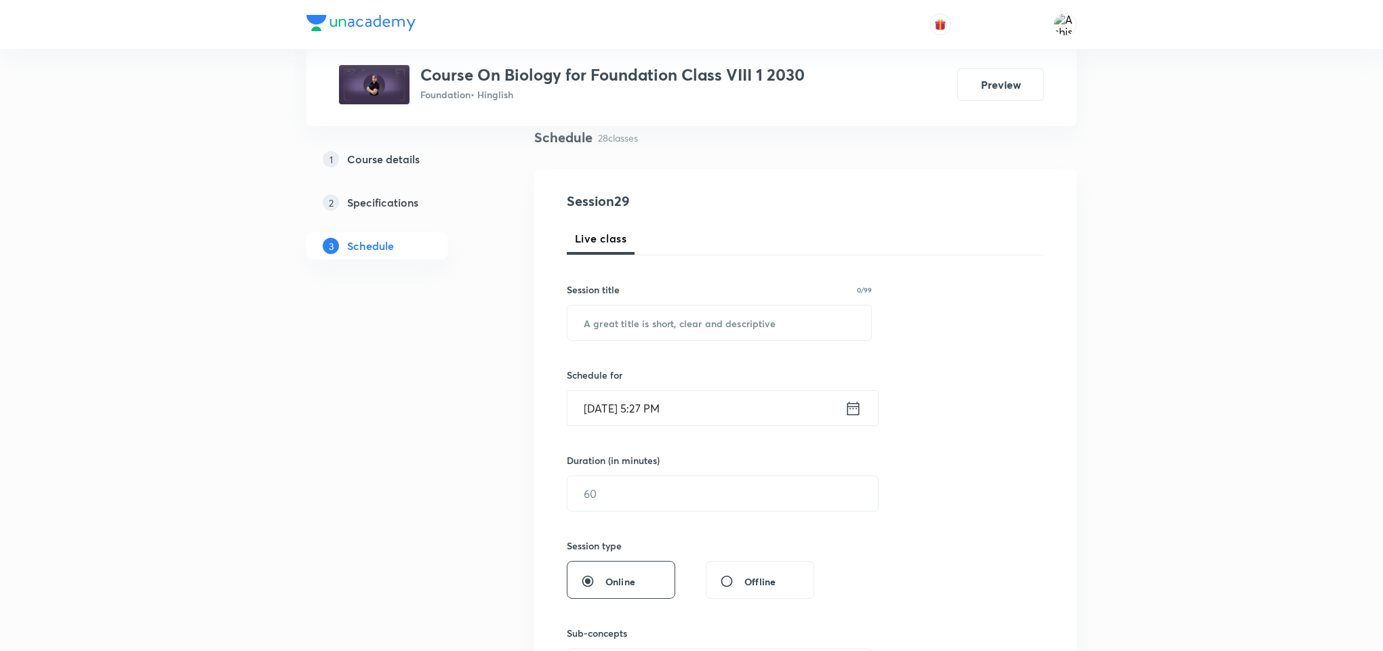
click at [381, 191] on link "2 Specifications" at bounding box center [398, 202] width 184 height 27
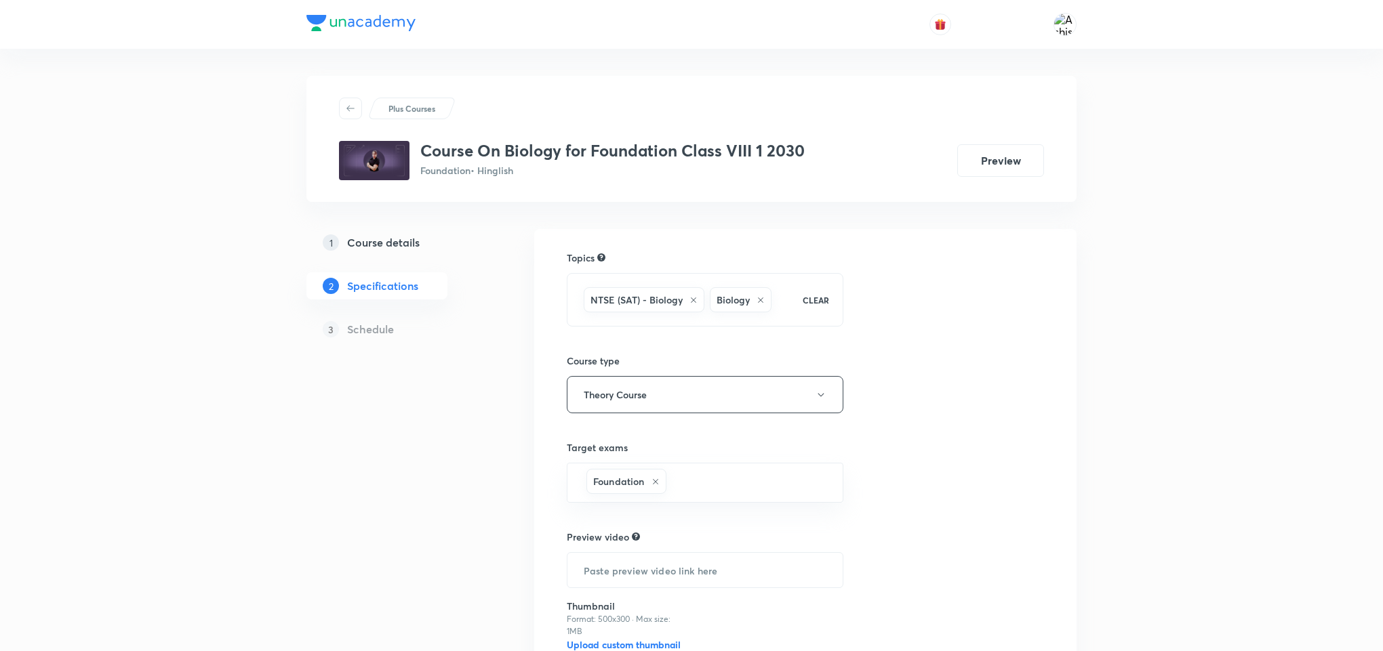
click at [389, 239] on h5 "Course details" at bounding box center [383, 243] width 73 height 16
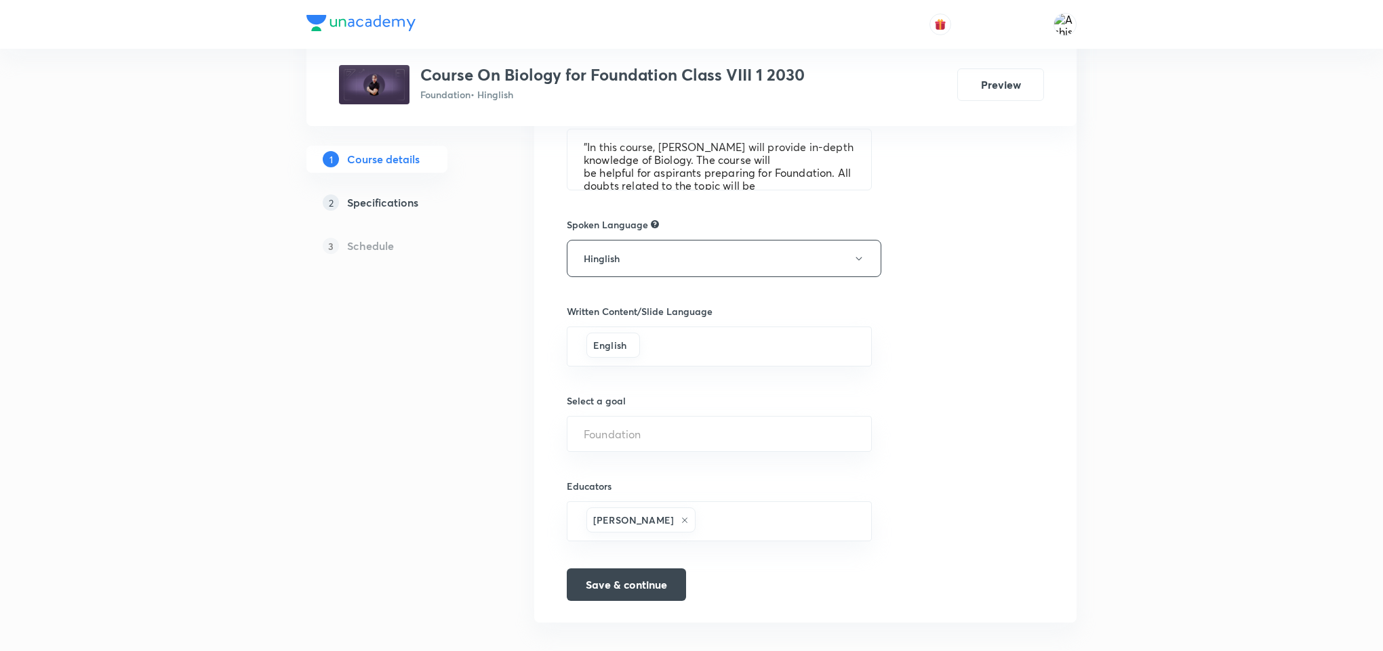
scroll to position [696, 0]
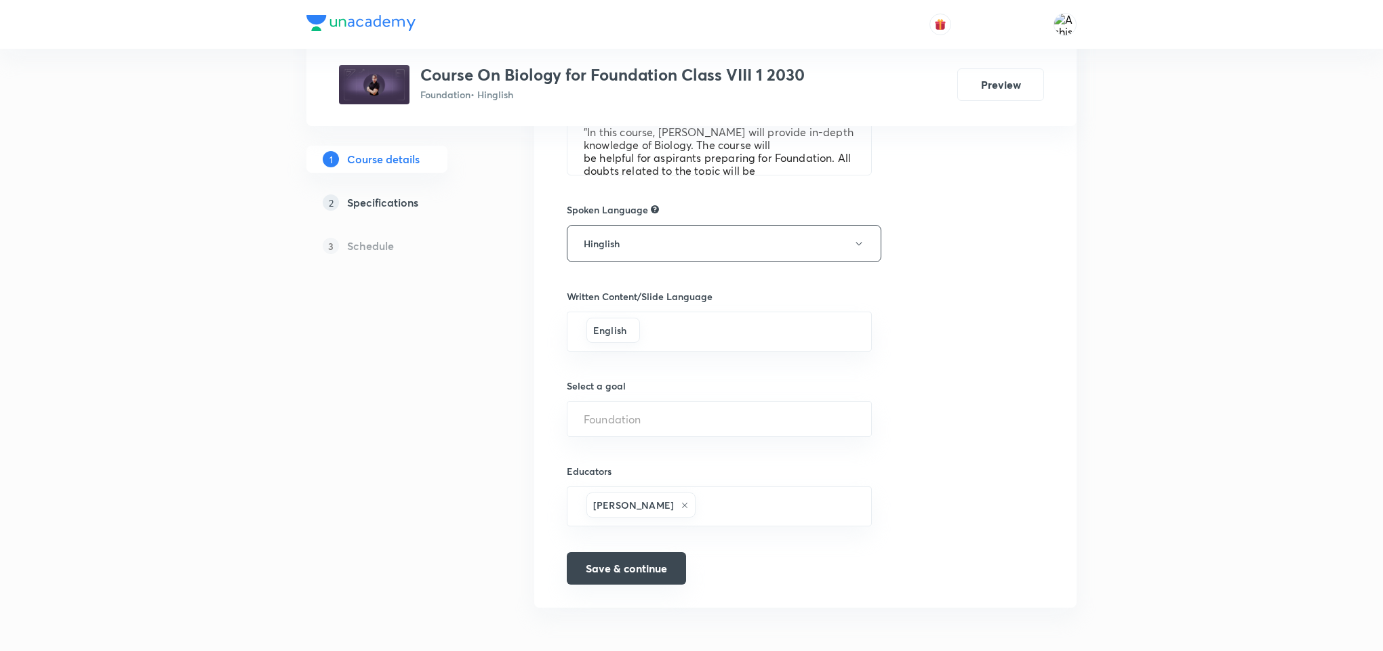
click at [625, 570] on button "Save & continue" at bounding box center [626, 568] width 119 height 33
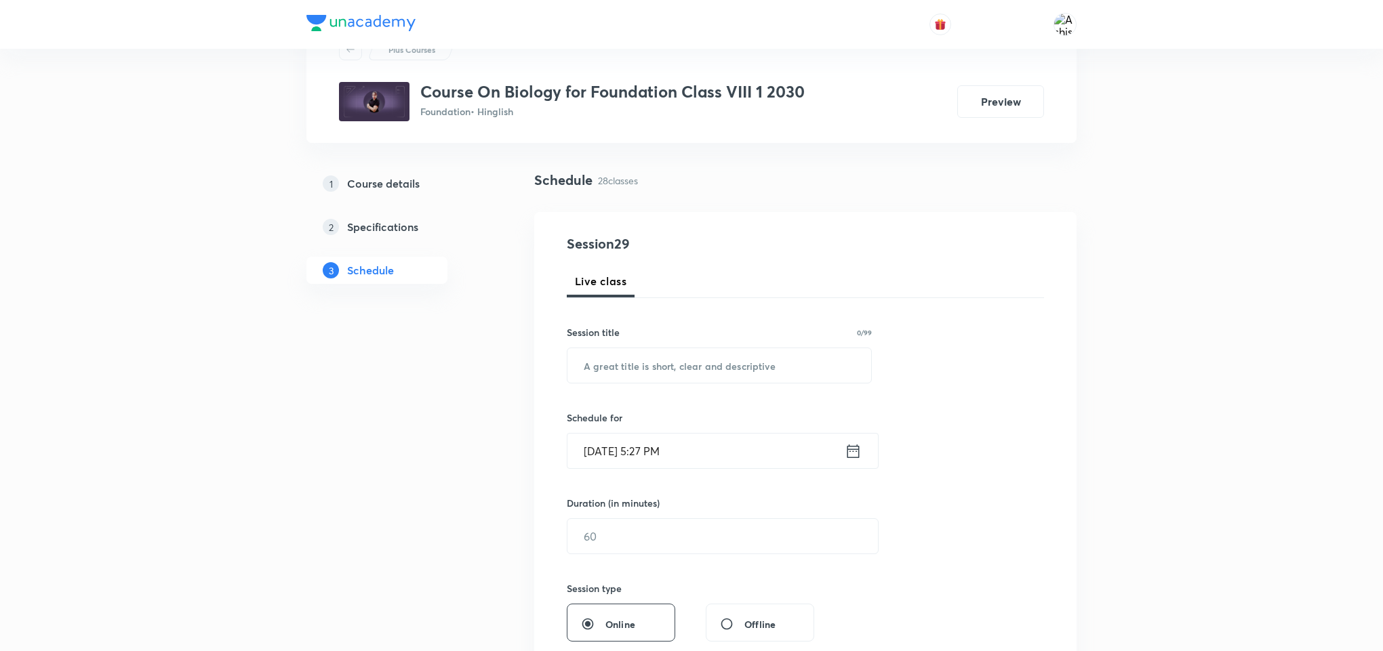
scroll to position [161, 0]
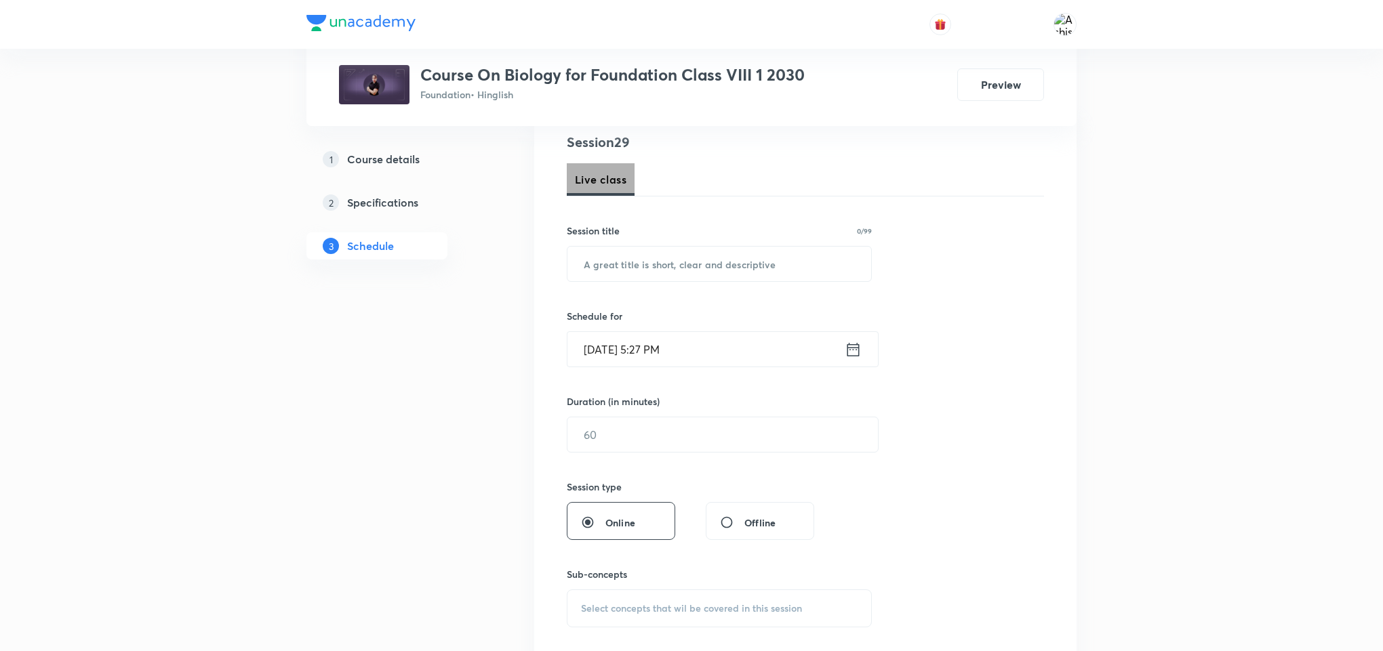
click at [596, 187] on span "Live class" at bounding box center [601, 179] width 52 height 16
click at [618, 190] on button "Live class" at bounding box center [601, 179] width 68 height 33
click at [651, 187] on div "Live class" at bounding box center [805, 179] width 477 height 33
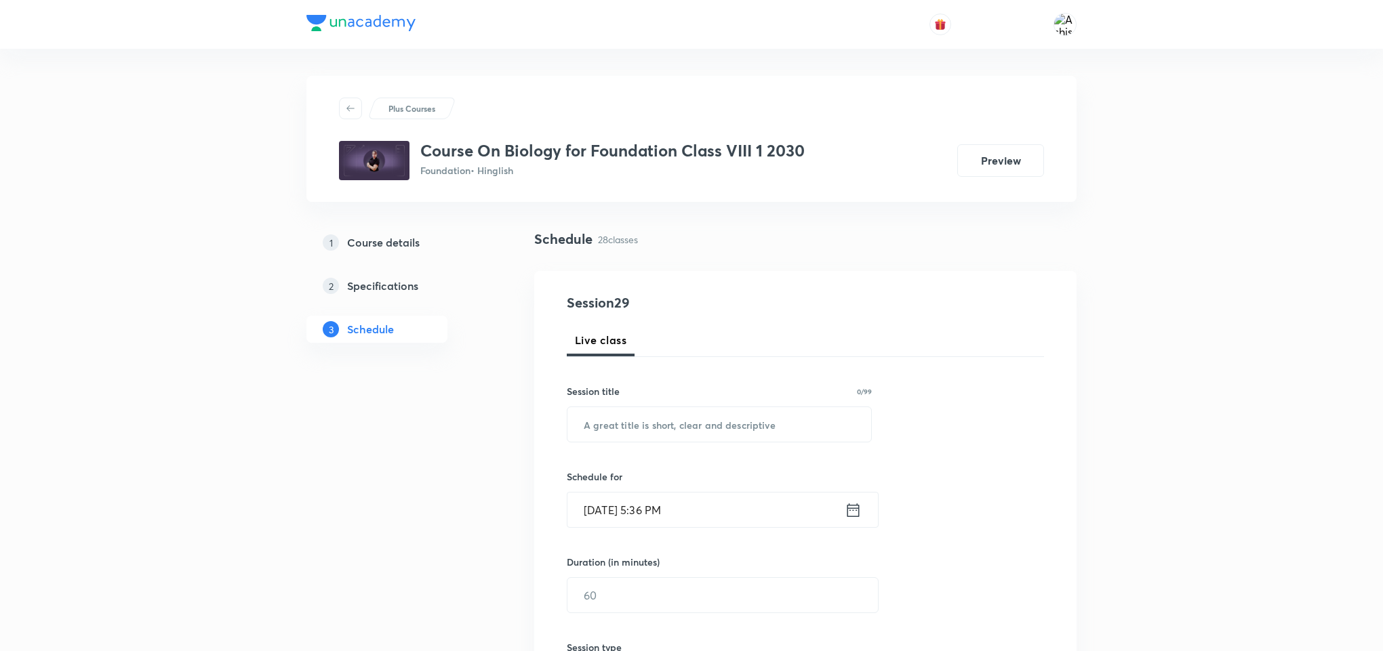
drag, startPoint x: 0, startPoint y: 0, endPoint x: 875, endPoint y: 80, distance: 878.6
click at [875, 80] on div "Plus Courses Course On Biology for Foundation Class VIII 1 2030 Foundation • Hi…" at bounding box center [691, 139] width 770 height 126
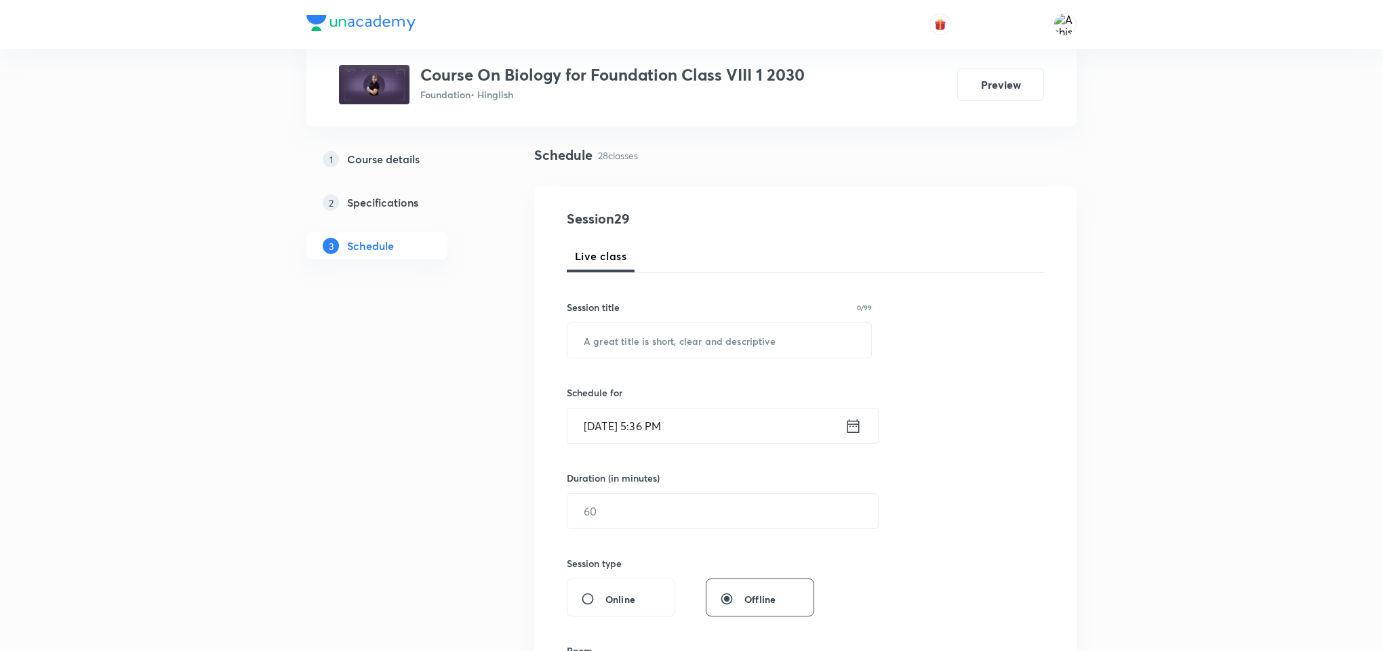
scroll to position [326, 0]
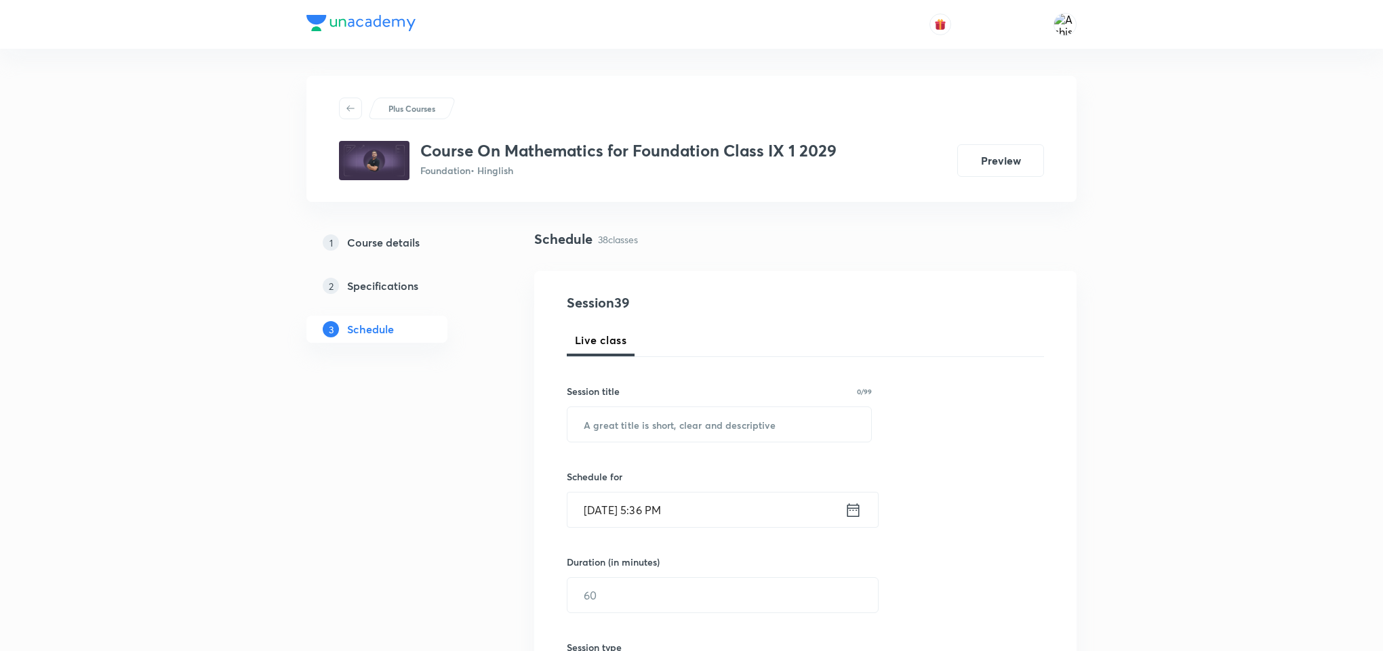
click at [668, 511] on input "[DATE] 5:36 PM" at bounding box center [705, 510] width 277 height 35
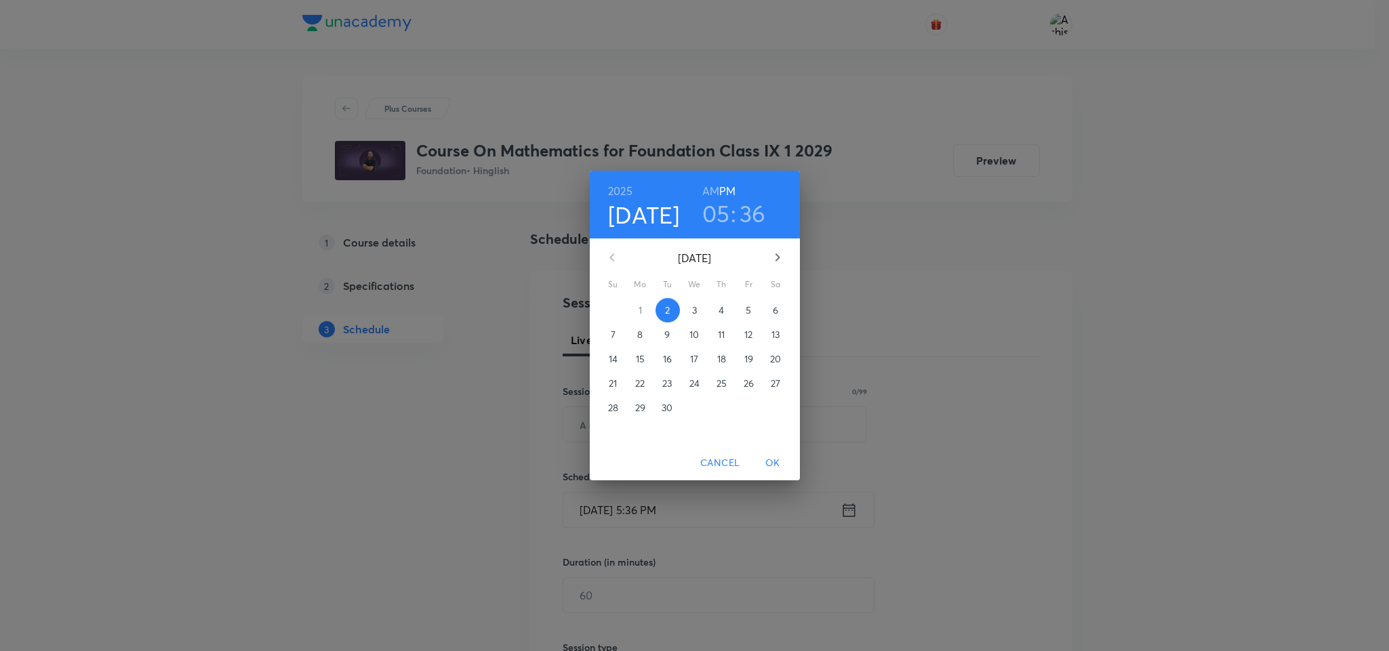
click at [777, 210] on div "05 : 36" at bounding box center [734, 213] width 94 height 28
click at [1076, 366] on div "[DATE] 05 : 36 AM PM [DATE] Su Mo Tu We Th Fr Sa 31 1 2 3 4 5 6 7 8 9 10 11 12 …" at bounding box center [694, 325] width 1389 height 651
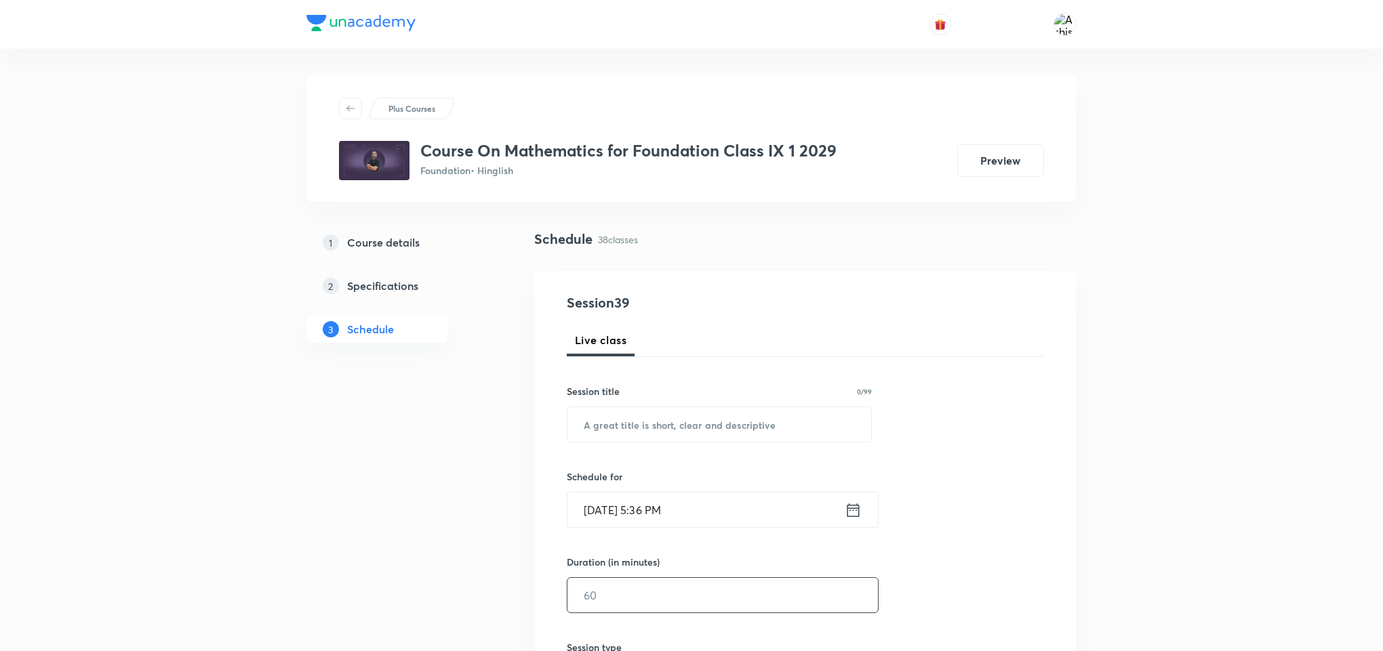
click at [608, 586] on input "text" at bounding box center [722, 595] width 310 height 35
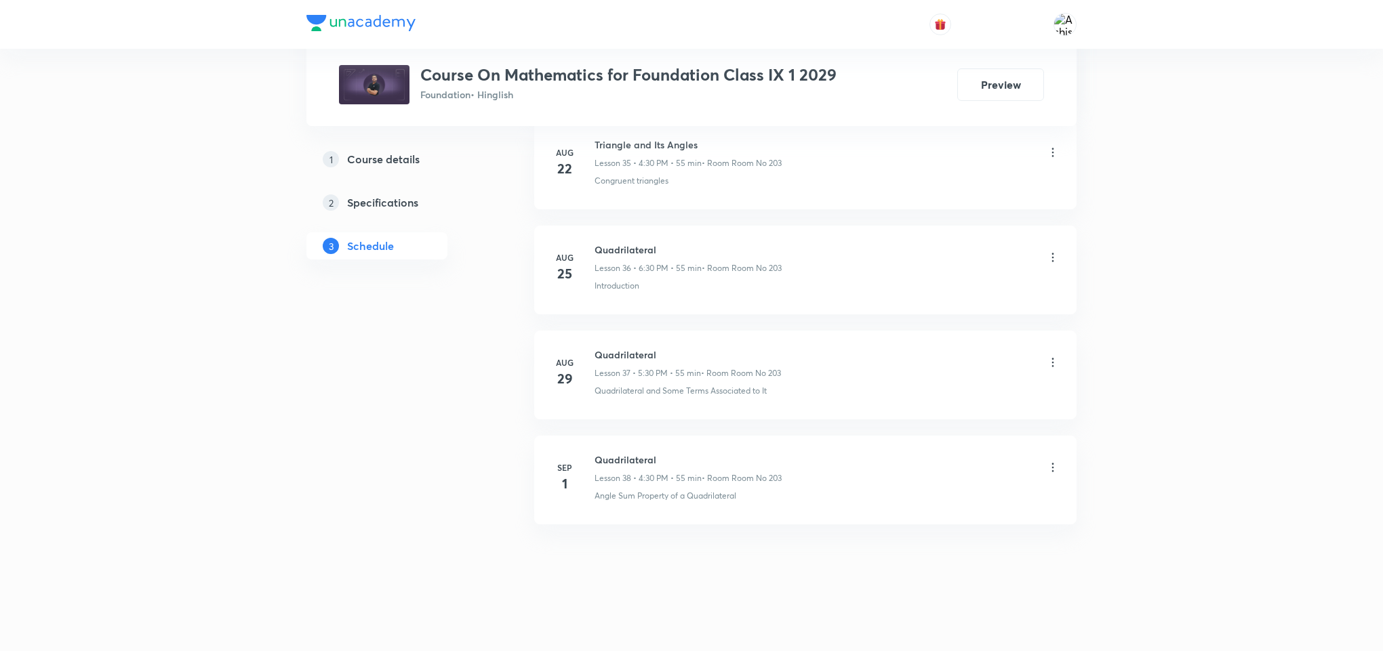
scroll to position [4455, 0]
type input "50"
drag, startPoint x: 680, startPoint y: 460, endPoint x: 594, endPoint y: 453, distance: 86.3
click at [594, 453] on h6 "Quadrilateral" at bounding box center [687, 459] width 187 height 14
copy h6 "Quadrilateral"
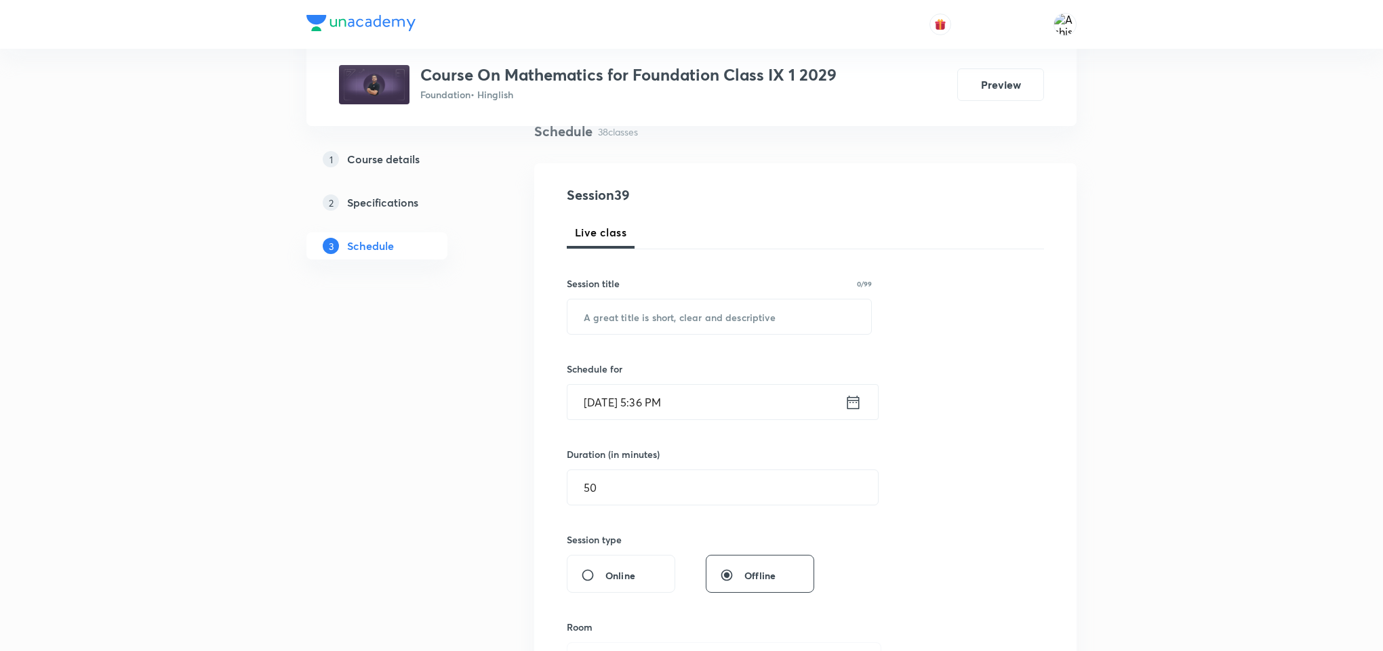
scroll to position [0, 0]
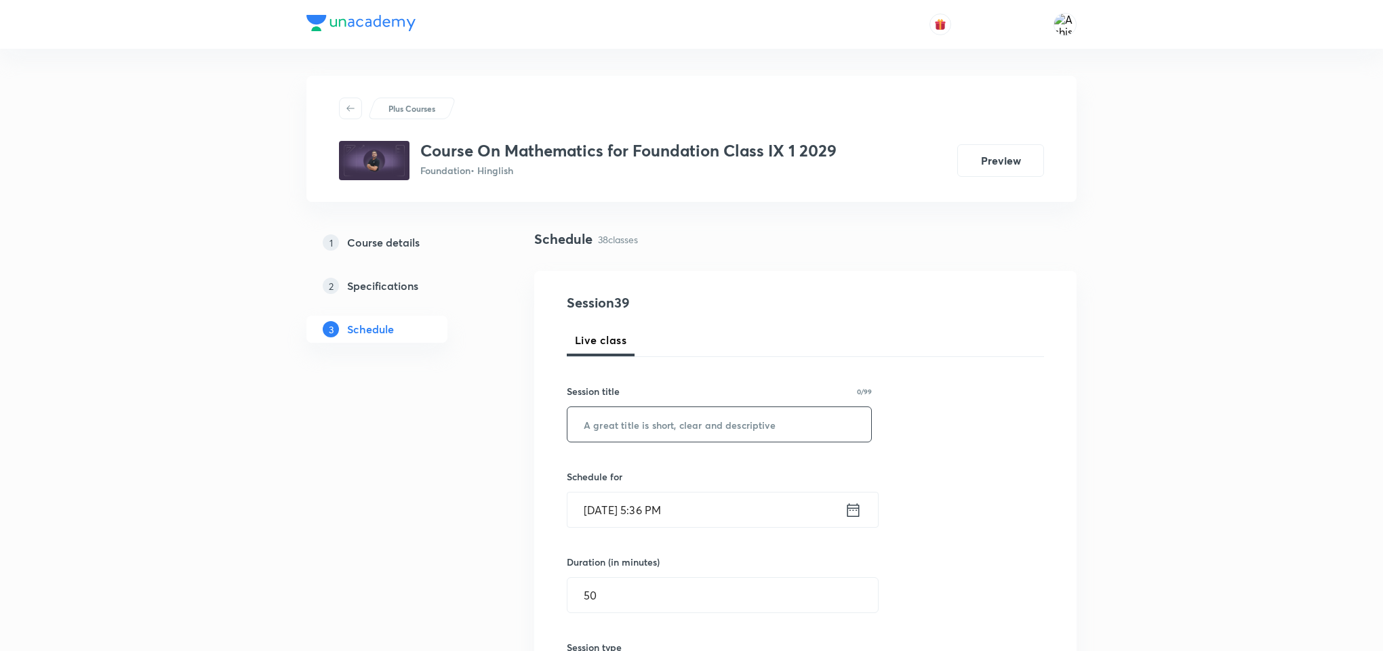
click at [704, 422] on input "text" at bounding box center [719, 424] width 304 height 35
paste input "Quadrilateral"
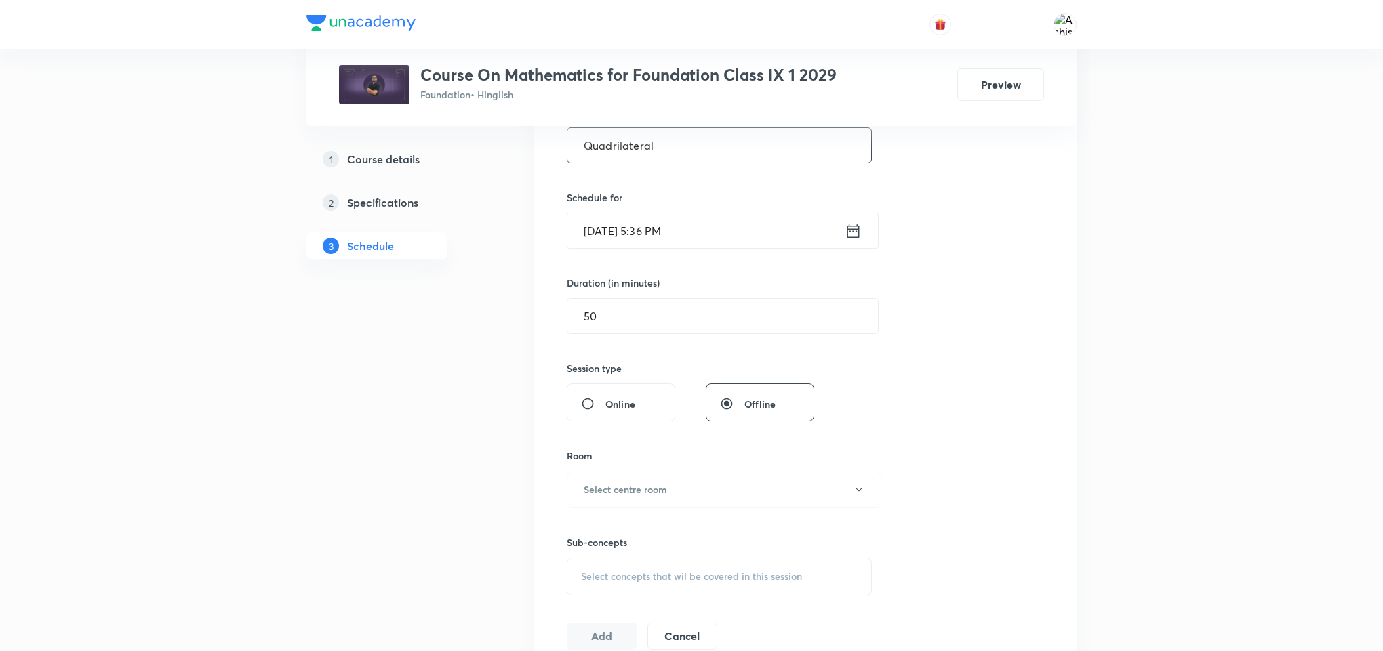
scroll to position [508, 0]
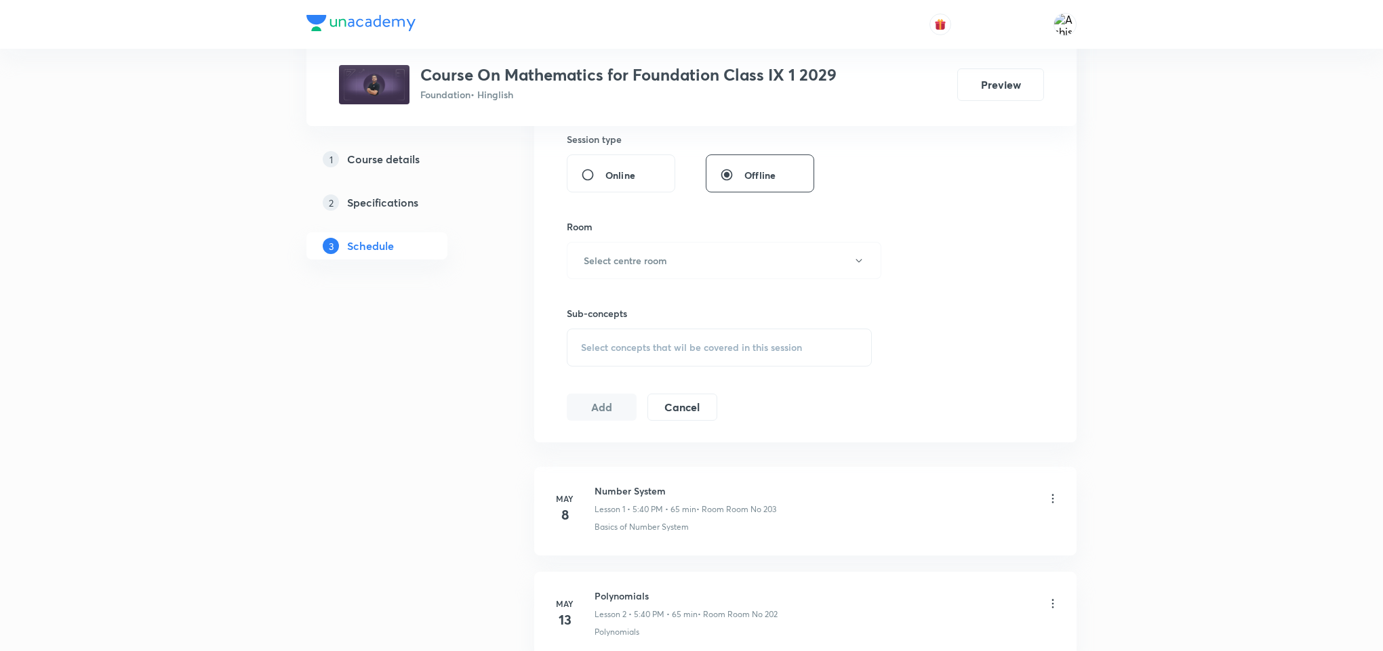
type input "Quadrilateral"
click at [678, 348] on span "Select concepts that wil be covered in this session" at bounding box center [691, 347] width 221 height 11
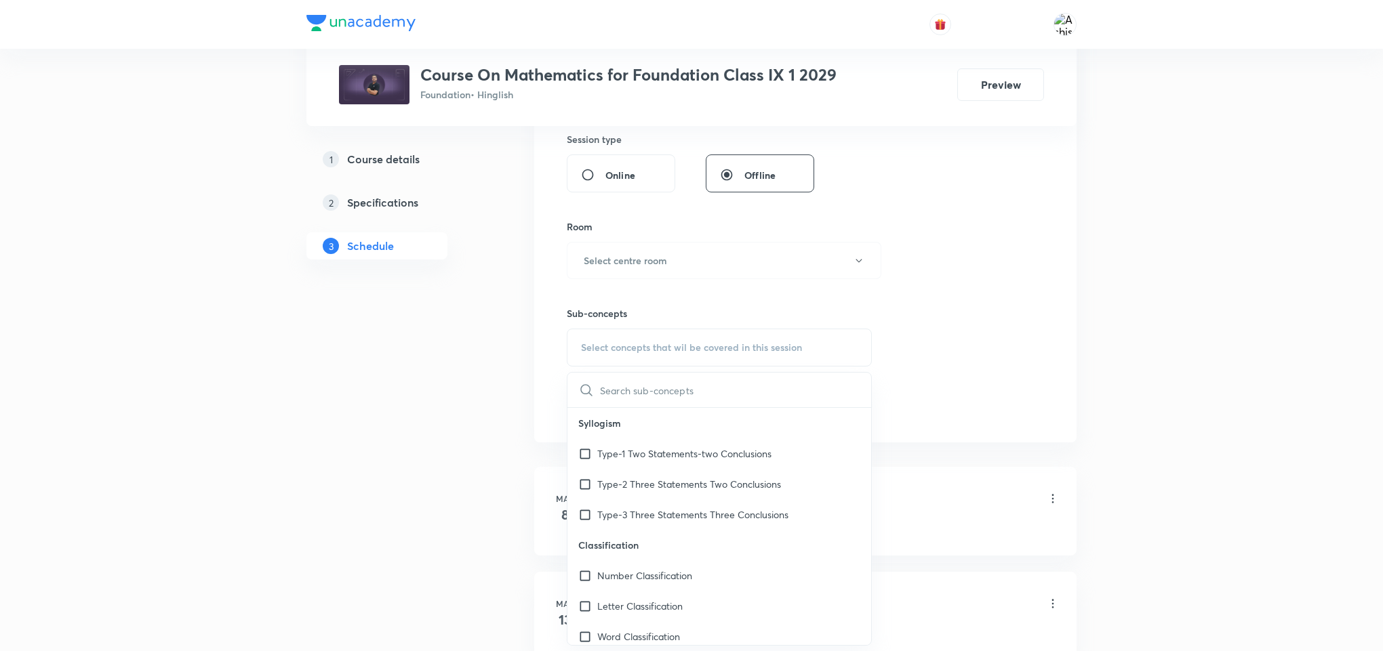
drag, startPoint x: 678, startPoint y: 348, endPoint x: 1161, endPoint y: 354, distance: 483.3
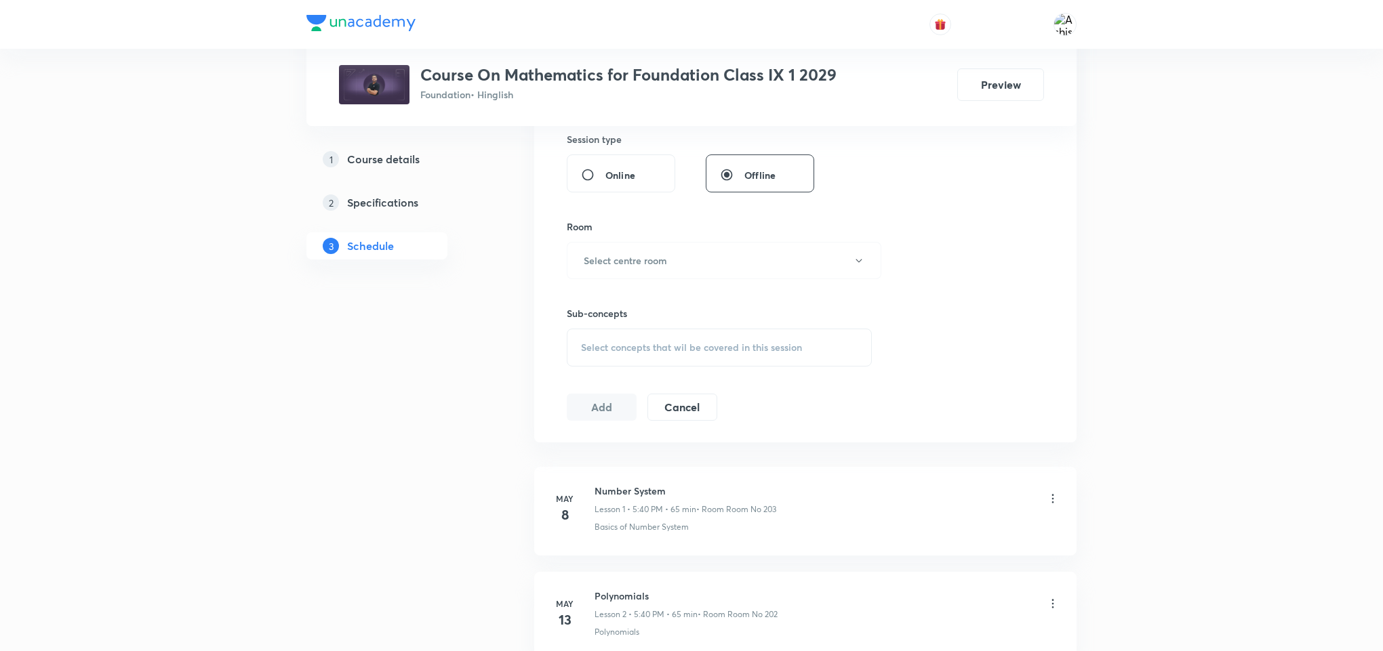
click at [698, 344] on span "Select concepts that wil be covered in this session" at bounding box center [691, 347] width 221 height 11
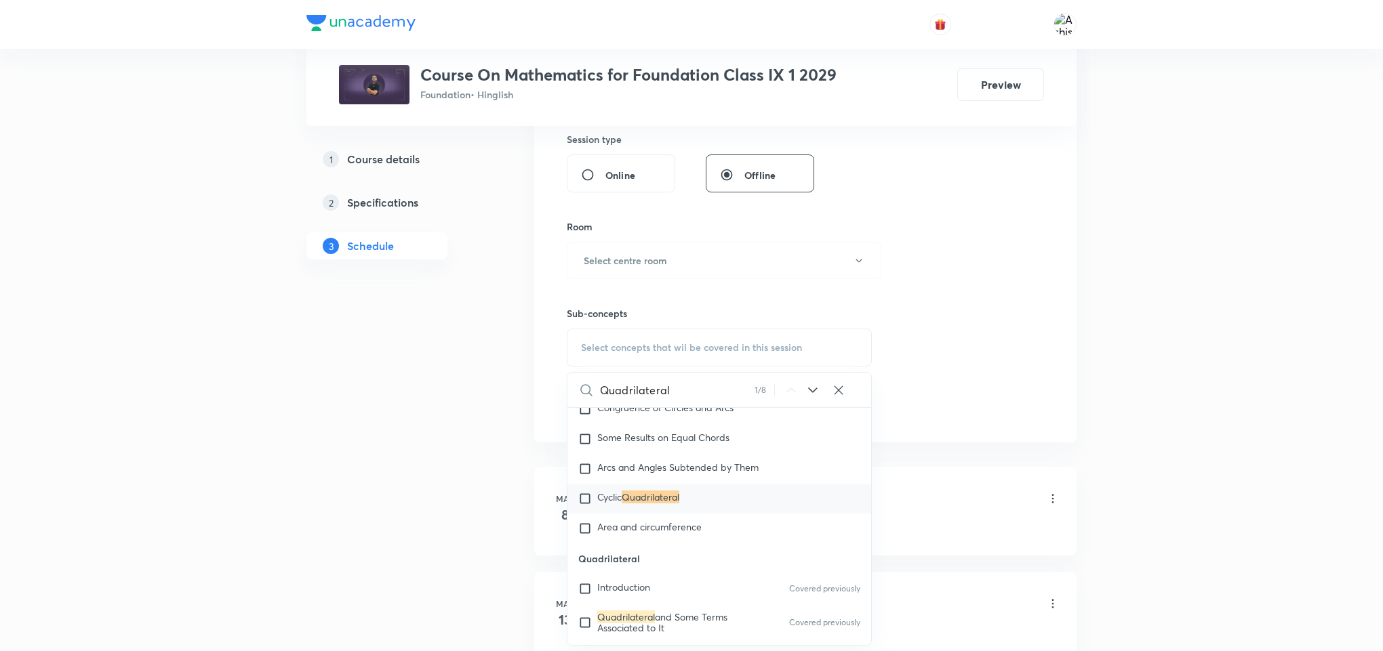
scroll to position [6993, 0]
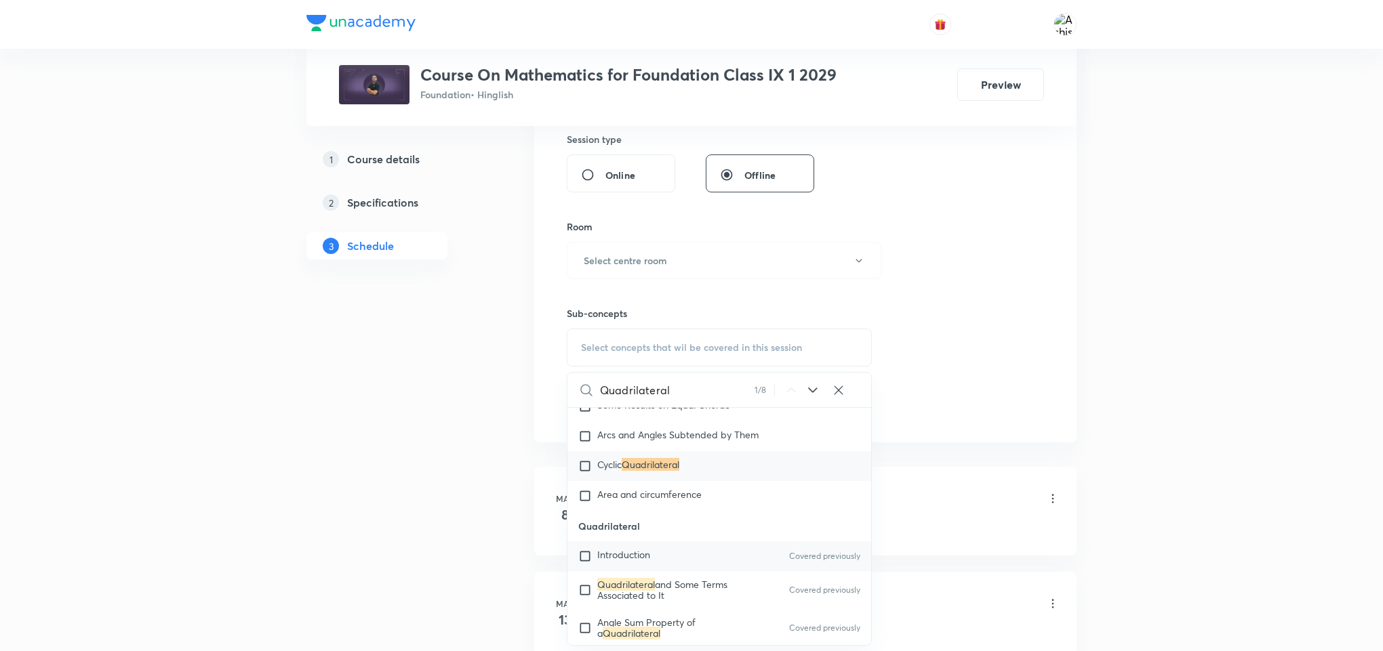
type input "Quadrilateral"
click at [586, 563] on input "checkbox" at bounding box center [587, 557] width 19 height 14
checkbox input "true"
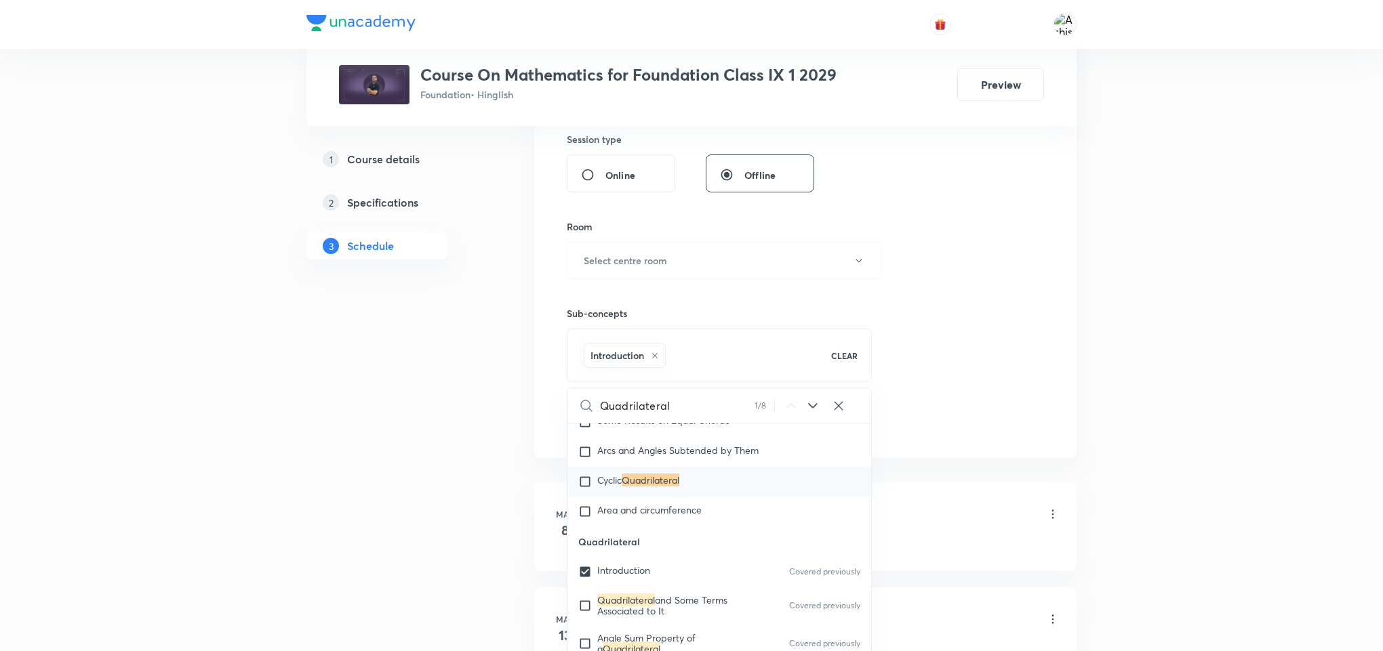
scroll to position [7095, 0]
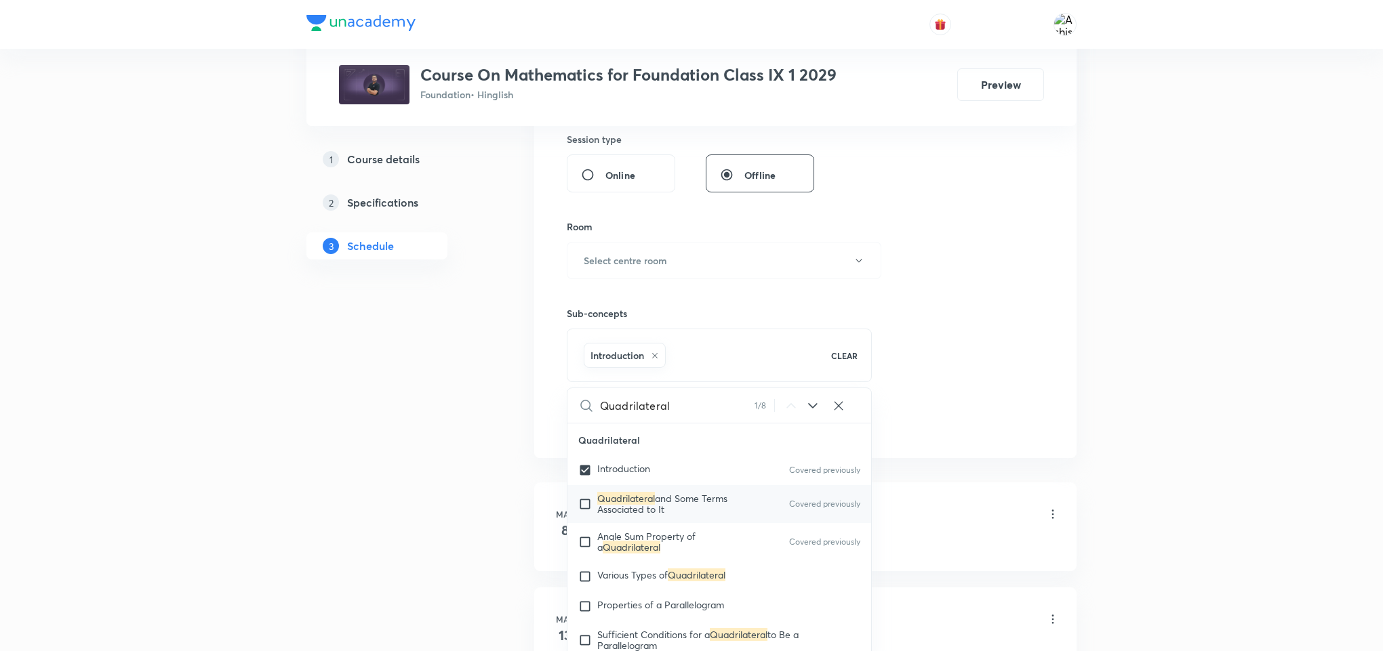
click at [586, 515] on input "checkbox" at bounding box center [587, 504] width 19 height 22
checkbox input "true"
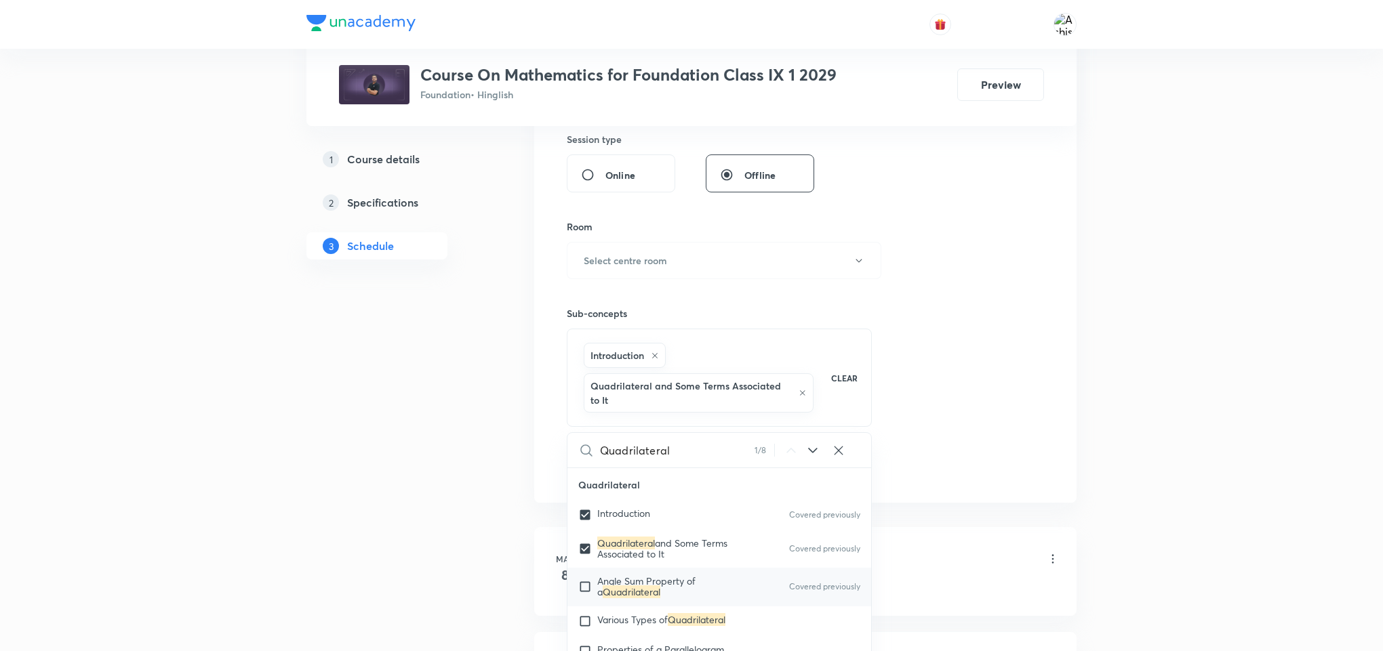
click at [584, 598] on input "checkbox" at bounding box center [587, 587] width 19 height 22
checkbox input "true"
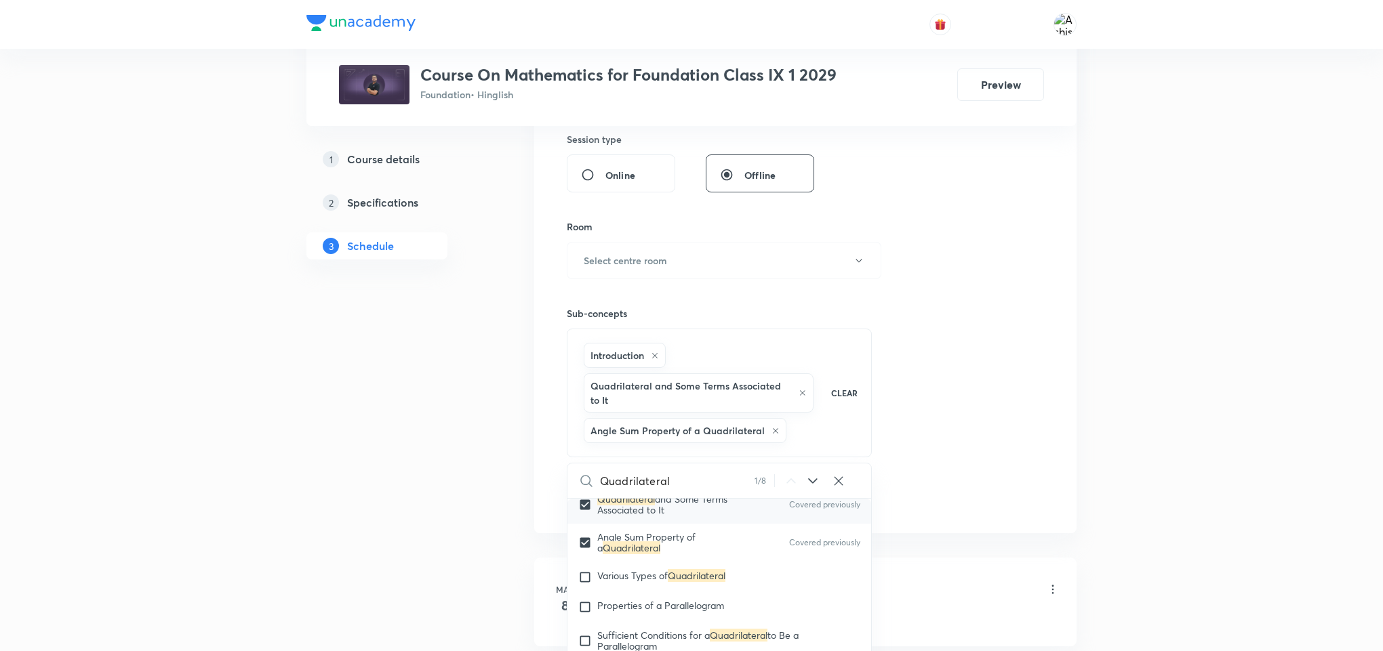
scroll to position [7196, 0]
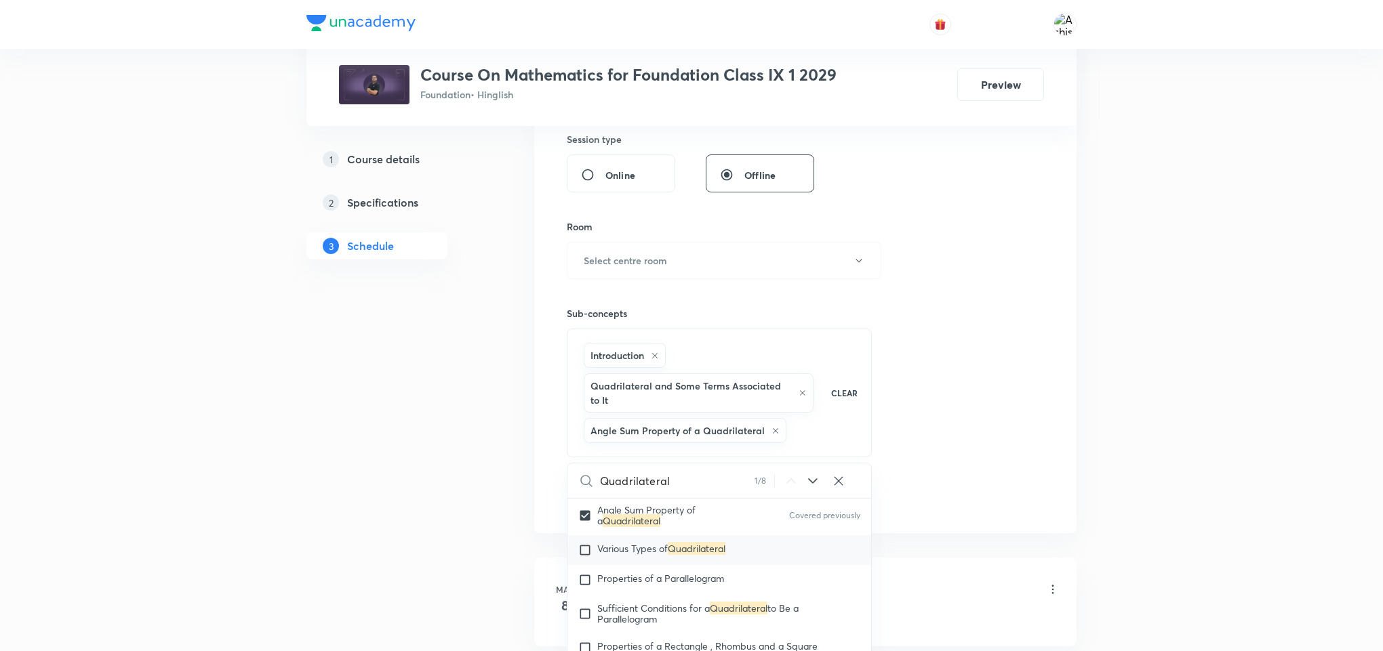
click at [584, 557] on input "checkbox" at bounding box center [587, 551] width 19 height 14
checkbox input "true"
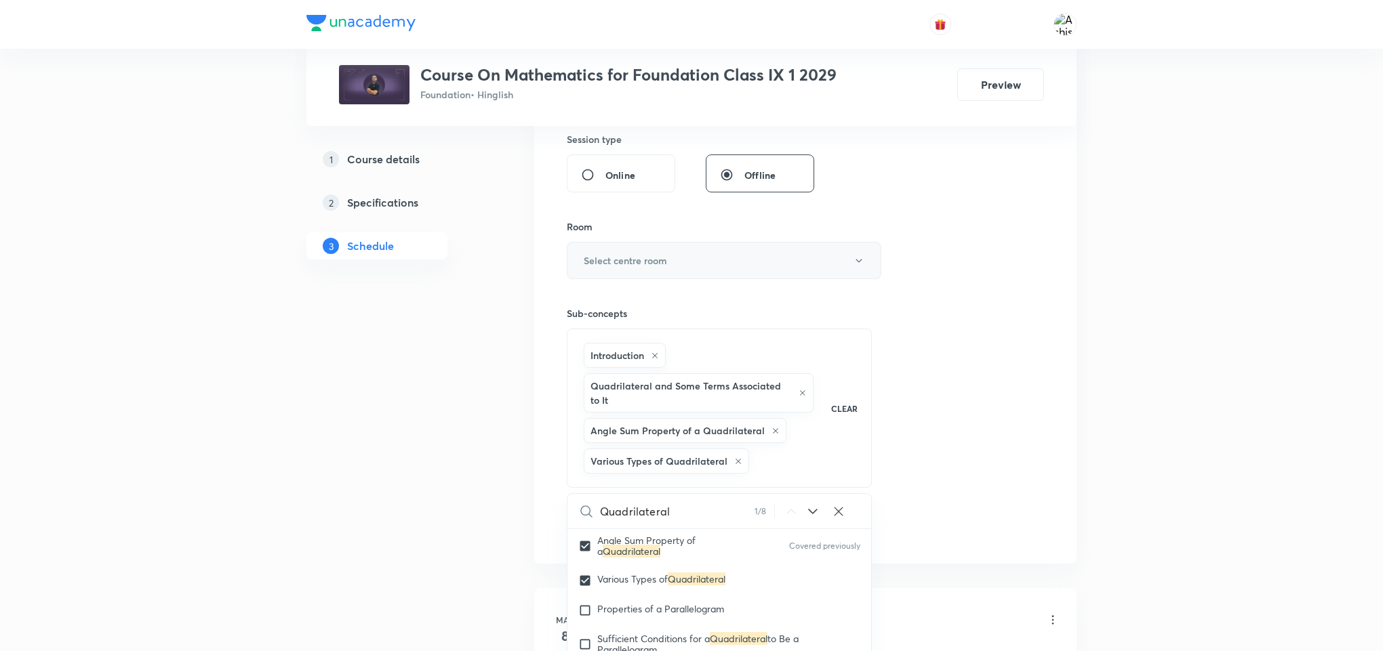
click at [864, 259] on button "Select centre room" at bounding box center [724, 260] width 314 height 37
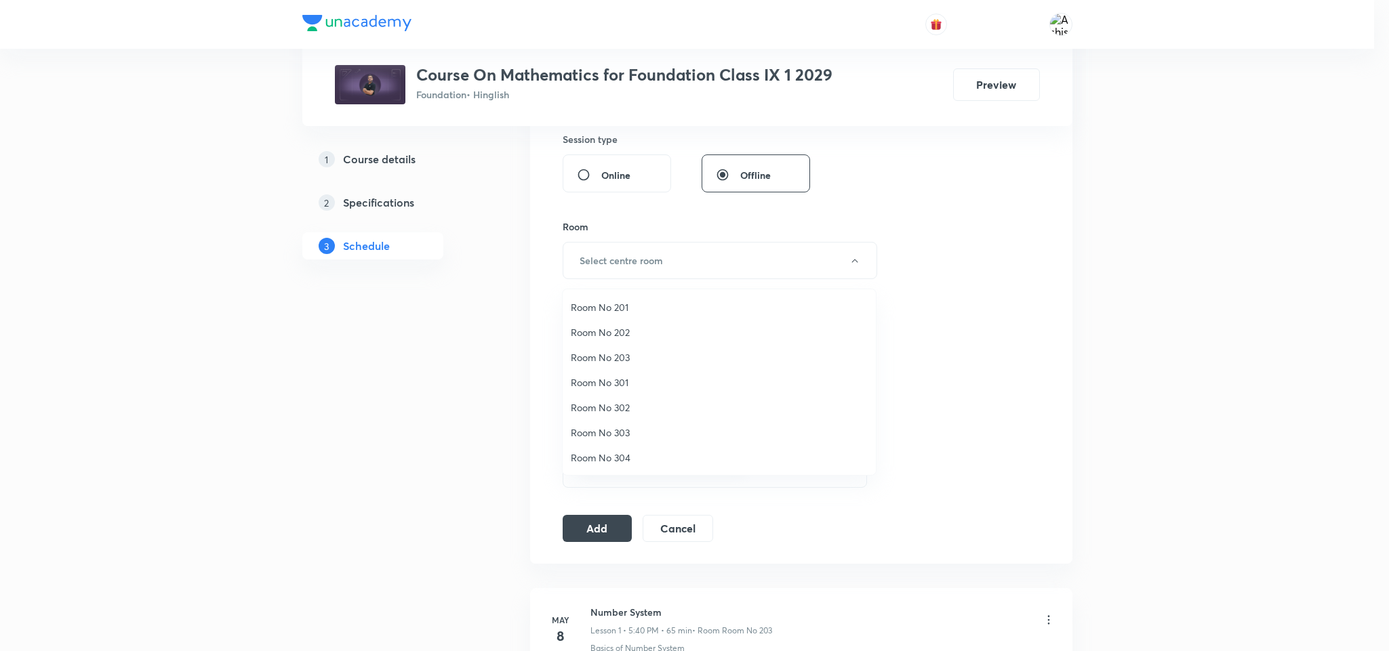
click at [615, 354] on span "Room No 203" at bounding box center [719, 357] width 297 height 14
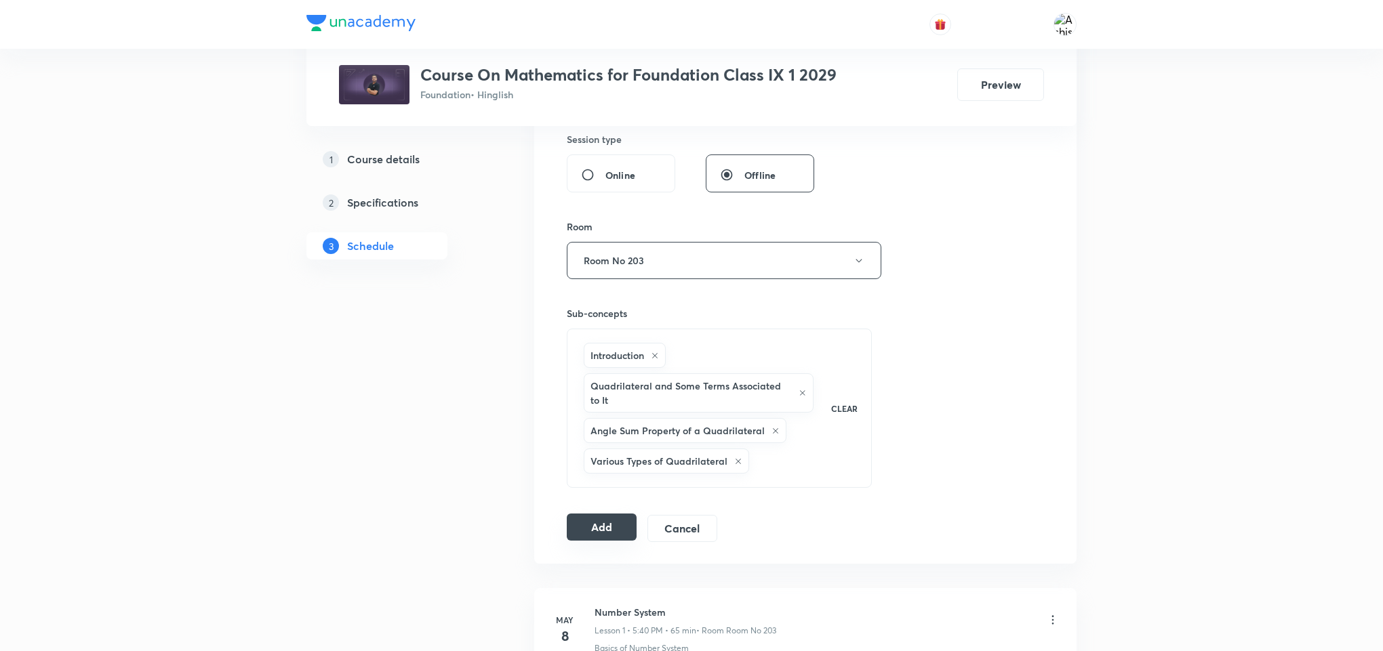
click at [592, 527] on button "Add" at bounding box center [602, 527] width 70 height 27
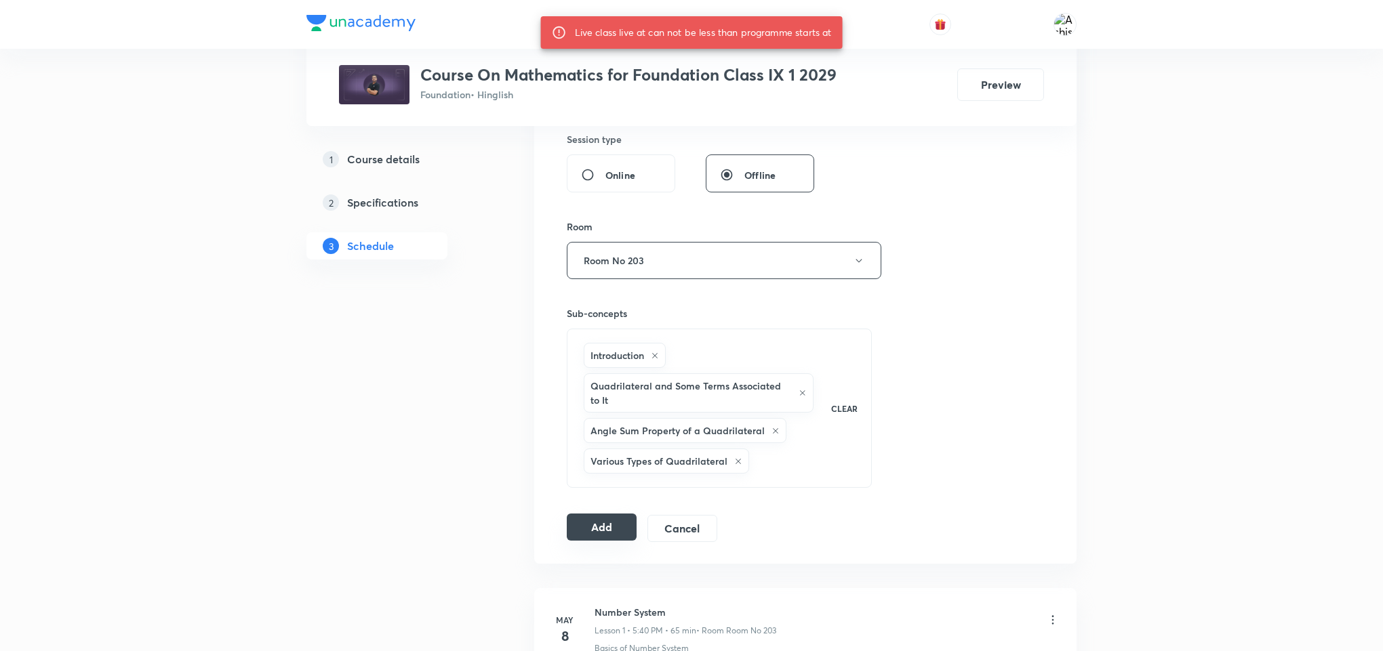
click at [604, 523] on button "Add" at bounding box center [602, 527] width 70 height 27
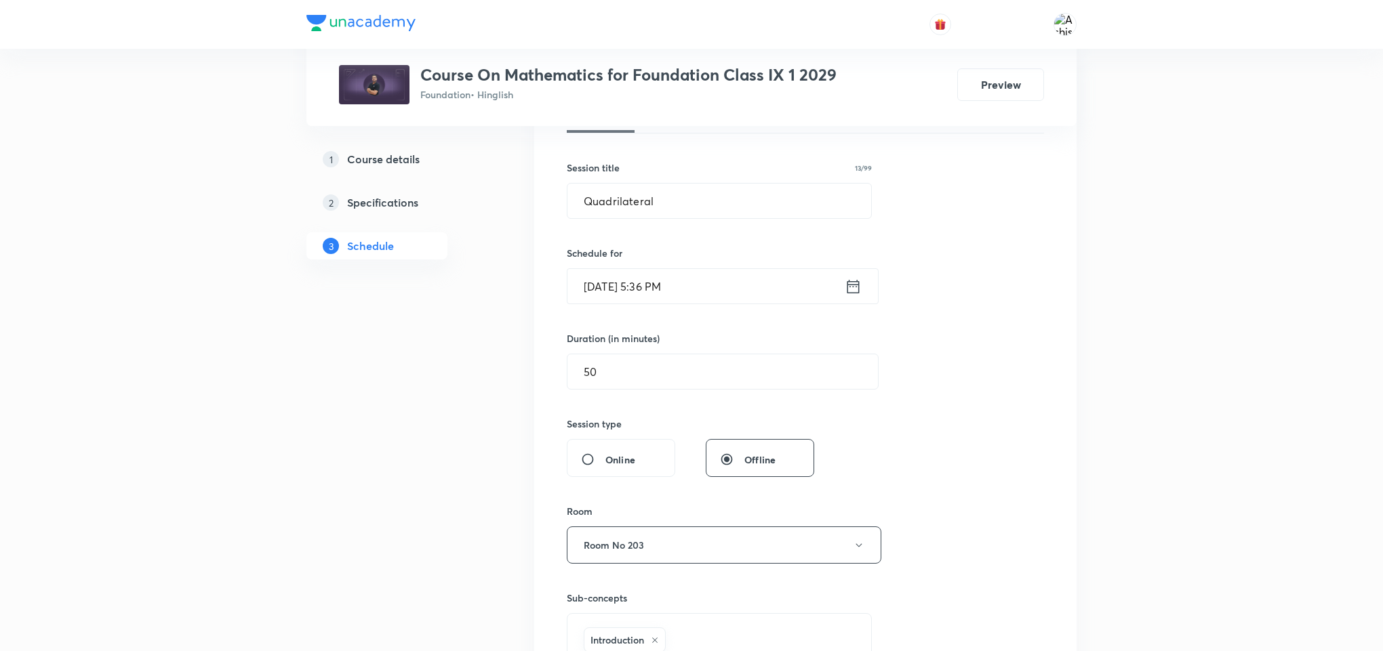
scroll to position [203, 0]
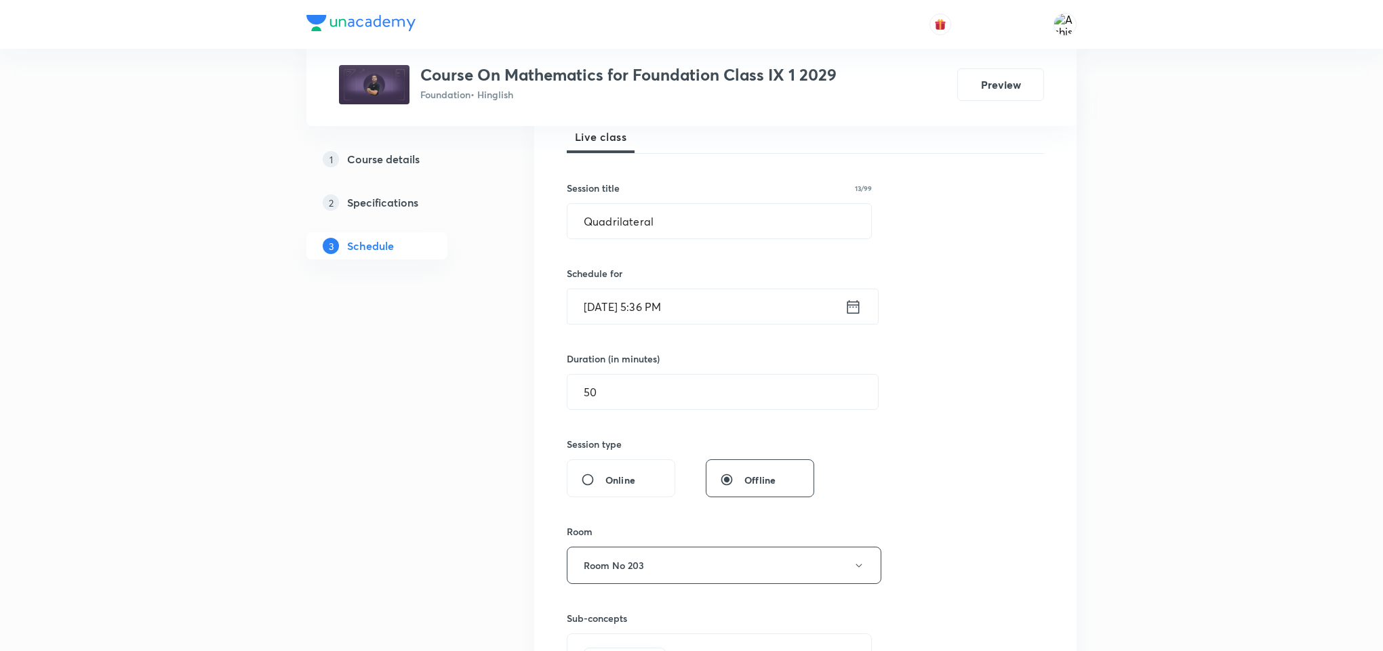
click at [680, 317] on input "[DATE] 5:36 PM" at bounding box center [705, 306] width 277 height 35
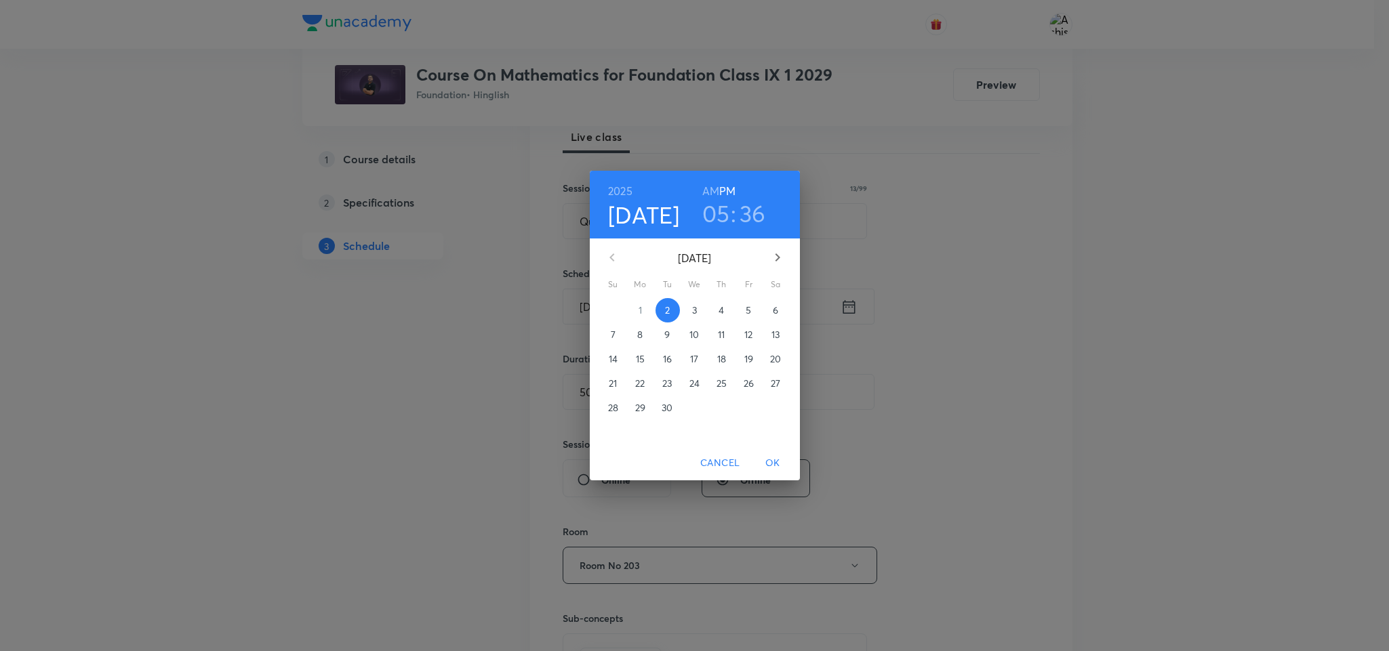
click at [742, 216] on h3 "36" at bounding box center [752, 213] width 26 height 28
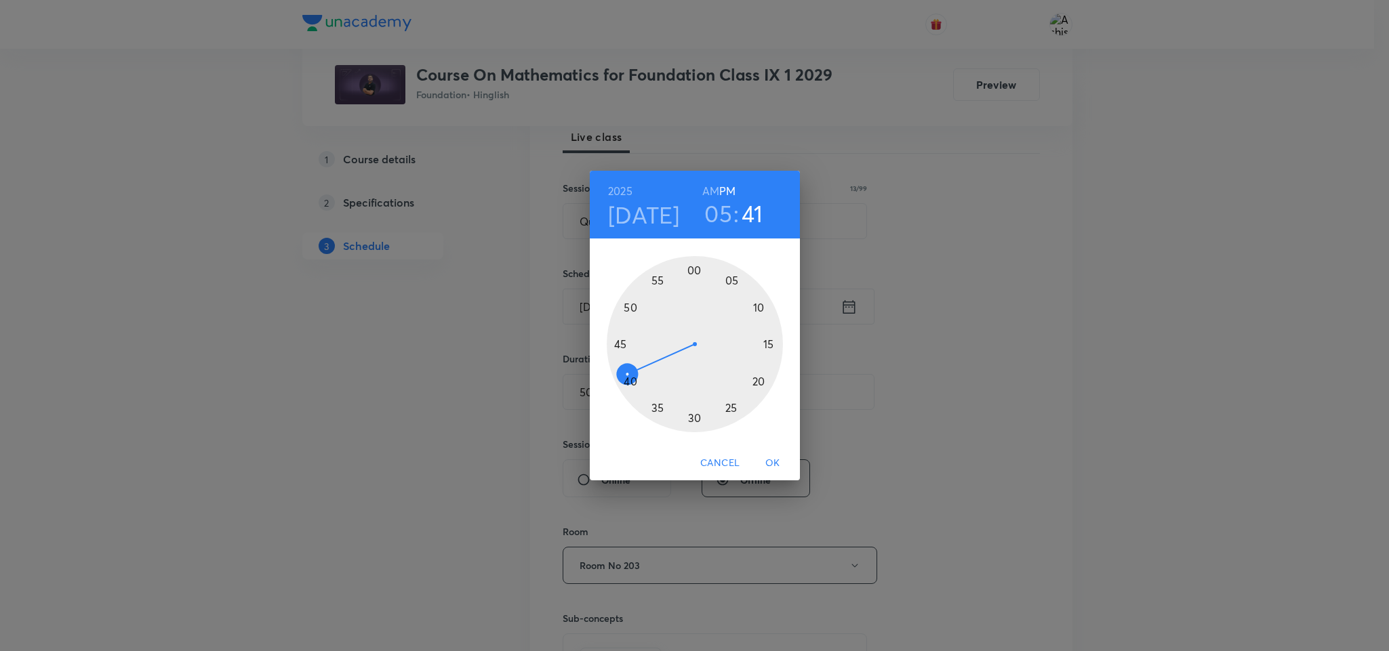
drag, startPoint x: 647, startPoint y: 401, endPoint x: 640, endPoint y: 370, distance: 31.1
click at [640, 370] on div at bounding box center [695, 344] width 176 height 176
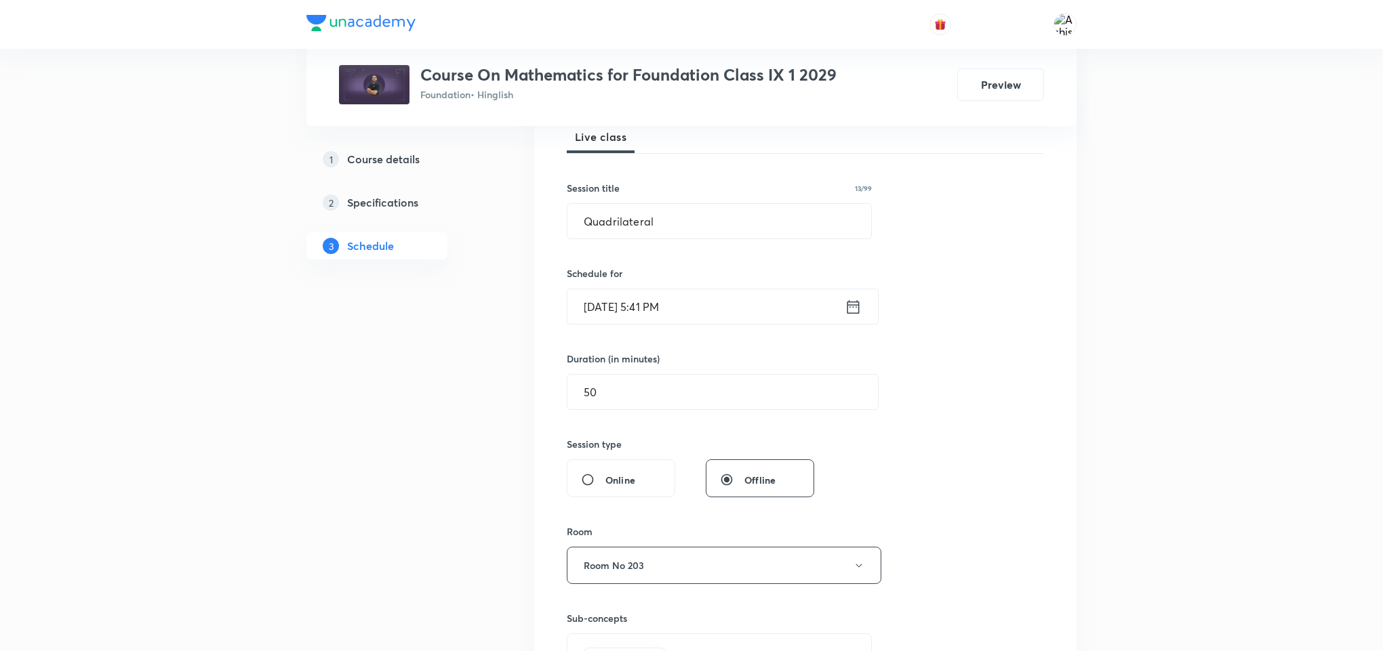
click at [781, 304] on input "[DATE] 5:41 PM" at bounding box center [705, 306] width 277 height 35
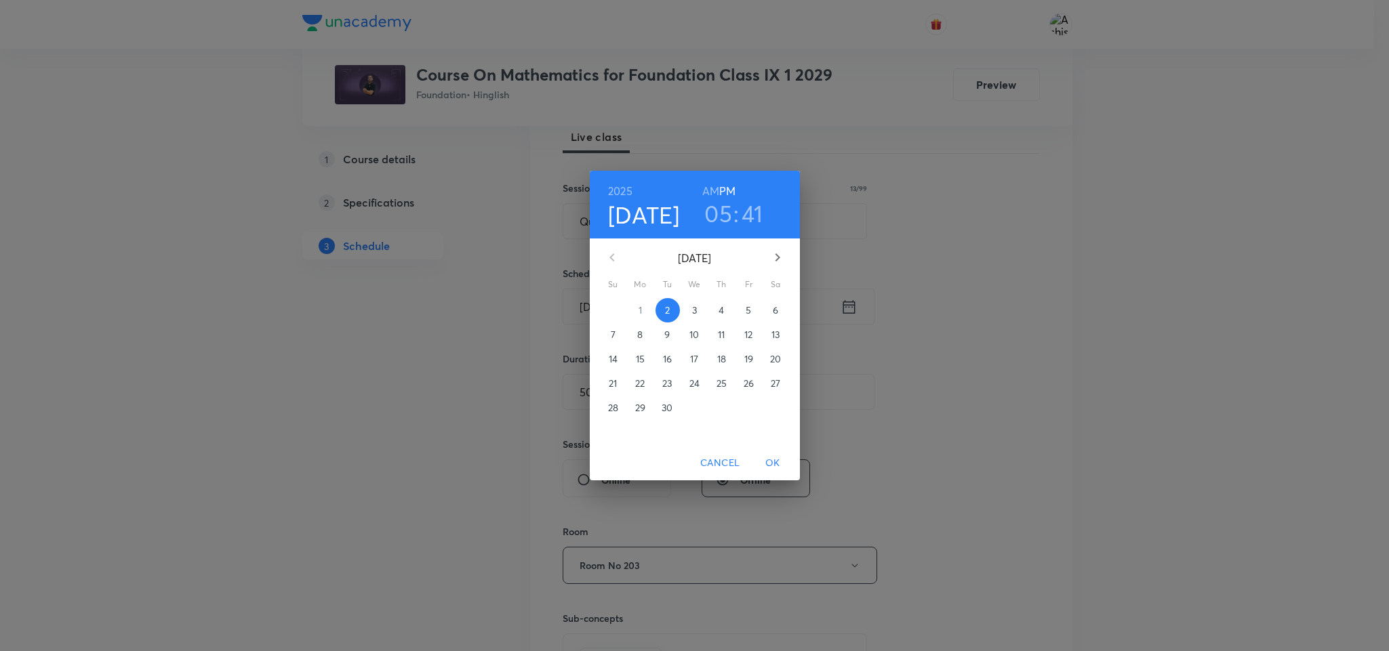
click at [749, 211] on h3 "41" at bounding box center [752, 213] width 22 height 28
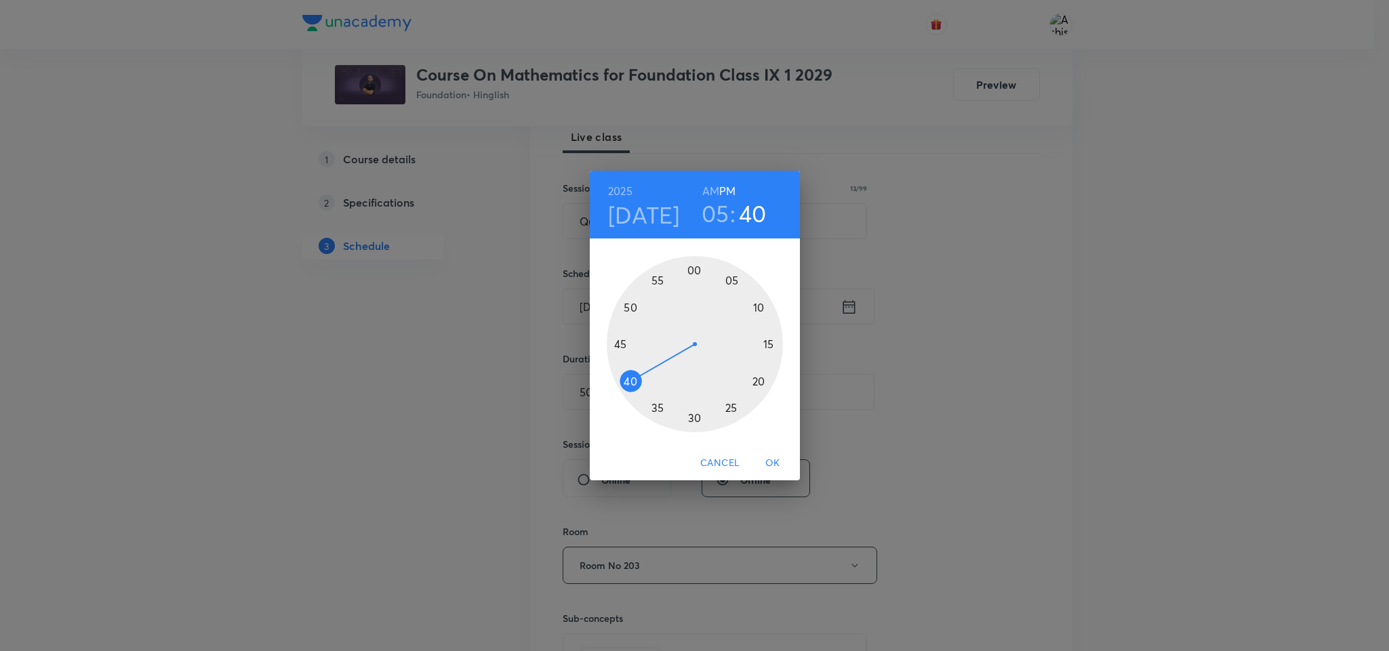
drag, startPoint x: 625, startPoint y: 374, endPoint x: 636, endPoint y: 381, distance: 13.4
click at [636, 381] on div at bounding box center [695, 344] width 176 height 176
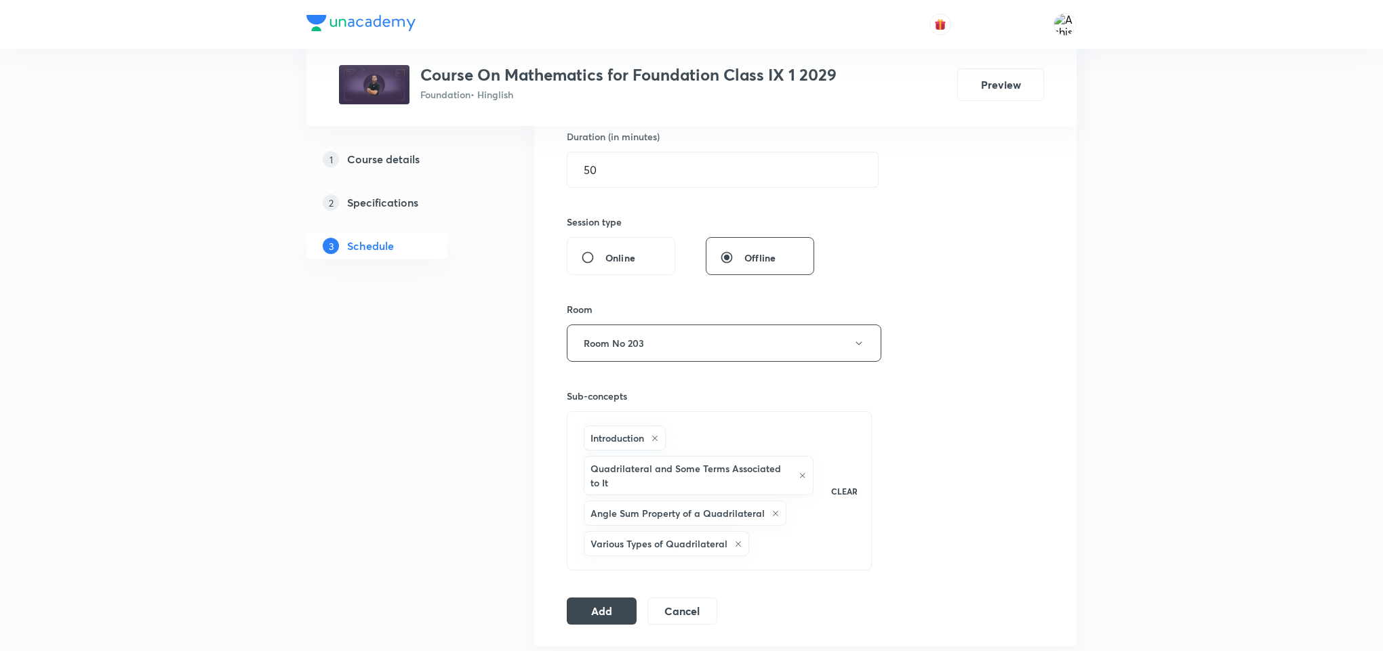
scroll to position [610, 0]
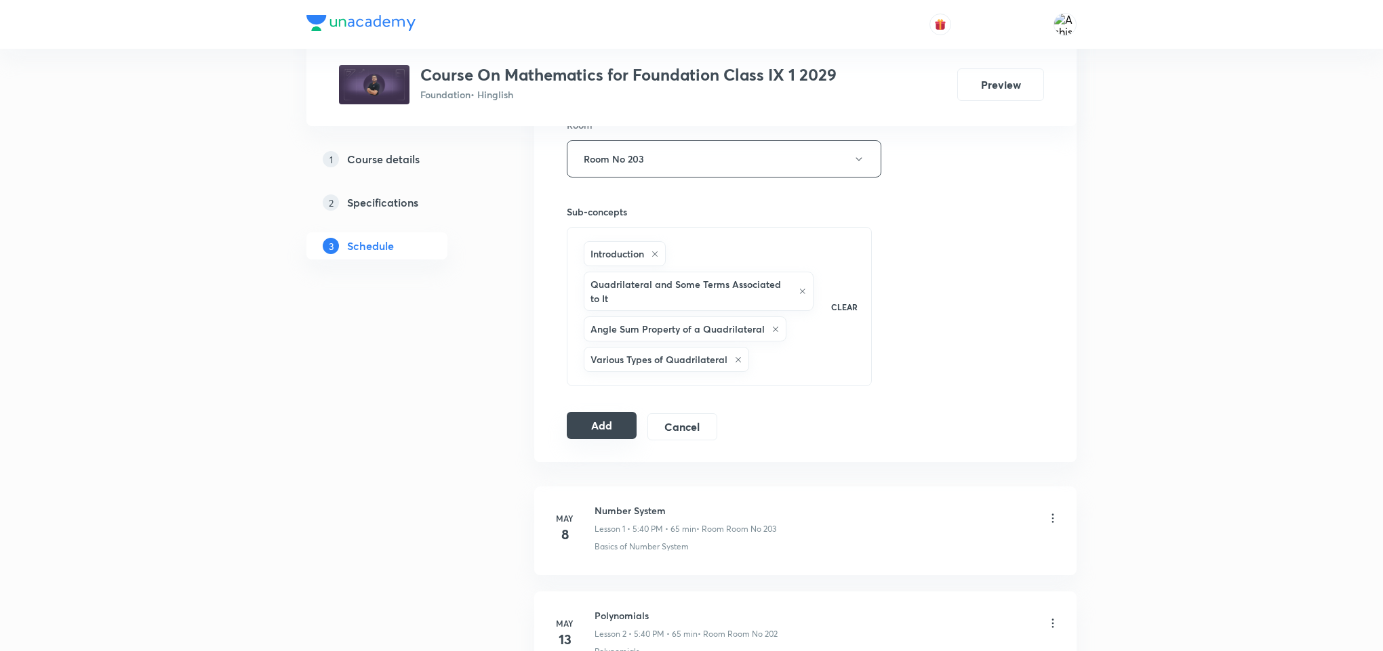
click at [608, 425] on button "Add" at bounding box center [602, 425] width 70 height 27
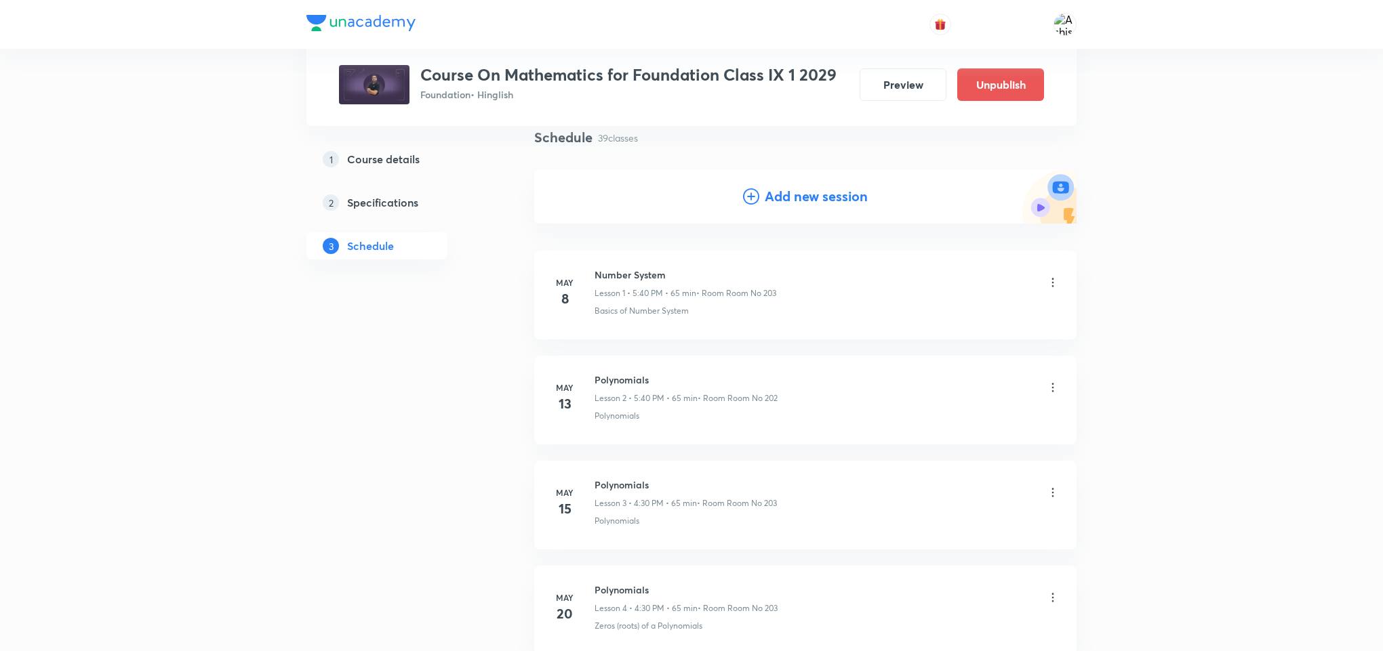
scroll to position [0, 0]
